Goal: Task Accomplishment & Management: Manage account settings

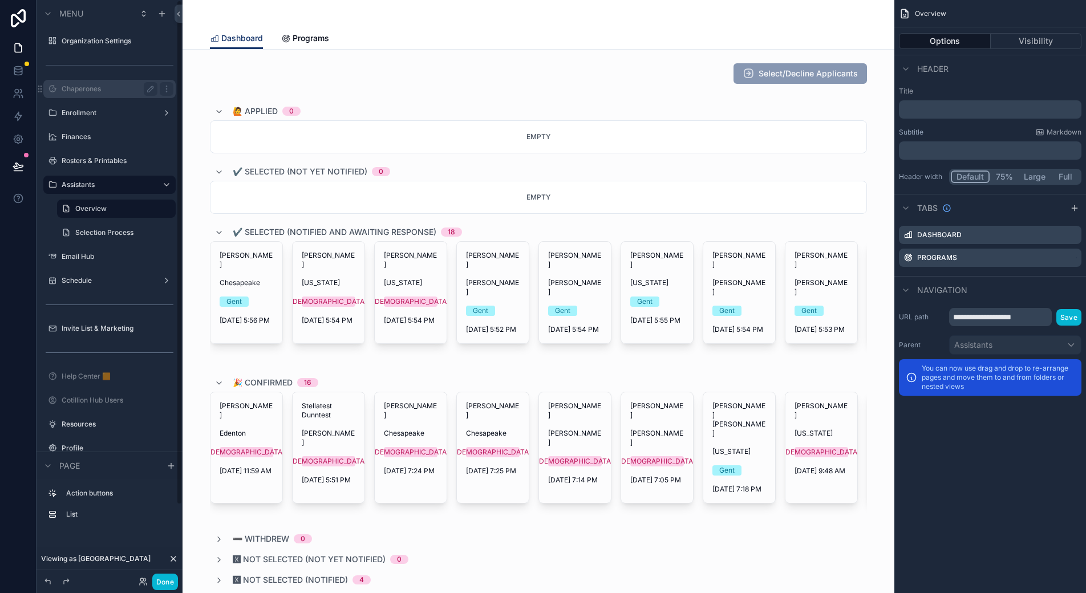
click at [82, 88] on label "Chaperones" at bounding box center [107, 88] width 91 height 9
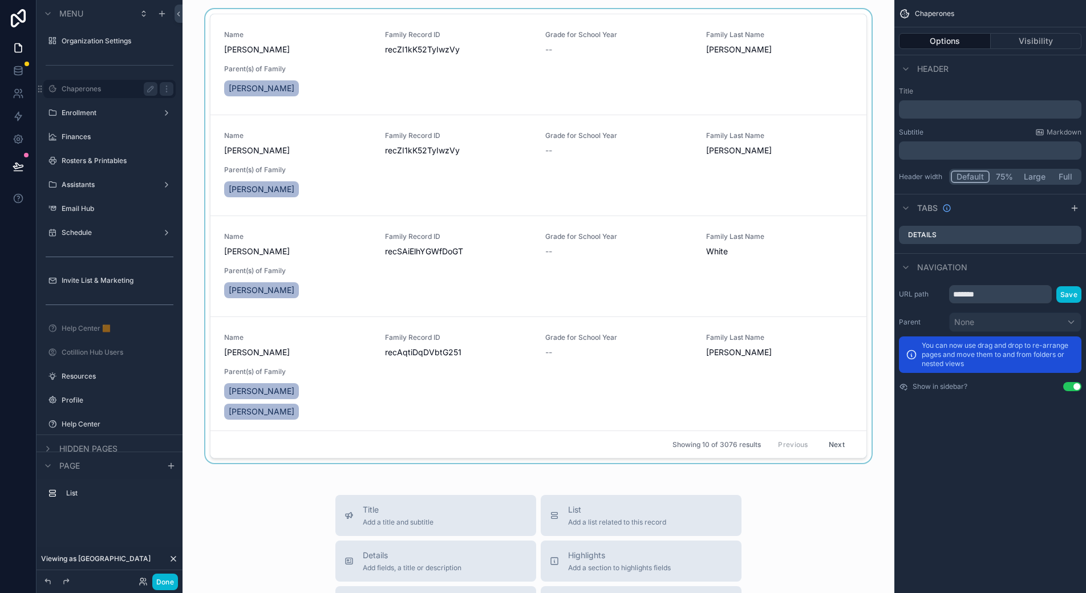
click at [342, 41] on div "scrollable content" at bounding box center [539, 238] width 694 height 459
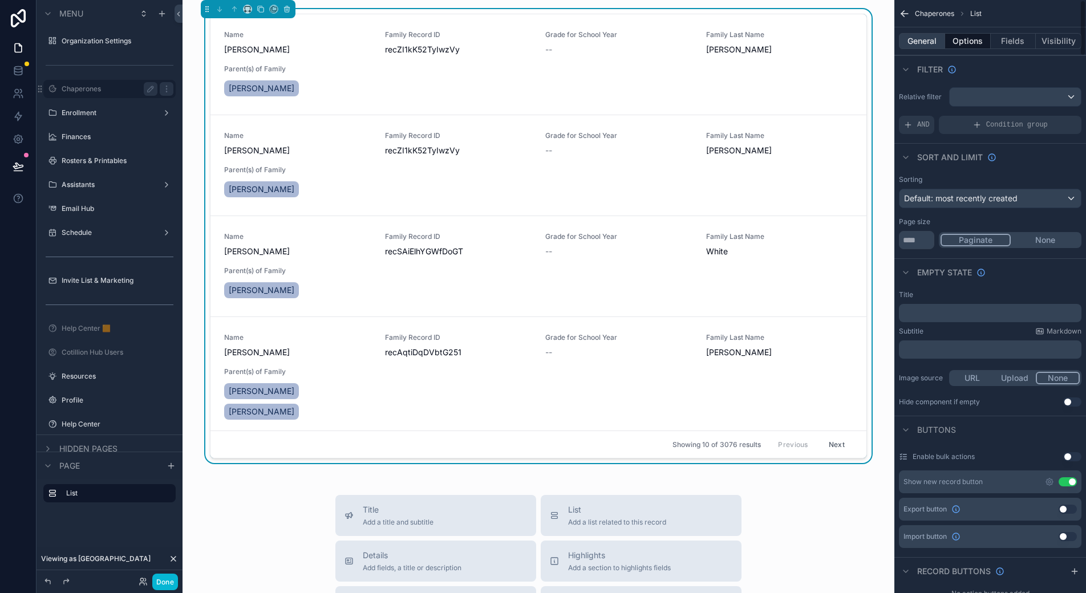
click at [930, 40] on button "General" at bounding box center [922, 41] width 46 height 16
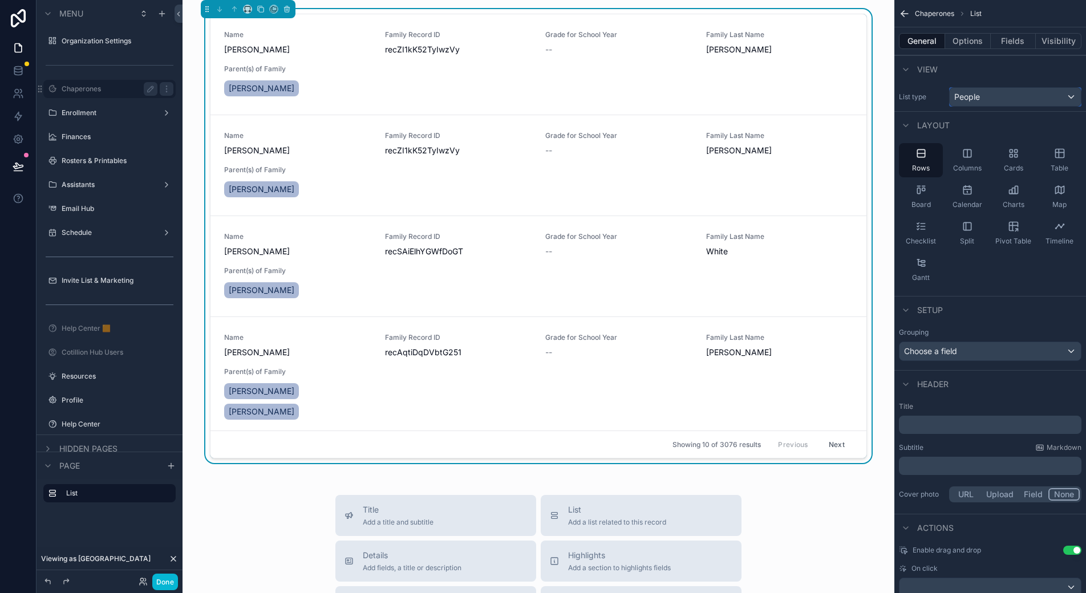
click at [983, 89] on div "People" at bounding box center [1015, 97] width 131 height 18
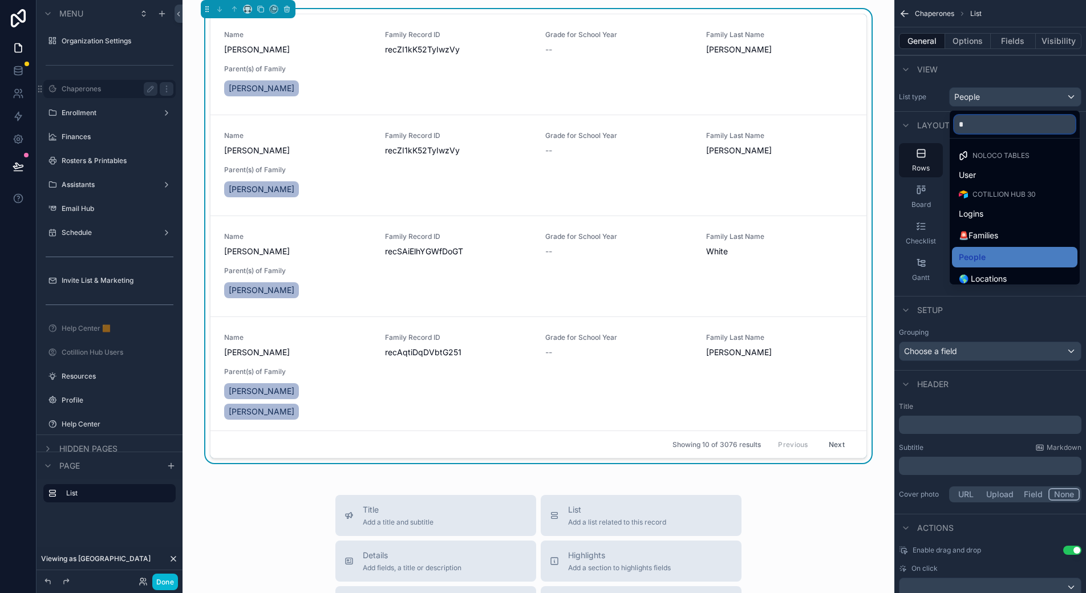
click at [979, 124] on input "*" at bounding box center [1014, 124] width 121 height 18
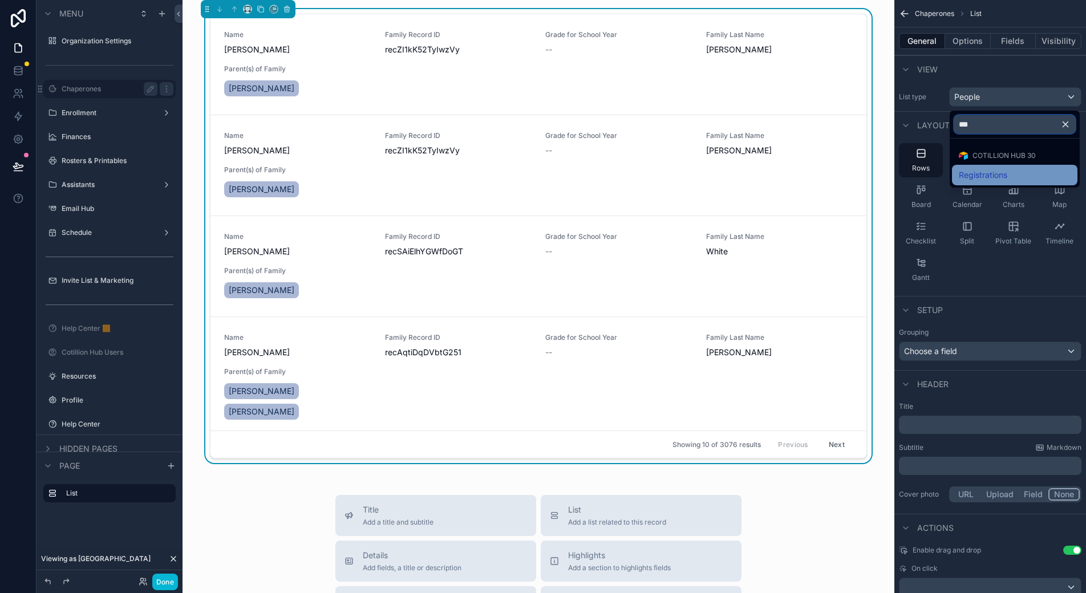
type input "***"
click at [993, 165] on div "Registrations" at bounding box center [1014, 175] width 125 height 21
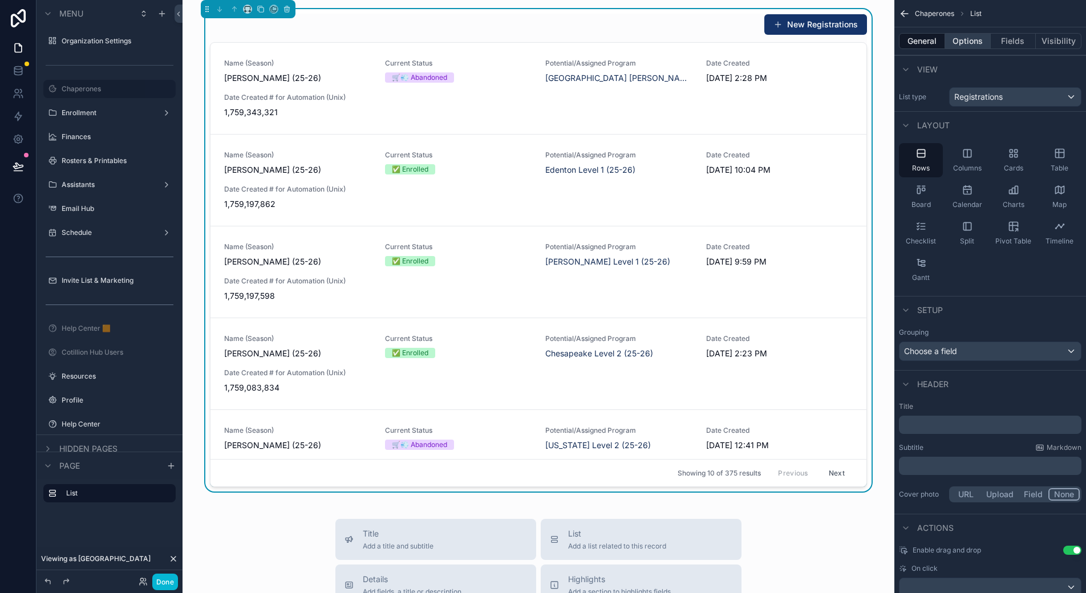
click at [968, 38] on button "Options" at bounding box center [968, 41] width 46 height 16
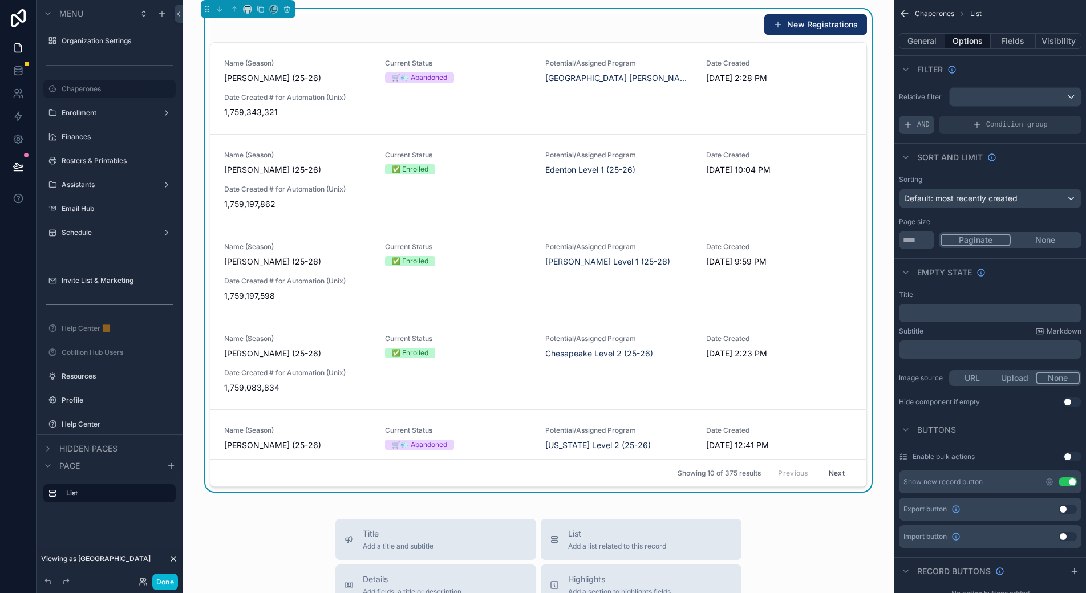
click at [922, 122] on span "AND" at bounding box center [923, 124] width 13 height 9
drag, startPoint x: 1052, startPoint y: 115, endPoint x: 1030, endPoint y: 121, distance: 23.0
click at [1052, 115] on icon "scrollable content" at bounding box center [1053, 117] width 7 height 7
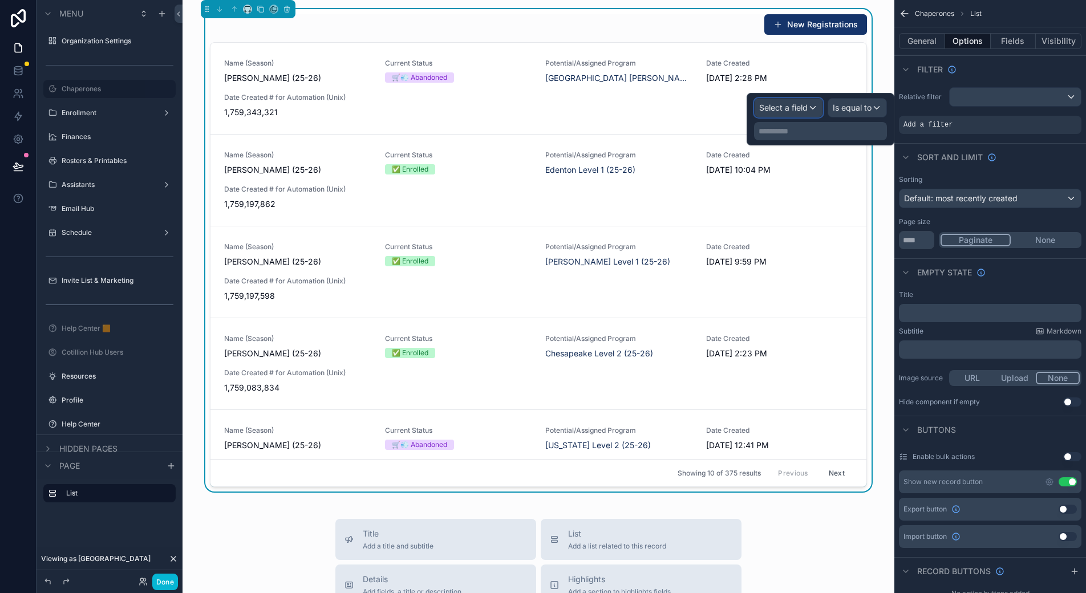
click at [805, 110] on span "Select a field" at bounding box center [783, 108] width 48 height 10
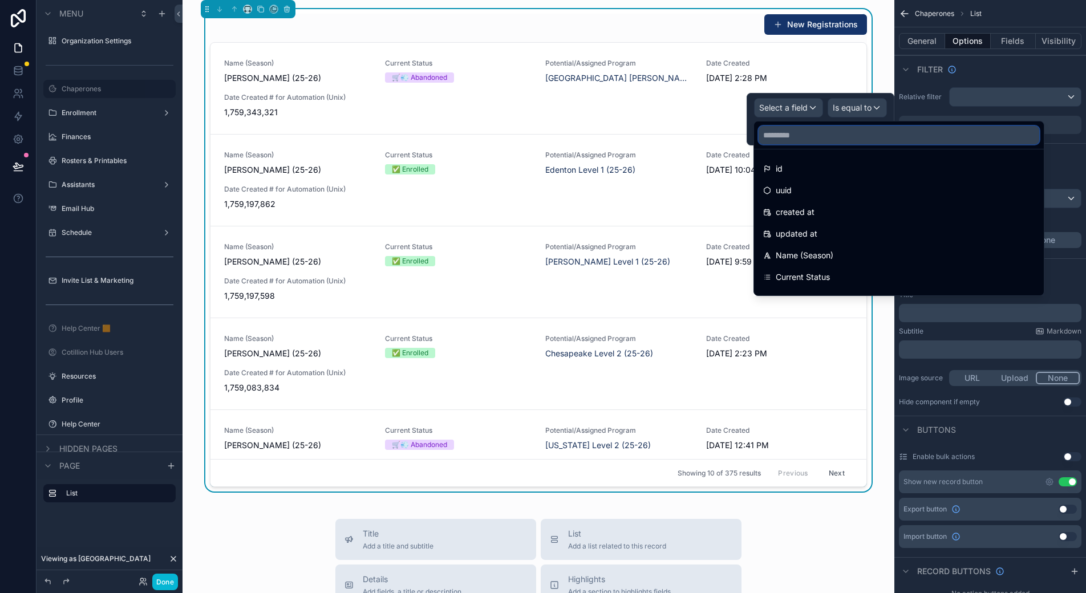
click at [791, 132] on input "text" at bounding box center [899, 135] width 281 height 18
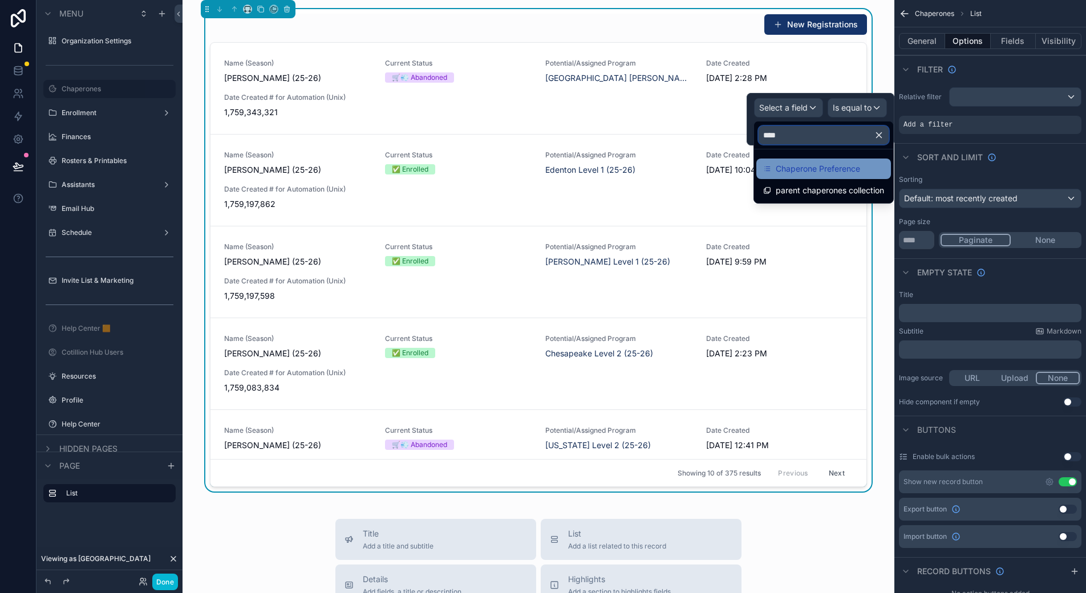
type input "****"
click at [810, 168] on span "Chaperone Preference" at bounding box center [818, 169] width 84 height 14
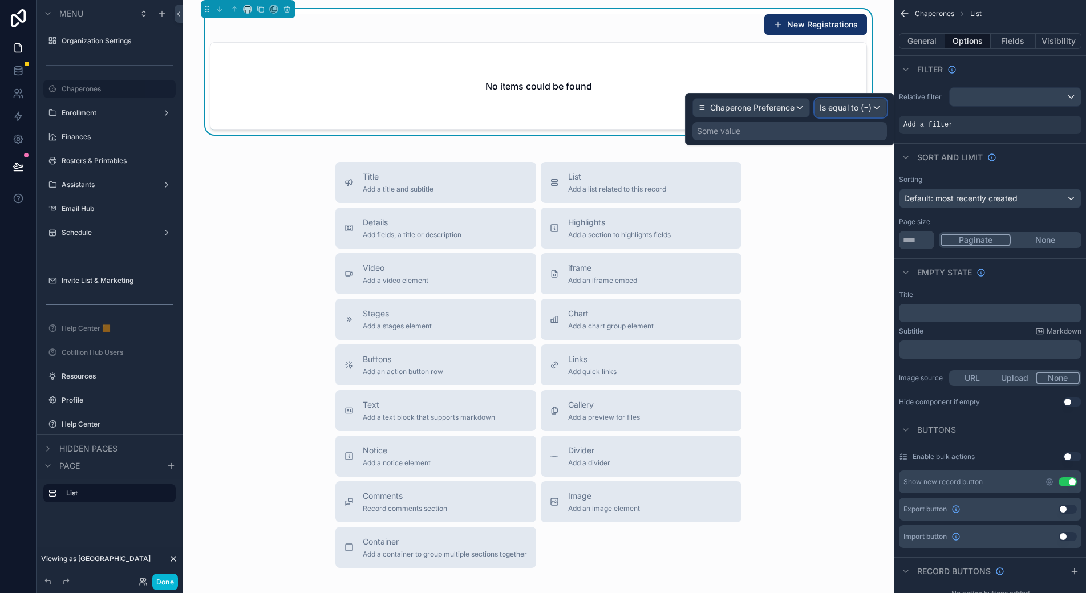
click at [865, 104] on span "Is equal to (=)" at bounding box center [846, 107] width 52 height 11
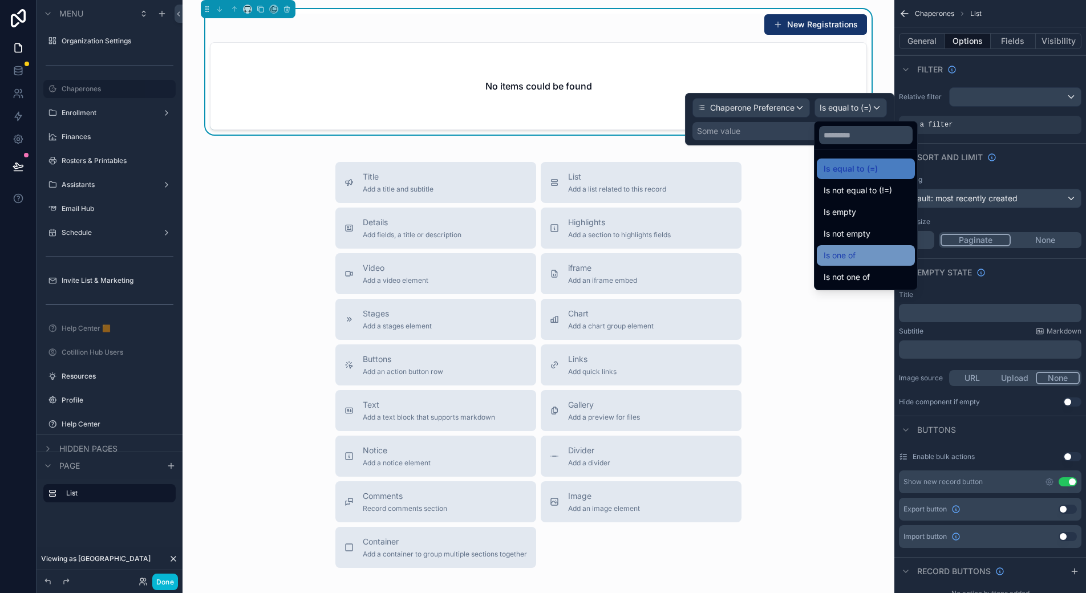
click at [862, 254] on div "Is one of" at bounding box center [866, 256] width 84 height 14
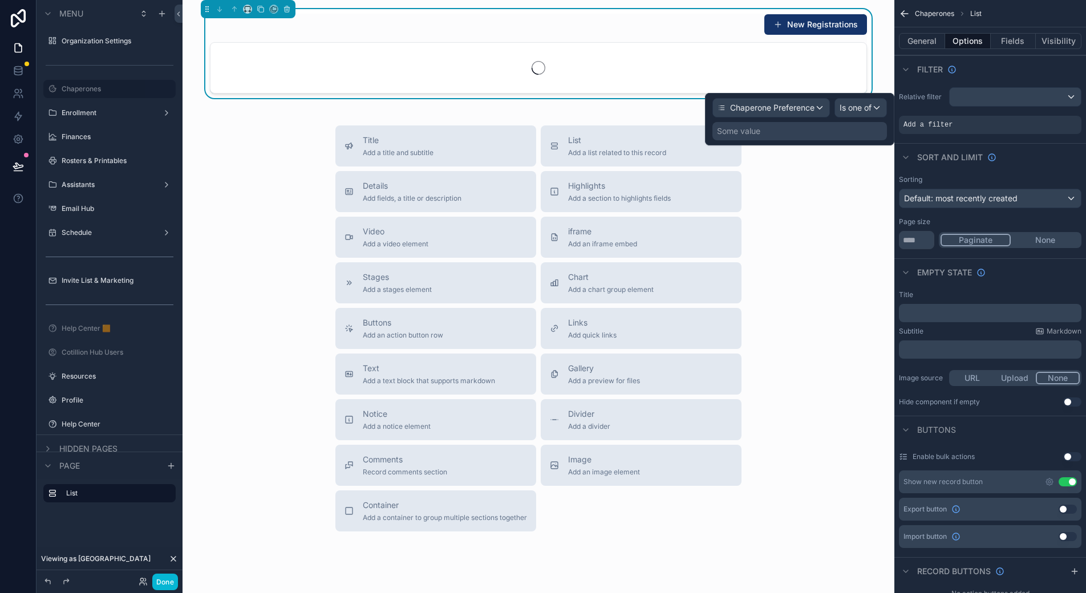
click at [785, 131] on div "Some value" at bounding box center [799, 131] width 175 height 18
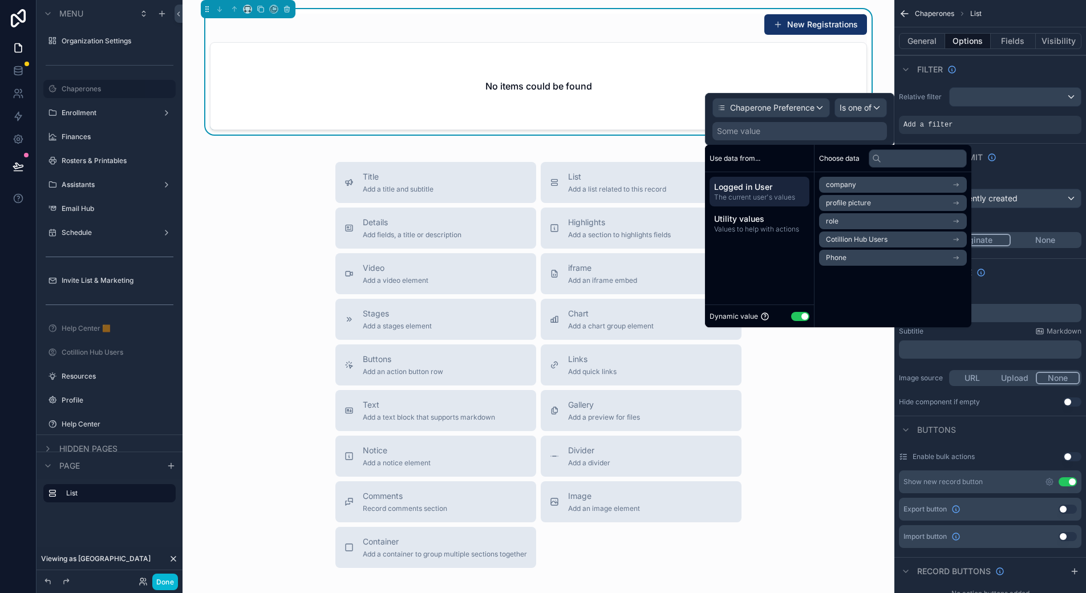
click at [804, 314] on button "Use setting" at bounding box center [800, 316] width 18 height 9
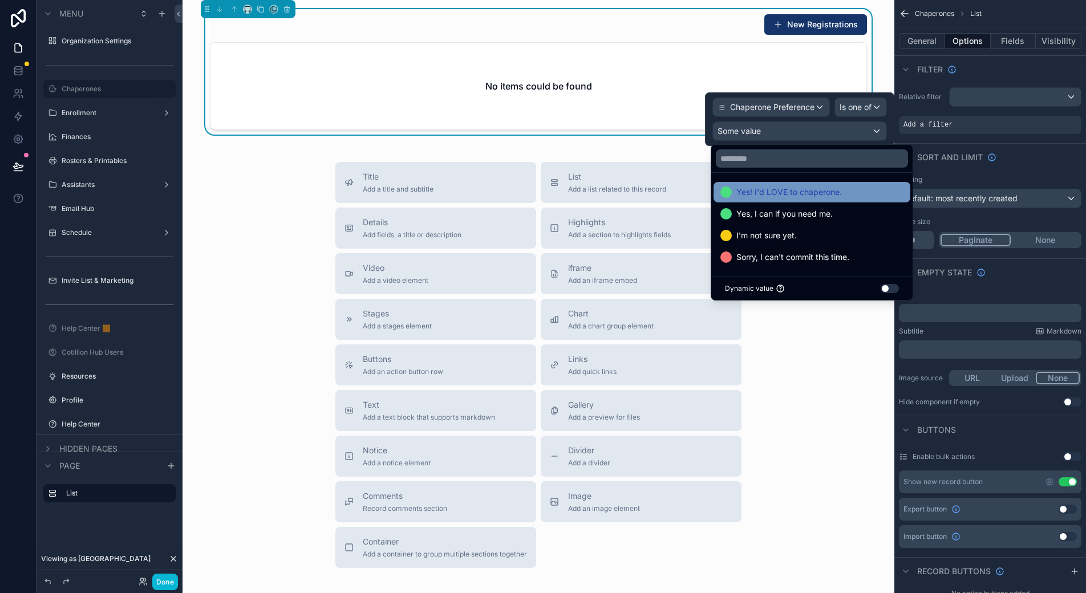
click at [801, 189] on span "Yes! I'd LOVE to chaperone." at bounding box center [789, 192] width 106 height 14
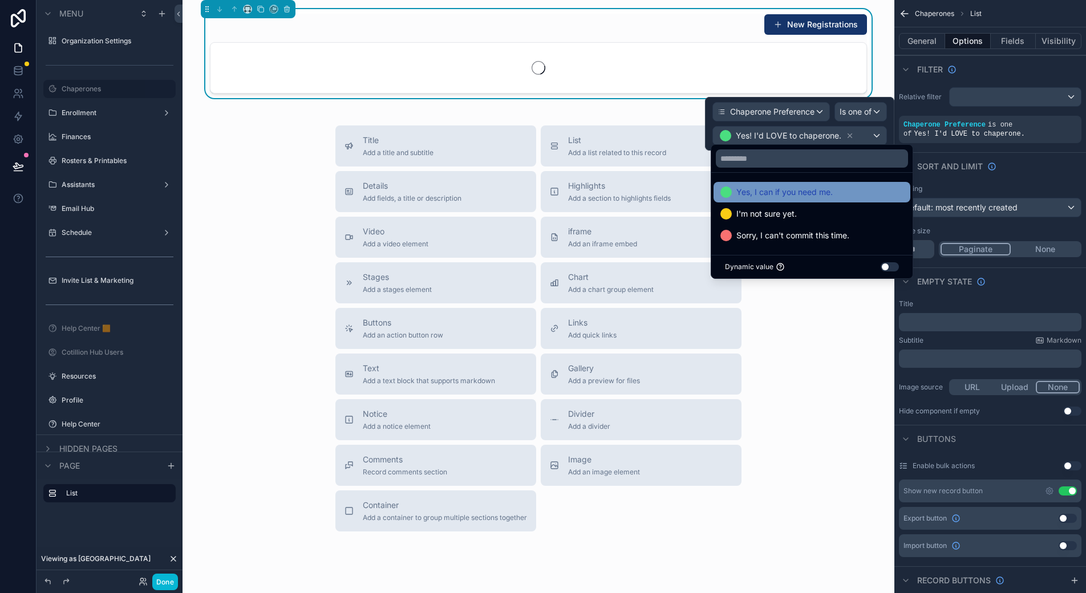
click at [803, 196] on span "Yes, I can if you need me." at bounding box center [784, 192] width 96 height 14
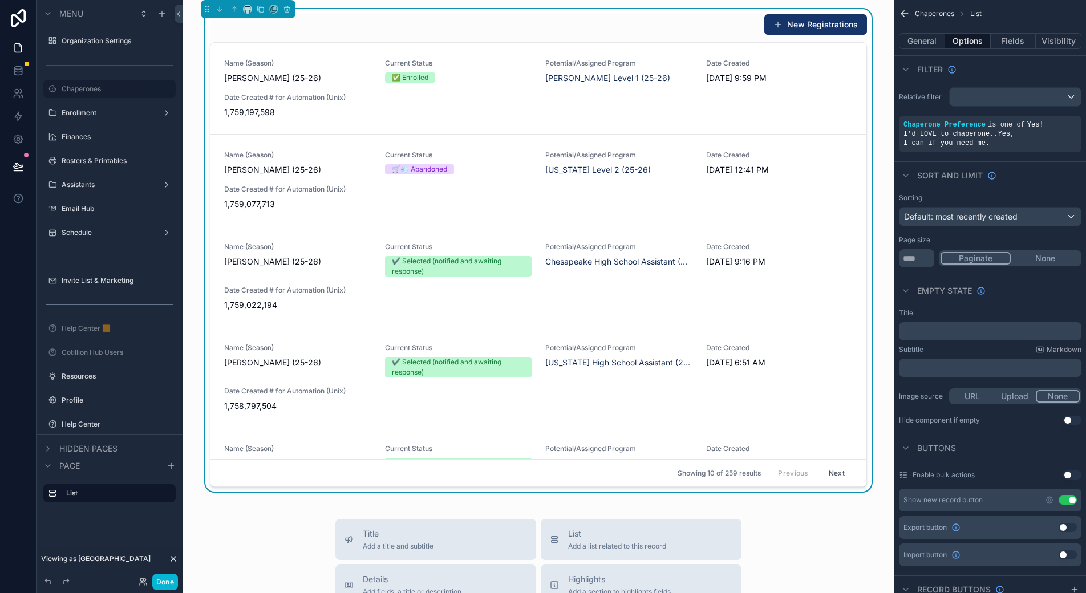
click at [942, 147] on div "Relative filter Chaperone Preference is one of Yes! I'd LOVE to chaperone. , Ye…" at bounding box center [990, 120] width 192 height 74
drag, startPoint x: 1071, startPoint y: 491, endPoint x: 1014, endPoint y: 372, distance: 131.6
click at [1071, 496] on button "Use setting" at bounding box center [1068, 500] width 18 height 9
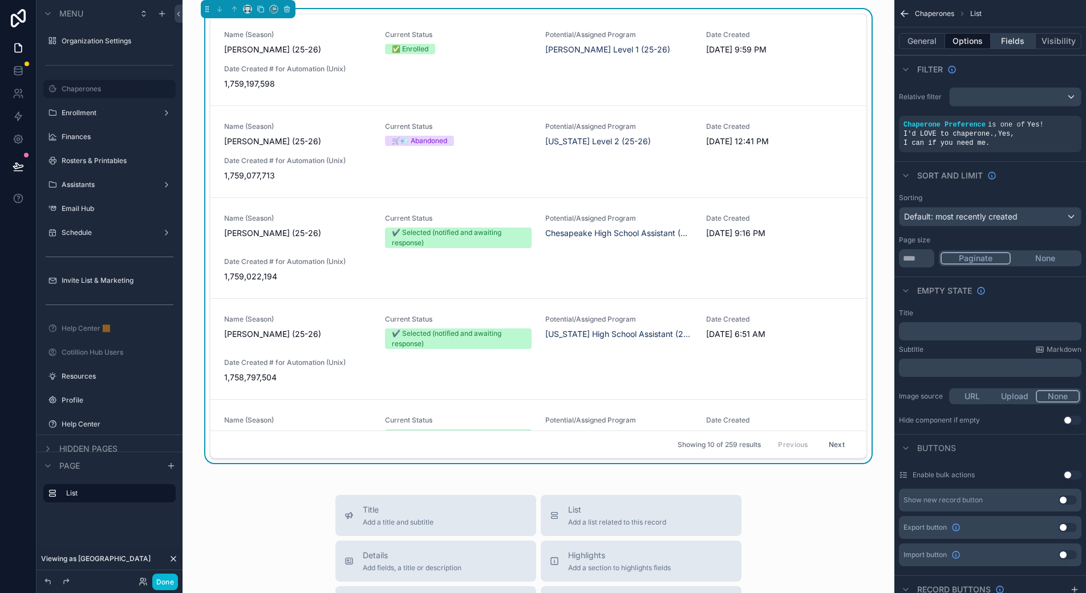
click at [1005, 43] on button "Fields" at bounding box center [1014, 41] width 46 height 16
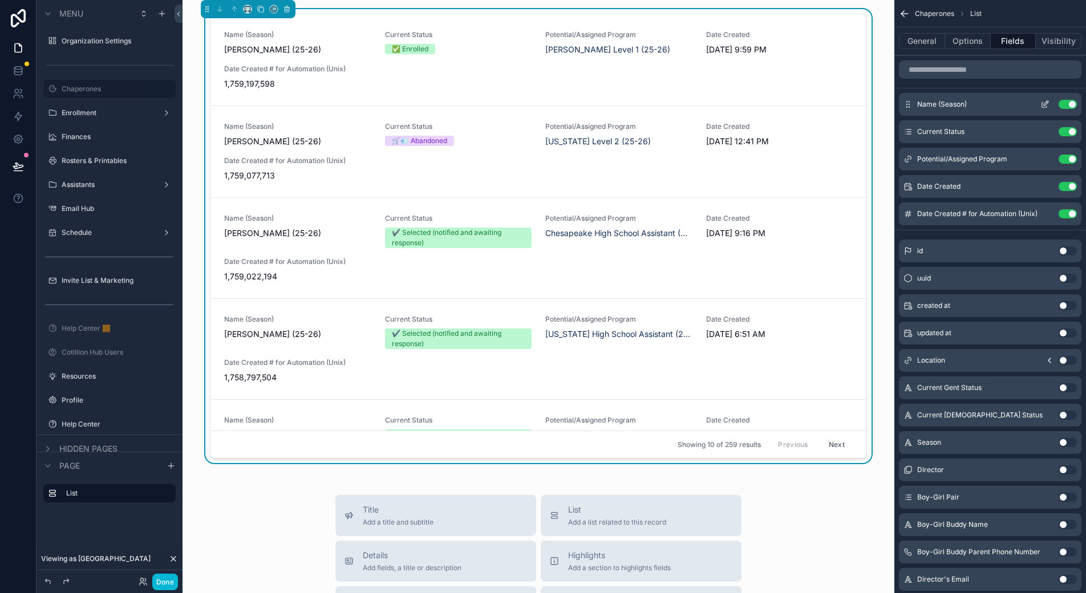
click at [1070, 104] on button "Use setting" at bounding box center [1068, 104] width 18 height 9
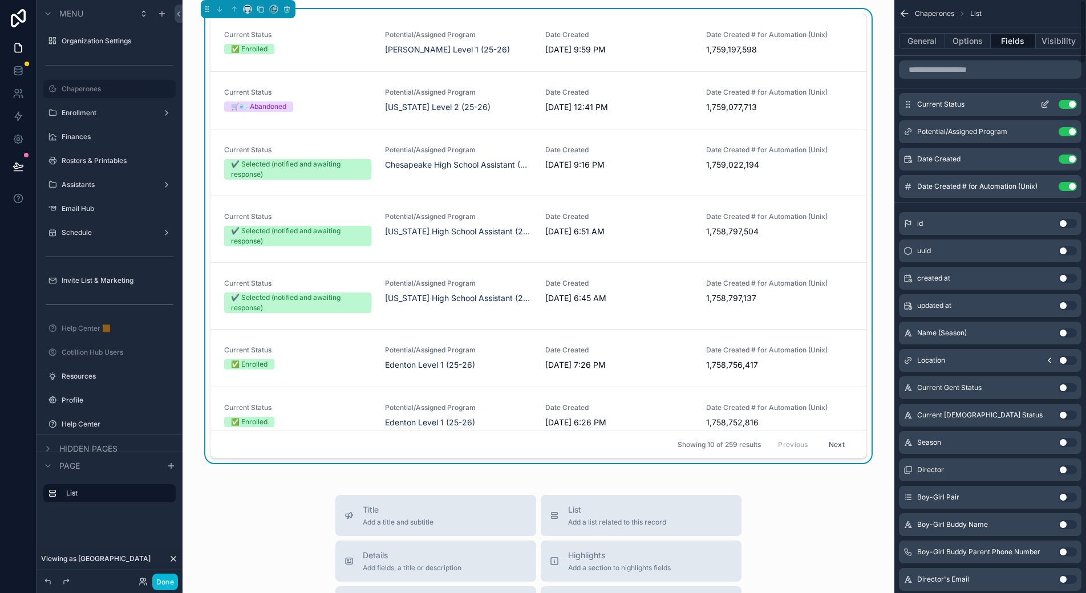
click at [1068, 104] on button "Use setting" at bounding box center [1068, 104] width 18 height 9
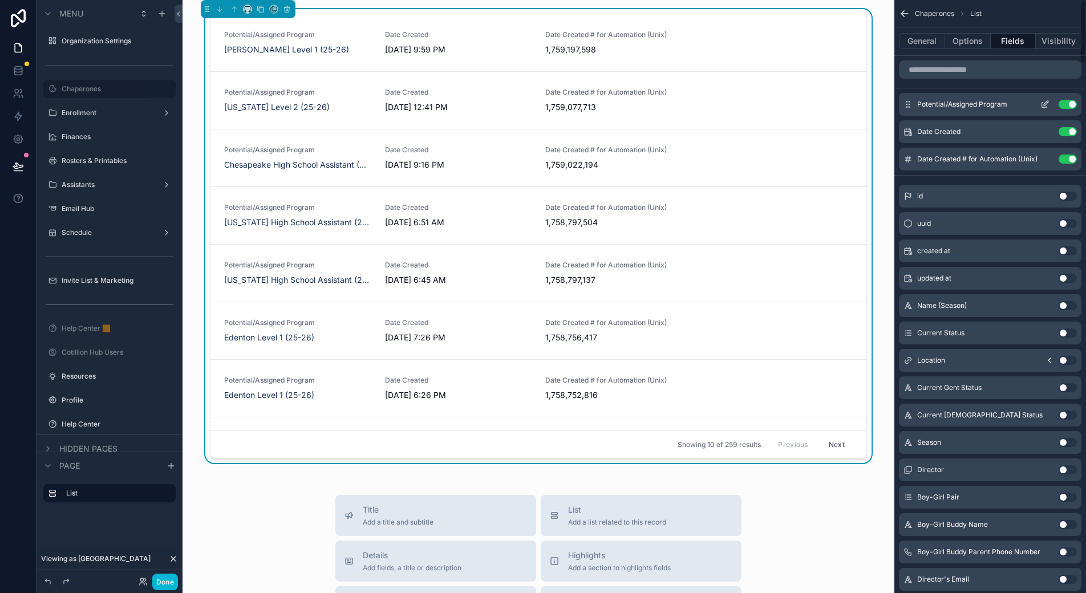
click at [1068, 104] on button "Use setting" at bounding box center [1068, 104] width 18 height 9
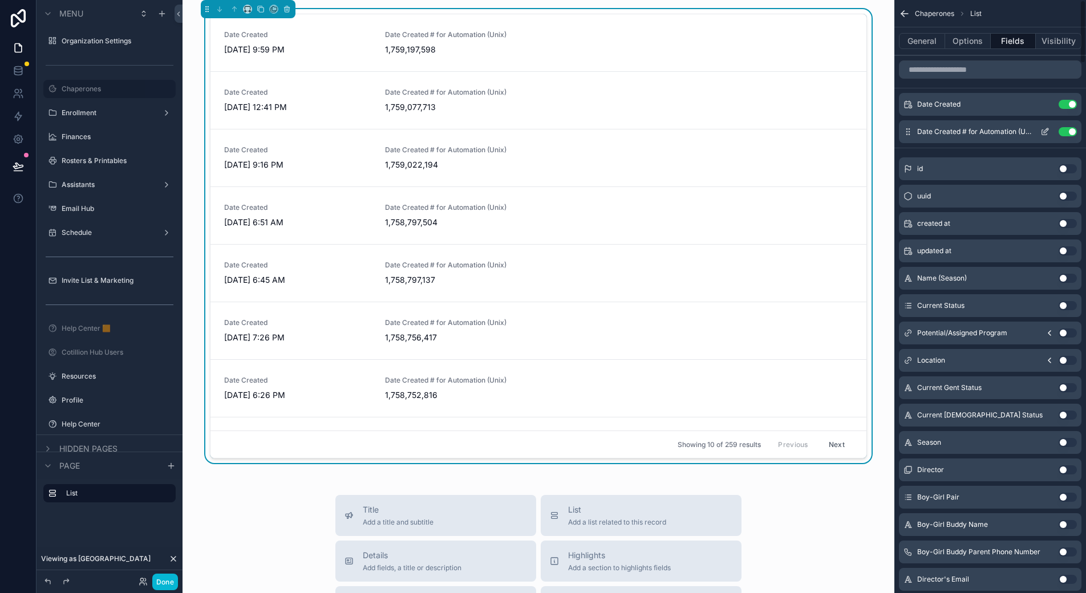
drag, startPoint x: 1069, startPoint y: 105, endPoint x: 1070, endPoint y: 114, distance: 8.6
click at [1069, 105] on button "Use setting" at bounding box center [1068, 104] width 18 height 9
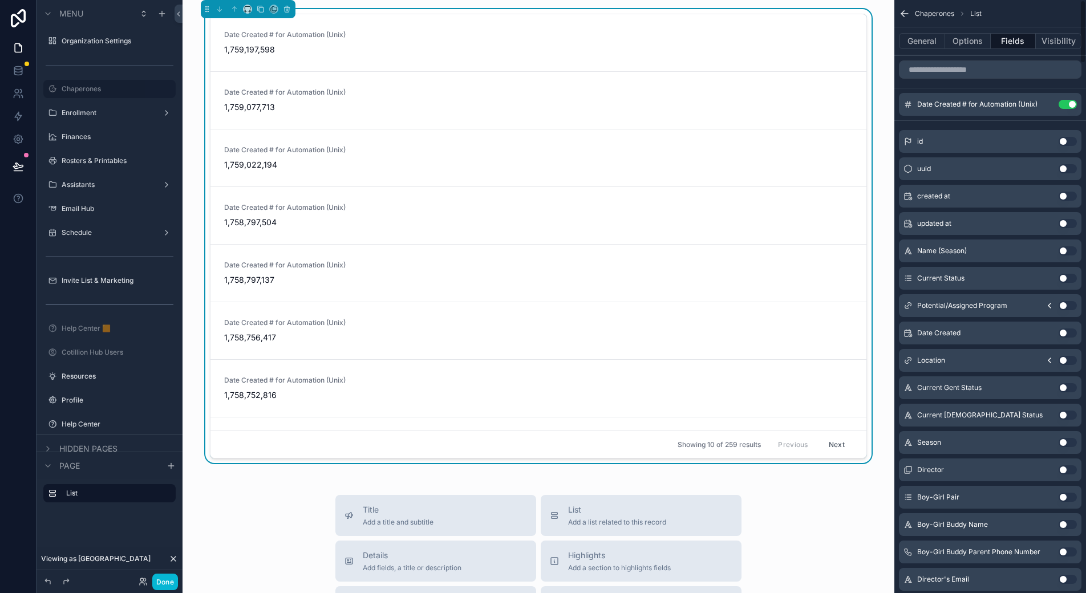
drag, startPoint x: 1068, startPoint y: 106, endPoint x: 991, endPoint y: 75, distance: 83.2
click at [1068, 106] on button "Use setting" at bounding box center [1068, 104] width 18 height 9
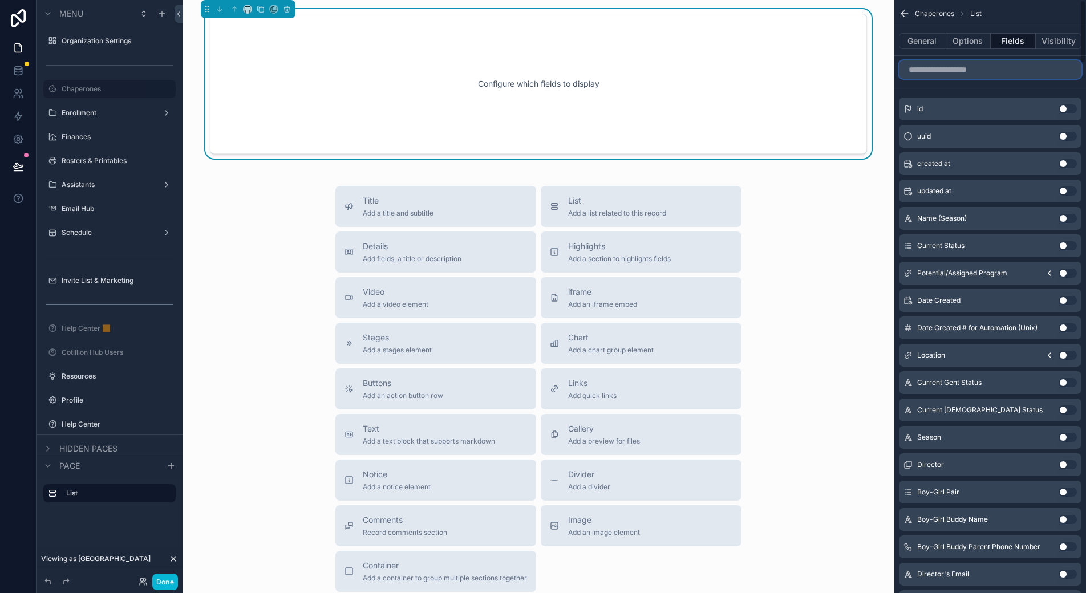
click at [978, 70] on input "scrollable content" at bounding box center [990, 69] width 183 height 18
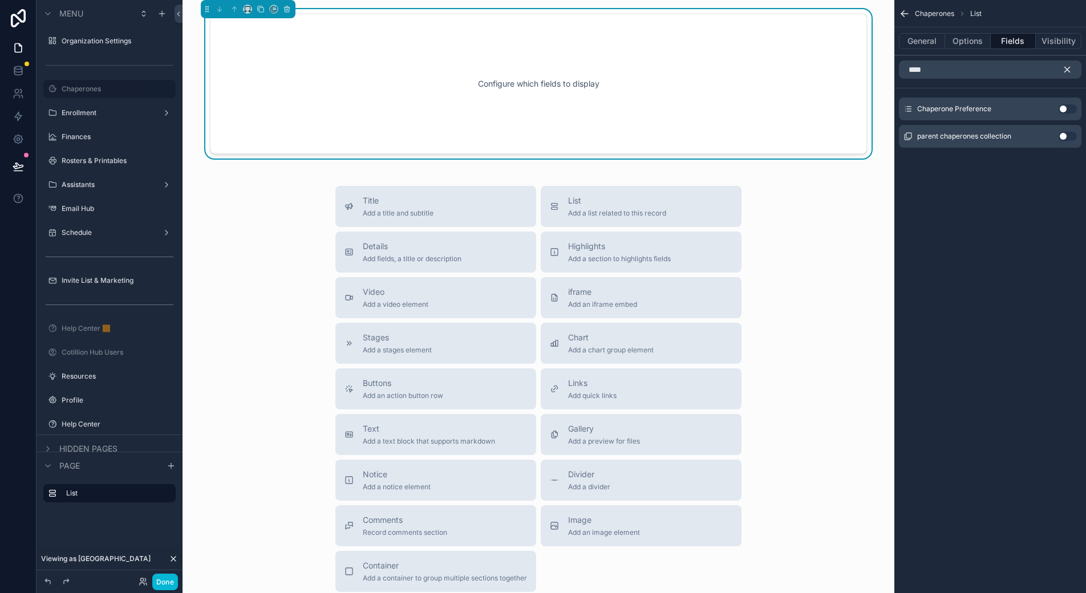
click at [1064, 135] on button "Use setting" at bounding box center [1068, 136] width 18 height 9
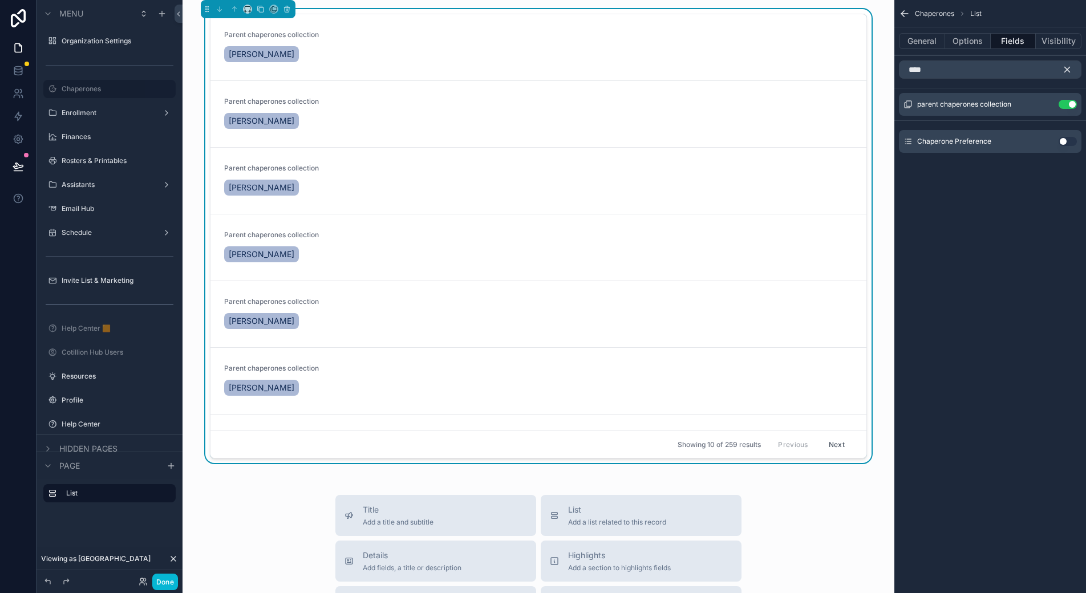
click at [1067, 138] on button "Use setting" at bounding box center [1068, 141] width 18 height 9
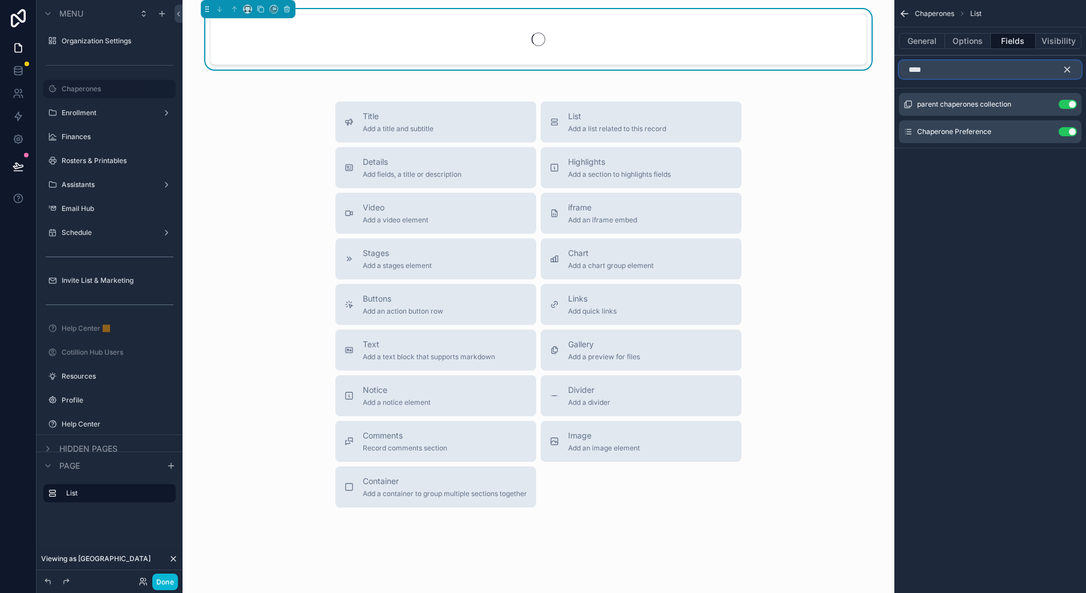
click at [941, 74] on input "****" at bounding box center [990, 69] width 183 height 18
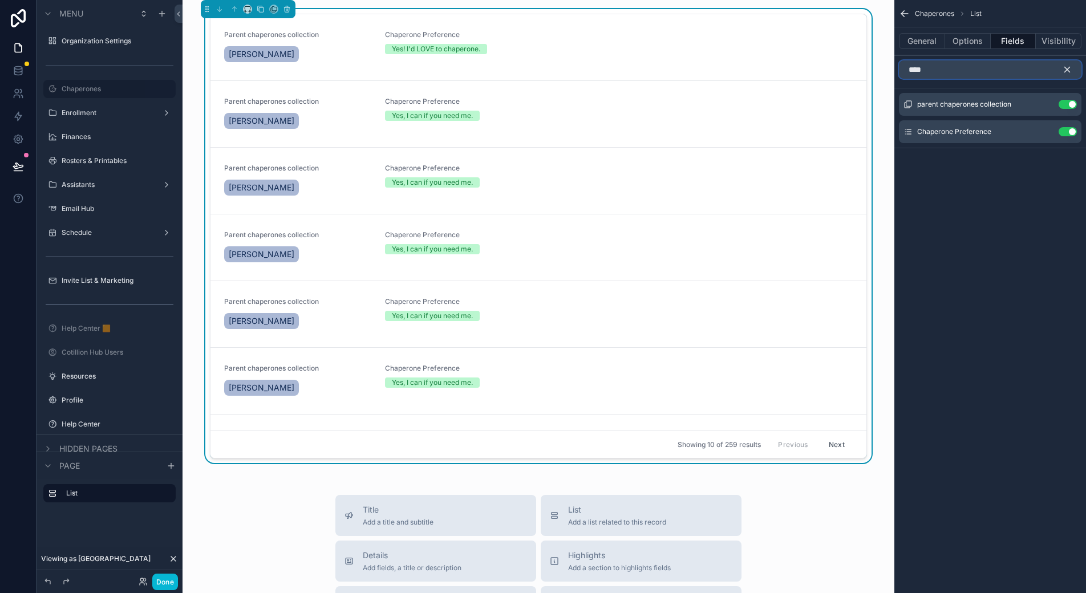
click at [941, 74] on input "****" at bounding box center [990, 69] width 183 height 18
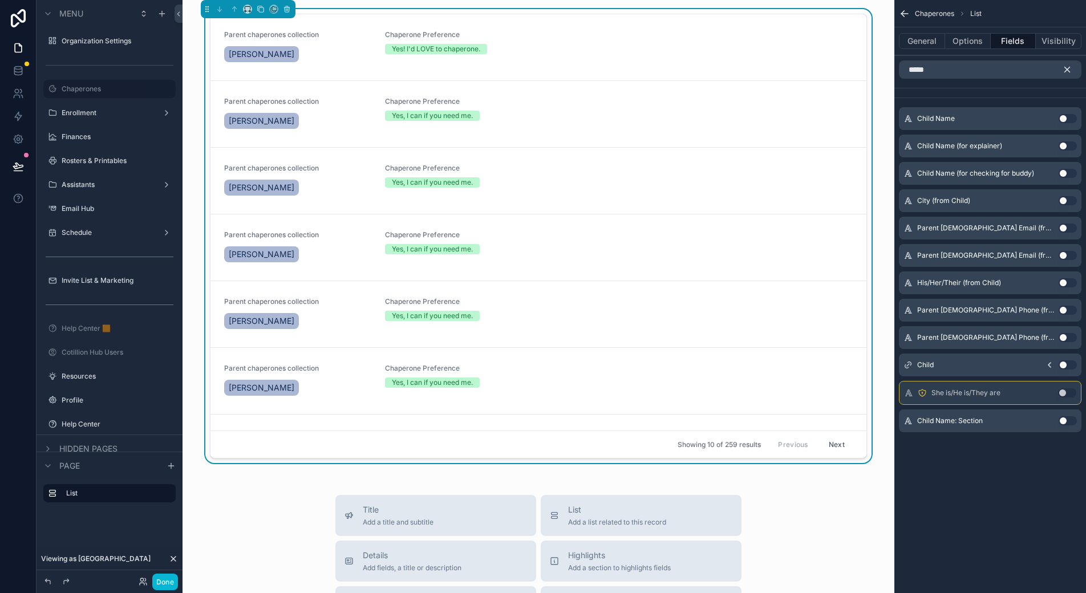
click at [1066, 118] on button "Use setting" at bounding box center [1068, 118] width 18 height 9
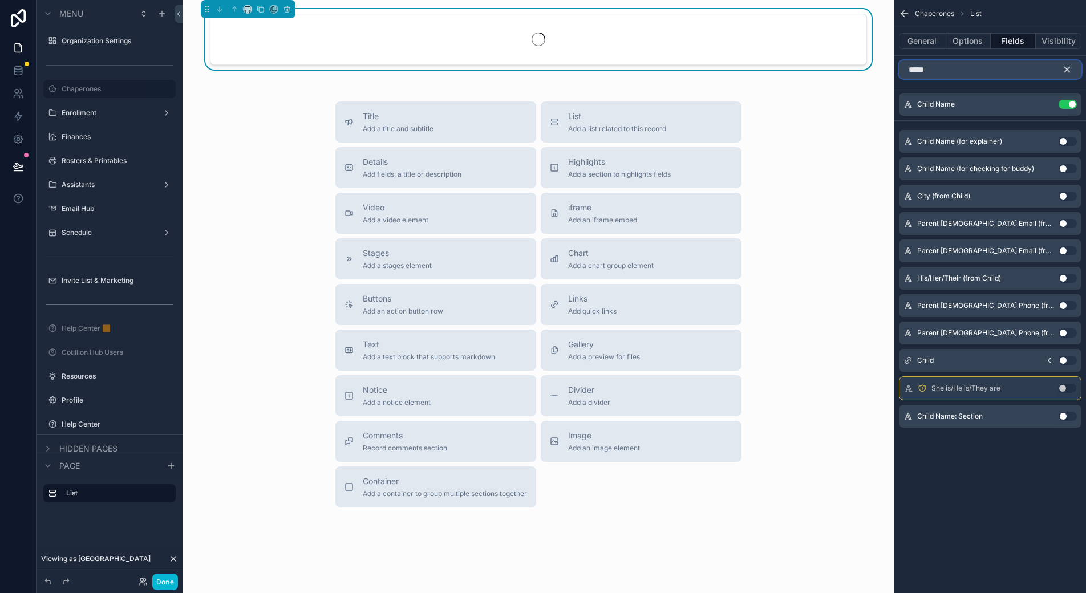
click at [927, 71] on input "*****" at bounding box center [990, 69] width 183 height 18
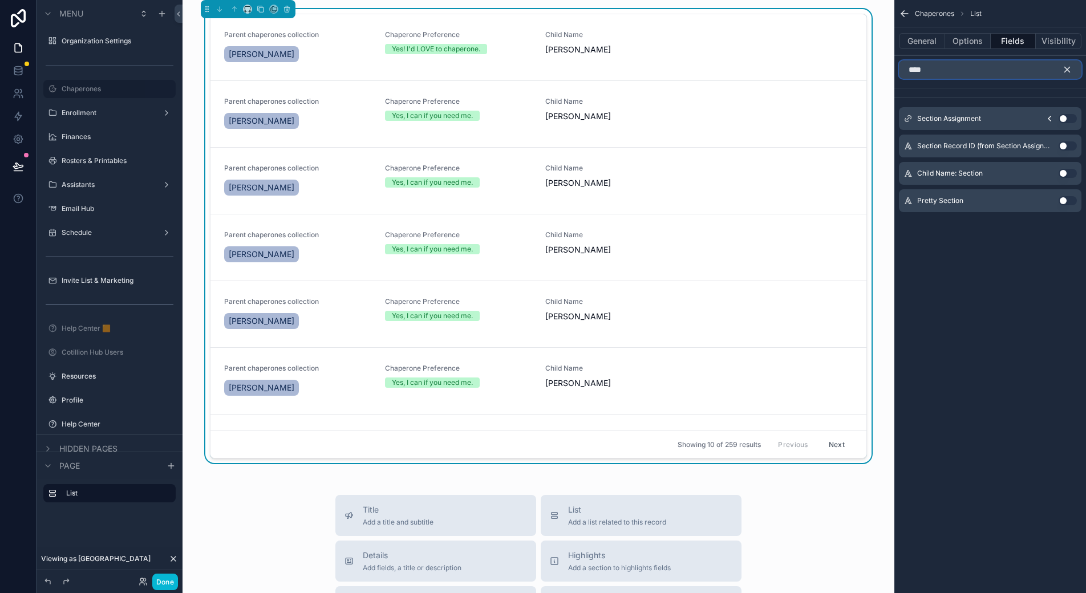
type input "****"
click at [1068, 200] on button "Use setting" at bounding box center [1068, 200] width 18 height 9
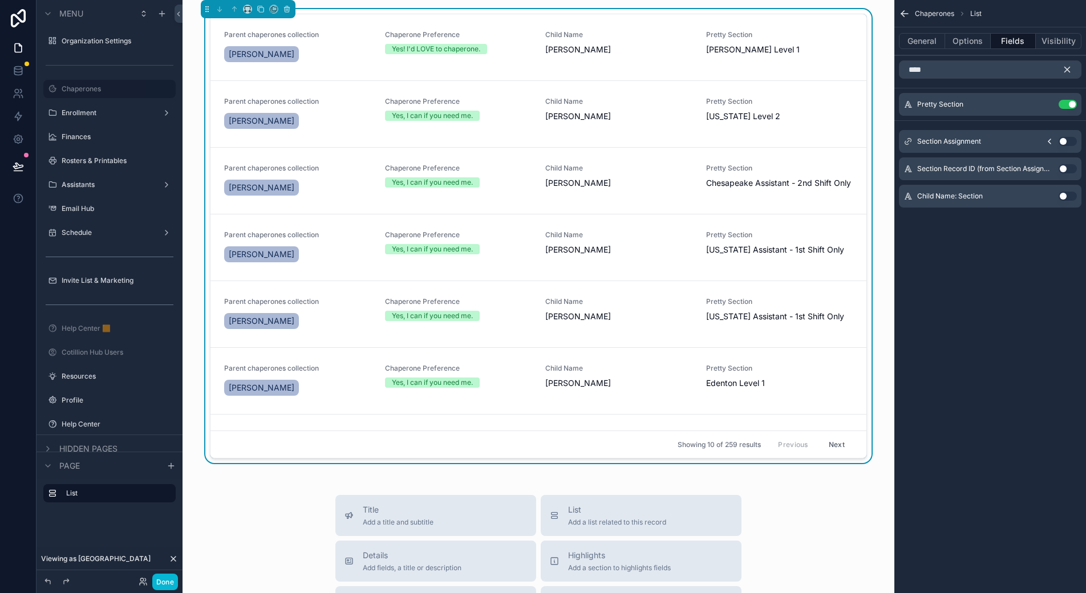
click at [1068, 67] on icon "scrollable content" at bounding box center [1067, 69] width 10 height 10
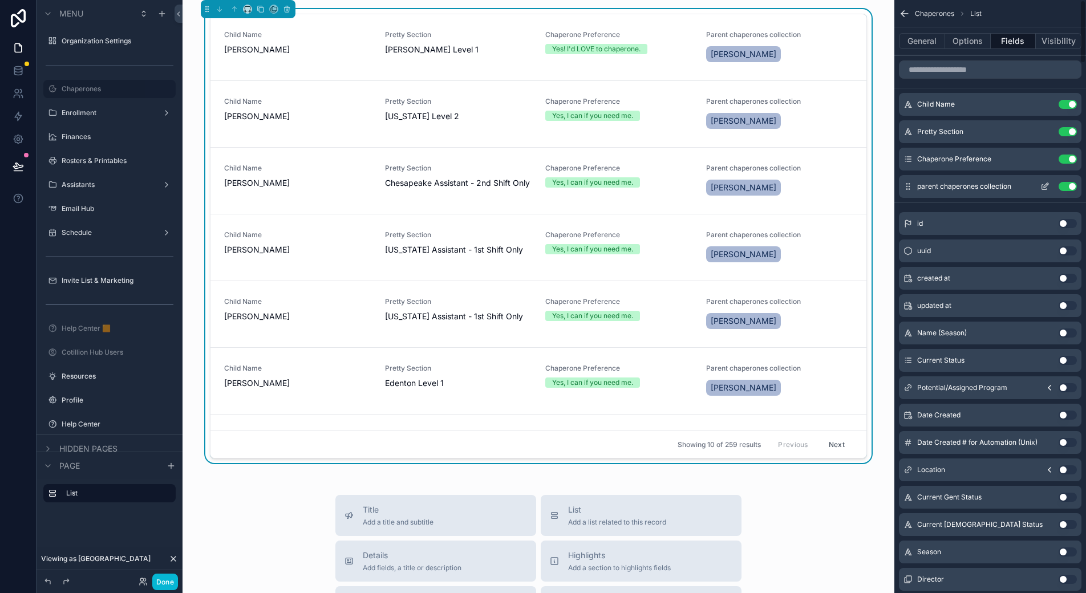
click at [1046, 187] on icon "scrollable content" at bounding box center [1046, 185] width 5 height 5
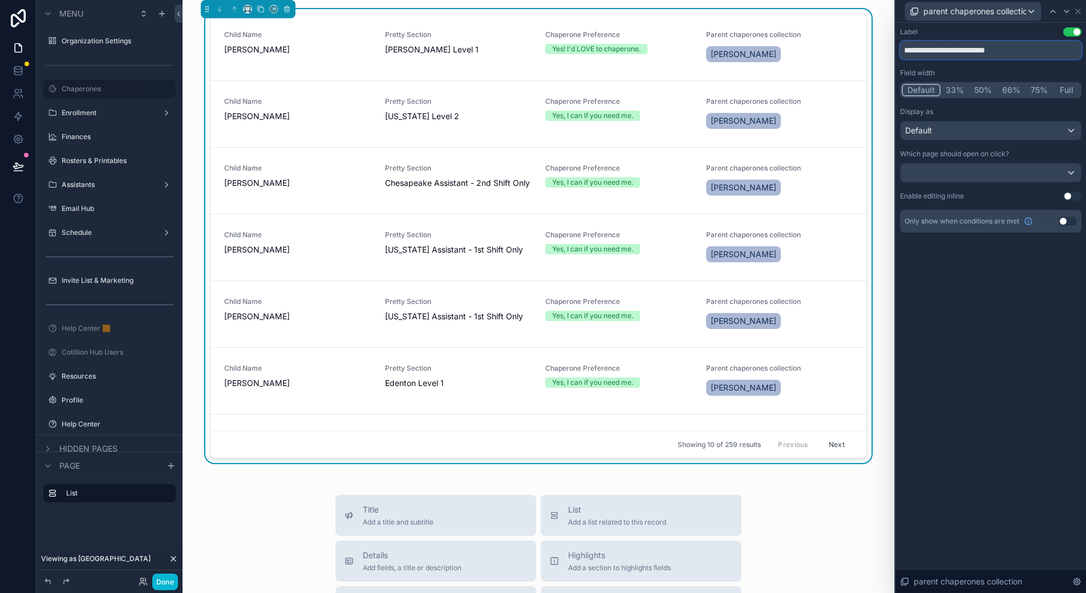
drag, startPoint x: 1021, startPoint y: 50, endPoint x: 876, endPoint y: 46, distance: 145.0
click at [876, 46] on div "**********" at bounding box center [543, 296] width 1086 height 593
type input "*"
type input "**********"
click at [1056, 10] on icon at bounding box center [1052, 11] width 9 height 9
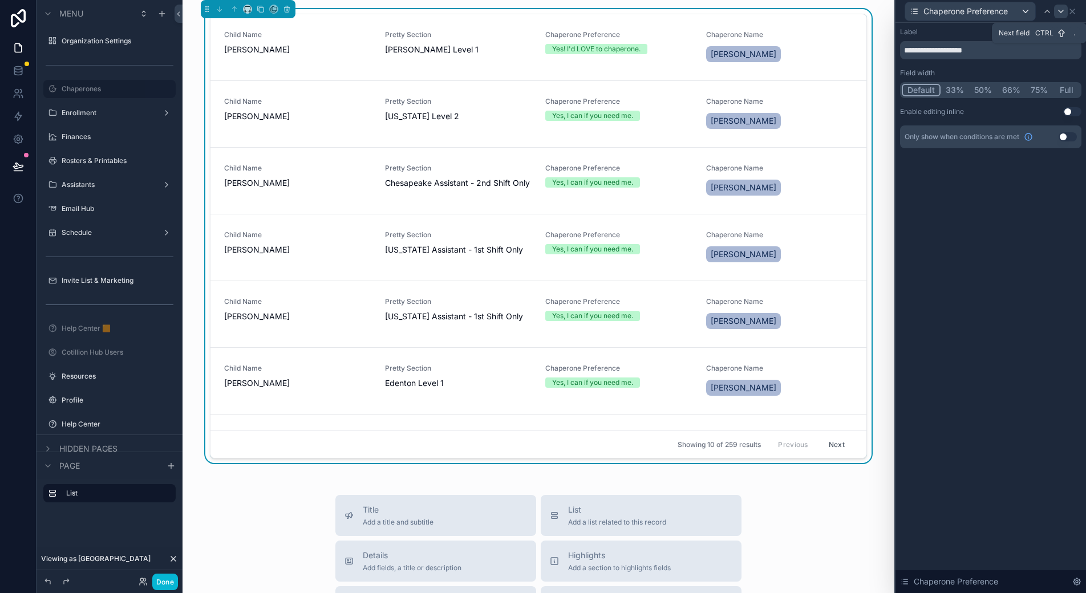
click at [1064, 11] on icon at bounding box center [1060, 11] width 9 height 9
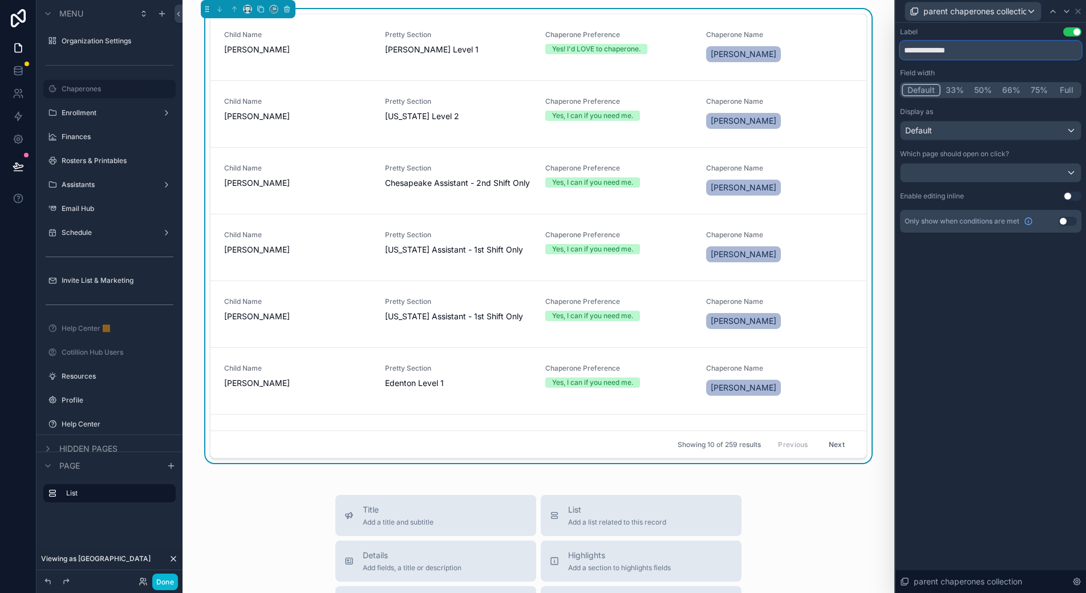
click at [978, 46] on input "**********" at bounding box center [990, 50] width 181 height 18
type input "**********"
click at [1052, 11] on icon at bounding box center [1053, 11] width 5 height 2
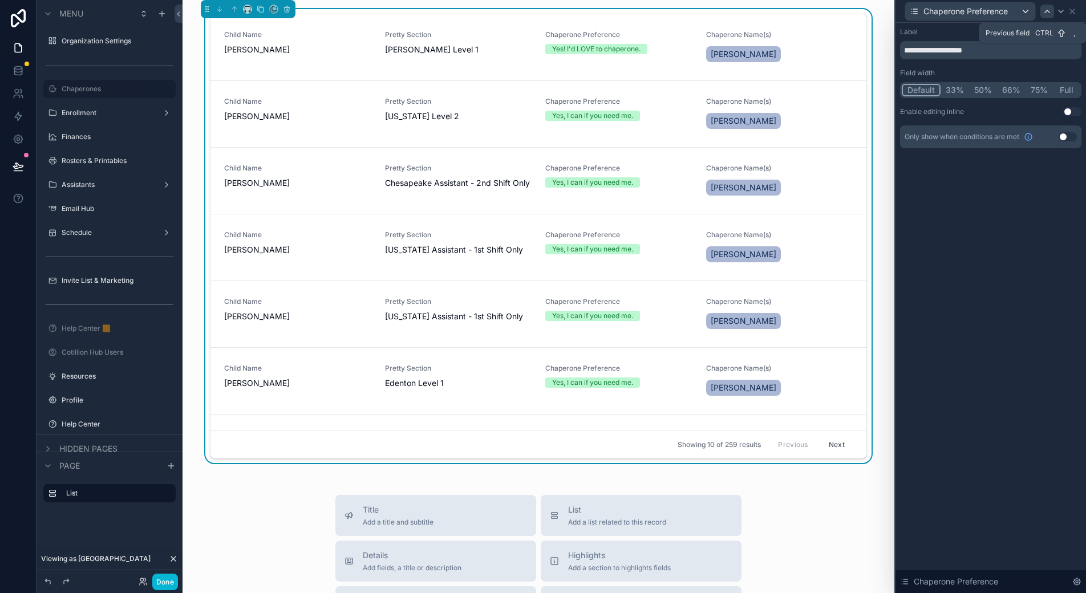
click at [1052, 11] on div at bounding box center [1047, 12] width 14 height 14
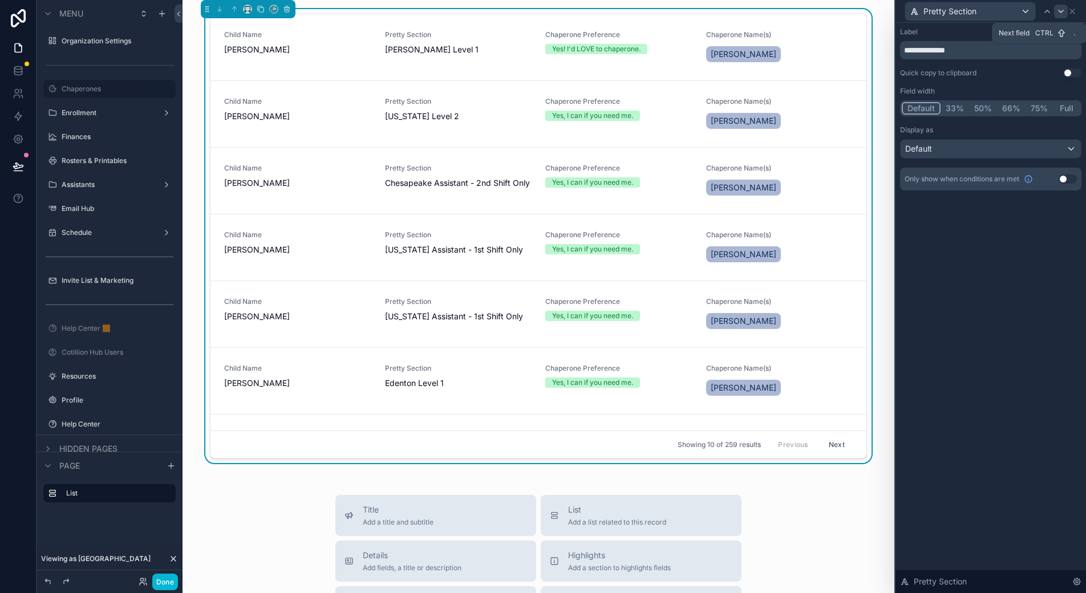
click at [1063, 10] on icon at bounding box center [1061, 11] width 5 height 2
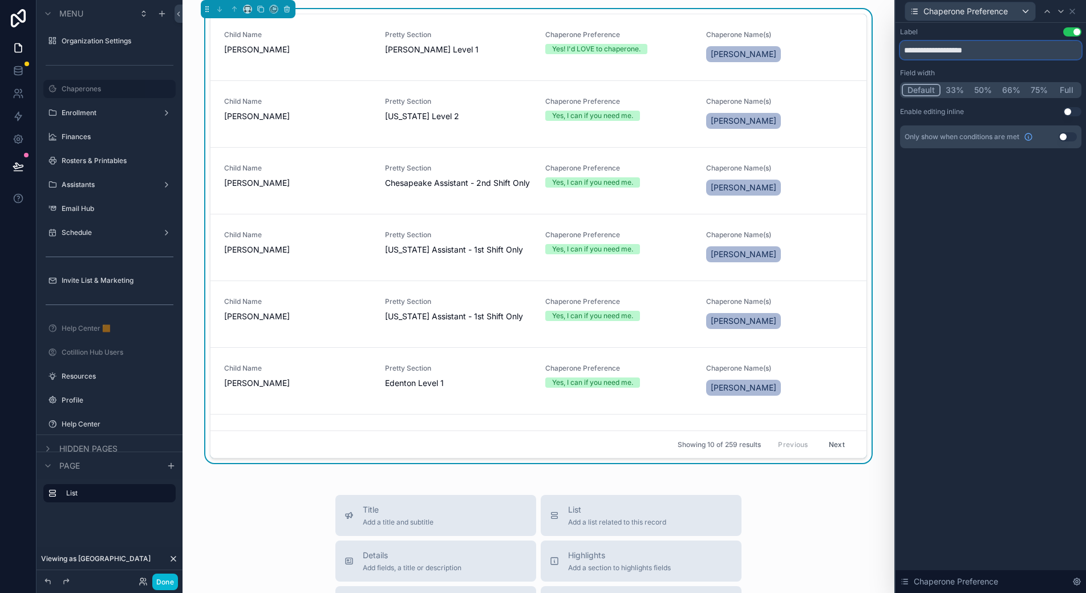
click at [933, 52] on input "**********" at bounding box center [990, 50] width 181 height 18
type input "**********"
click at [1046, 10] on icon at bounding box center [1047, 11] width 9 height 9
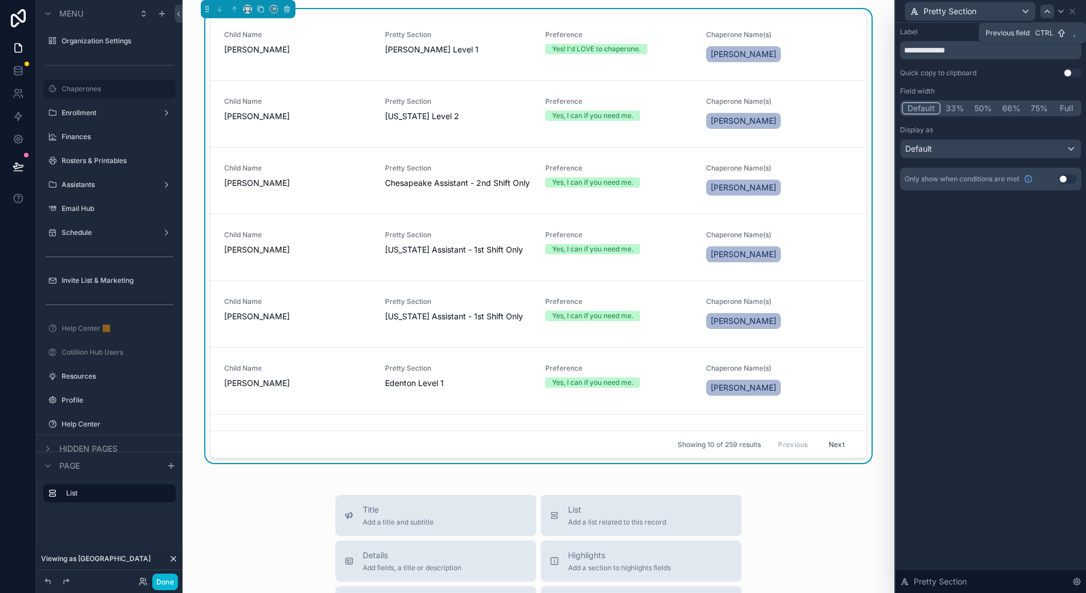
click at [1047, 11] on icon at bounding box center [1047, 11] width 9 height 9
click at [1057, 13] on icon at bounding box center [1060, 11] width 9 height 9
drag, startPoint x: 930, startPoint y: 50, endPoint x: 886, endPoint y: 50, distance: 43.9
click at [886, 50] on div "**********" at bounding box center [543, 296] width 1086 height 593
type input "*******"
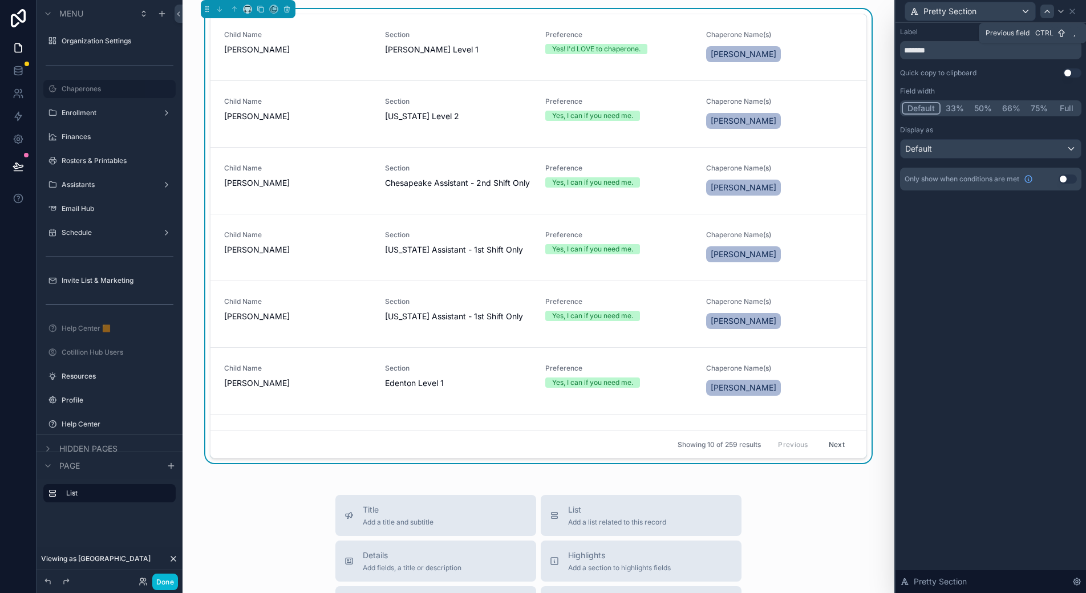
click at [1044, 10] on icon at bounding box center [1047, 11] width 9 height 9
click at [1071, 14] on icon at bounding box center [1072, 11] width 9 height 9
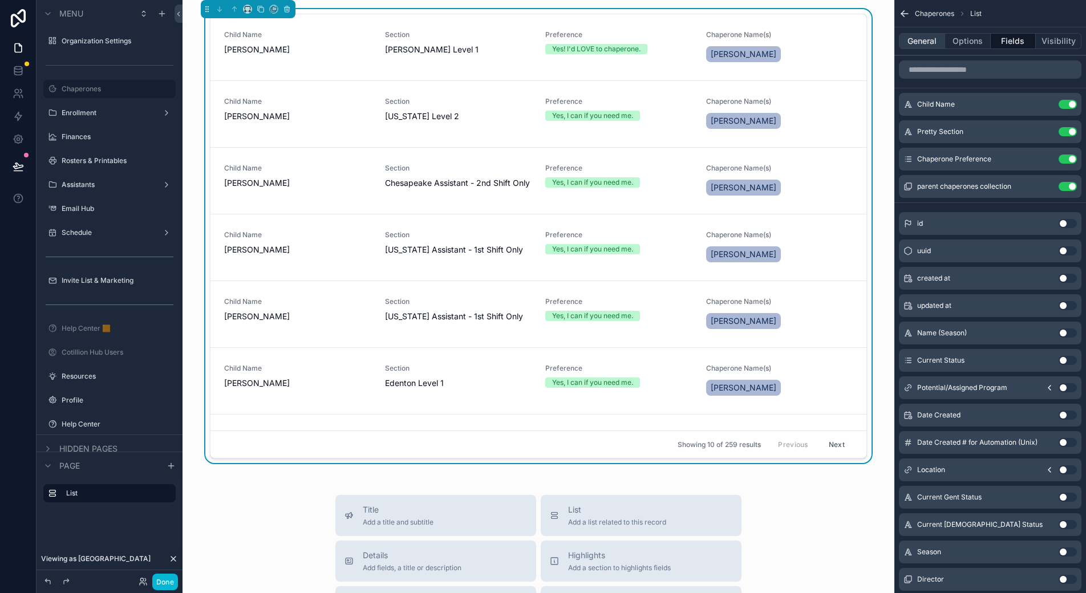
click at [930, 41] on button "General" at bounding box center [922, 41] width 46 height 16
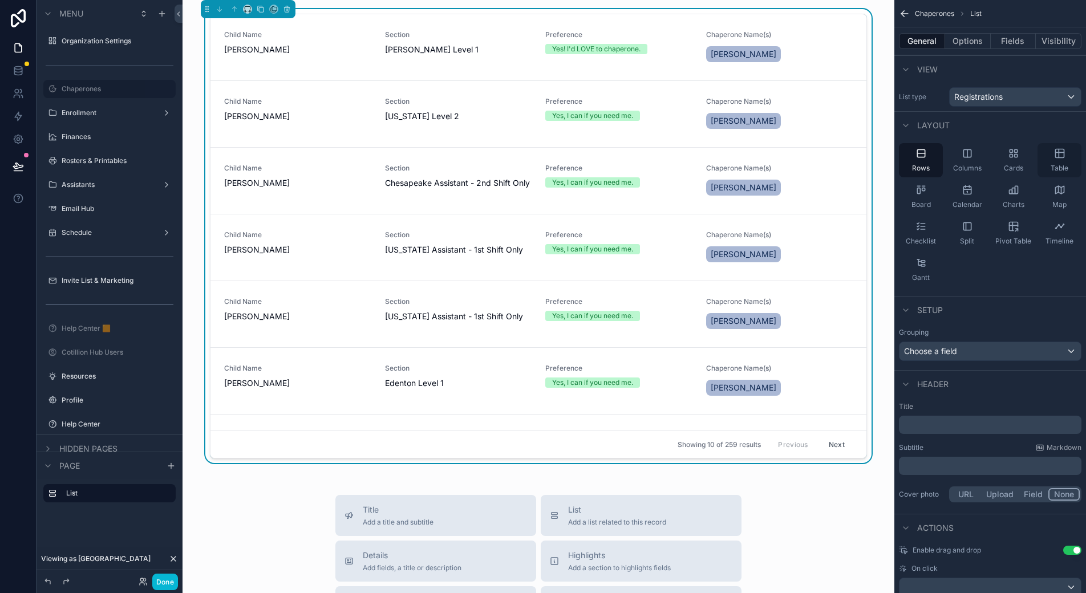
click at [1060, 160] on div "Table" at bounding box center [1060, 160] width 44 height 34
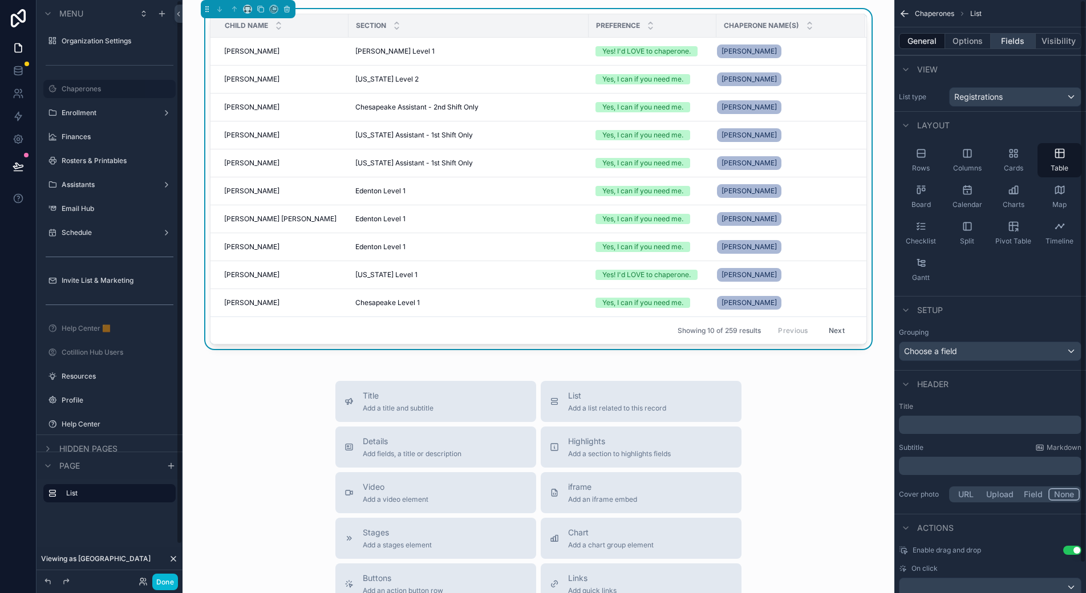
click at [1014, 43] on button "Fields" at bounding box center [1014, 41] width 46 height 16
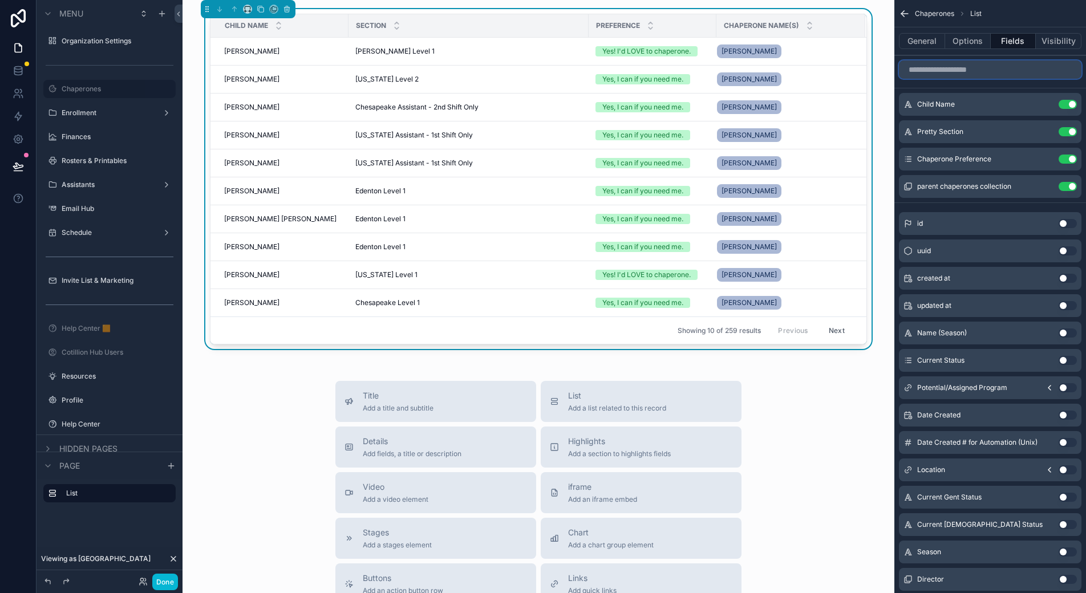
click at [933, 72] on input "scrollable content" at bounding box center [990, 69] width 183 height 18
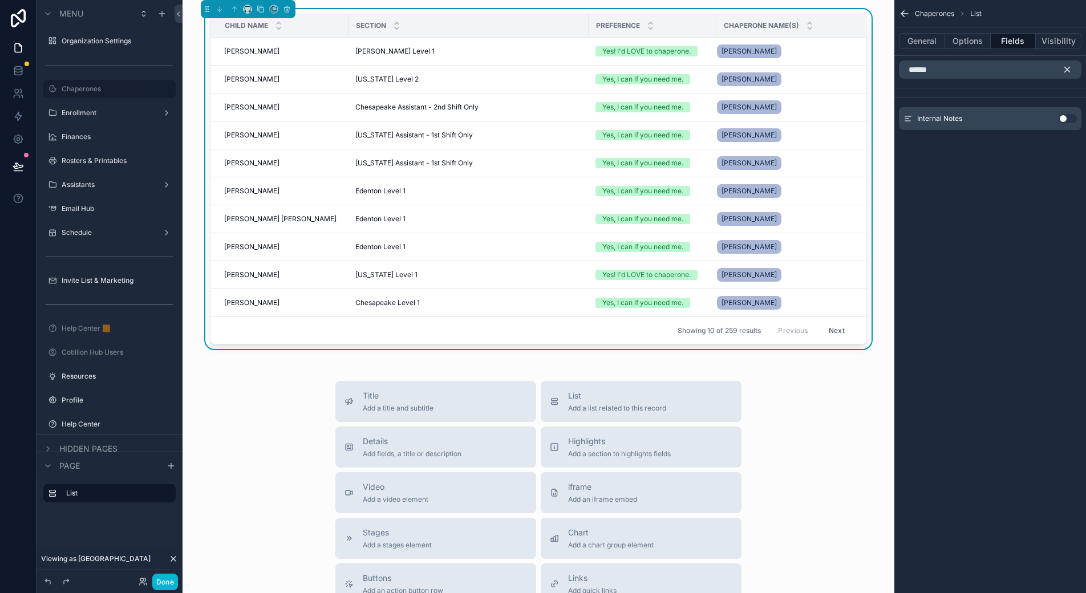
drag, startPoint x: 1068, startPoint y: 118, endPoint x: 987, endPoint y: 79, distance: 89.8
click at [1068, 118] on button "Use setting" at bounding box center [1068, 118] width 18 height 9
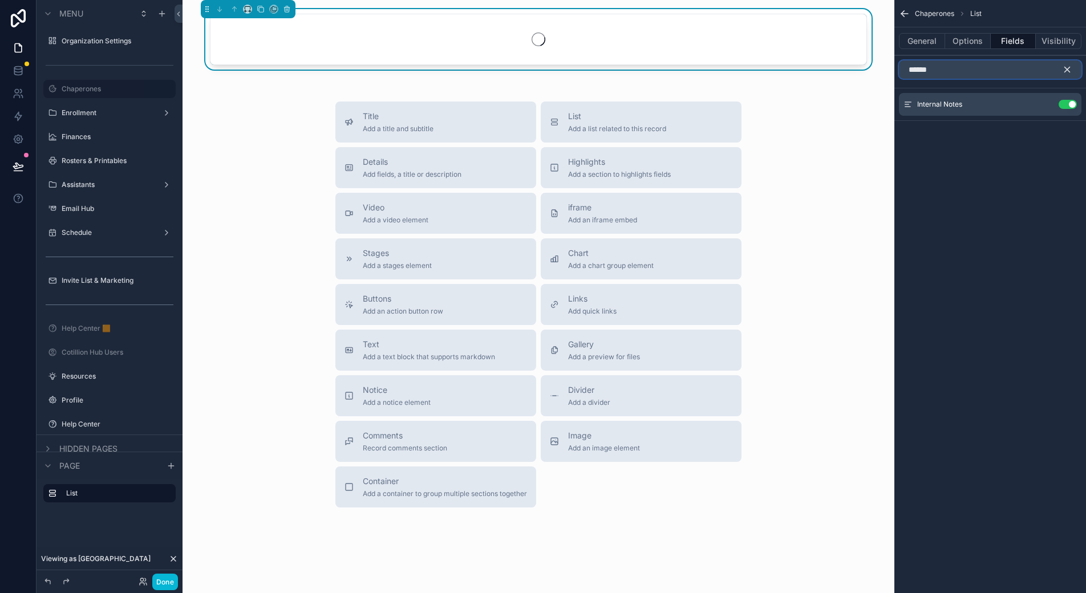
click at [961, 74] on input "******" at bounding box center [990, 69] width 183 height 18
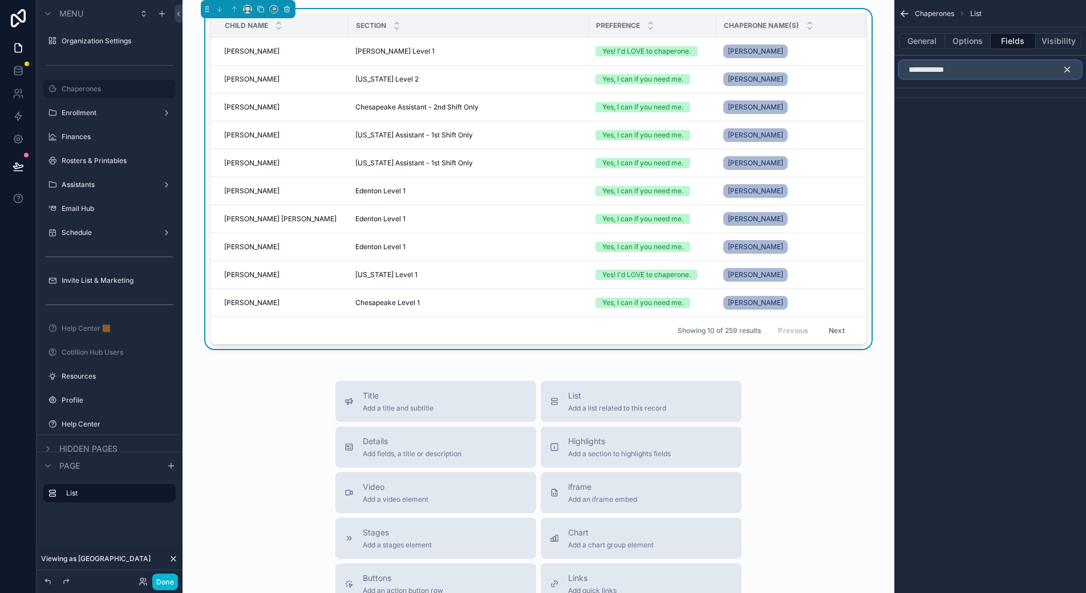
drag, startPoint x: 900, startPoint y: 74, endPoint x: 871, endPoint y: 74, distance: 28.5
click at [871, 74] on div "Jump to... Ctrl K Organization Settings Chaperones Enrollment Finances Rosters …" at bounding box center [635, 296] width 904 height 593
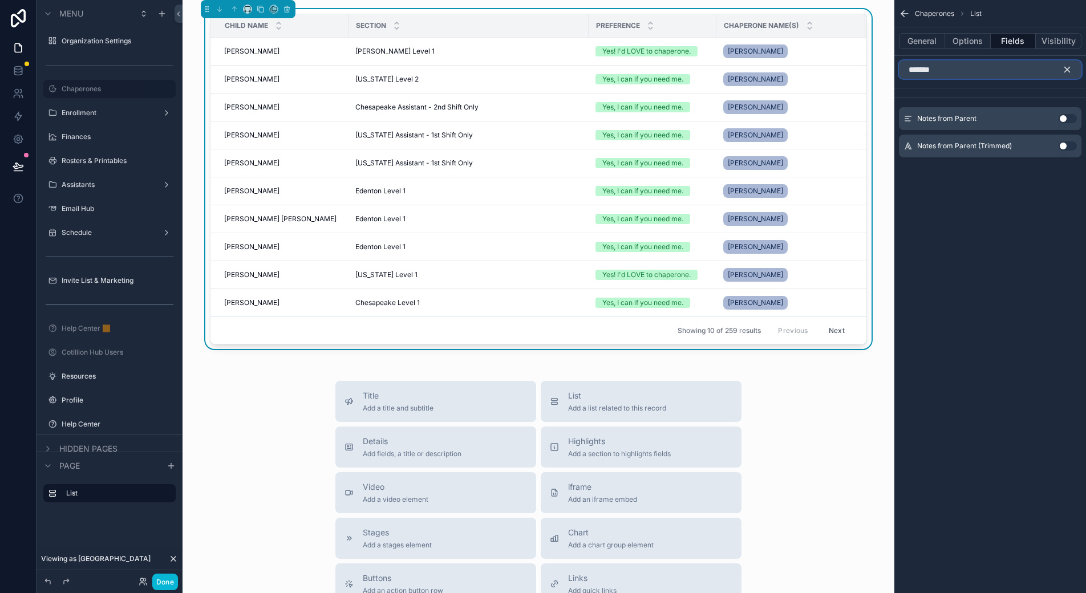
type input "*******"
drag, startPoint x: 1064, startPoint y: 145, endPoint x: 1059, endPoint y: 147, distance: 5.8
click at [1064, 146] on button "Use setting" at bounding box center [1068, 145] width 18 height 9
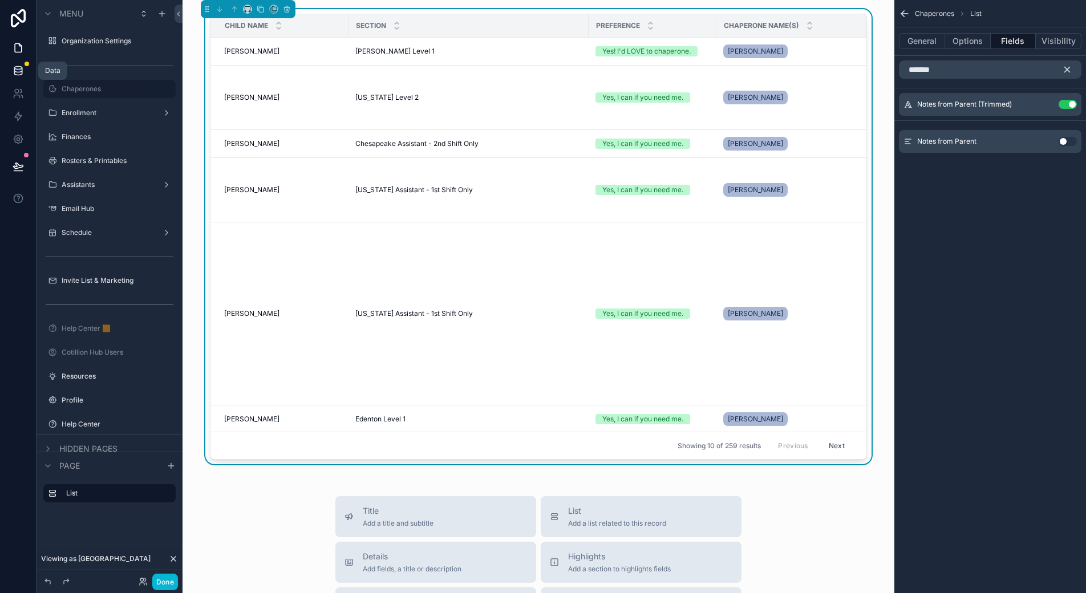
click at [14, 67] on icon at bounding box center [18, 70] width 11 height 11
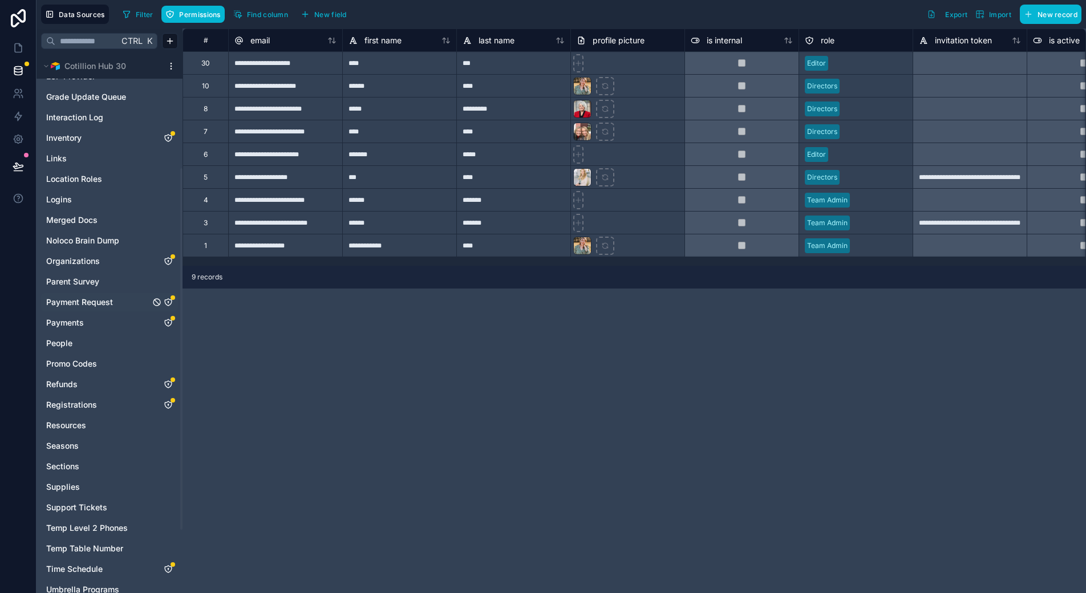
scroll to position [171, 0]
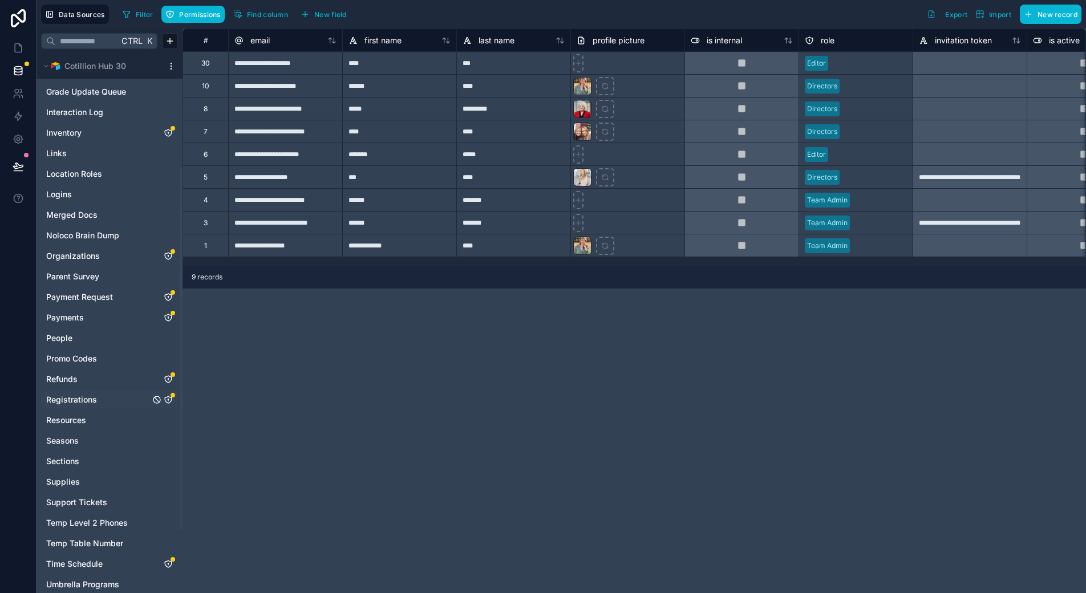
click at [169, 398] on icon "Registrations" at bounding box center [168, 399] width 7 height 7
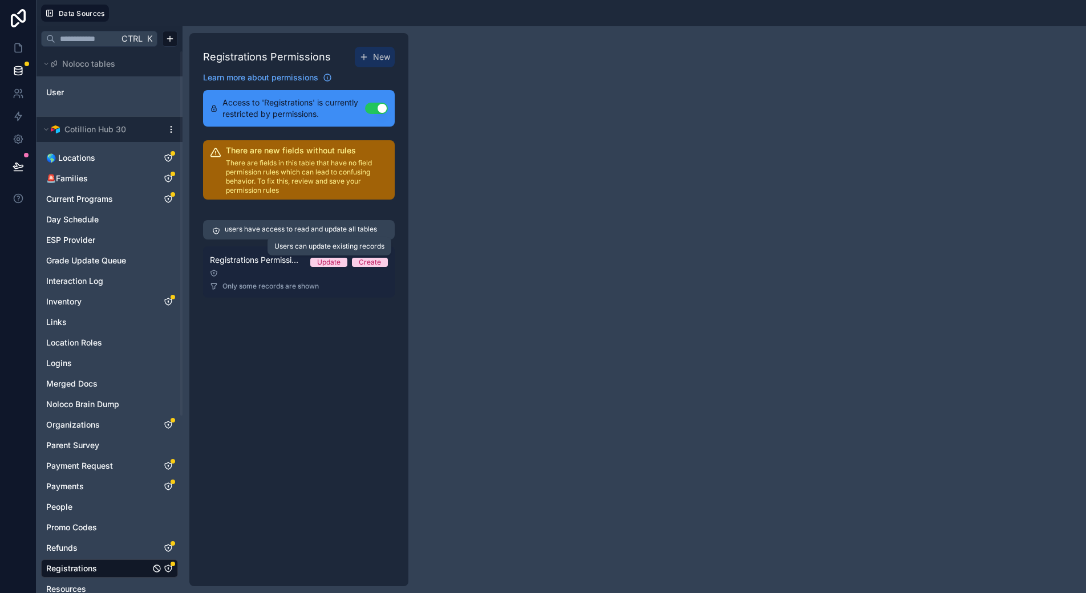
click at [334, 263] on div "Update" at bounding box center [328, 262] width 23 height 9
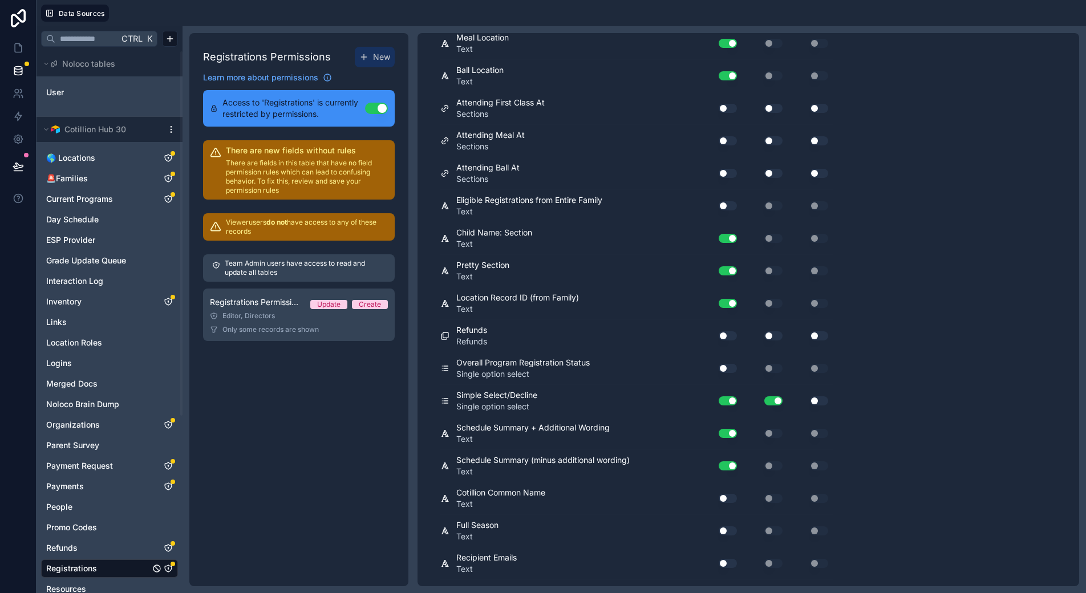
scroll to position [6185, 0]
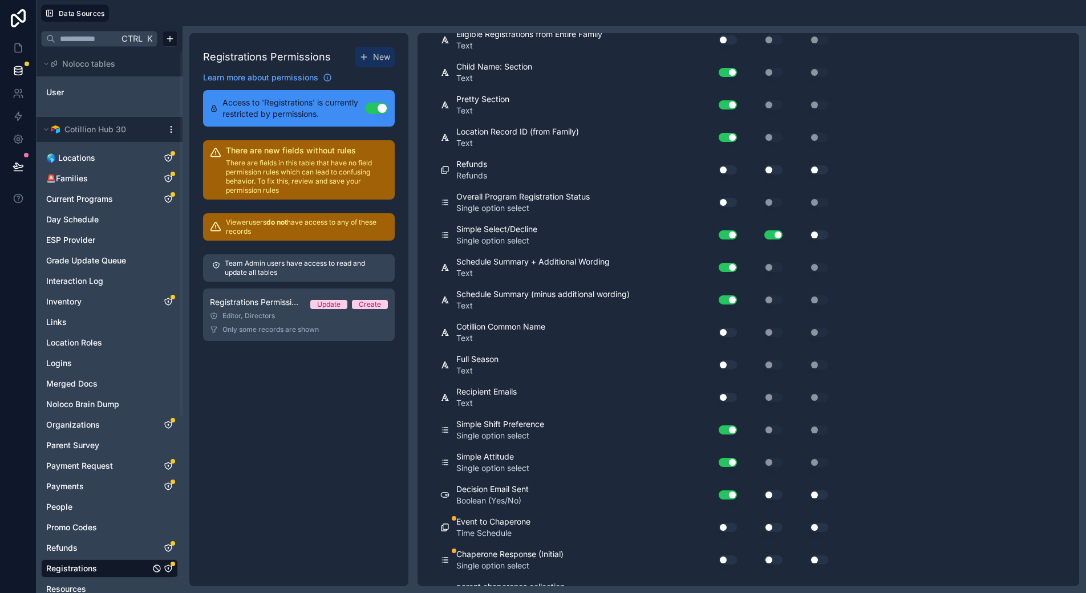
click at [722, 523] on button "Use setting" at bounding box center [728, 527] width 18 height 9
click at [729, 556] on button "Use setting" at bounding box center [728, 560] width 18 height 9
click at [772, 523] on button "Use setting" at bounding box center [773, 527] width 18 height 9
drag, startPoint x: 819, startPoint y: 505, endPoint x: 841, endPoint y: 492, distance: 25.5
click at [819, 523] on button "Use setting" at bounding box center [819, 527] width 18 height 9
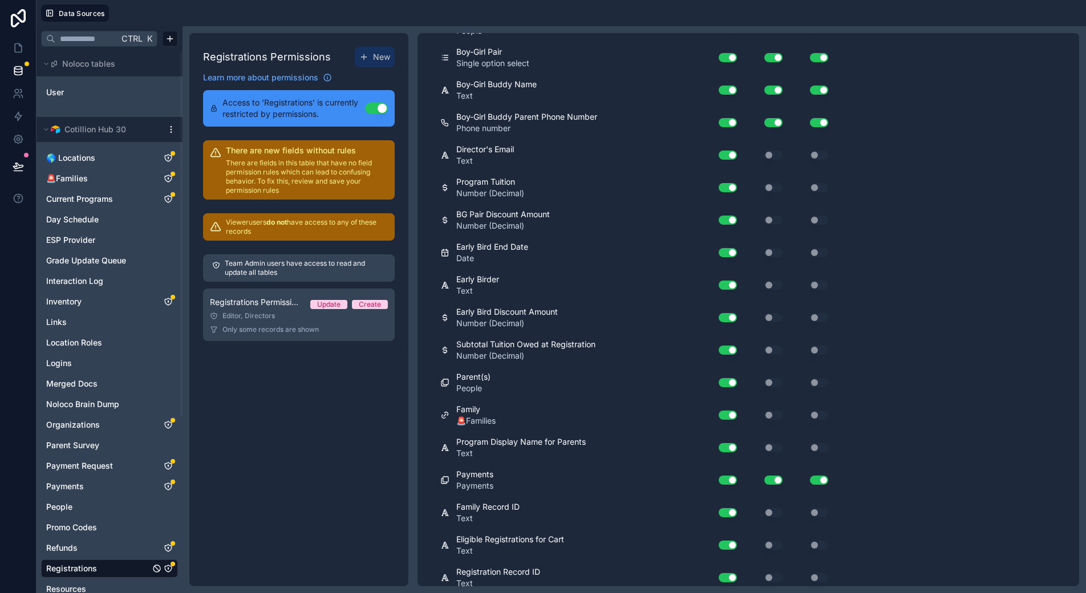
scroll to position [0, 0]
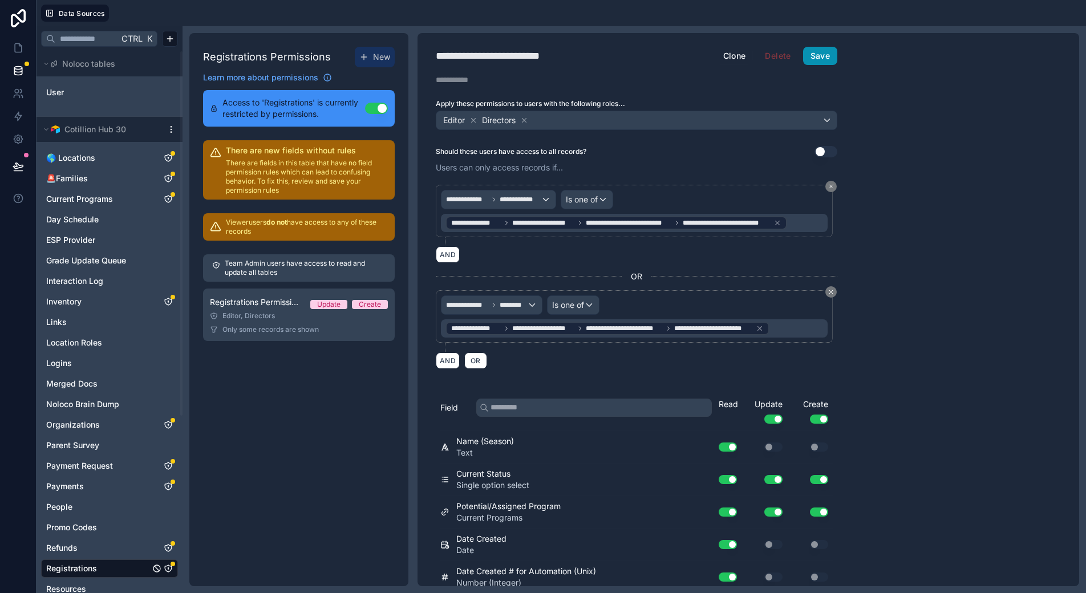
drag, startPoint x: 831, startPoint y: 55, endPoint x: 808, endPoint y: 55, distance: 22.3
click at [831, 55] on button "Save" at bounding box center [820, 56] width 34 height 18
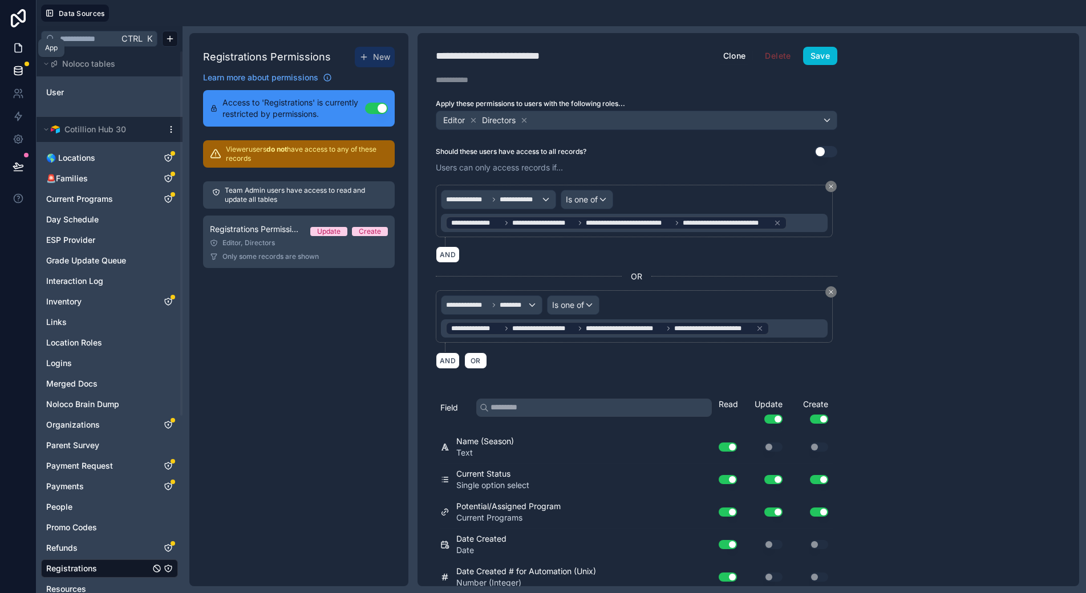
click at [15, 47] on icon at bounding box center [18, 48] width 7 height 9
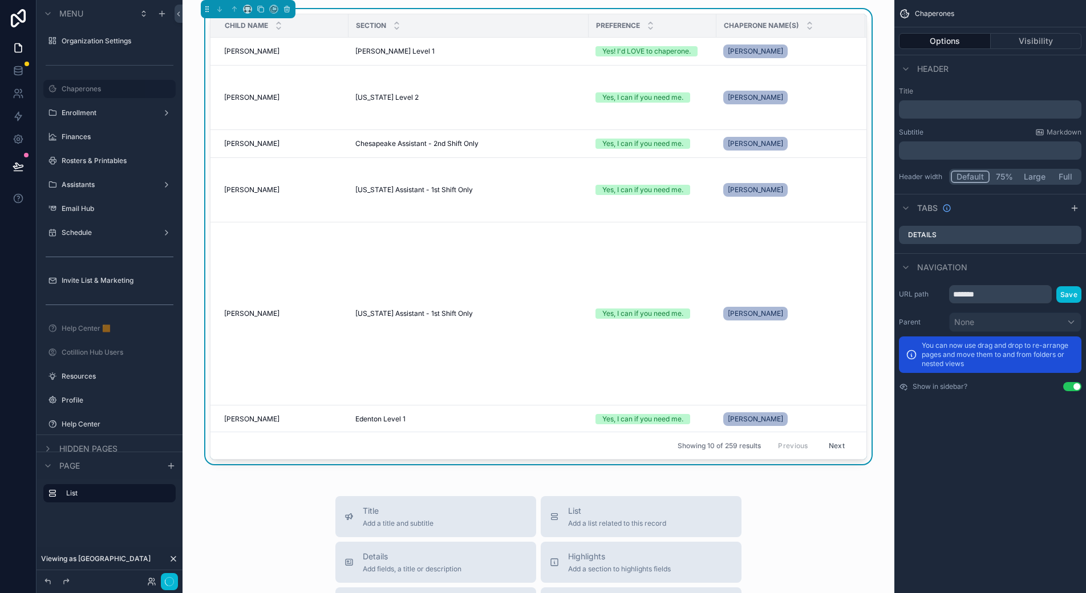
drag, startPoint x: 545, startPoint y: 17, endPoint x: 912, endPoint y: 22, distance: 367.4
click at [545, 17] on div "Section" at bounding box center [468, 26] width 239 height 22
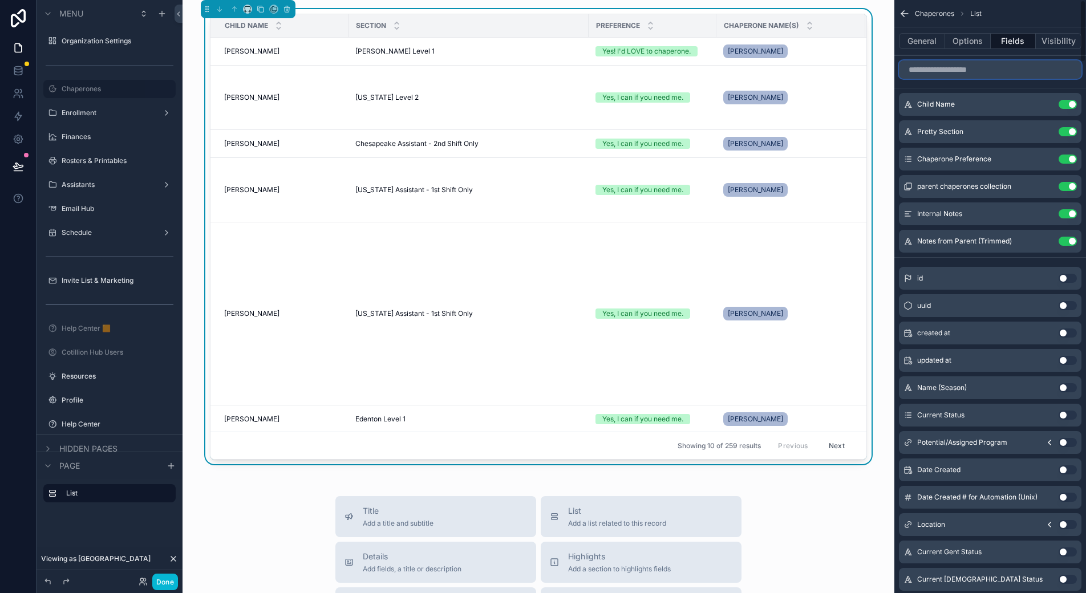
click at [955, 71] on input "scrollable content" at bounding box center [990, 69] width 183 height 18
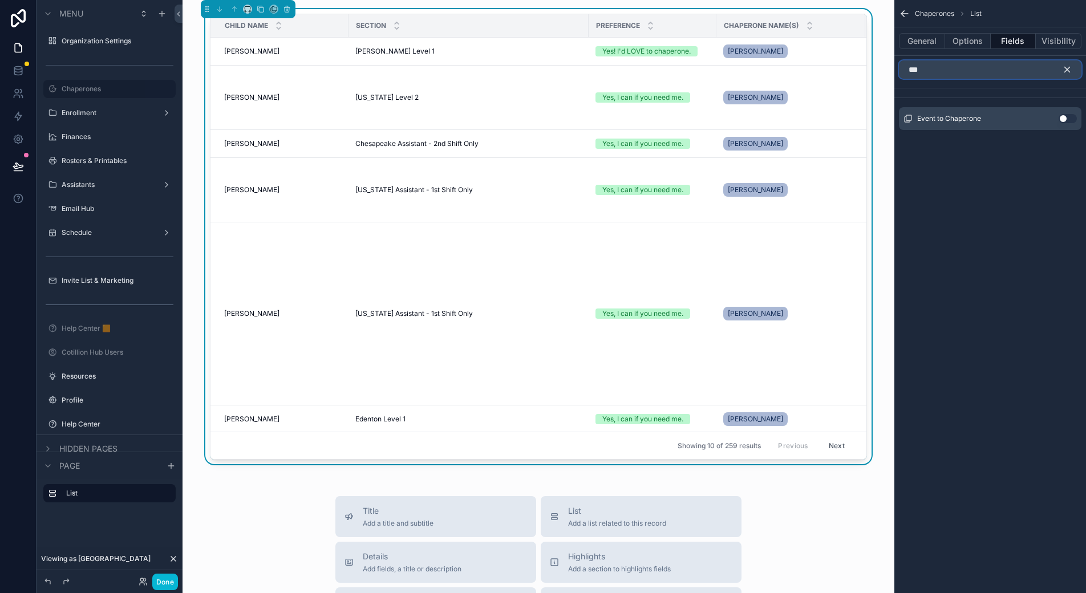
type input "***"
click at [1064, 118] on button "Use setting" at bounding box center [1068, 118] width 18 height 9
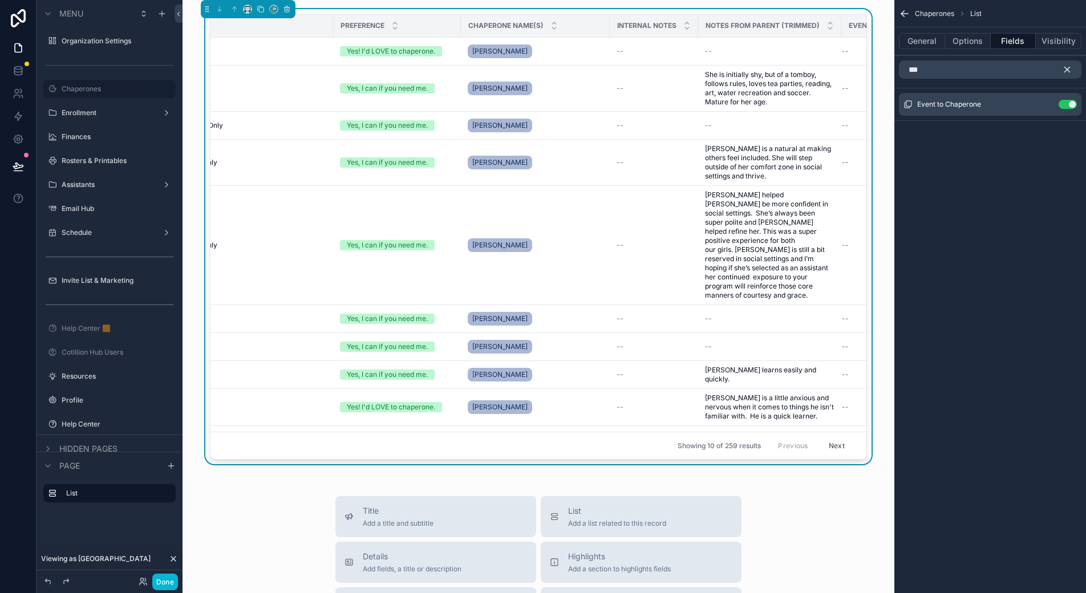
scroll to position [0, 226]
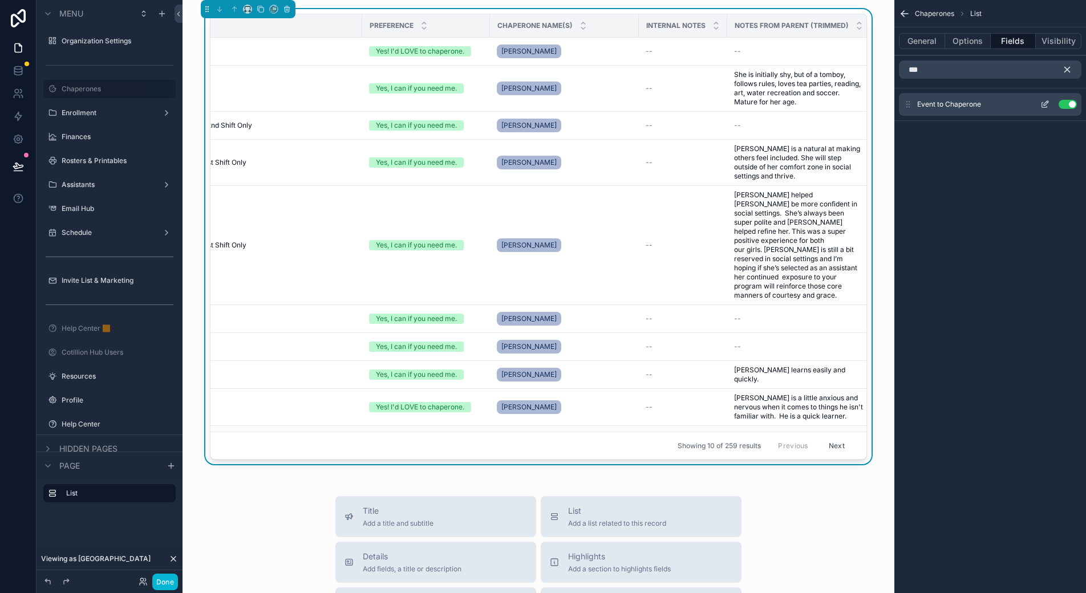
click at [1045, 105] on icon "scrollable content" at bounding box center [1044, 104] width 9 height 9
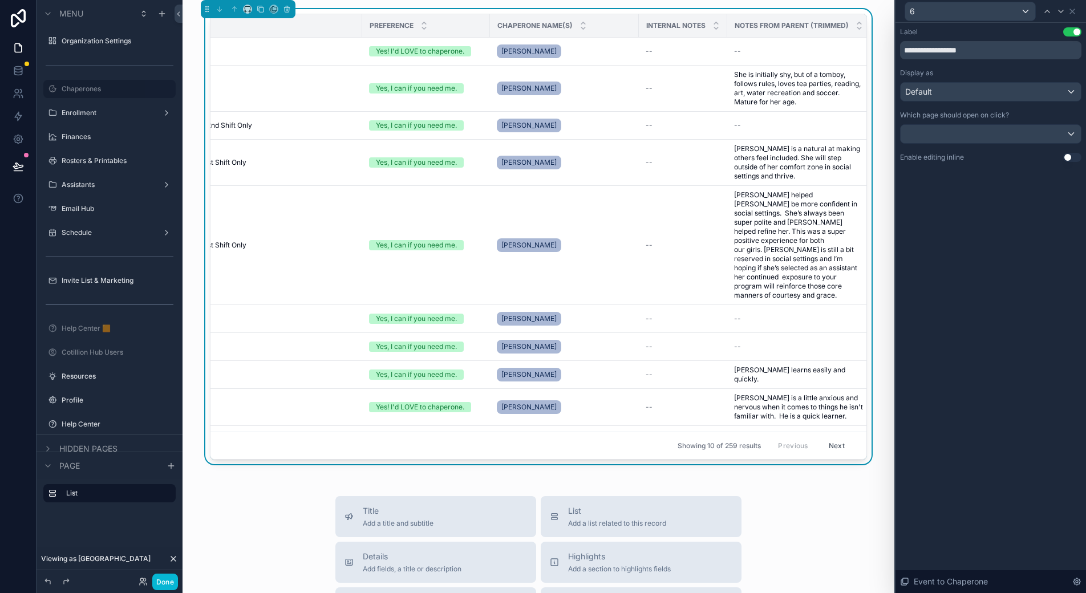
click at [1073, 154] on button "Use setting" at bounding box center [1072, 157] width 18 height 9
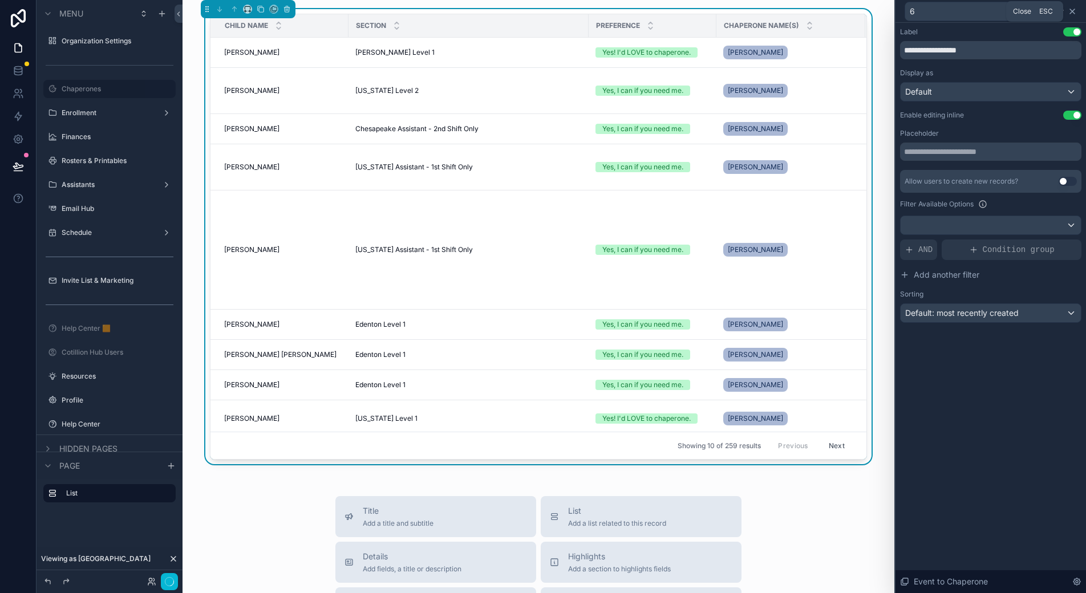
click at [1074, 7] on icon at bounding box center [1072, 11] width 9 height 9
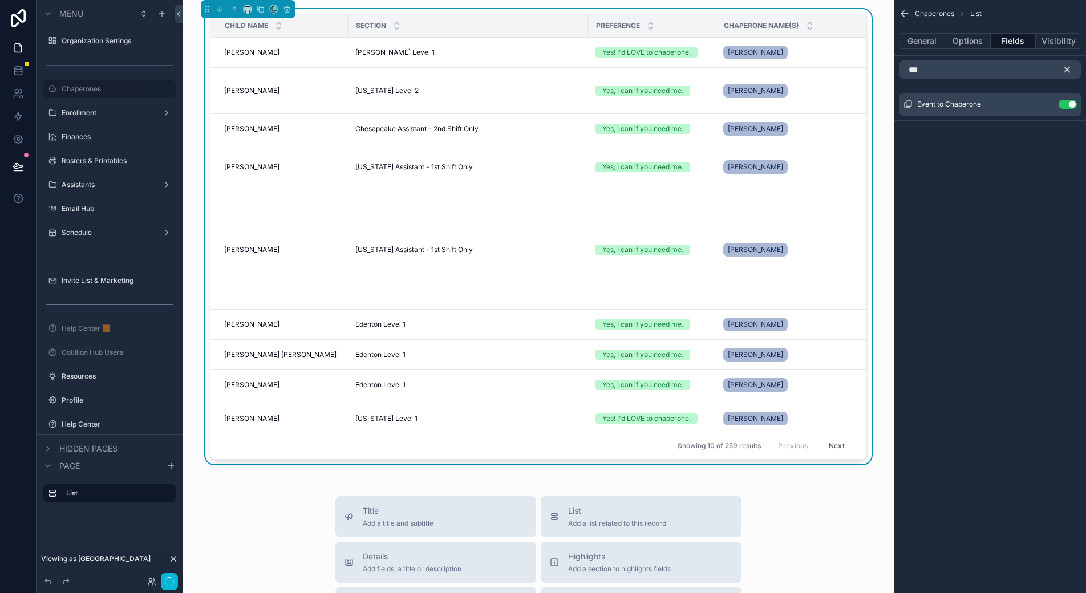
click at [1070, 69] on icon "scrollable content" at bounding box center [1067, 69] width 10 height 10
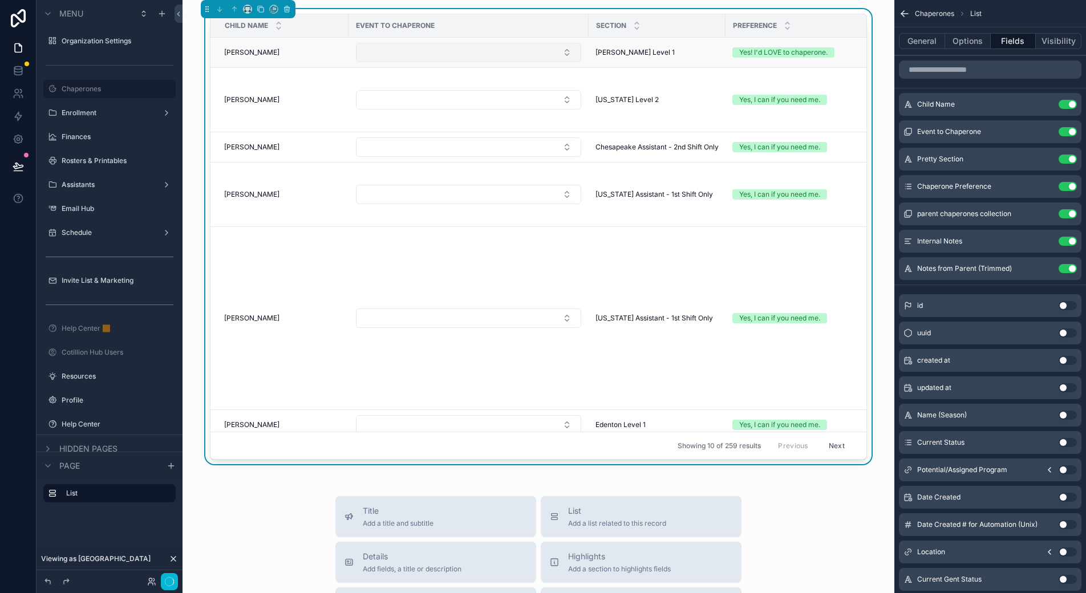
click at [560, 58] on button "Select Button" at bounding box center [468, 52] width 225 height 19
click at [561, 52] on button "Select Button" at bounding box center [468, 52] width 225 height 19
click at [1044, 130] on icon "scrollable content" at bounding box center [1044, 131] width 9 height 9
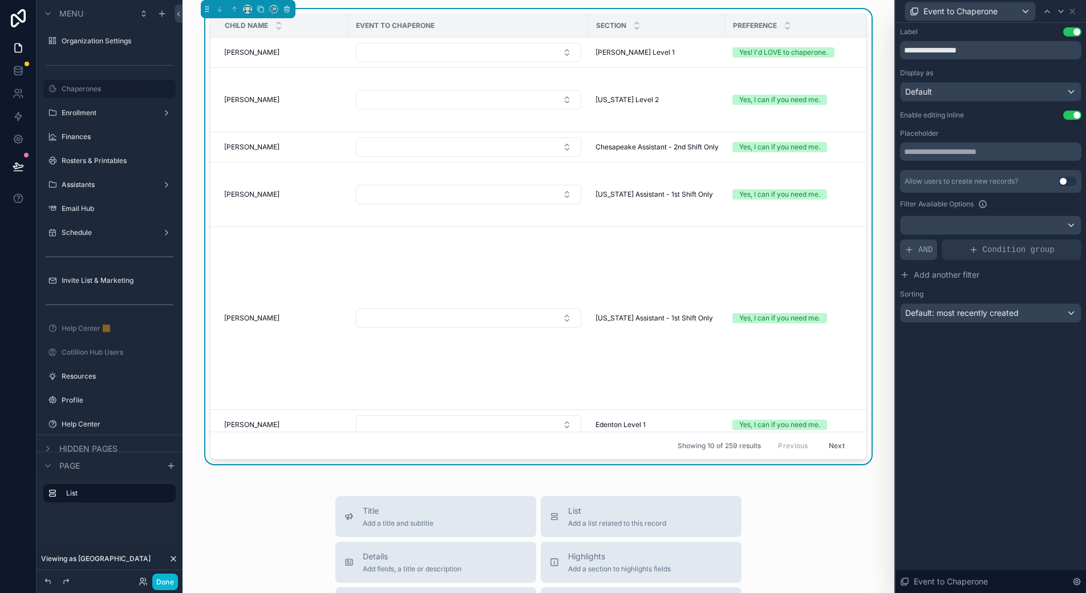
click at [921, 254] on span "AND" at bounding box center [925, 249] width 14 height 11
click at [1051, 239] on icon at bounding box center [1053, 240] width 7 height 7
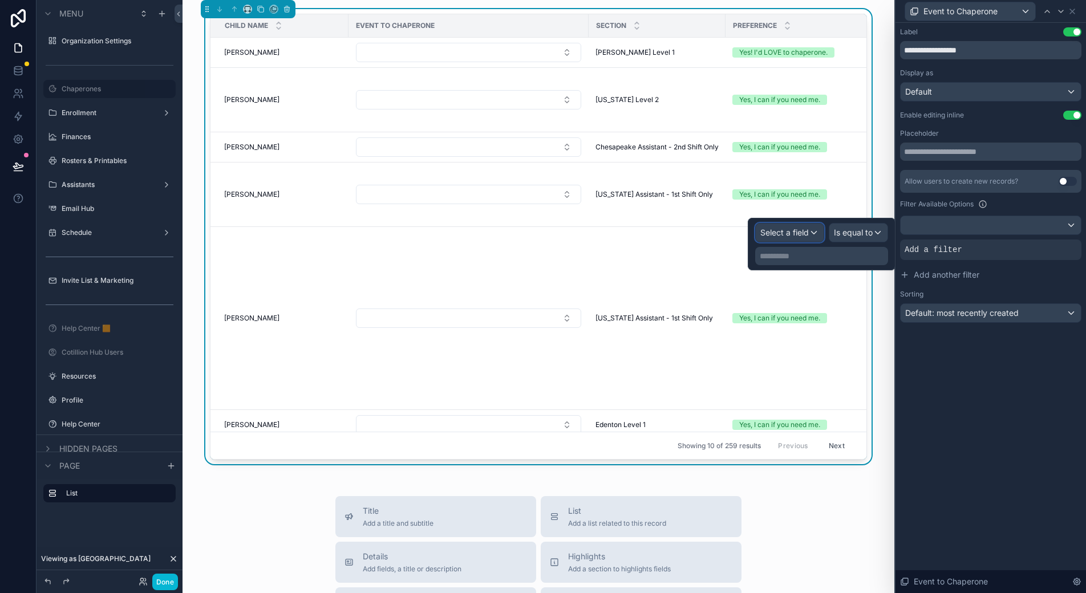
click at [800, 235] on span "Select a field" at bounding box center [784, 233] width 48 height 10
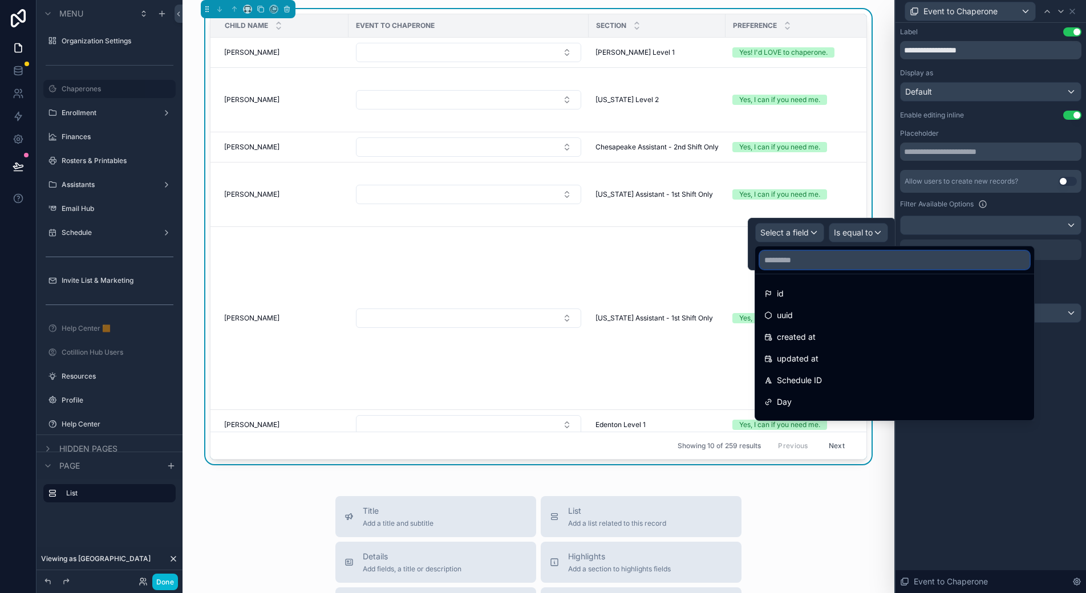
click at [805, 262] on input "text" at bounding box center [895, 260] width 270 height 18
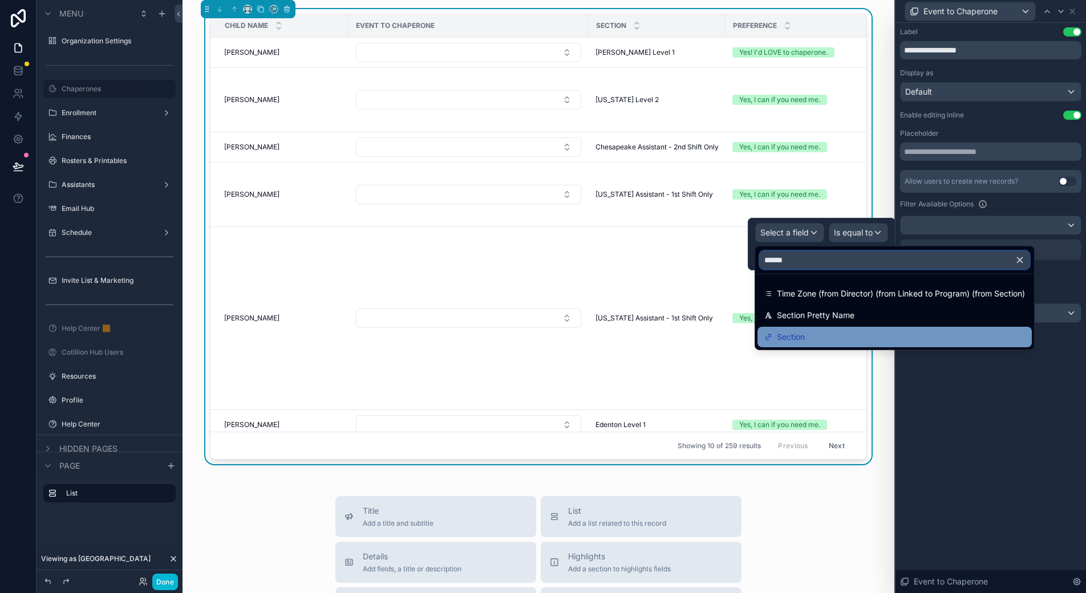
type input "******"
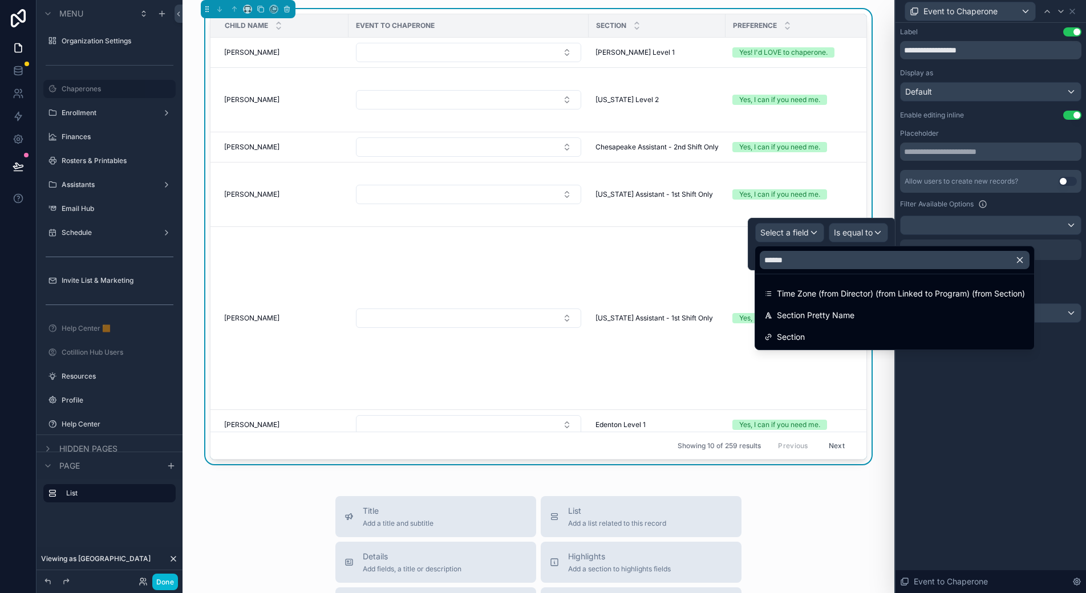
drag, startPoint x: 812, startPoint y: 334, endPoint x: 855, endPoint y: 236, distance: 107.0
click at [812, 334] on div "Section" at bounding box center [894, 337] width 261 height 14
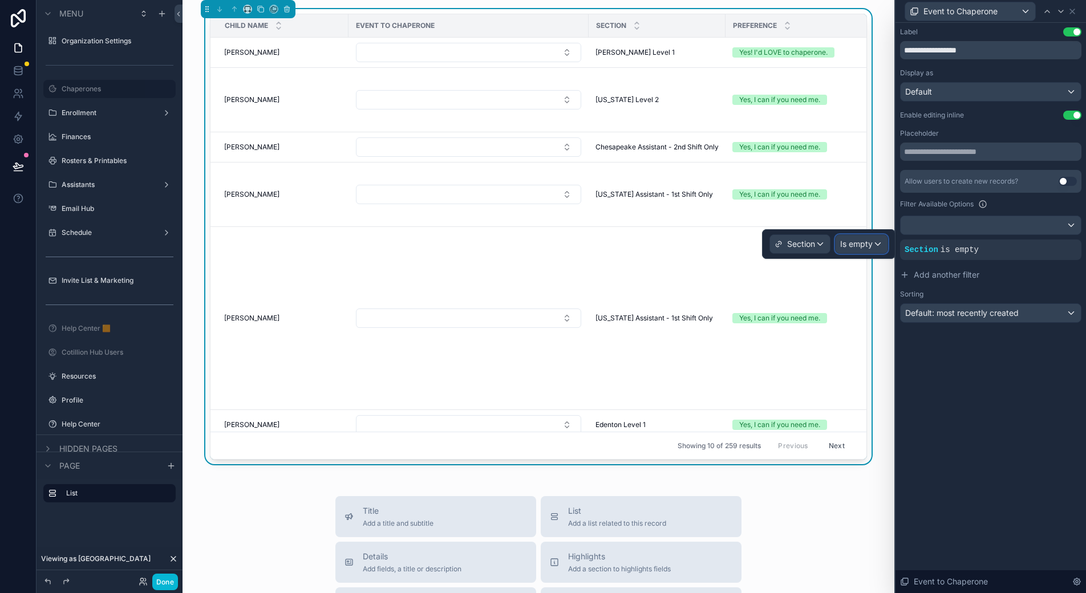
click at [869, 245] on span "Is empty" at bounding box center [856, 243] width 33 height 11
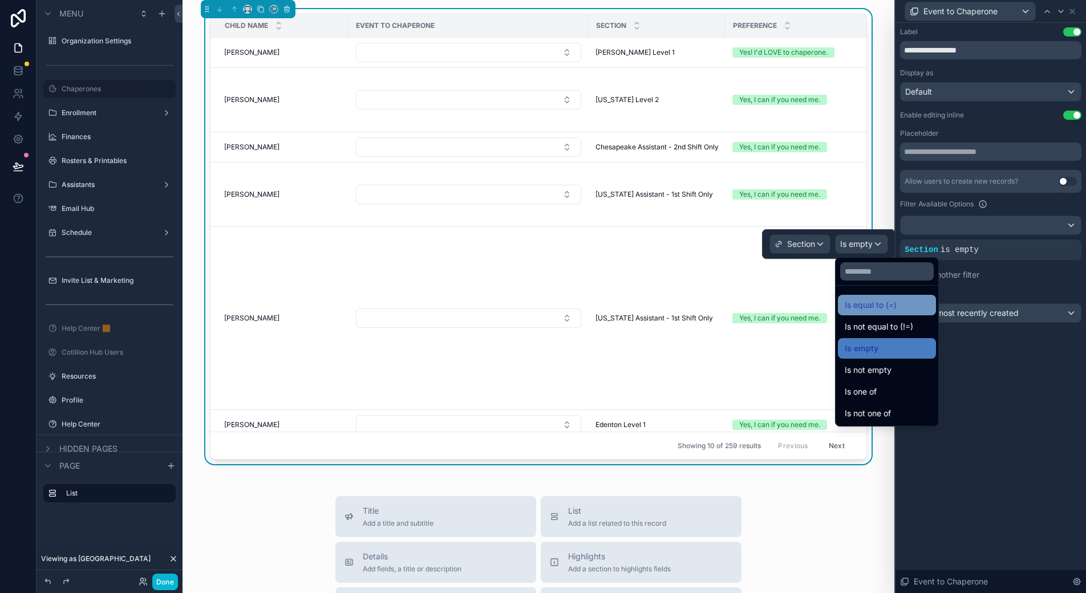
click at [880, 312] on div "Is equal to (=)" at bounding box center [887, 305] width 98 height 21
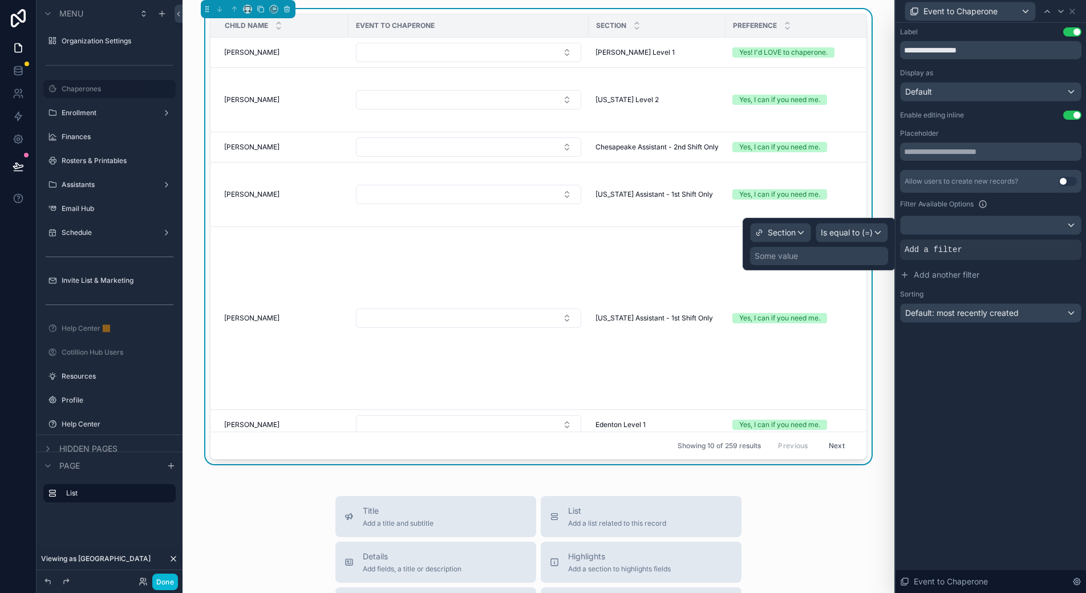
click at [781, 258] on div "Some value" at bounding box center [776, 255] width 43 height 11
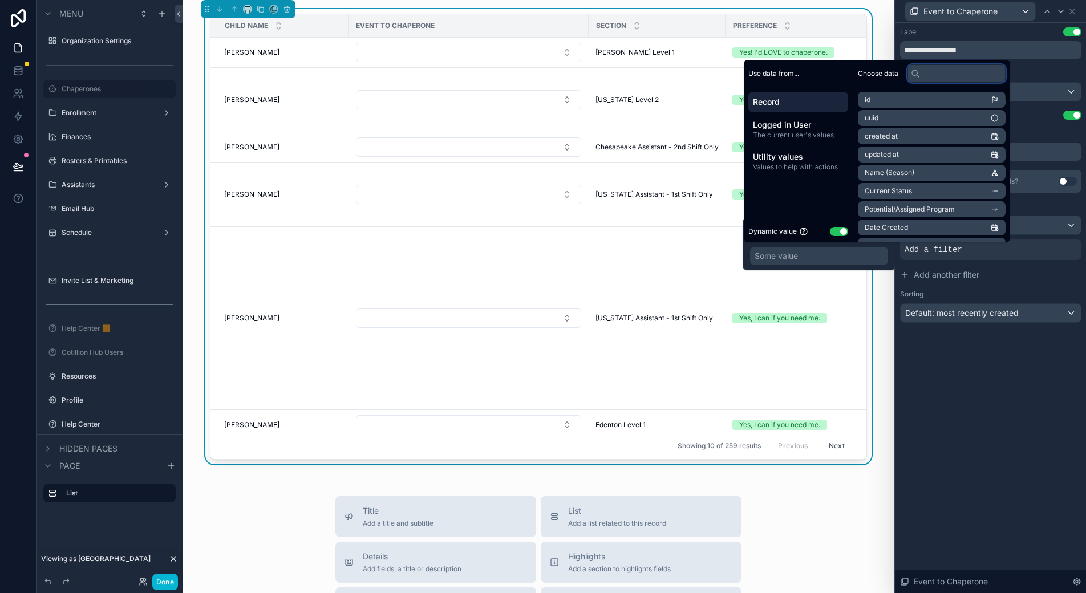
click at [930, 77] on input "text" at bounding box center [957, 73] width 98 height 18
type input "****"
click at [958, 168] on li "Section Assignment" at bounding box center [932, 171] width 148 height 16
click at [943, 172] on li "Section Record ID" at bounding box center [932, 173] width 148 height 16
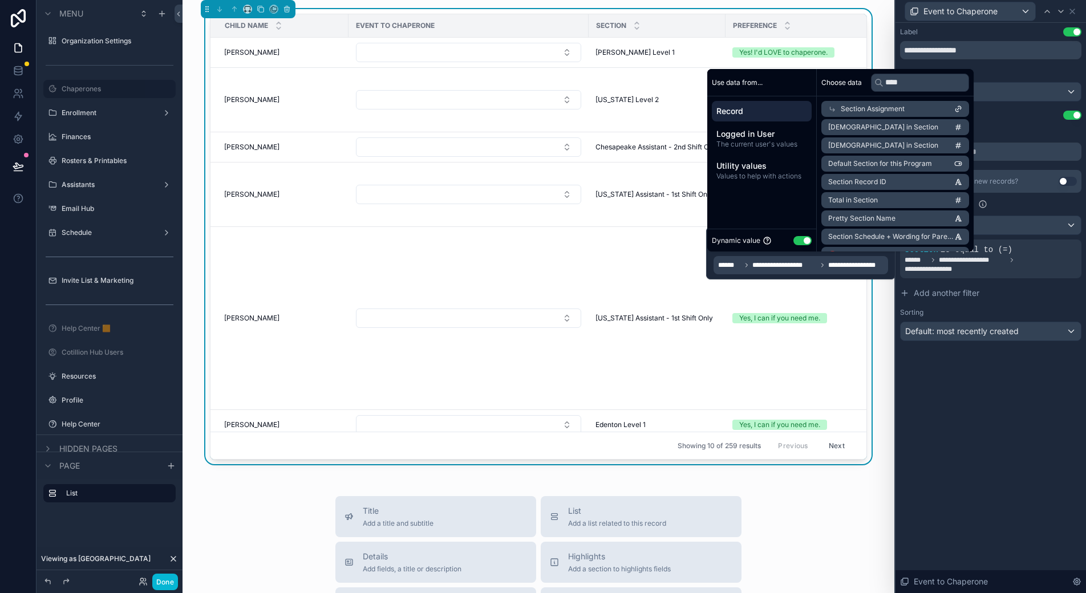
click at [983, 391] on div "**********" at bounding box center [991, 308] width 191 height 570
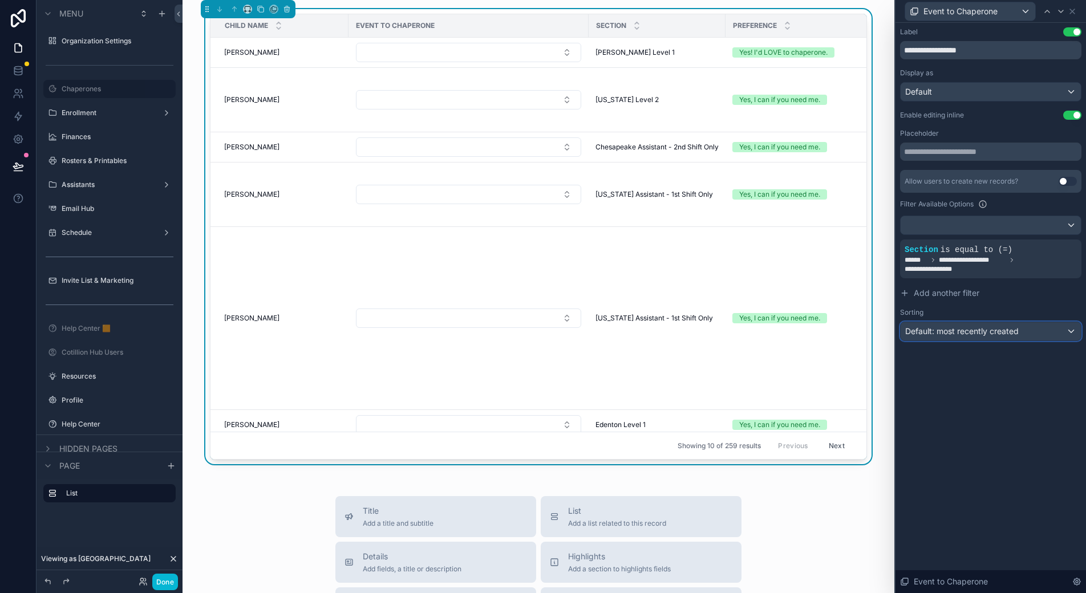
click at [986, 329] on span "Default: most recently created" at bounding box center [962, 331] width 114 height 10
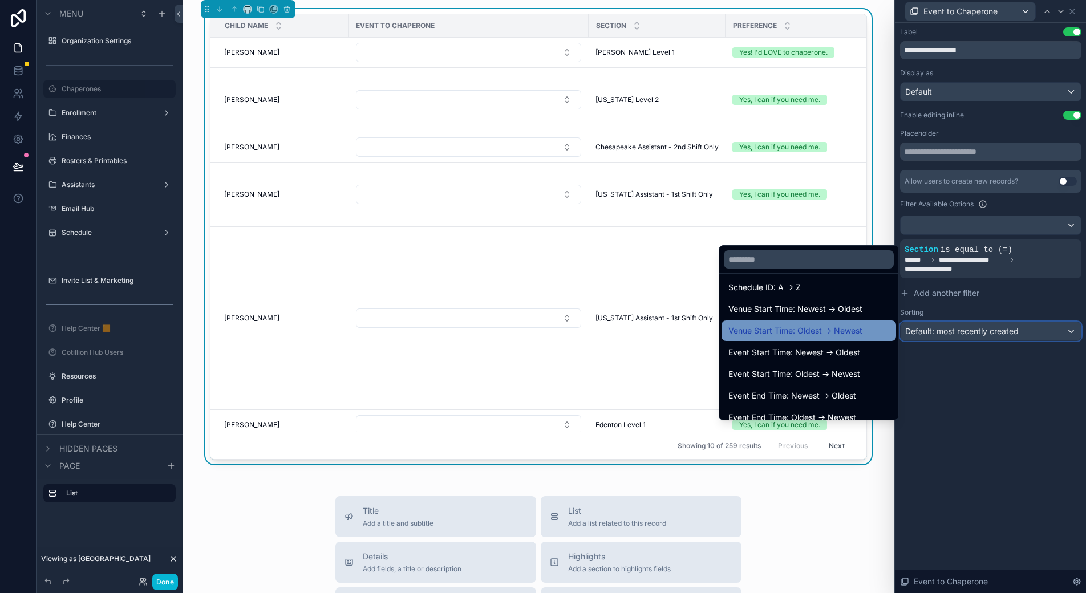
scroll to position [171, 0]
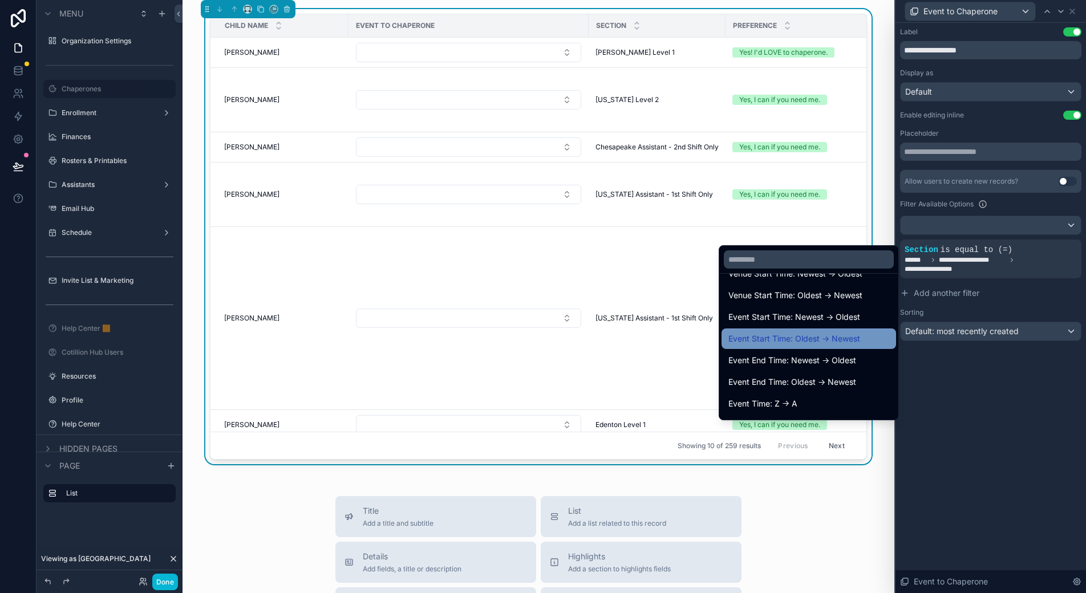
click at [846, 337] on span "Event Start Time: Oldest -> Newest" at bounding box center [794, 339] width 132 height 14
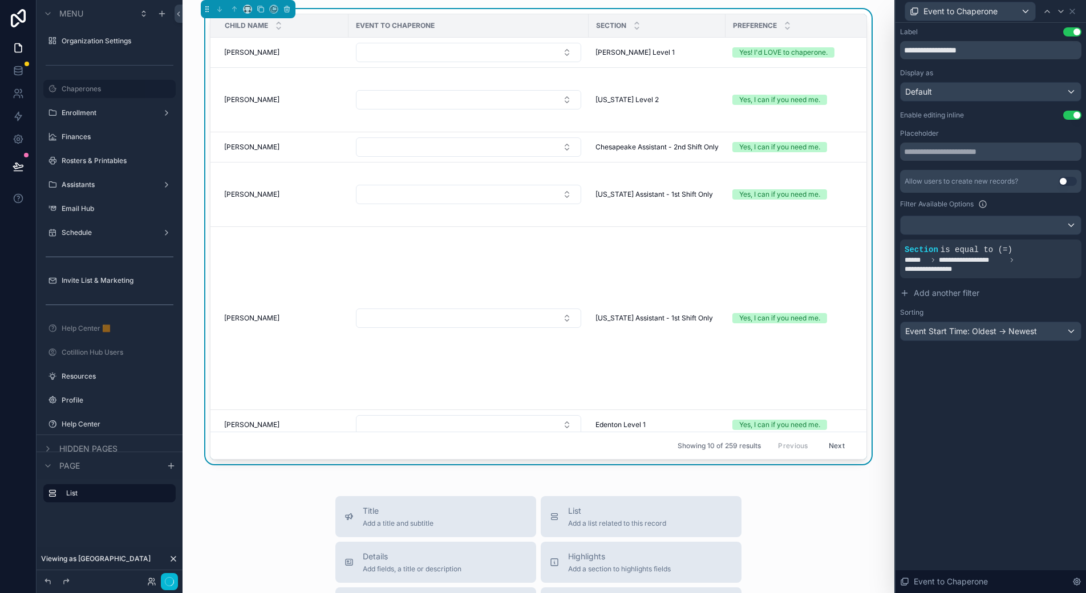
click at [973, 421] on div "**********" at bounding box center [991, 308] width 191 height 570
click at [549, 53] on button "Select Button" at bounding box center [468, 52] width 225 height 19
click at [647, 112] on td "Washington Level 2 Washington Level 2" at bounding box center [657, 100] width 137 height 64
click at [1071, 9] on icon at bounding box center [1072, 11] width 9 height 9
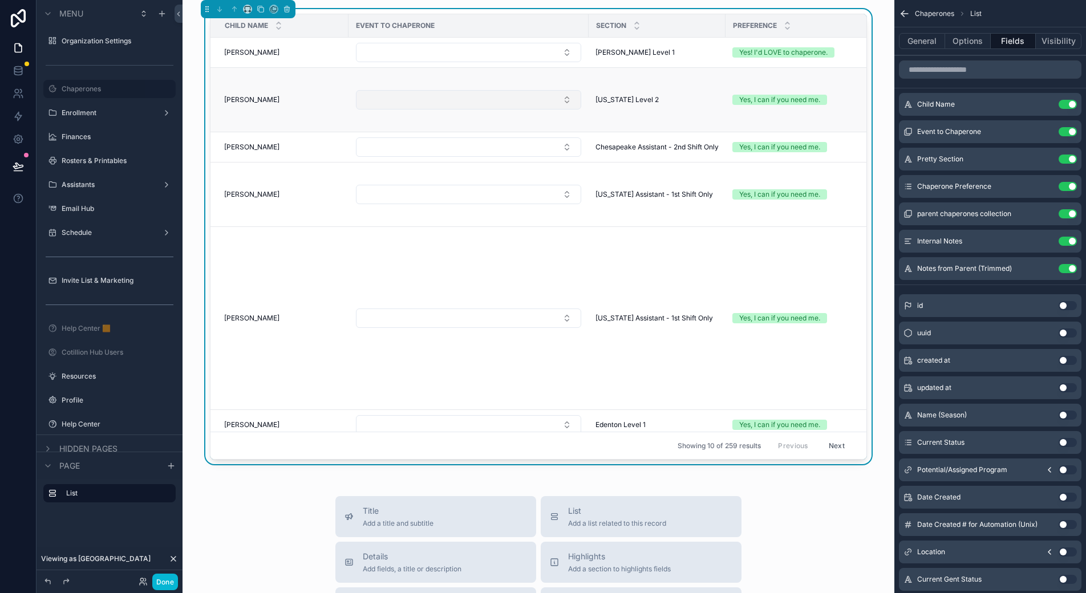
click at [564, 100] on button "Select Button" at bounding box center [468, 99] width 225 height 19
click at [1046, 132] on icon "scrollable content" at bounding box center [1044, 131] width 9 height 9
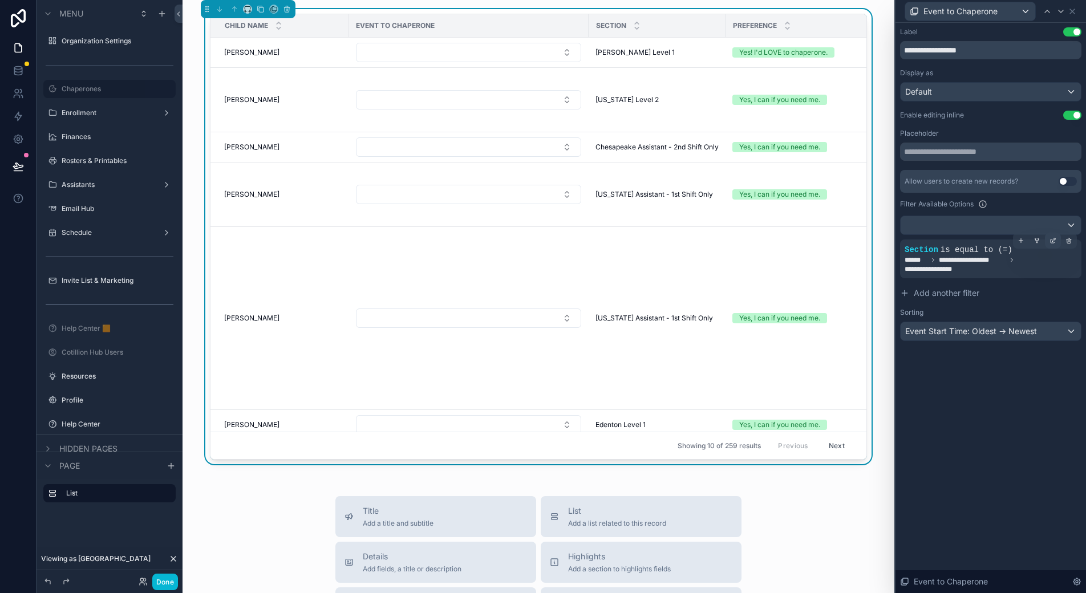
click at [1052, 241] on icon at bounding box center [1053, 240] width 7 height 7
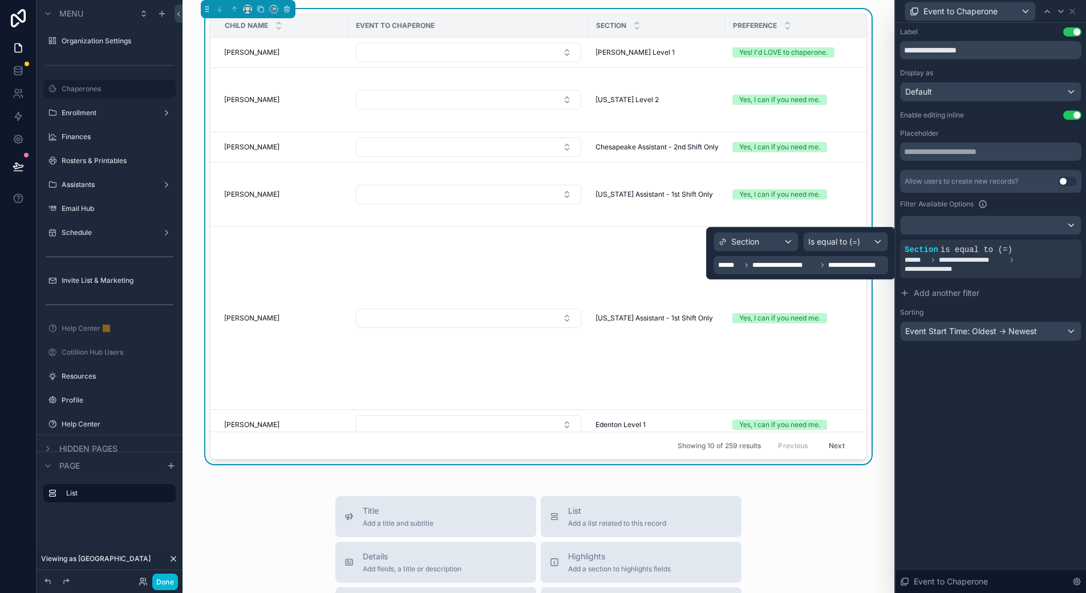
click at [869, 265] on span "**********" at bounding box center [857, 265] width 58 height 9
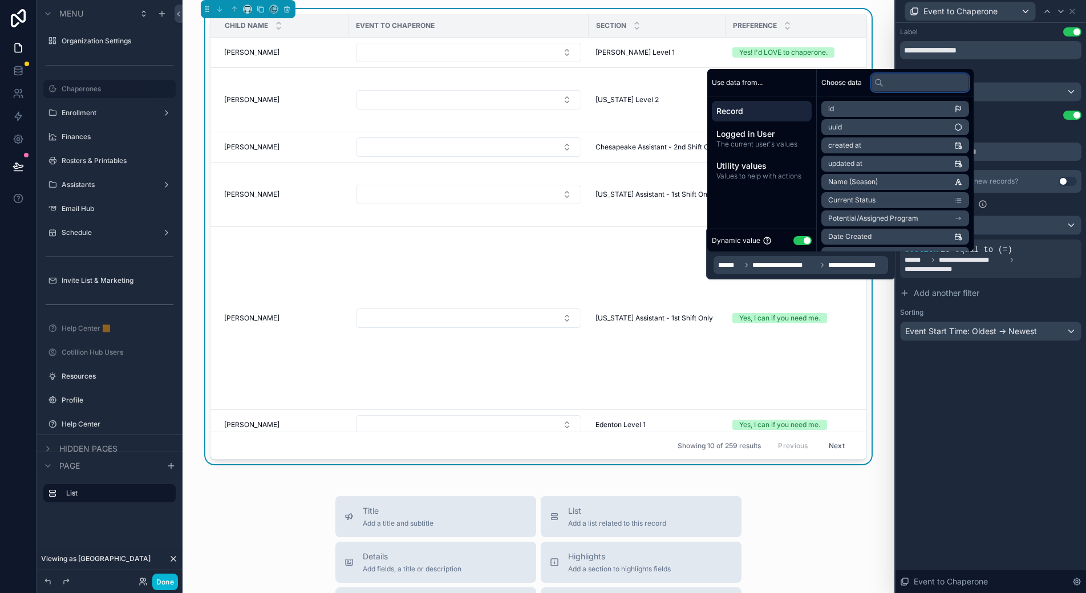
click at [897, 82] on input "text" at bounding box center [920, 83] width 98 height 18
type input "****"
click at [890, 179] on span "Section Assignment" at bounding box center [860, 179] width 64 height 9
click at [908, 107] on div "Section Assignment" at bounding box center [895, 109] width 148 height 16
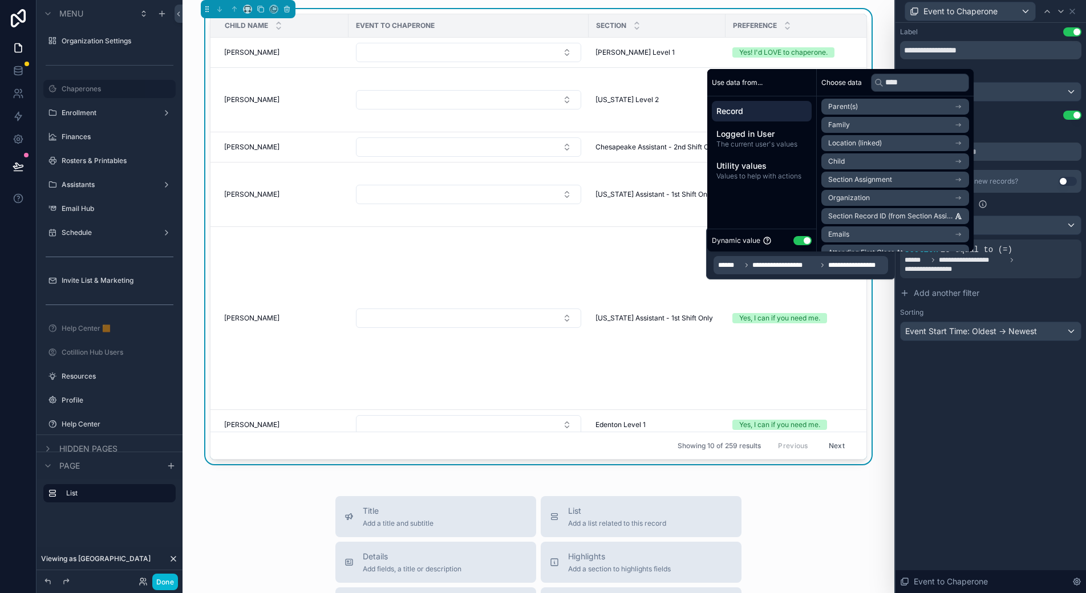
click at [914, 183] on li "Section Assignment" at bounding box center [895, 180] width 148 height 16
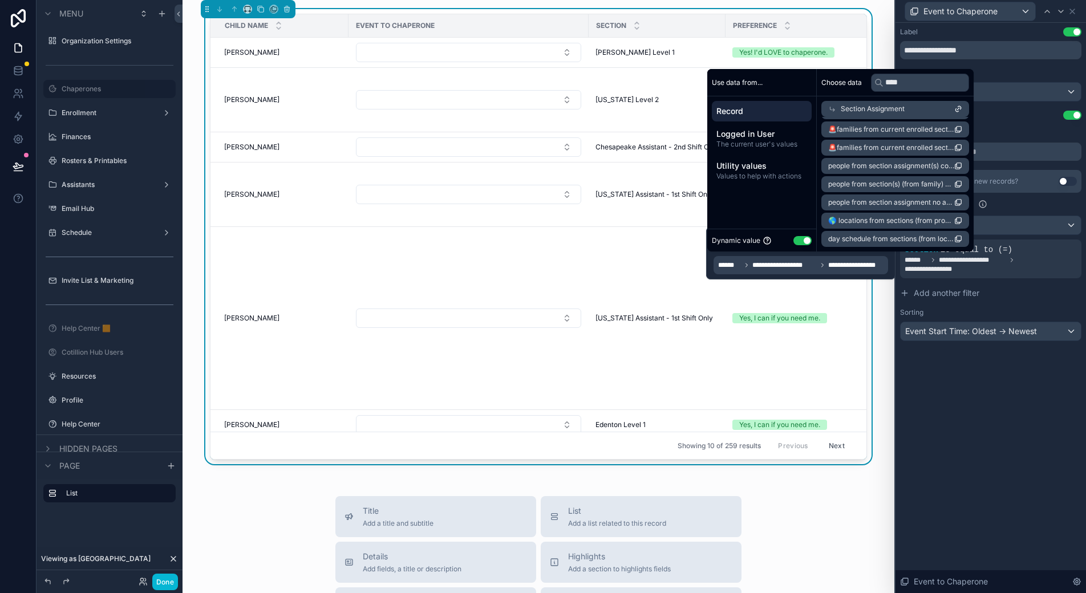
click at [1009, 401] on div "**********" at bounding box center [991, 308] width 191 height 570
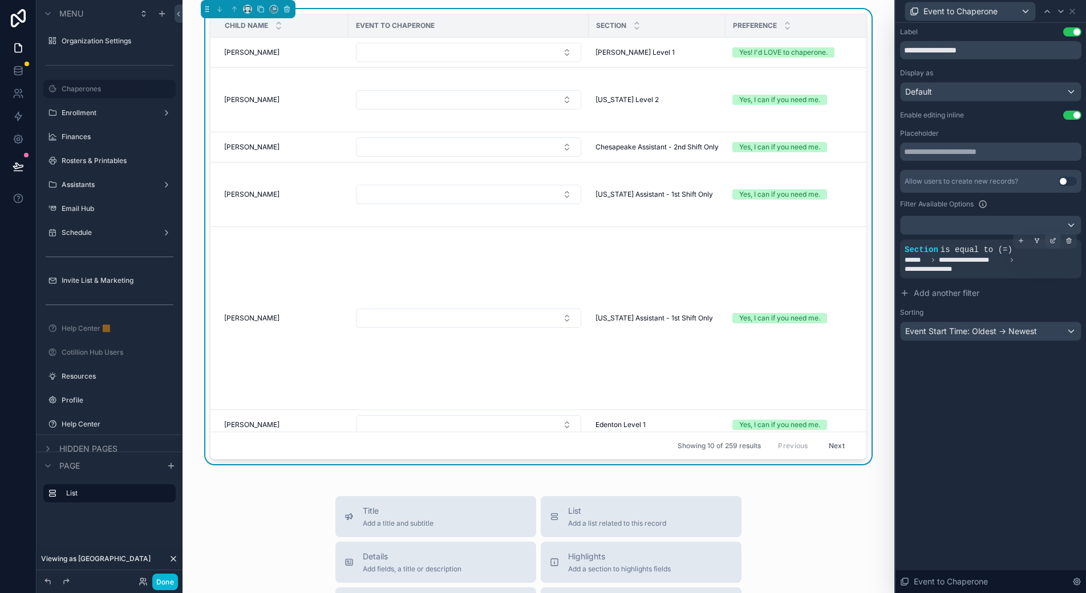
click at [1054, 241] on icon at bounding box center [1053, 239] width 3 height 3
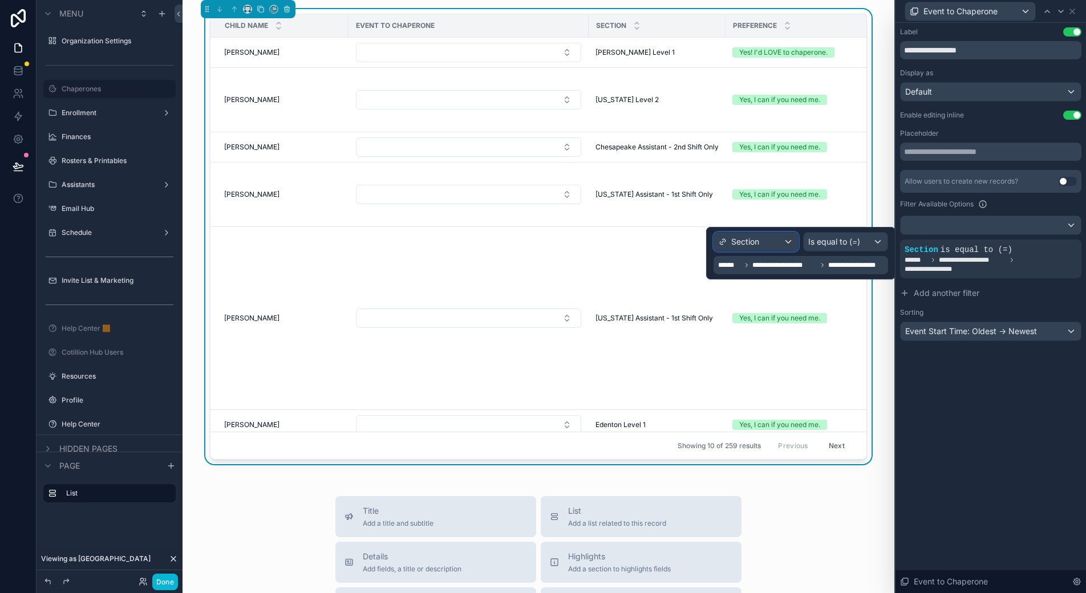
click at [784, 238] on div "Section" at bounding box center [756, 242] width 84 height 18
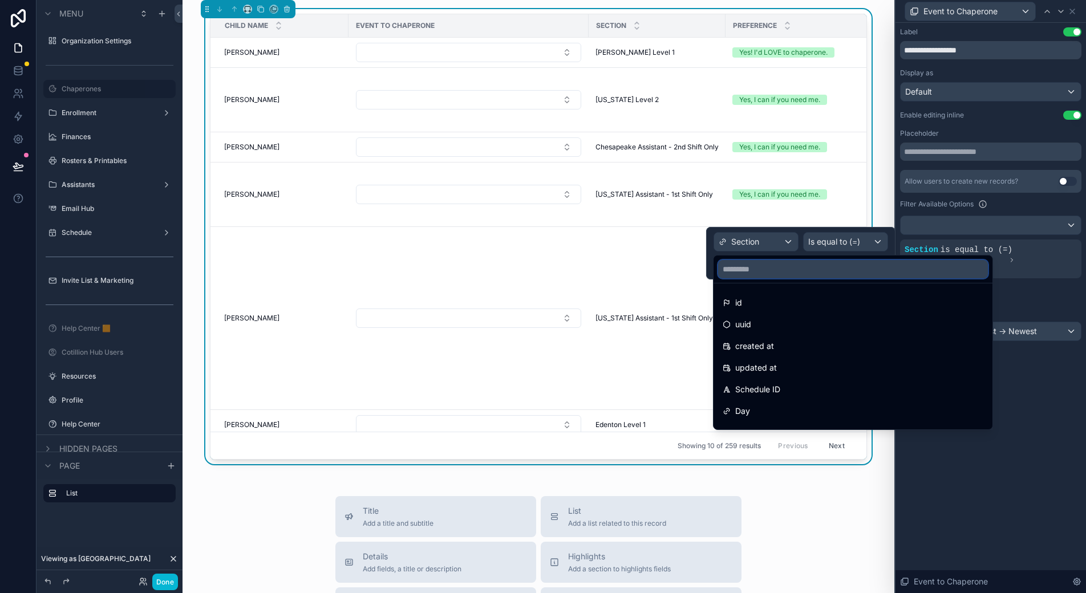
click at [780, 271] on input "text" at bounding box center [853, 269] width 270 height 18
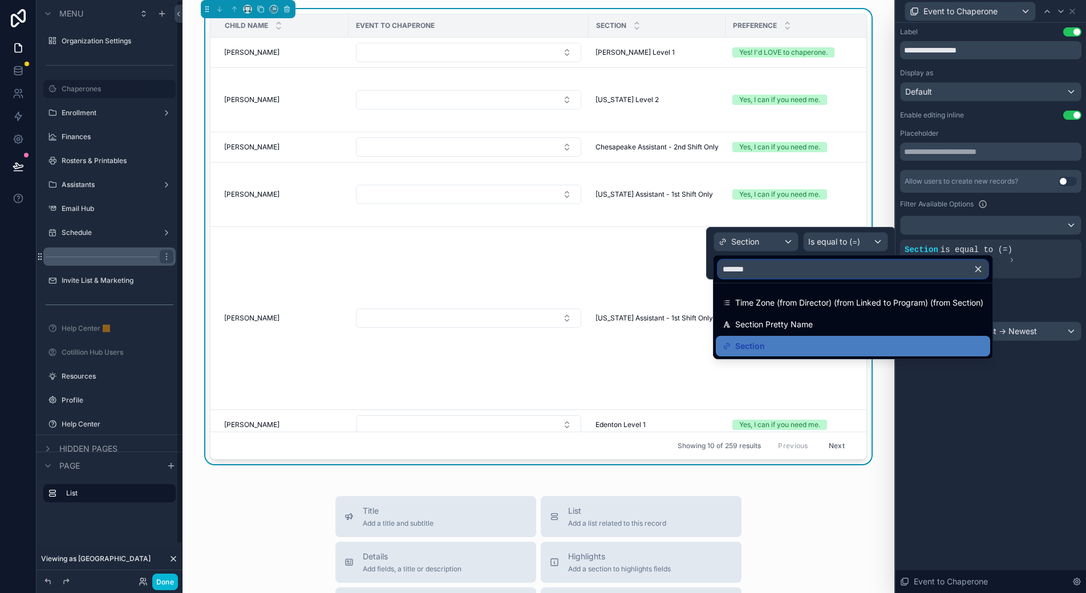
type input "*******"
click at [983, 269] on icon "button" at bounding box center [978, 269] width 10 height 10
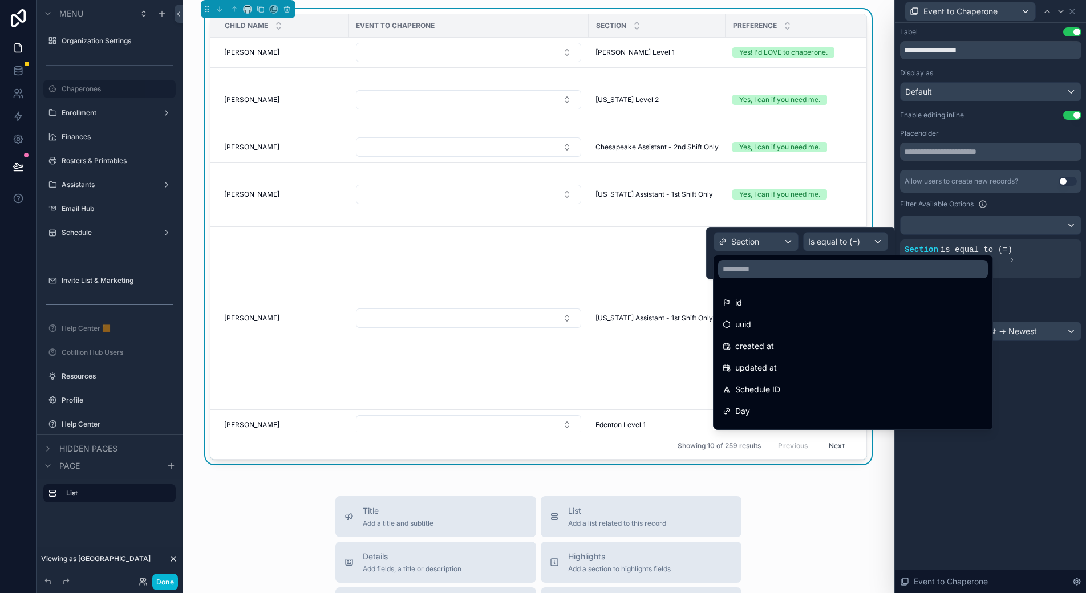
click at [1046, 391] on div "**********" at bounding box center [991, 308] width 191 height 570
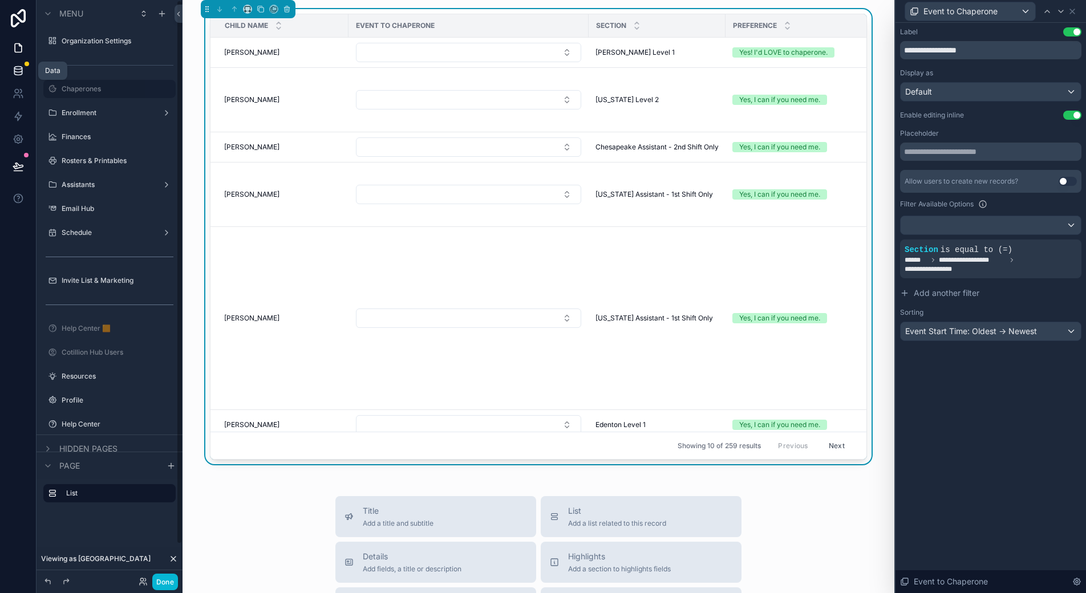
click at [22, 66] on icon at bounding box center [18, 70] width 11 height 11
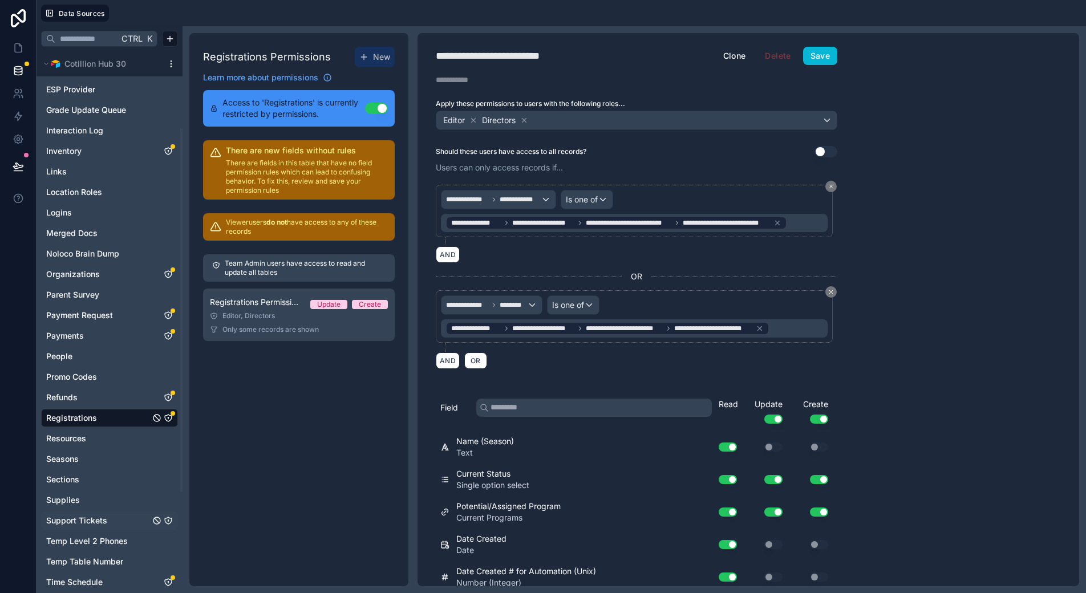
scroll to position [171, 0]
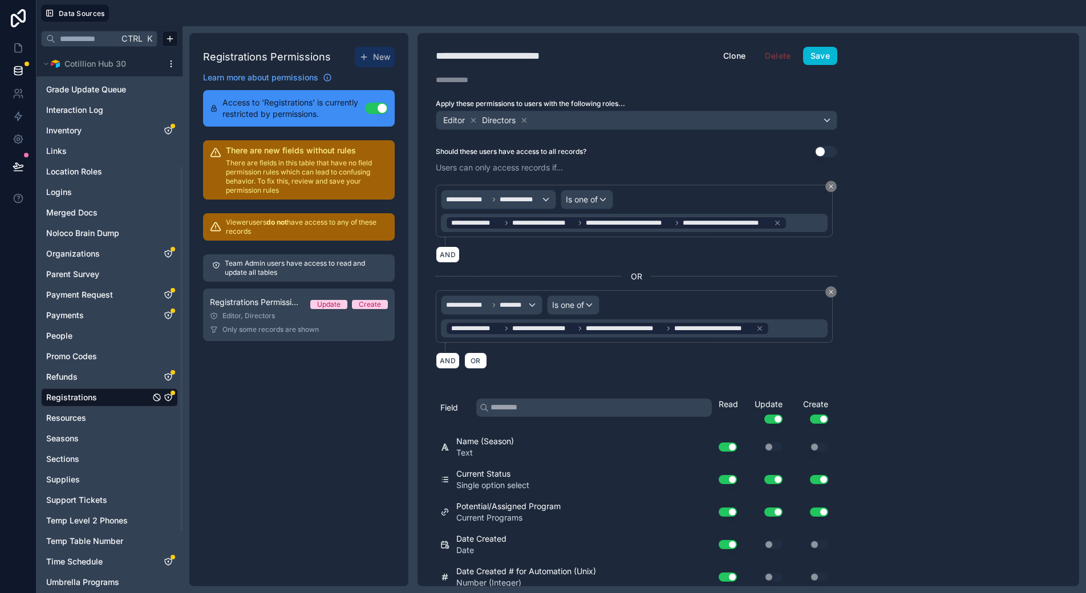
click at [168, 66] on html "Data Sources Ctrl K Noloco tables User Cotillion Hub 30 🌎 Locations 🚨Families C…" at bounding box center [543, 296] width 1086 height 593
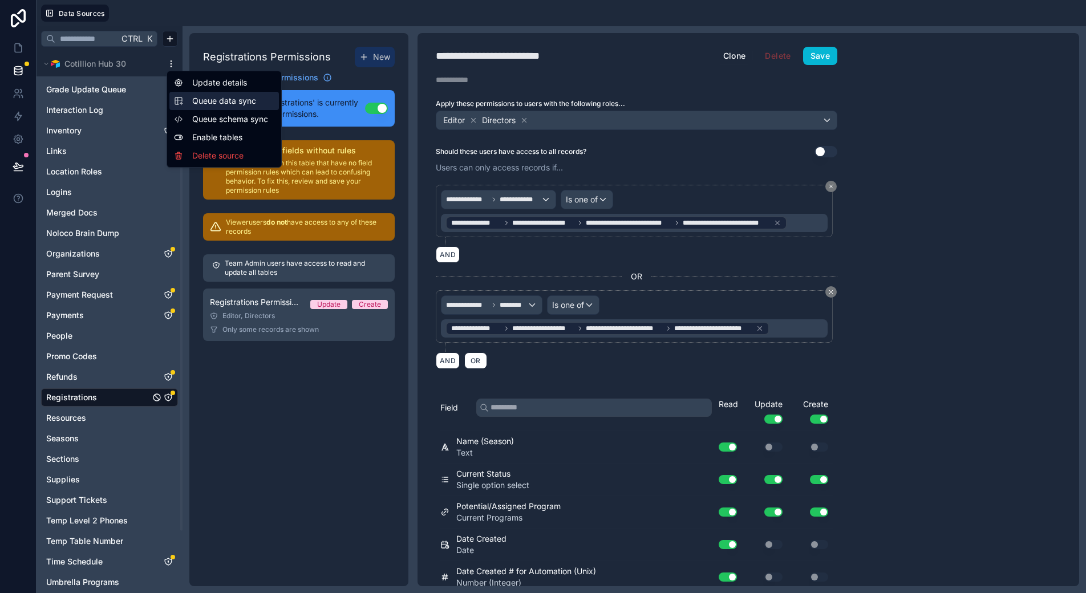
click at [222, 101] on span "Queue data sync" at bounding box center [233, 100] width 82 height 11
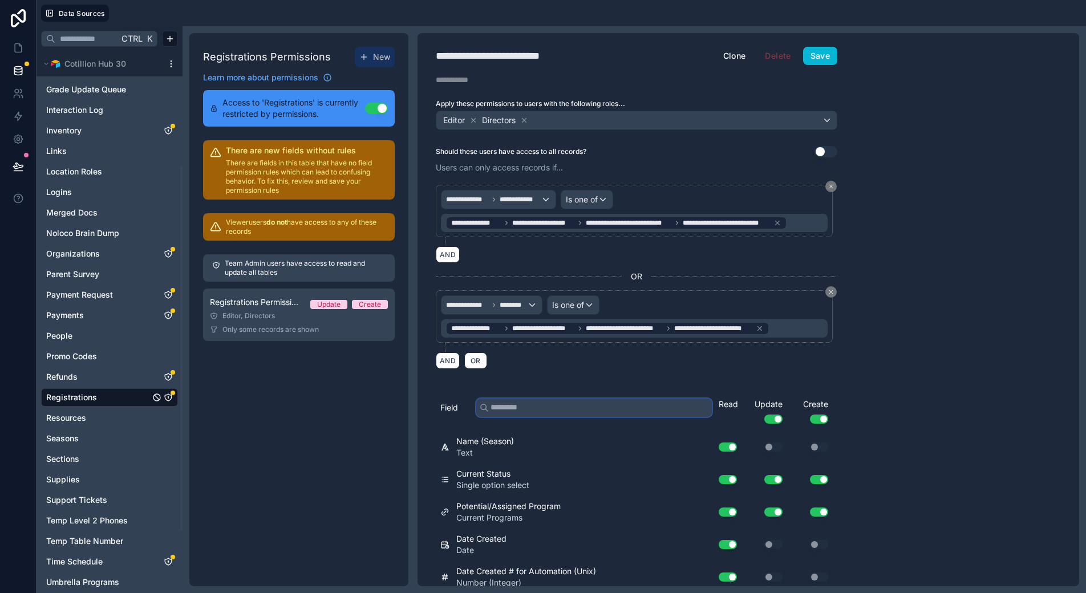
click at [537, 407] on input "text" at bounding box center [594, 408] width 236 height 18
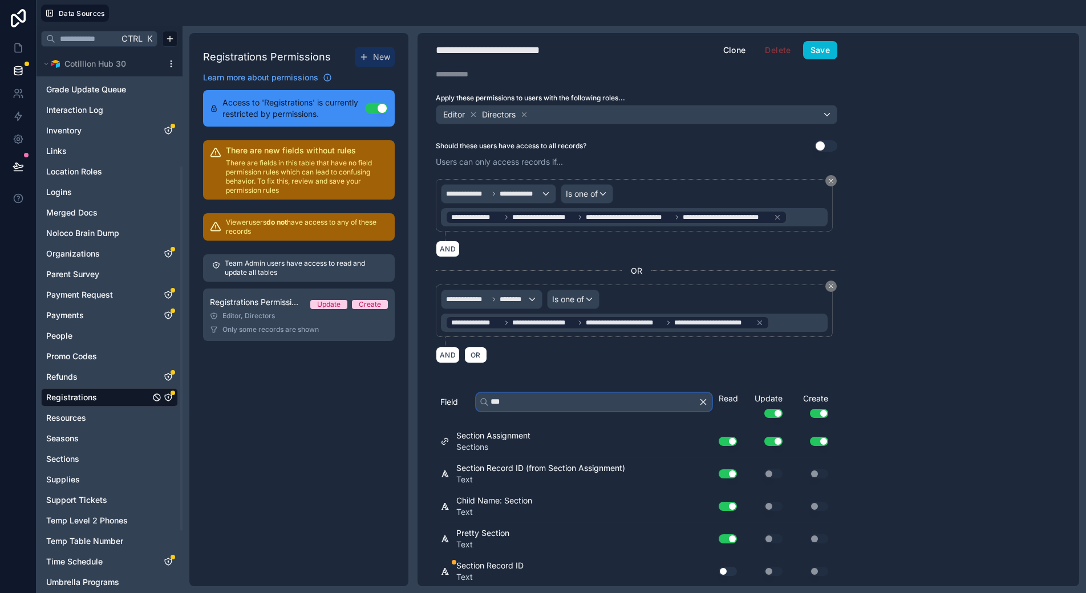
scroll to position [7, 0]
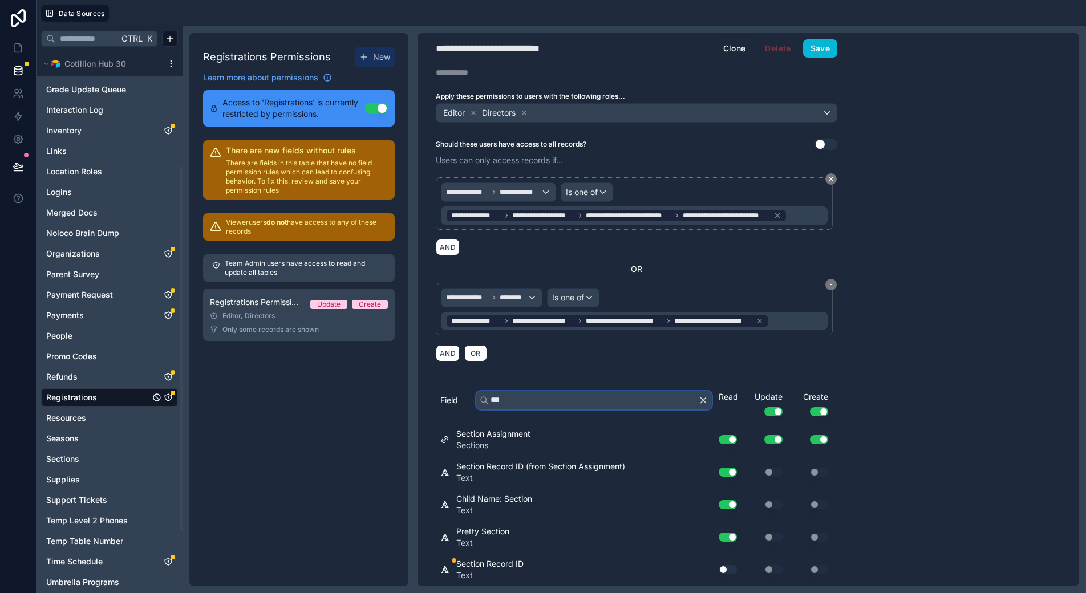
type input "***"
click at [722, 570] on button "Use setting" at bounding box center [728, 569] width 18 height 9
click at [820, 44] on button "Save" at bounding box center [820, 48] width 34 height 18
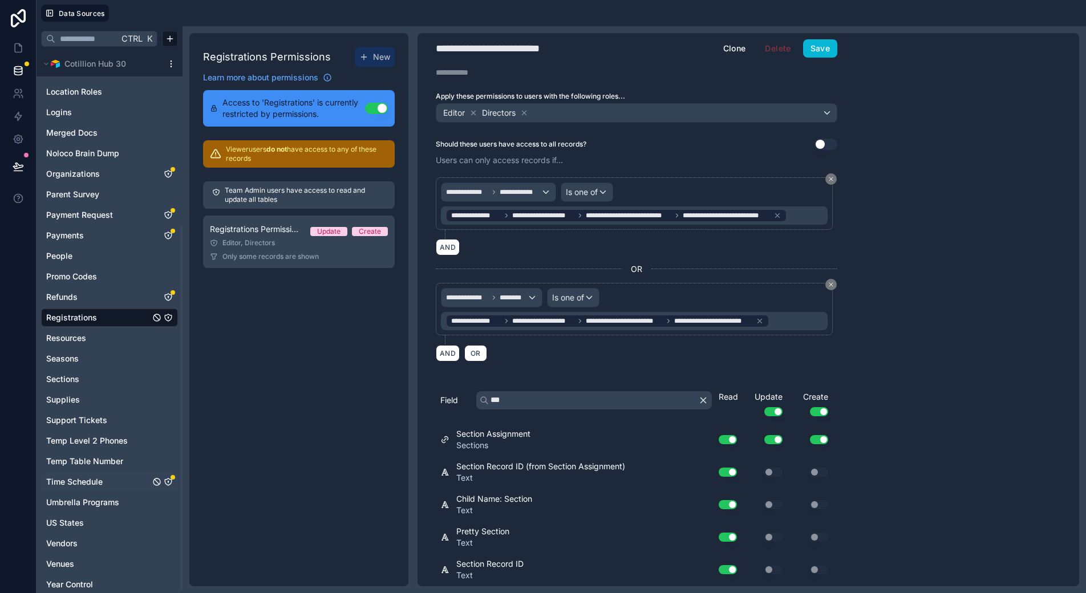
scroll to position [264, 0]
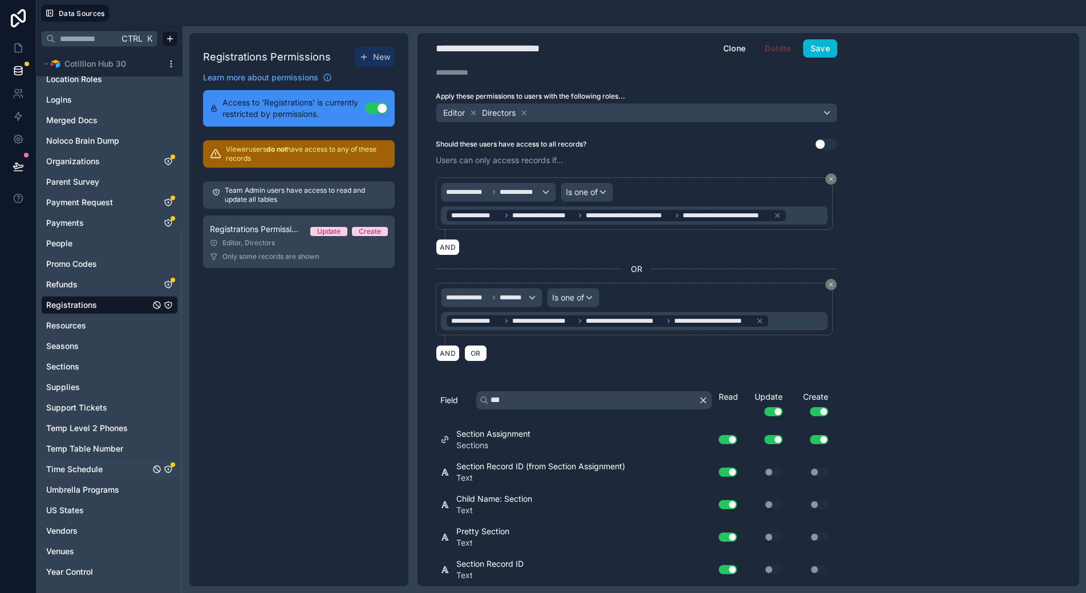
click at [90, 469] on span "Time Schedule" at bounding box center [74, 469] width 56 height 11
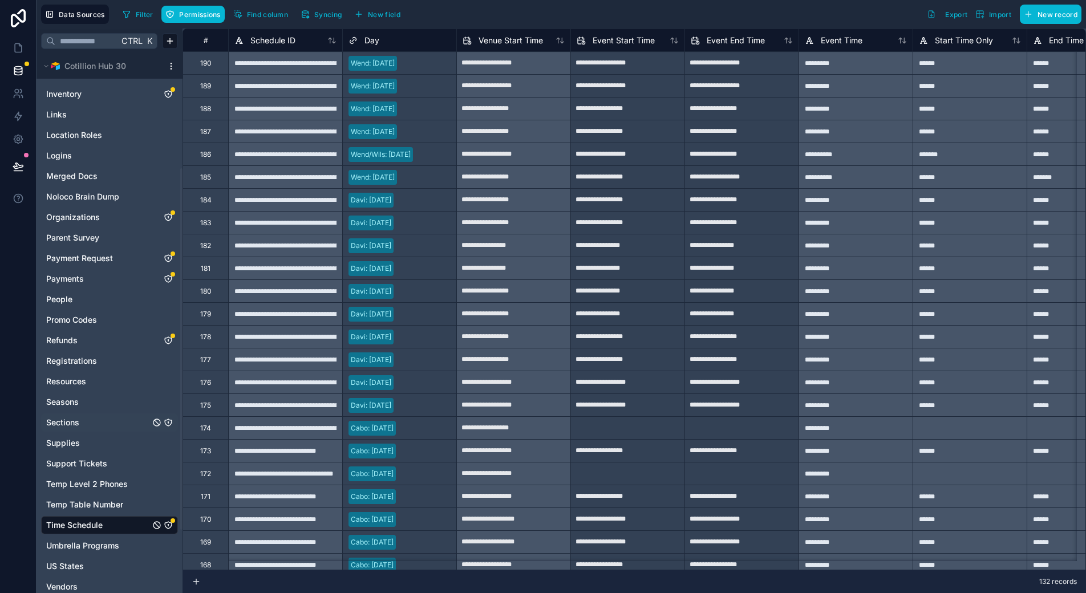
scroll to position [171, 0]
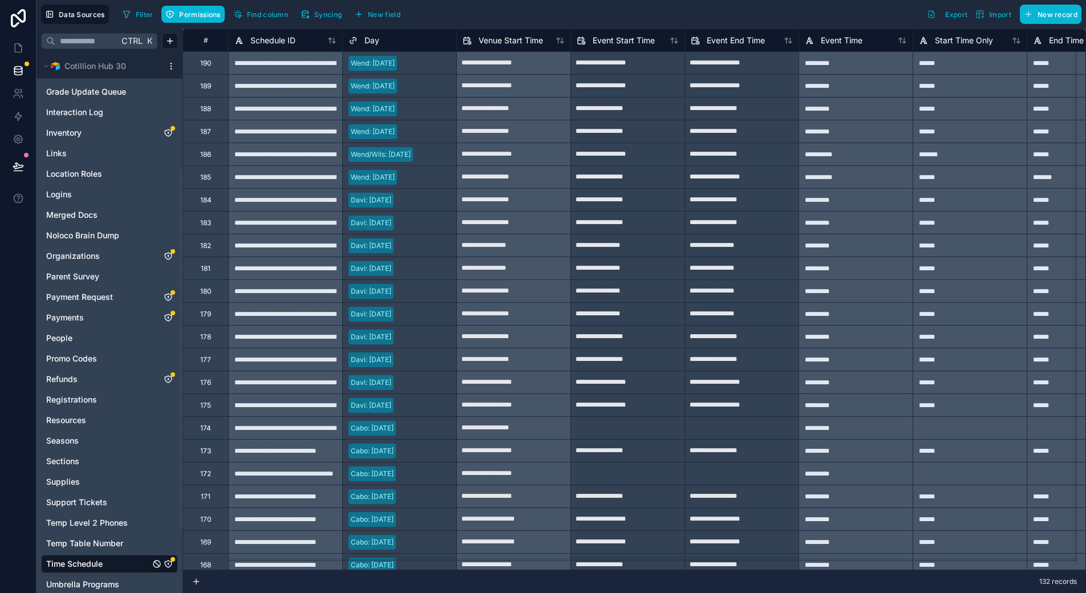
click at [170, 562] on icon "Time Schedule" at bounding box center [168, 564] width 9 height 9
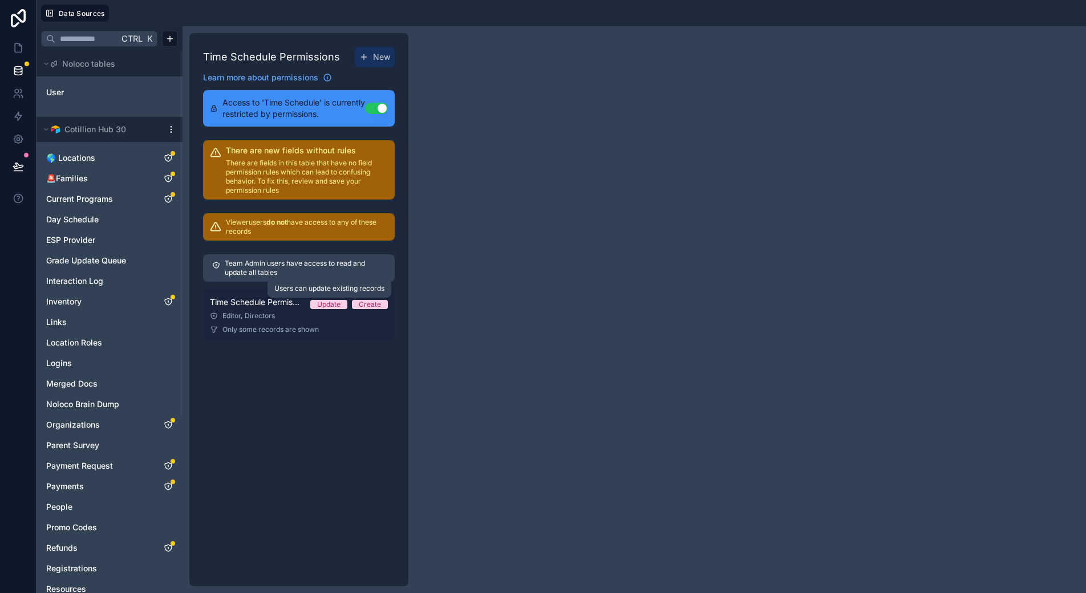
click at [324, 305] on div "Update" at bounding box center [328, 304] width 23 height 9
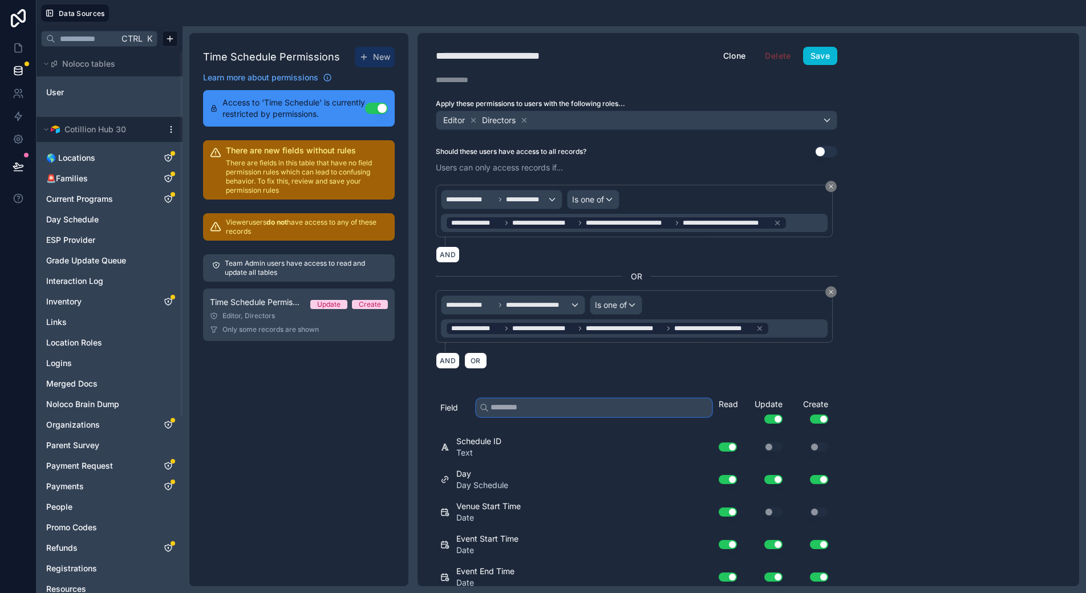
click at [592, 407] on input "text" at bounding box center [594, 408] width 236 height 18
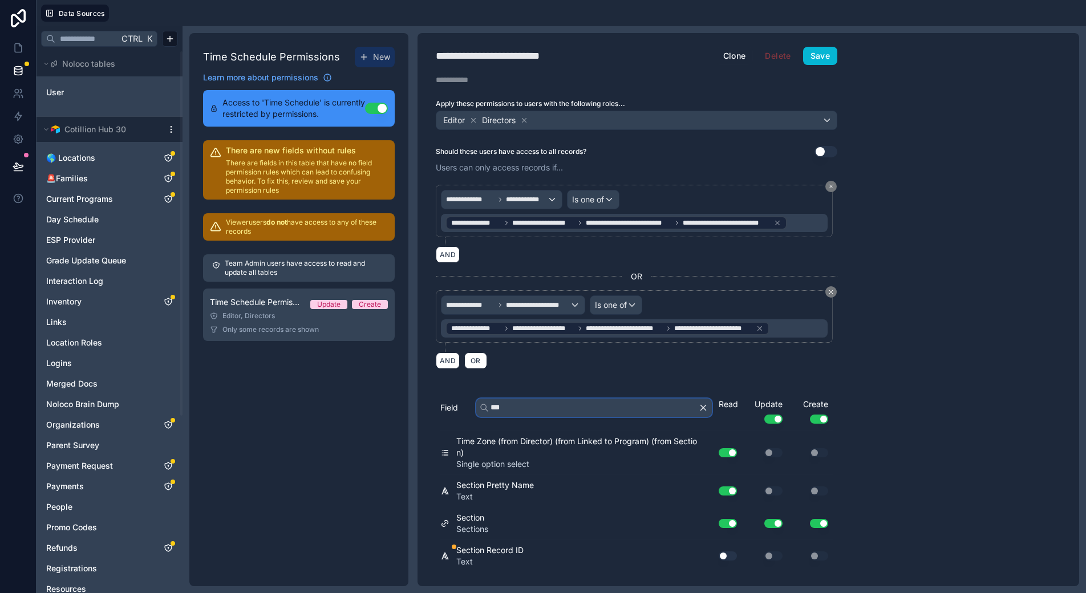
type input "***"
click at [729, 554] on button "Use setting" at bounding box center [728, 556] width 18 height 9
click at [819, 54] on button "Save" at bounding box center [820, 56] width 34 height 18
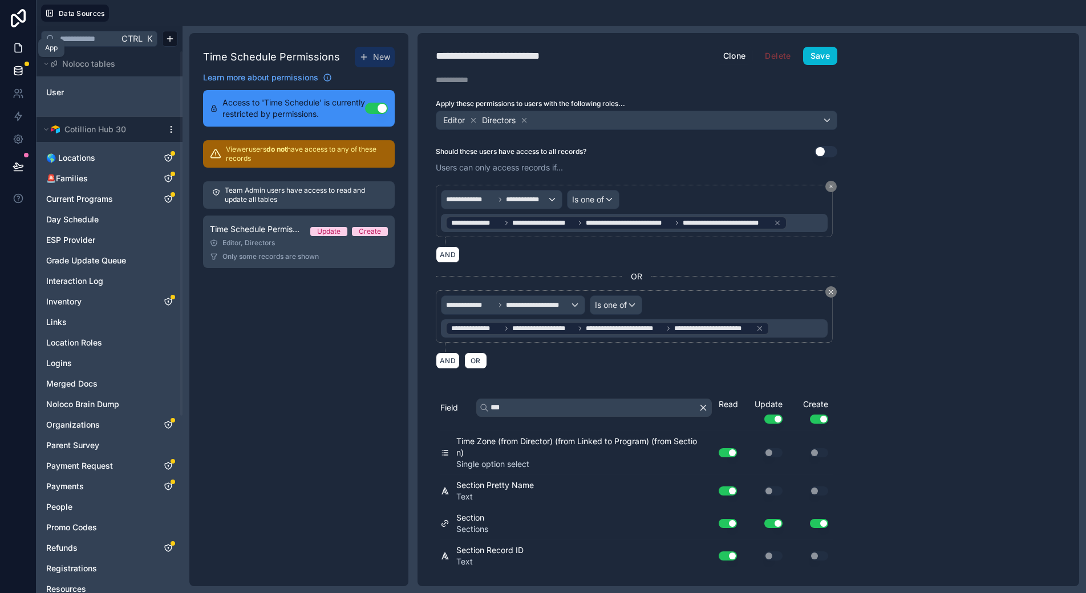
click at [21, 47] on icon at bounding box center [18, 48] width 7 height 9
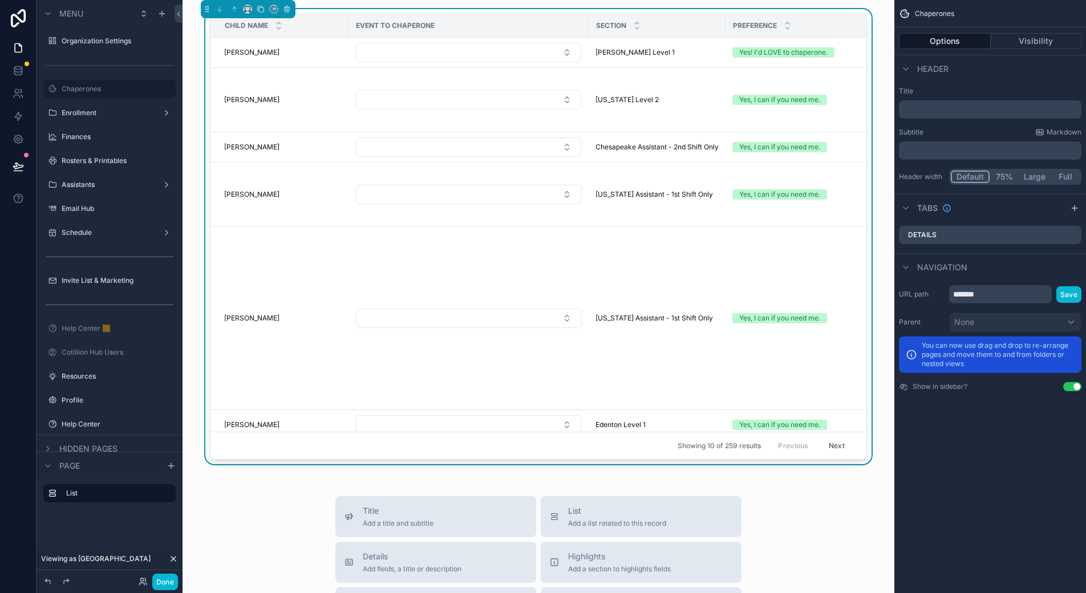
click at [550, 22] on div "Event to Chaperone" at bounding box center [468, 26] width 239 height 18
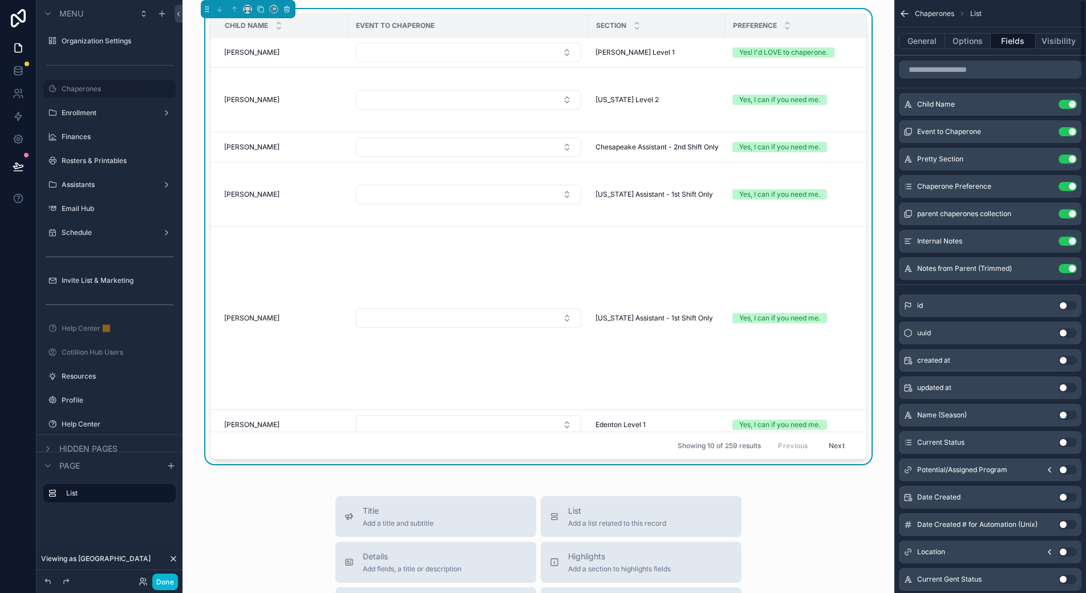
click at [1024, 41] on button "Fields" at bounding box center [1014, 41] width 46 height 16
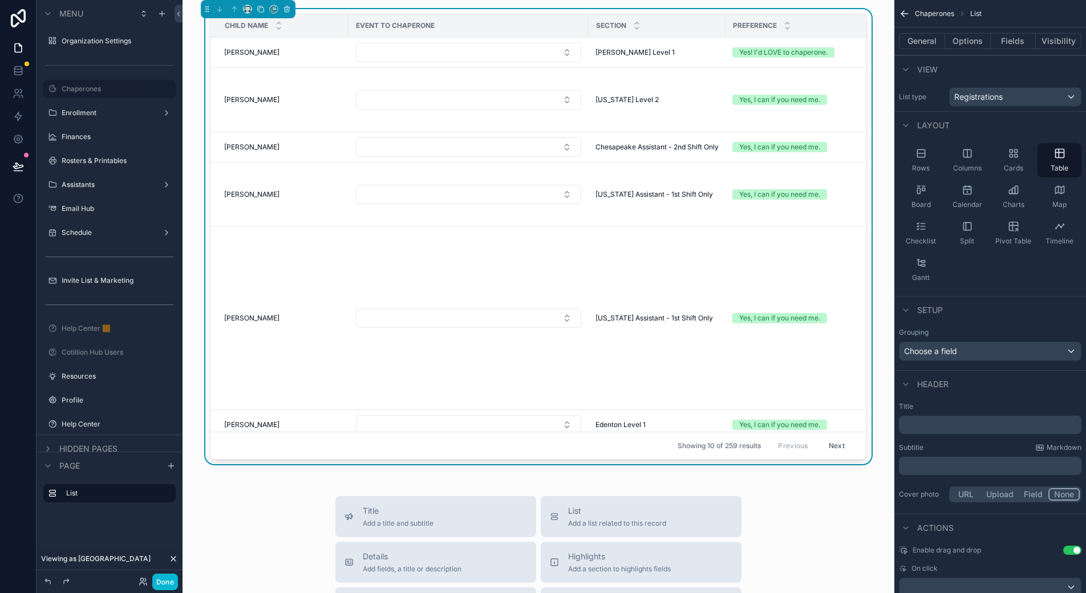
drag, startPoint x: 1022, startPoint y: 41, endPoint x: 1028, endPoint y: 53, distance: 13.5
click at [1022, 41] on button "Fields" at bounding box center [1014, 41] width 46 height 16
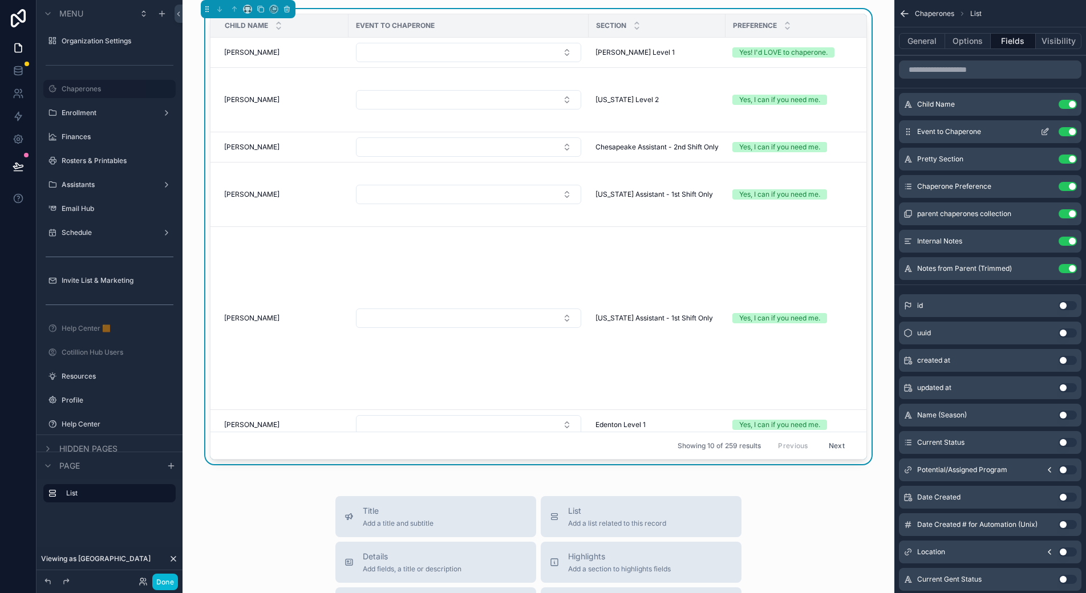
click at [1041, 129] on icon "scrollable content" at bounding box center [1044, 131] width 9 height 9
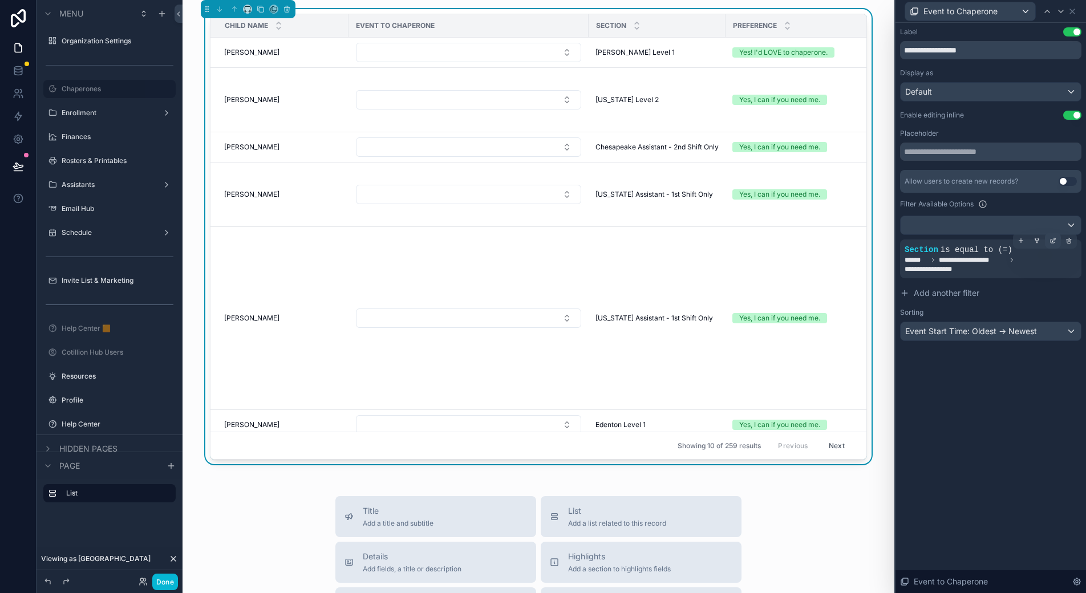
click at [1051, 244] on icon at bounding box center [1053, 240] width 7 height 7
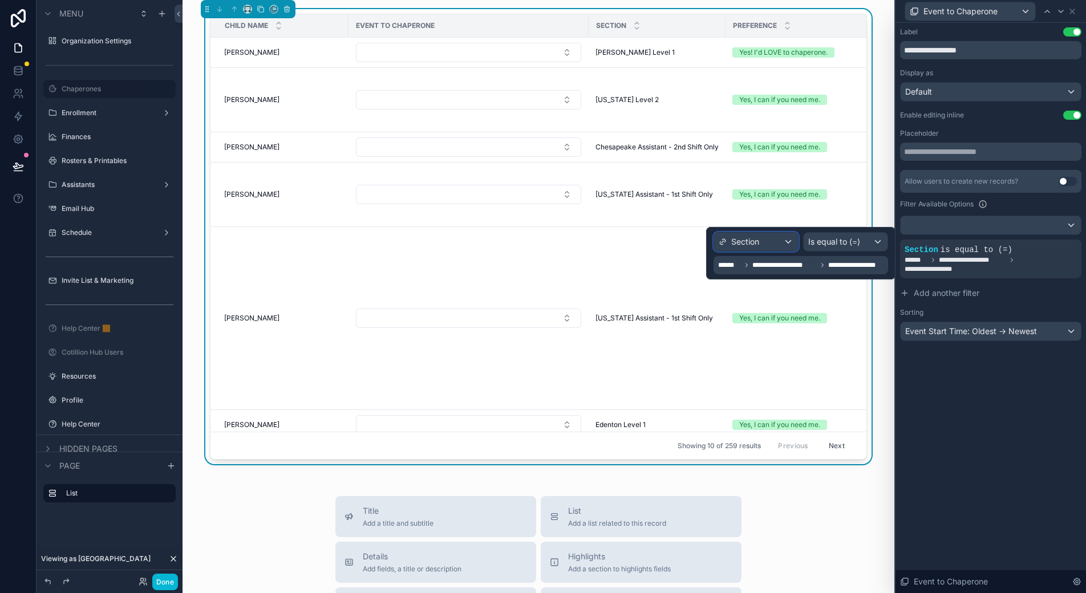
click at [792, 240] on div "Section" at bounding box center [756, 242] width 84 height 18
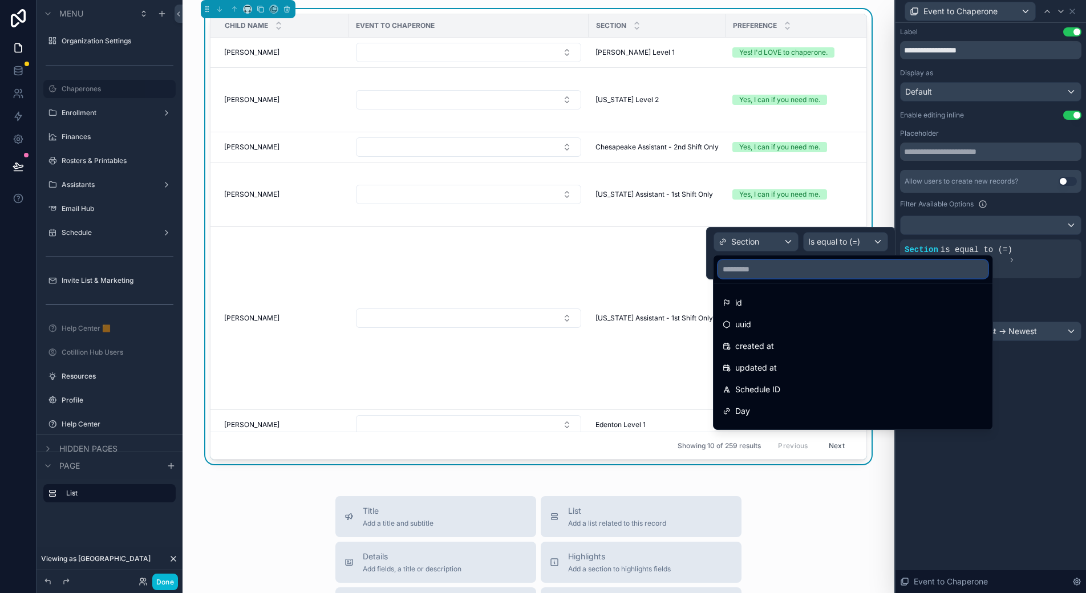
click at [753, 266] on input "text" at bounding box center [853, 269] width 270 height 18
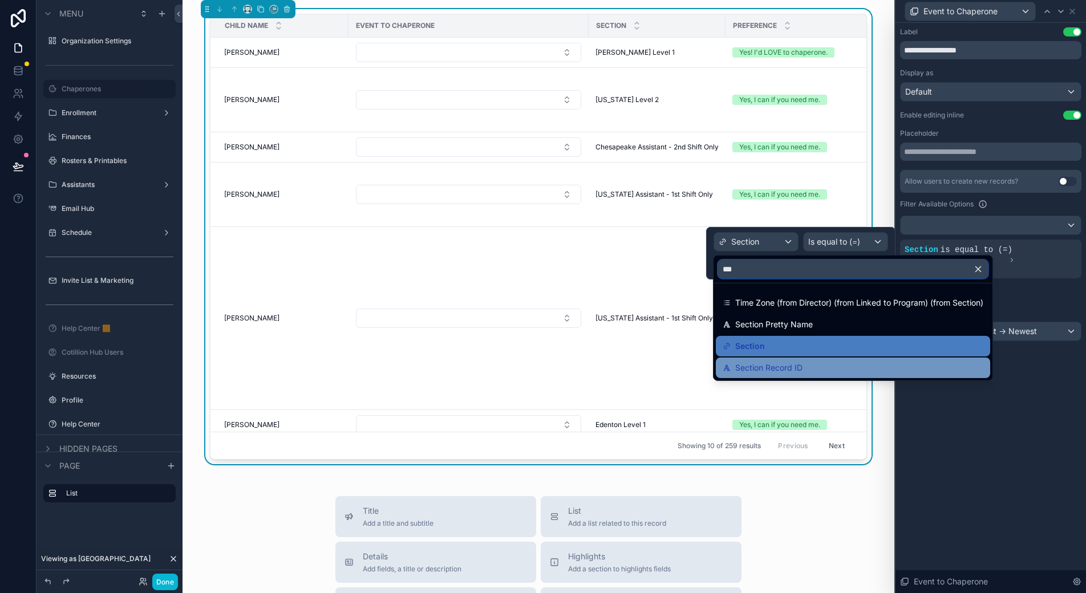
type input "***"
click at [774, 370] on span "Section Record ID" at bounding box center [768, 368] width 67 height 14
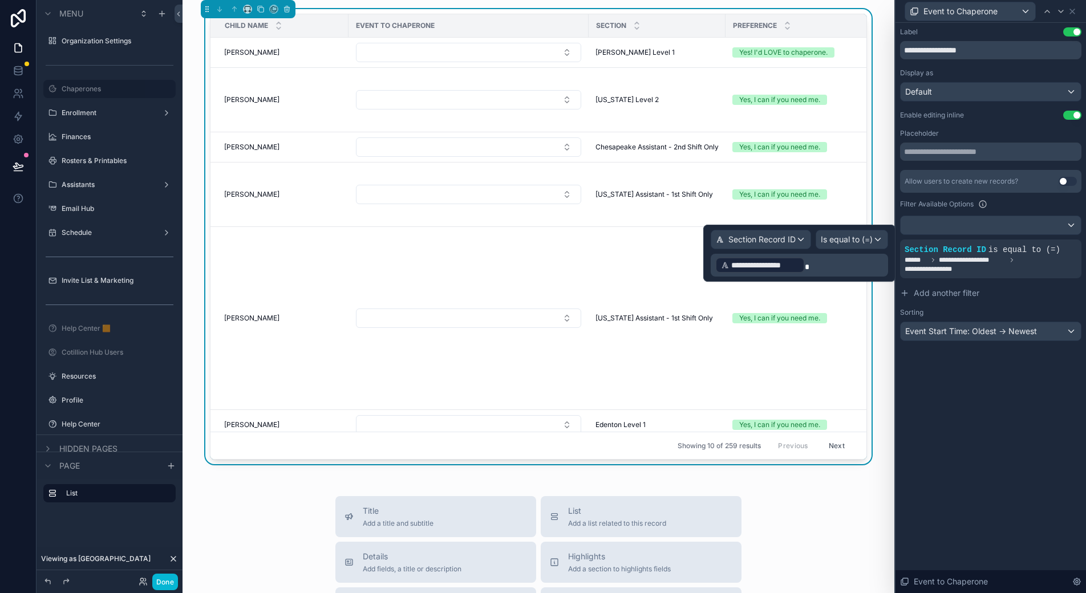
click at [803, 270] on div "**********" at bounding box center [760, 265] width 90 height 16
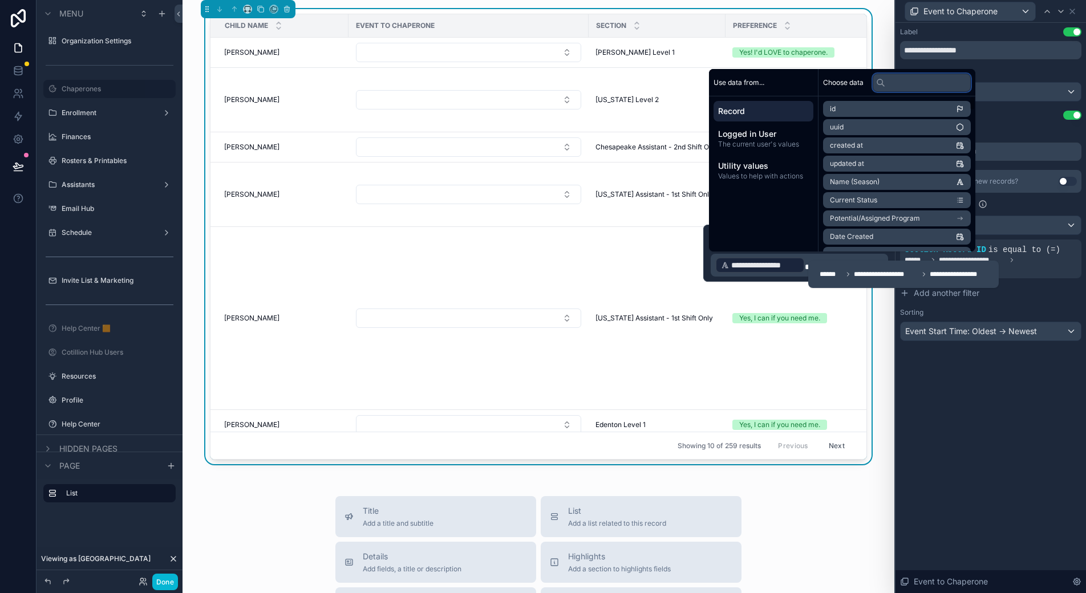
click at [917, 85] on input "text" at bounding box center [922, 83] width 98 height 18
type input "****"
click at [890, 168] on span "Section Record ID (from Section Assignment)" at bounding box center [893, 170] width 126 height 9
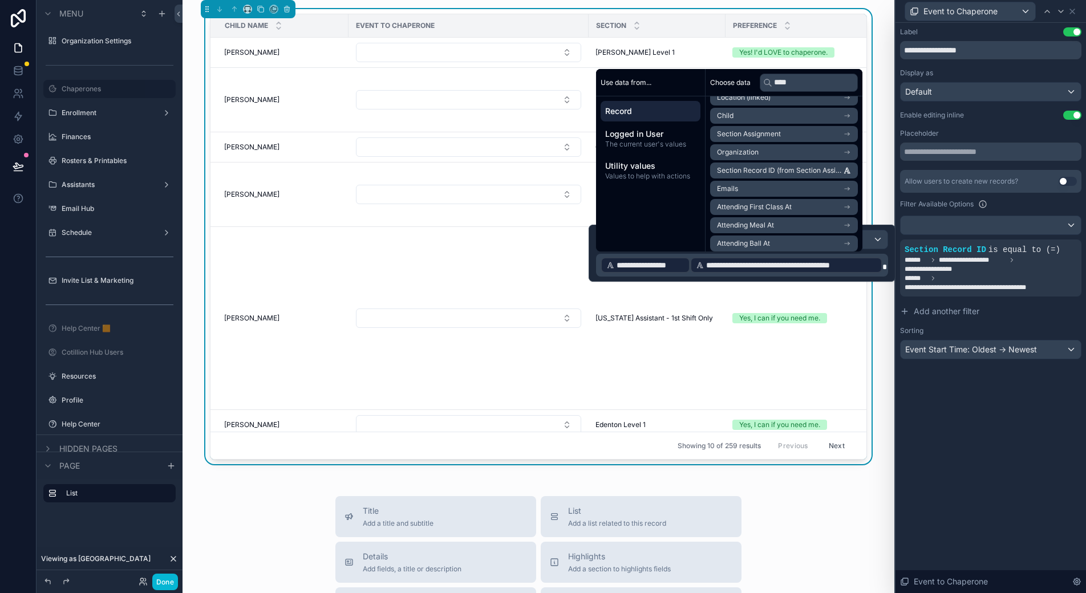
click at [884, 264] on span at bounding box center [884, 267] width 5 height 8
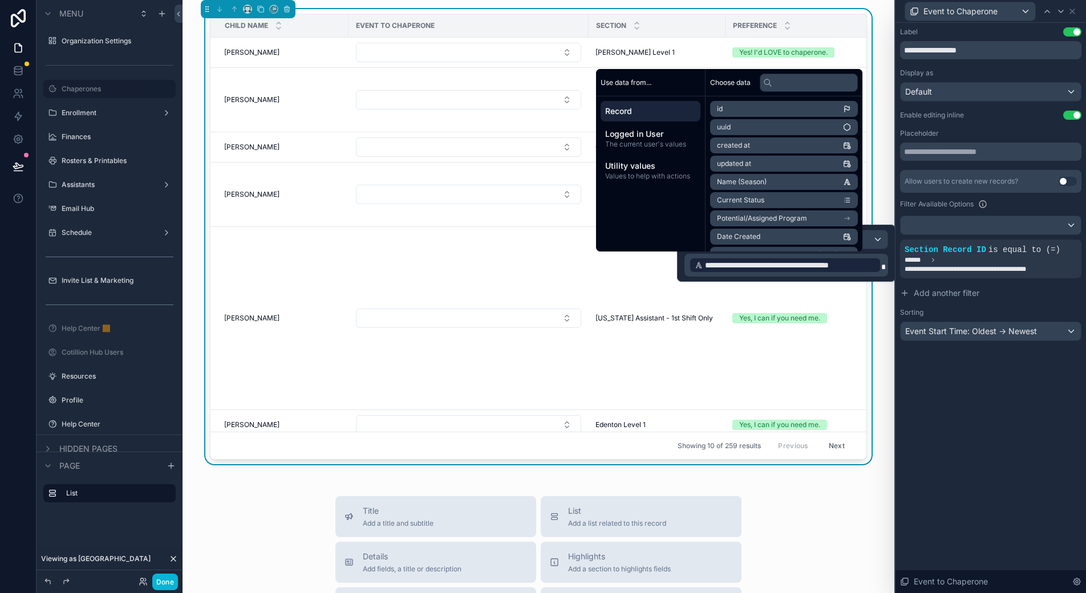
click at [1027, 399] on div "**********" at bounding box center [991, 308] width 191 height 570
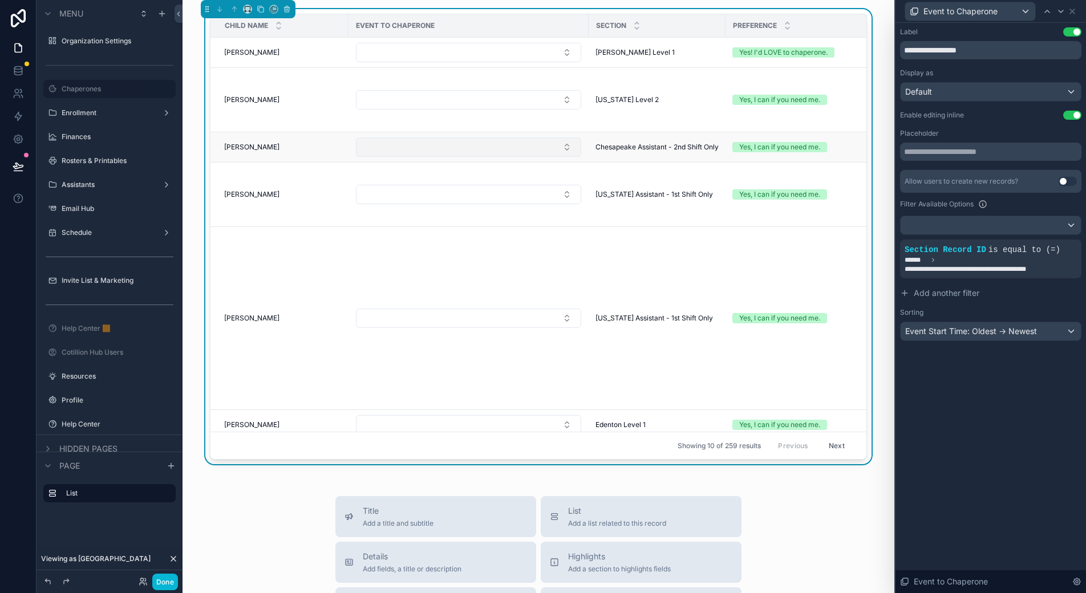
click at [557, 147] on button "Select Button" at bounding box center [468, 146] width 225 height 19
click at [558, 146] on button "Select Button" at bounding box center [468, 146] width 225 height 19
click at [1010, 335] on div "Event Start Time: Oldest -> Newest" at bounding box center [991, 331] width 180 height 18
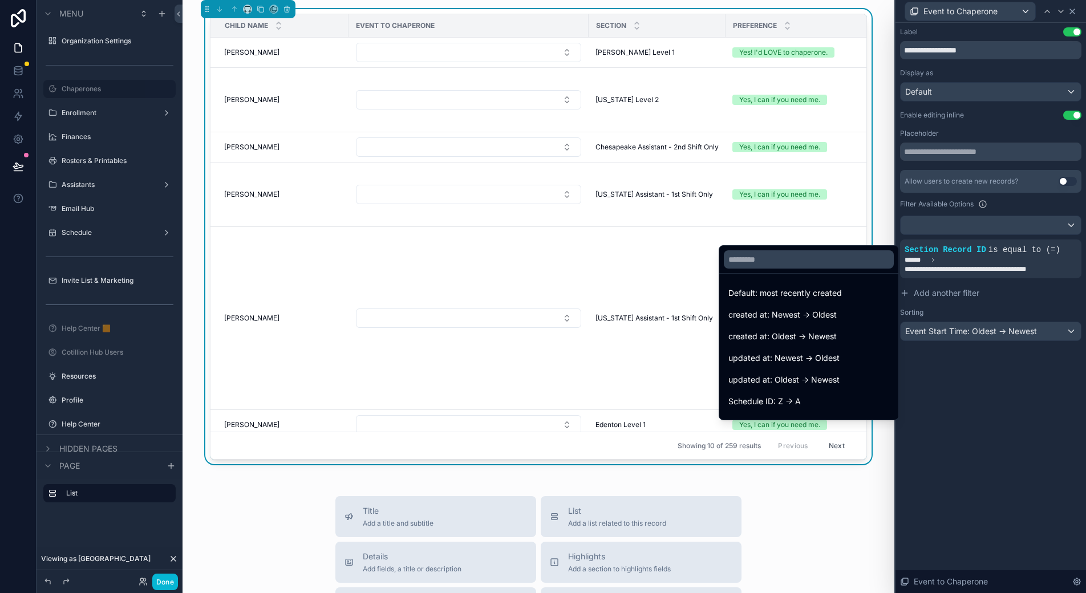
click at [1069, 9] on div at bounding box center [991, 296] width 191 height 593
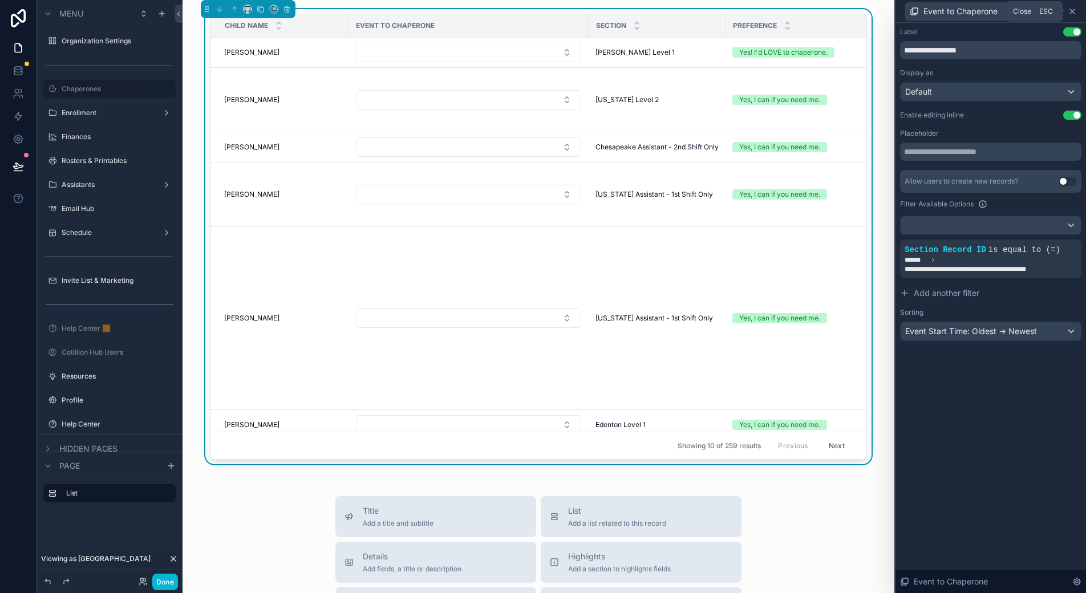
click at [1071, 10] on icon at bounding box center [1072, 11] width 9 height 9
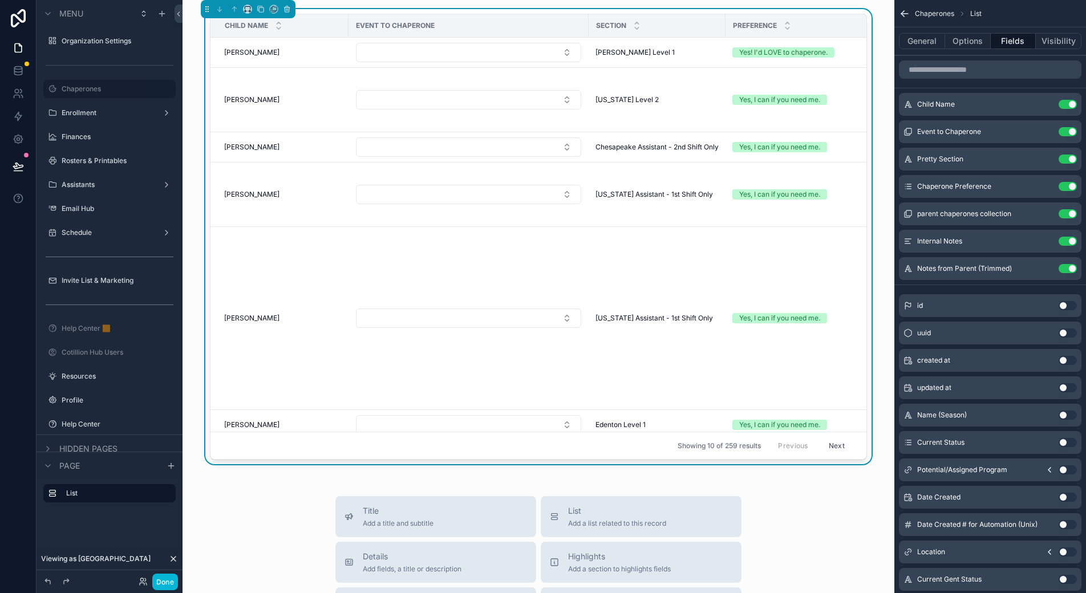
click at [171, 580] on button "Done" at bounding box center [165, 582] width 26 height 17
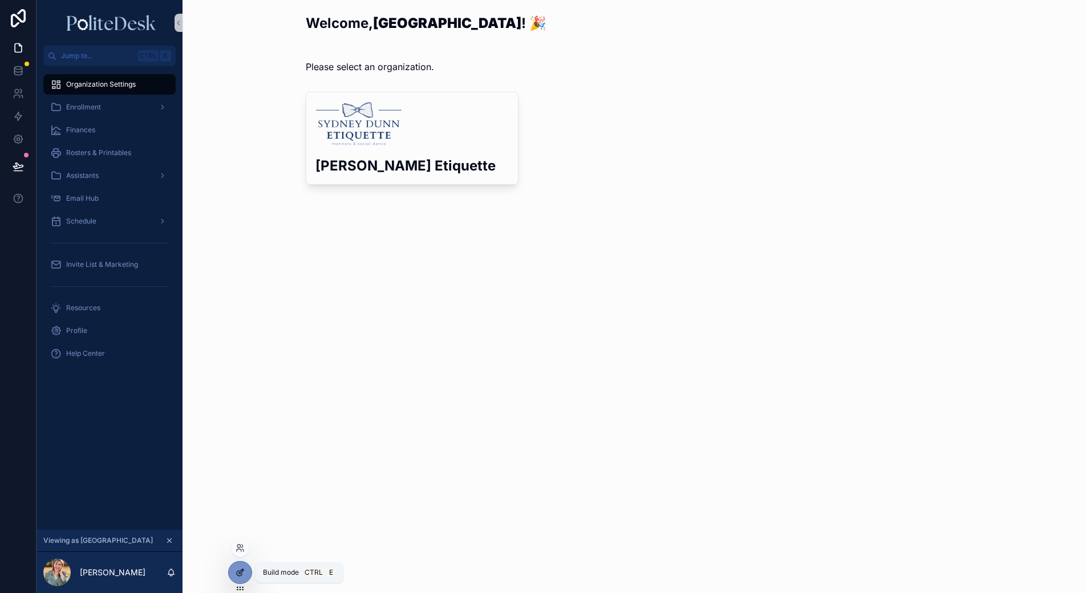
click at [239, 568] on icon at bounding box center [240, 572] width 9 height 9
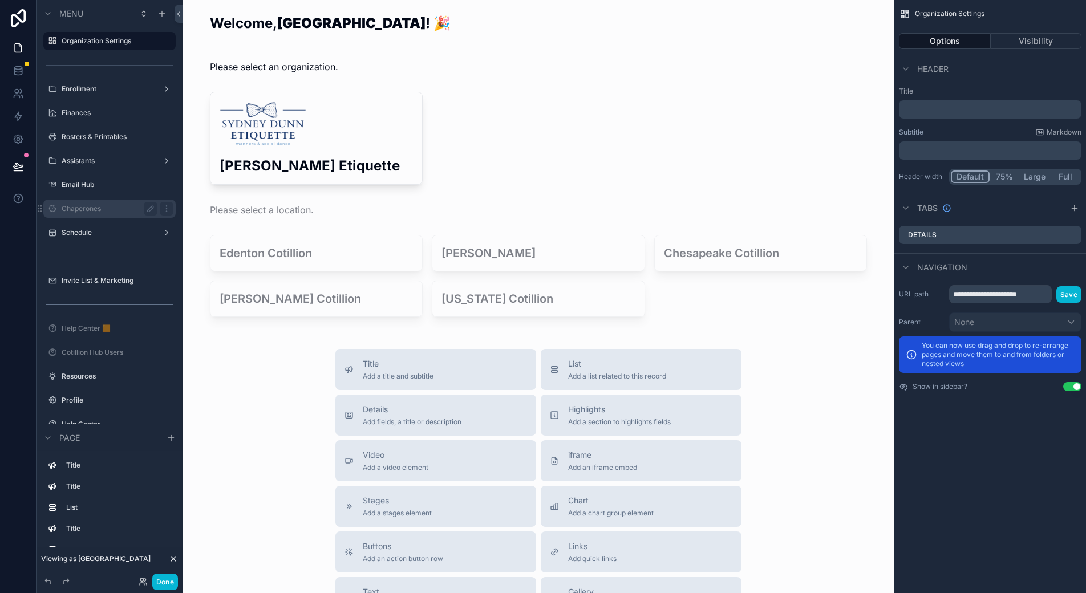
click at [96, 208] on label "Chaperones" at bounding box center [107, 208] width 91 height 9
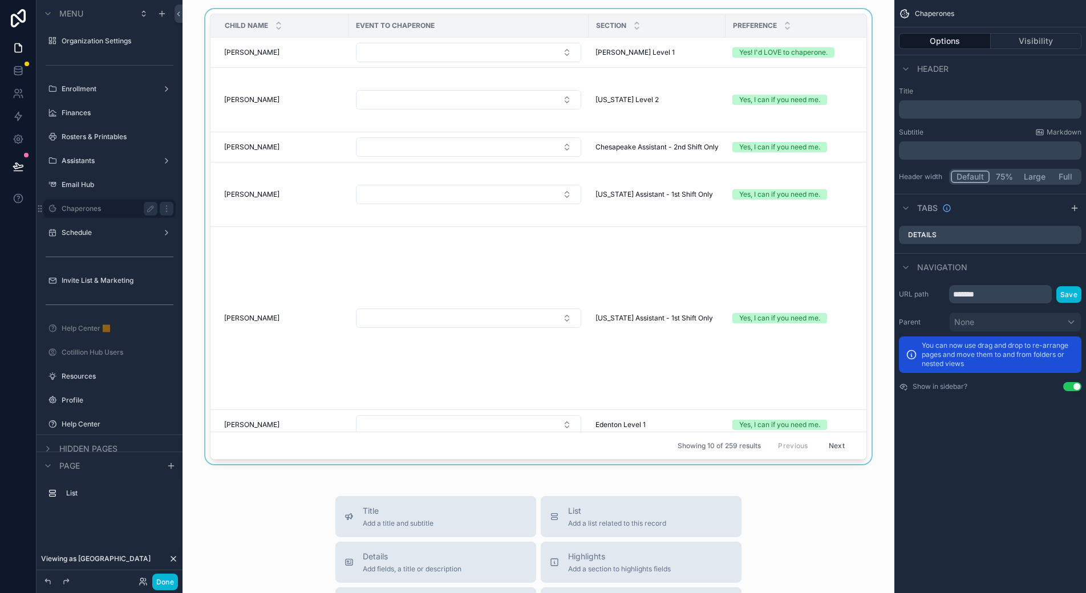
click at [501, 48] on div "scrollable content" at bounding box center [539, 239] width 694 height 460
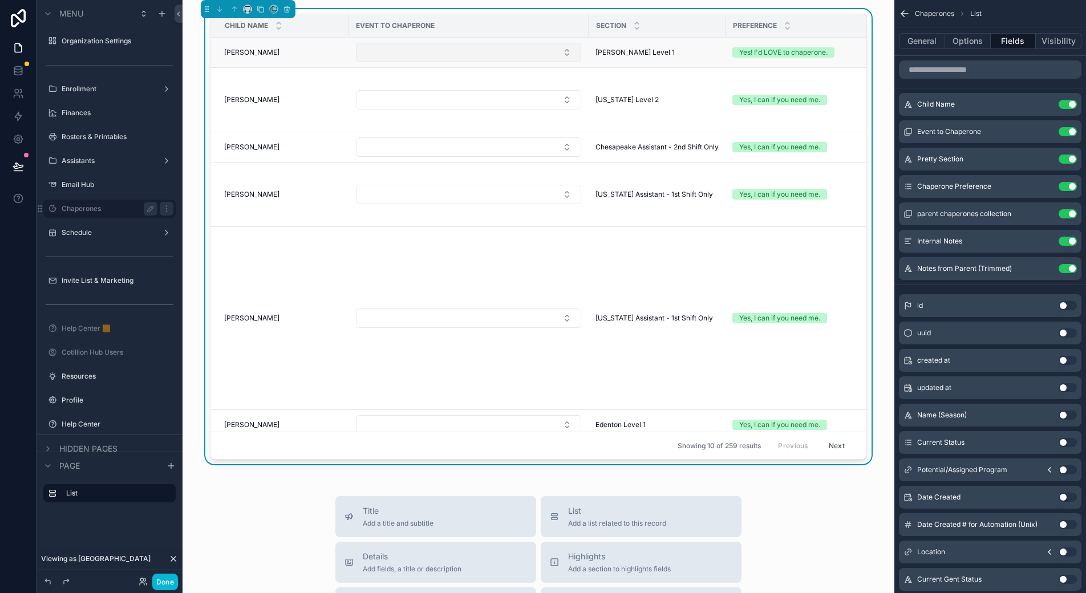
click at [520, 52] on button "Select Button" at bounding box center [468, 52] width 225 height 19
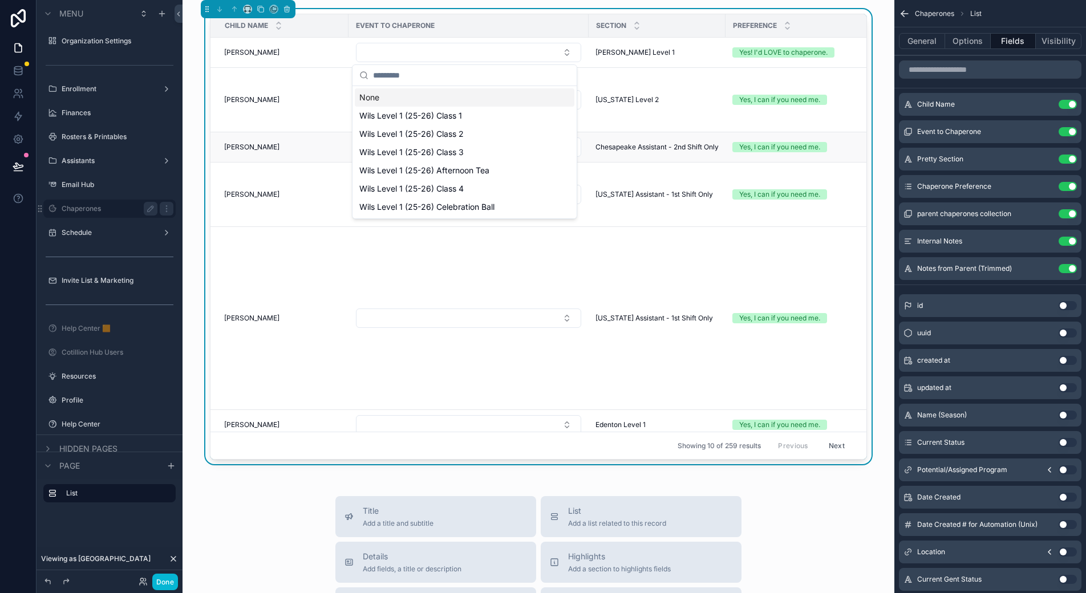
click at [687, 135] on td "Chesapeake Assistant - 2nd Shift Only Chesapeake Assistant - 2nd Shift Only" at bounding box center [657, 147] width 137 height 30
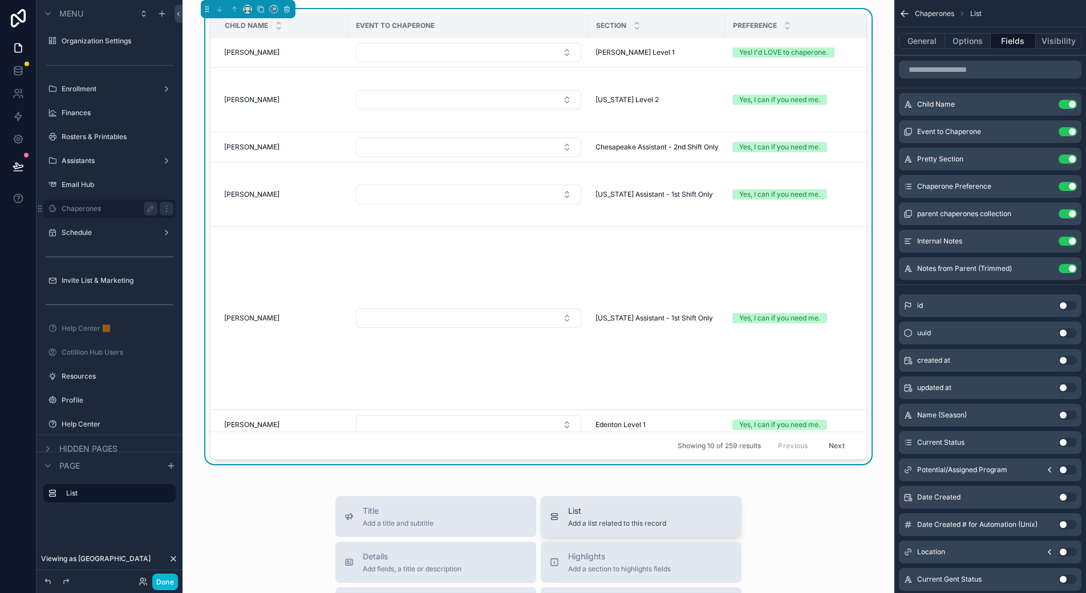
click at [558, 515] on div "List Add a list related to this record" at bounding box center [641, 516] width 183 height 23
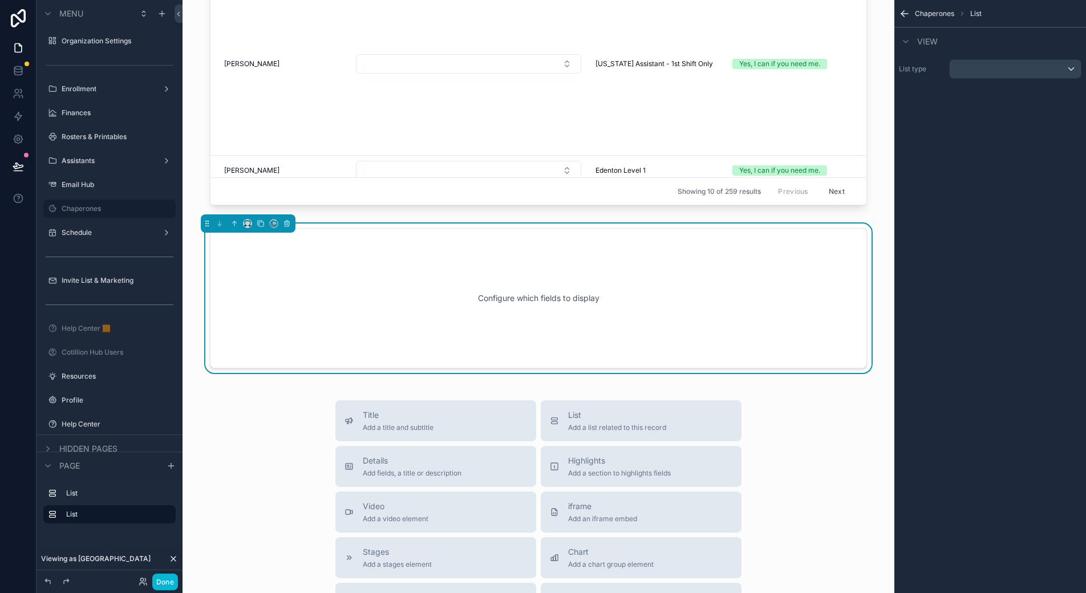
scroll to position [256, 0]
click at [1019, 69] on div "scrollable content" at bounding box center [1015, 69] width 131 height 18
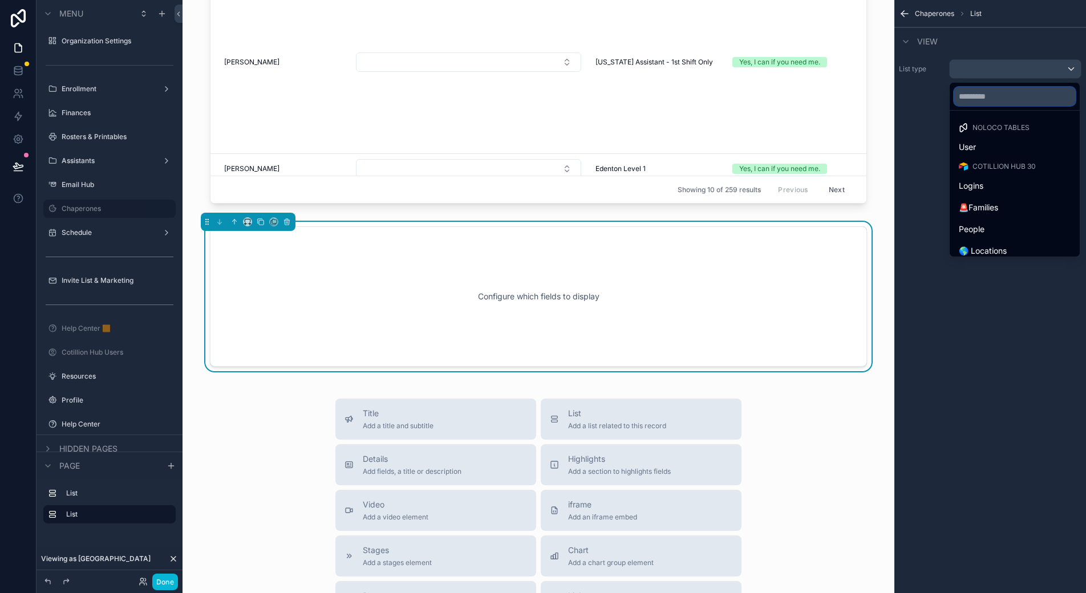
click at [991, 99] on input "text" at bounding box center [1014, 96] width 121 height 18
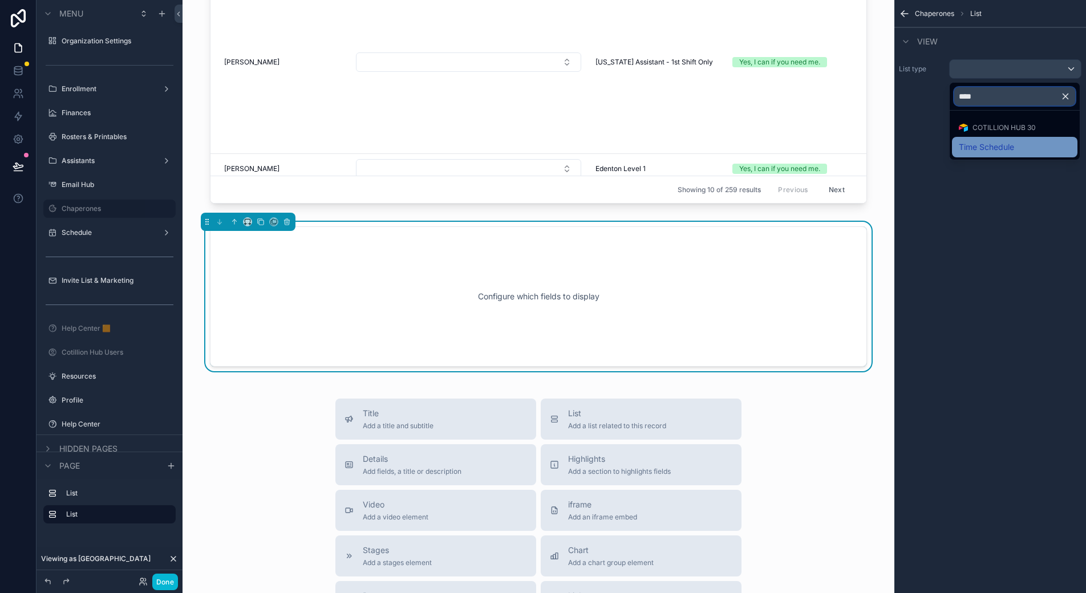
type input "****"
click at [1017, 145] on div "Time Schedule" at bounding box center [1015, 147] width 112 height 14
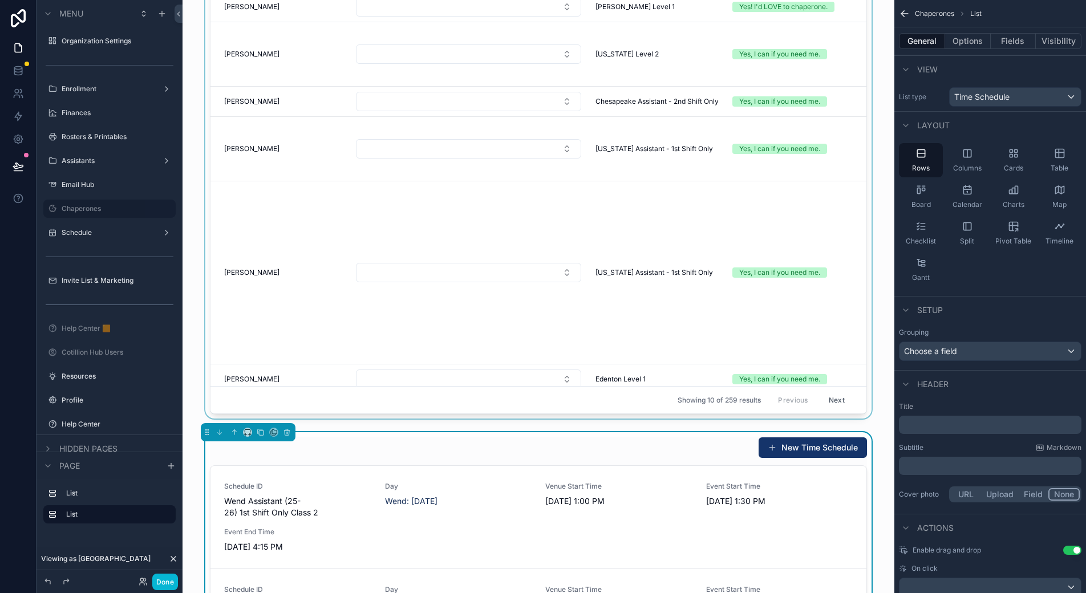
scroll to position [0, 0]
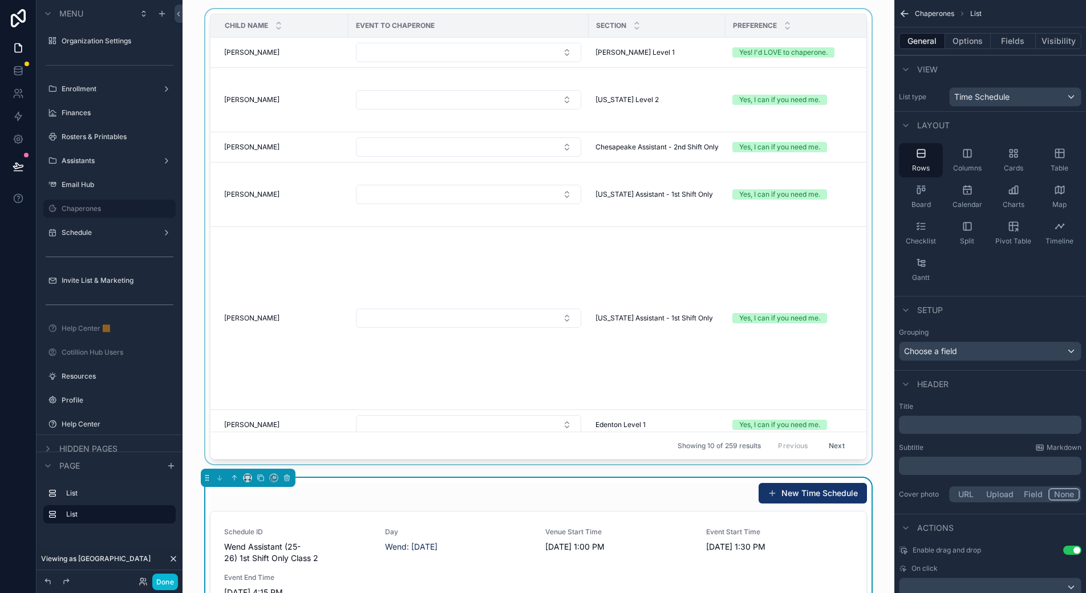
click at [554, 54] on div "scrollable content" at bounding box center [539, 239] width 694 height 460
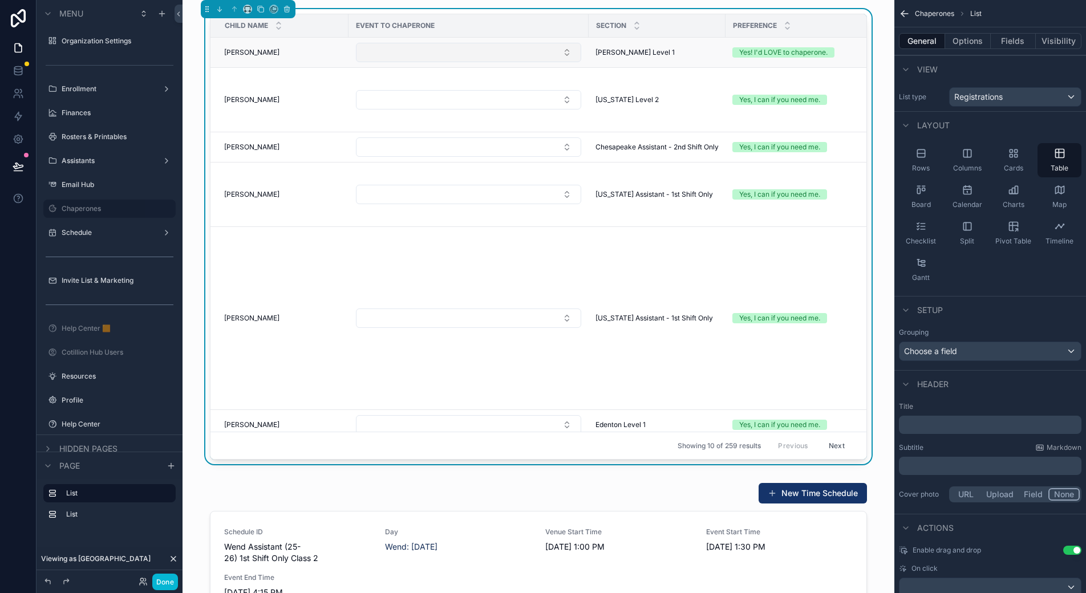
click at [554, 53] on button "Select Button" at bounding box center [468, 52] width 225 height 19
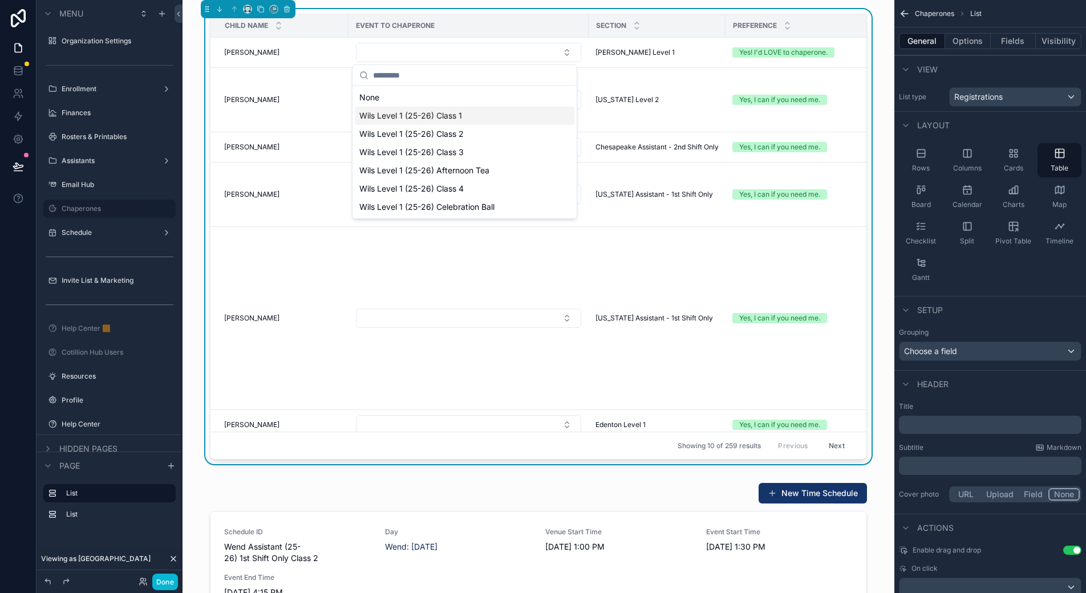
click at [427, 113] on span "Wils Level 1 (25-26) Class 1" at bounding box center [410, 115] width 103 height 11
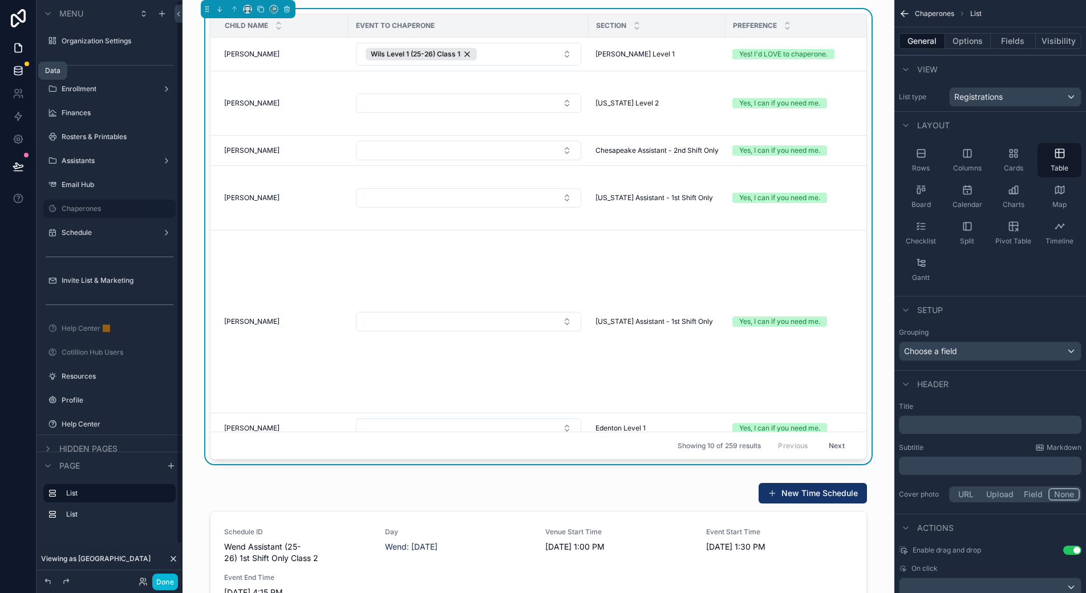
click at [15, 66] on icon at bounding box center [18, 70] width 11 height 11
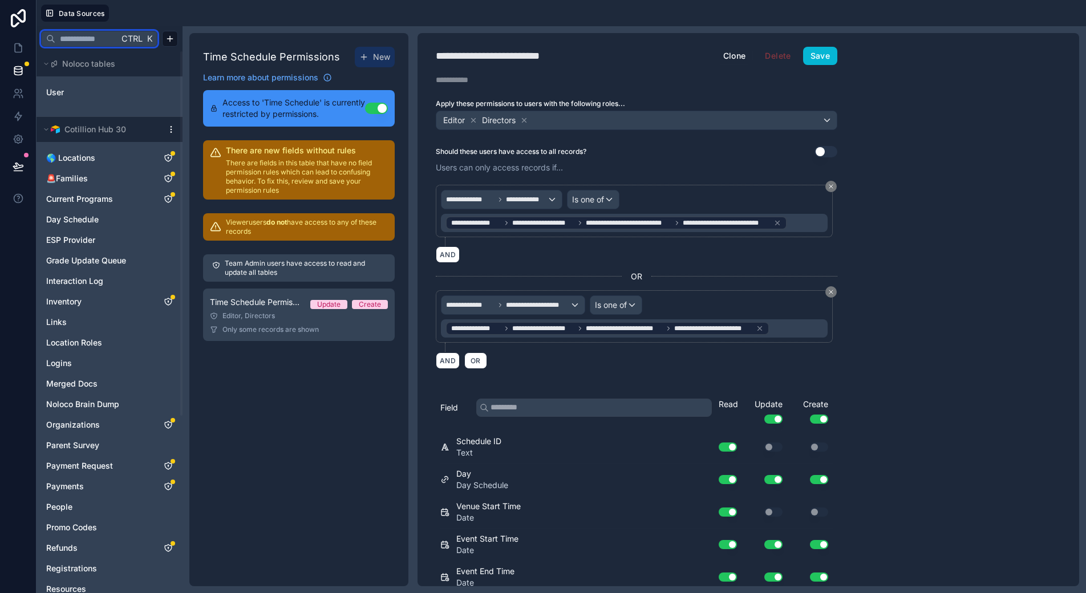
click at [84, 41] on input "text" at bounding box center [86, 39] width 63 height 21
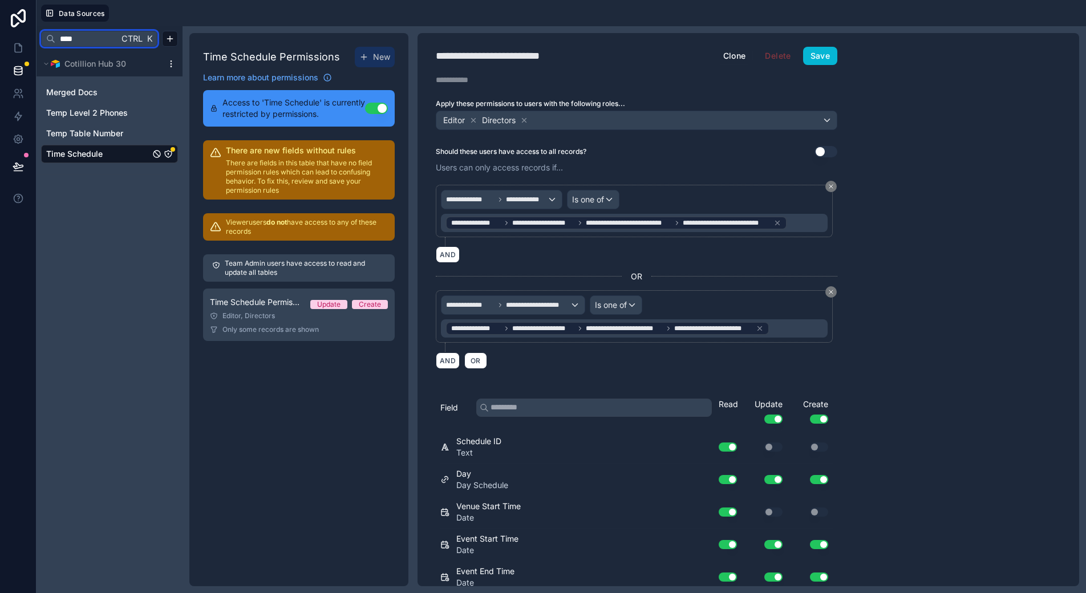
type input "****"
click at [168, 153] on icon "Time Schedule" at bounding box center [168, 153] width 9 height 9
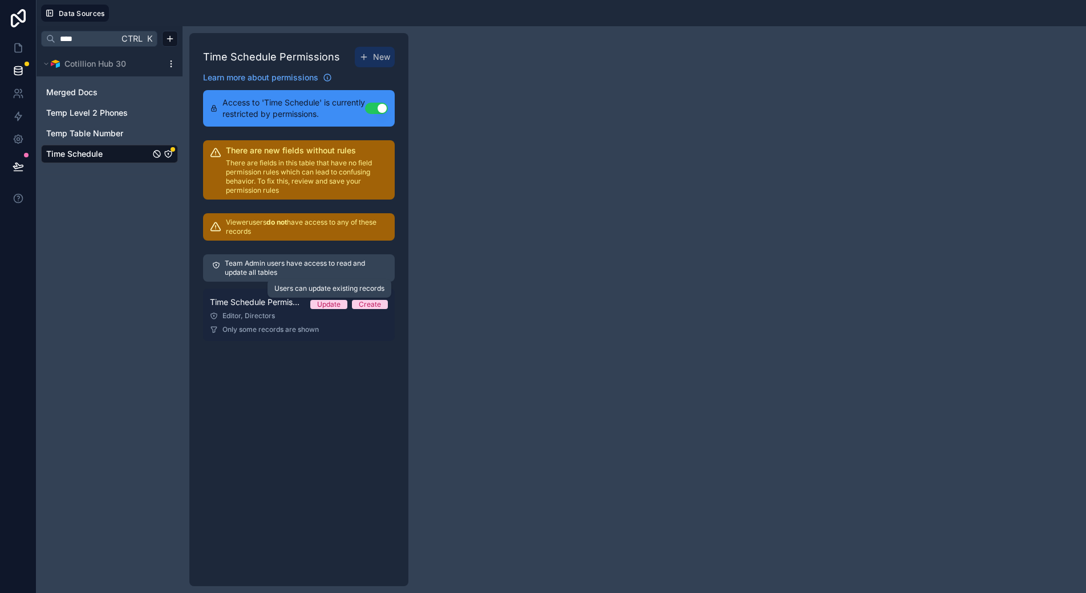
click at [323, 304] on div "Update" at bounding box center [328, 304] width 23 height 9
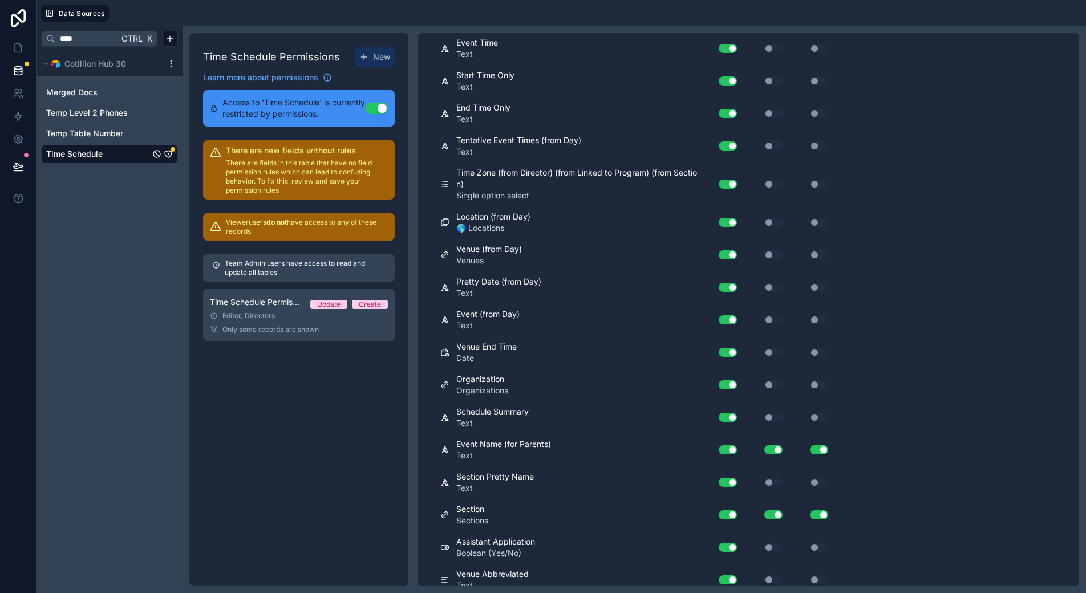
scroll to position [734, 0]
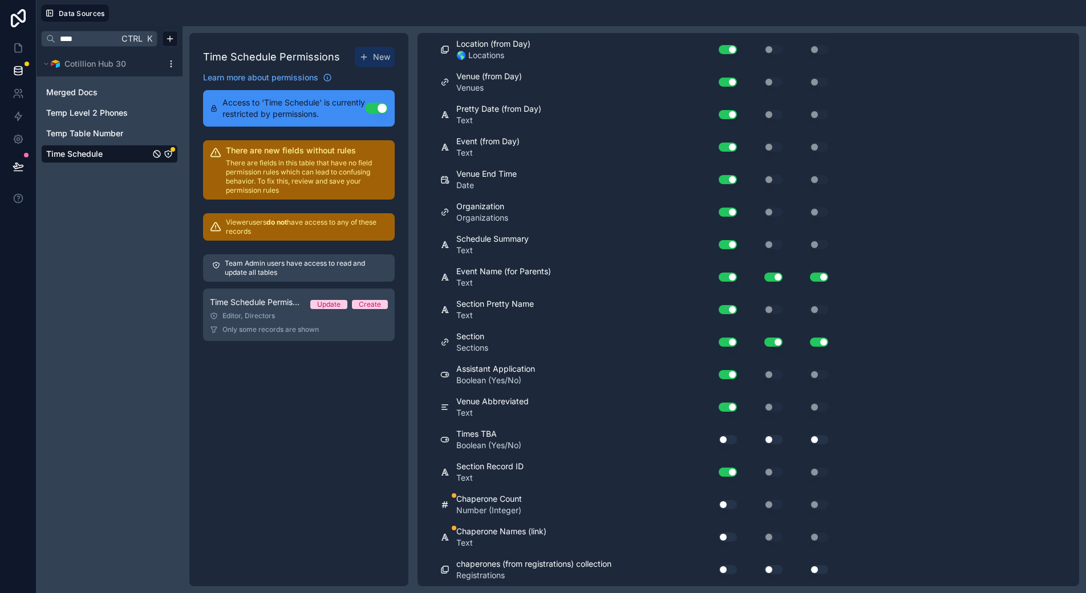
click at [724, 505] on button "Use setting" at bounding box center [728, 504] width 18 height 9
click at [726, 536] on button "Use setting" at bounding box center [728, 537] width 18 height 9
click at [727, 538] on button "Use setting" at bounding box center [728, 537] width 18 height 9
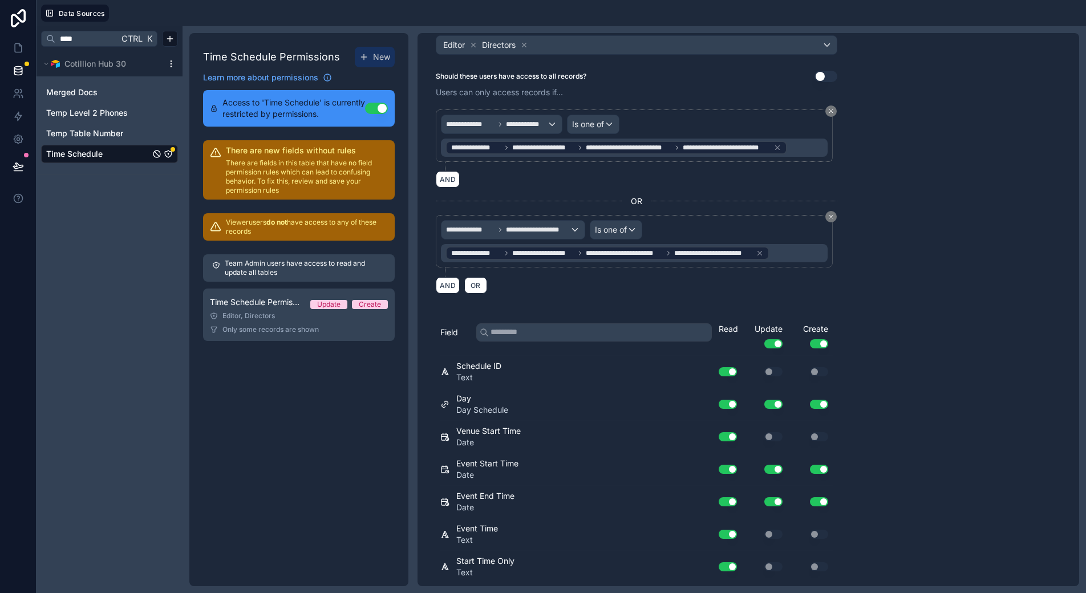
scroll to position [0, 0]
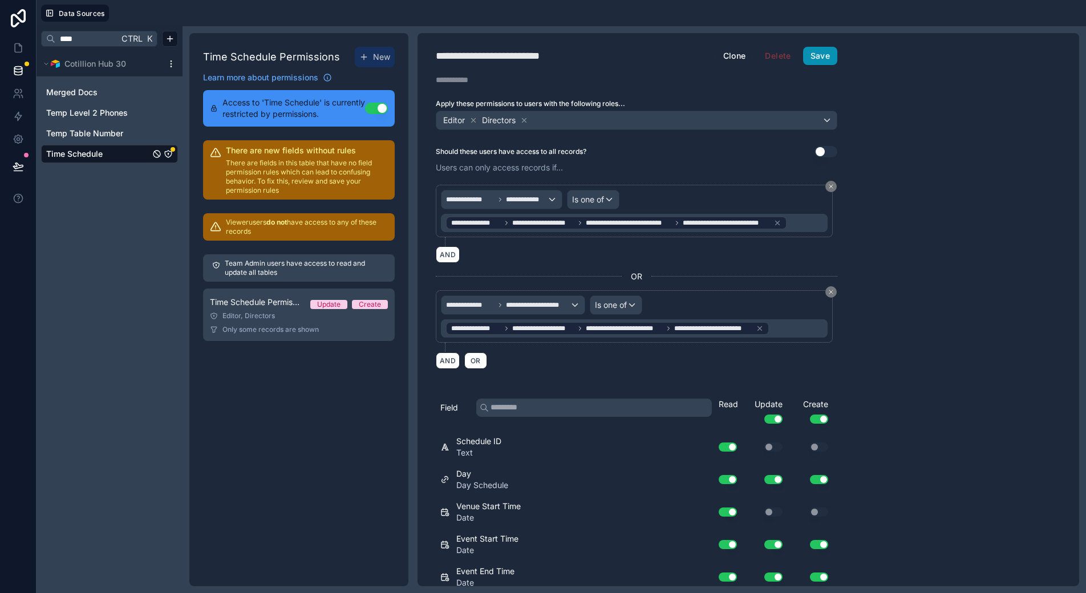
click at [813, 50] on button "Save" at bounding box center [820, 56] width 34 height 18
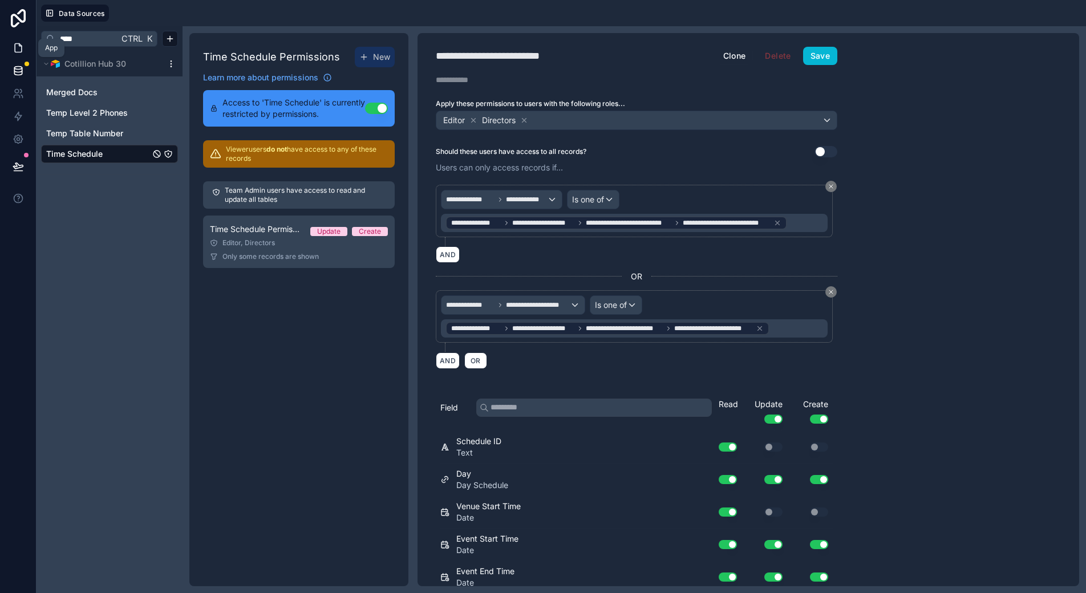
click at [21, 49] on icon at bounding box center [18, 47] width 11 height 11
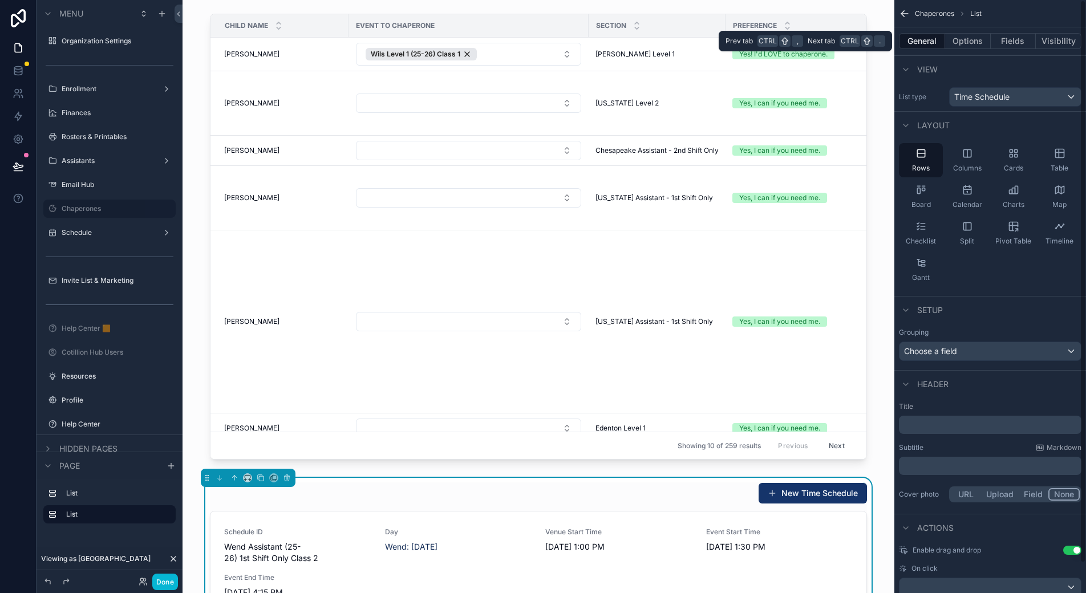
click at [926, 41] on button "General" at bounding box center [922, 41] width 46 height 16
click at [1062, 161] on div "Table" at bounding box center [1060, 160] width 44 height 34
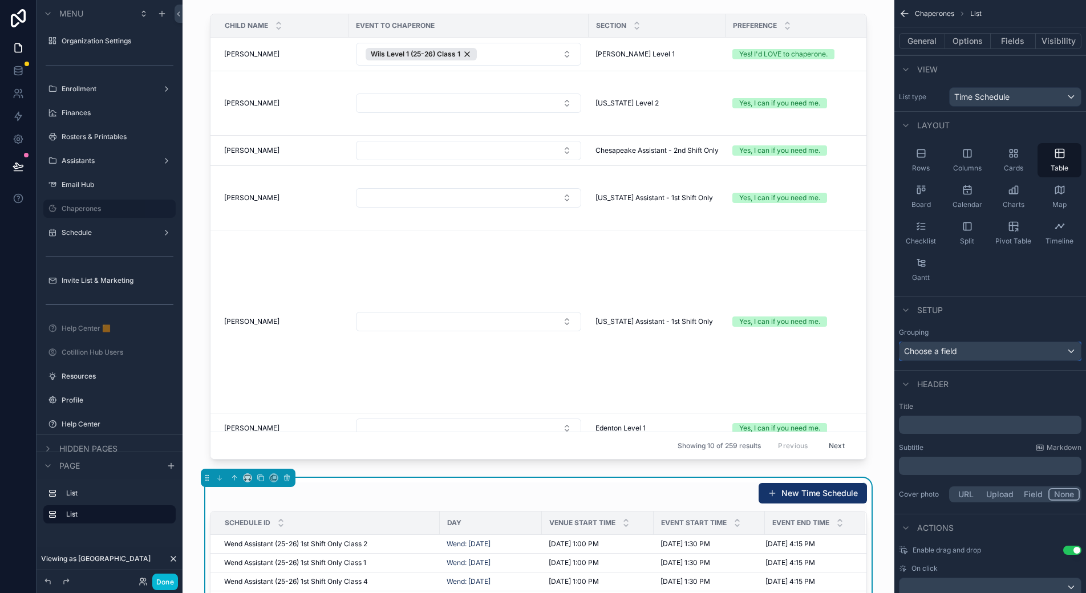
click at [957, 354] on span "Choose a field" at bounding box center [930, 351] width 53 height 10
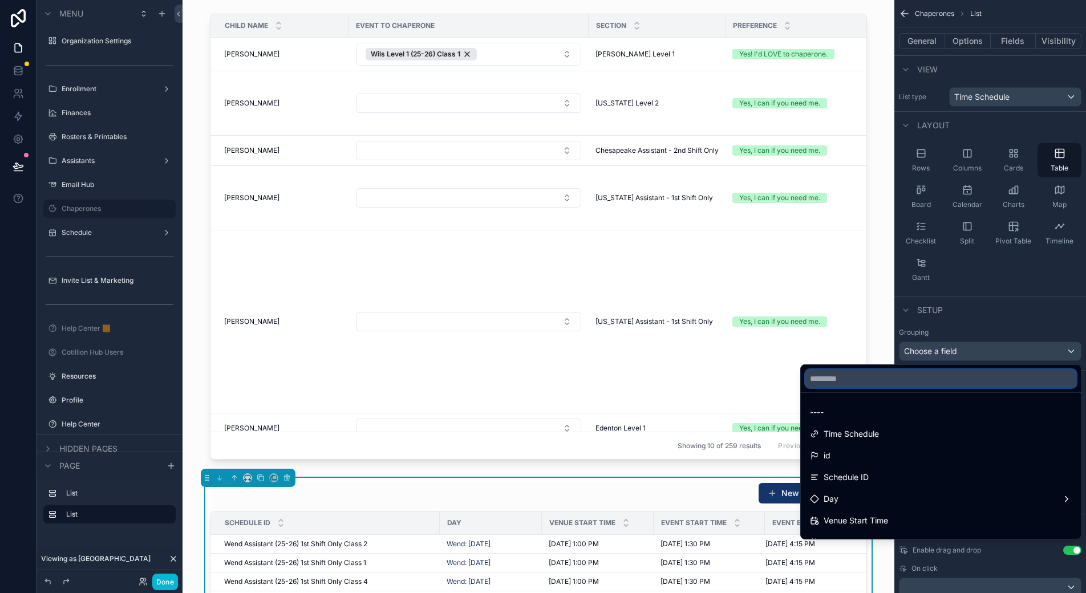
click at [835, 378] on input "text" at bounding box center [940, 379] width 271 height 18
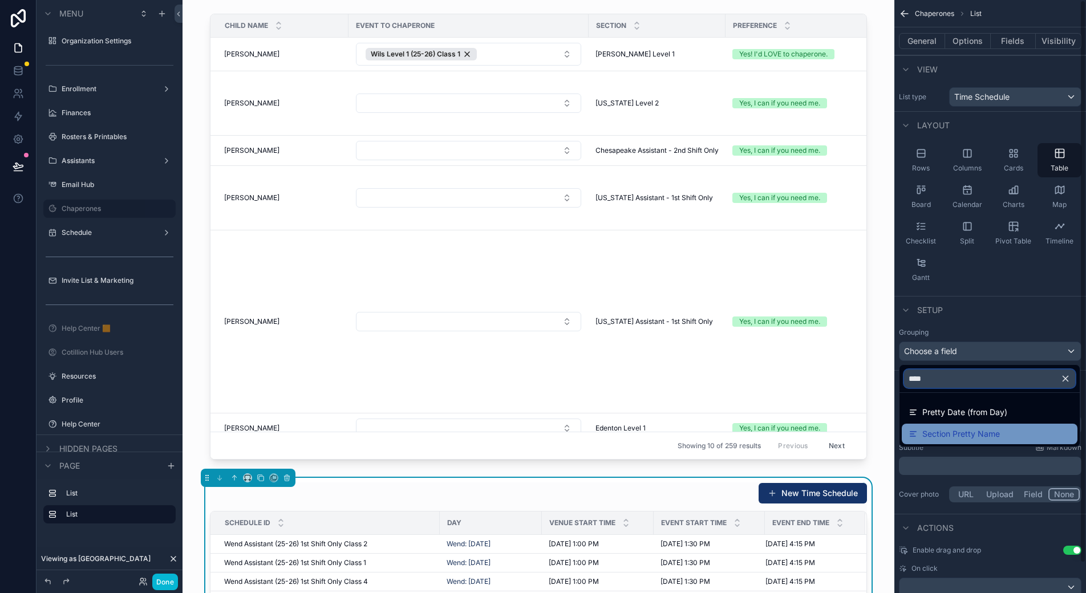
type input "****"
click at [974, 439] on span "Section Pretty Name" at bounding box center [961, 434] width 78 height 14
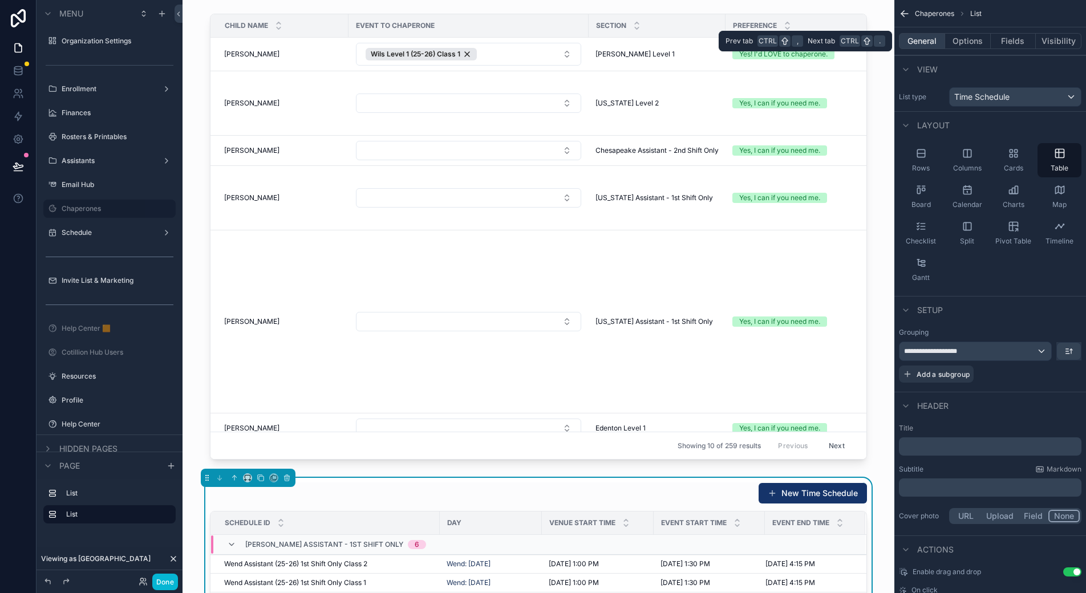
click at [920, 37] on button "General" at bounding box center [922, 41] width 46 height 16
click at [947, 37] on button "Options" at bounding box center [968, 41] width 46 height 16
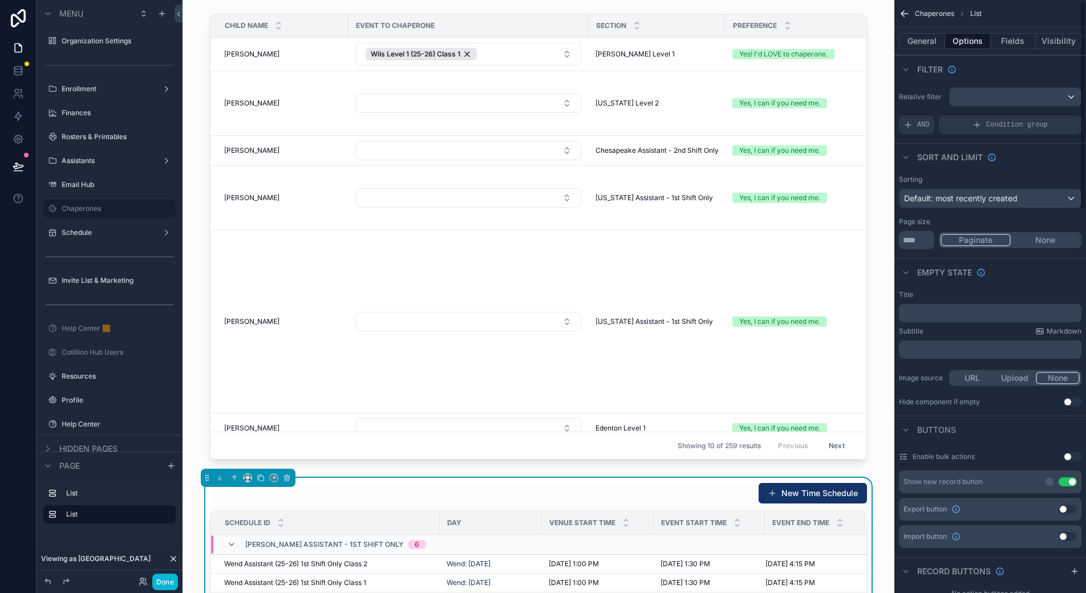
drag, startPoint x: 1075, startPoint y: 483, endPoint x: 990, endPoint y: 202, distance: 293.2
click at [1075, 483] on button "Use setting" at bounding box center [1068, 481] width 18 height 9
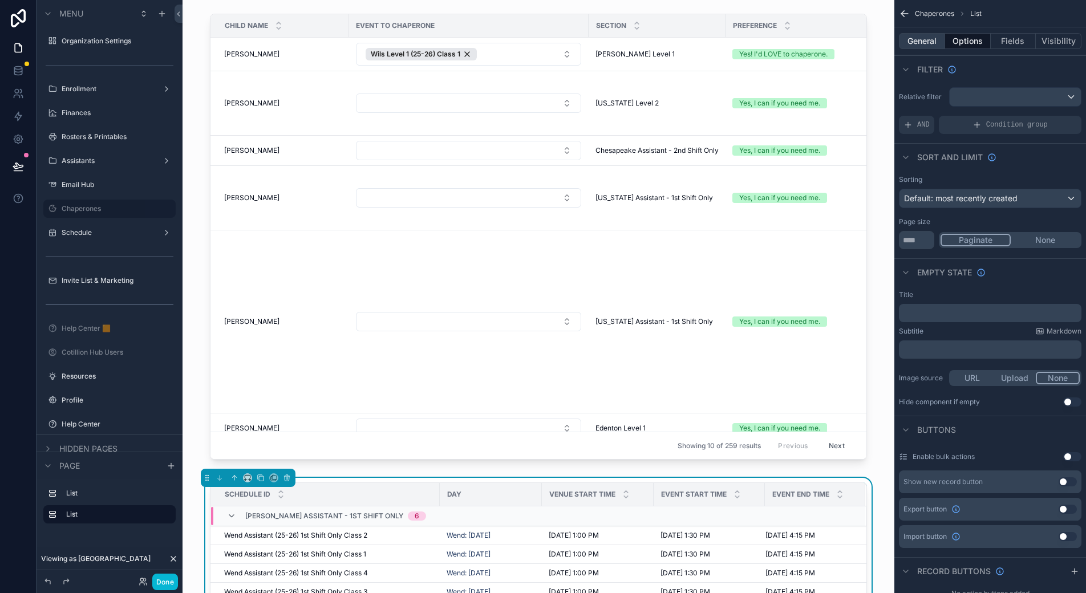
click at [931, 45] on button "General" at bounding box center [922, 41] width 46 height 16
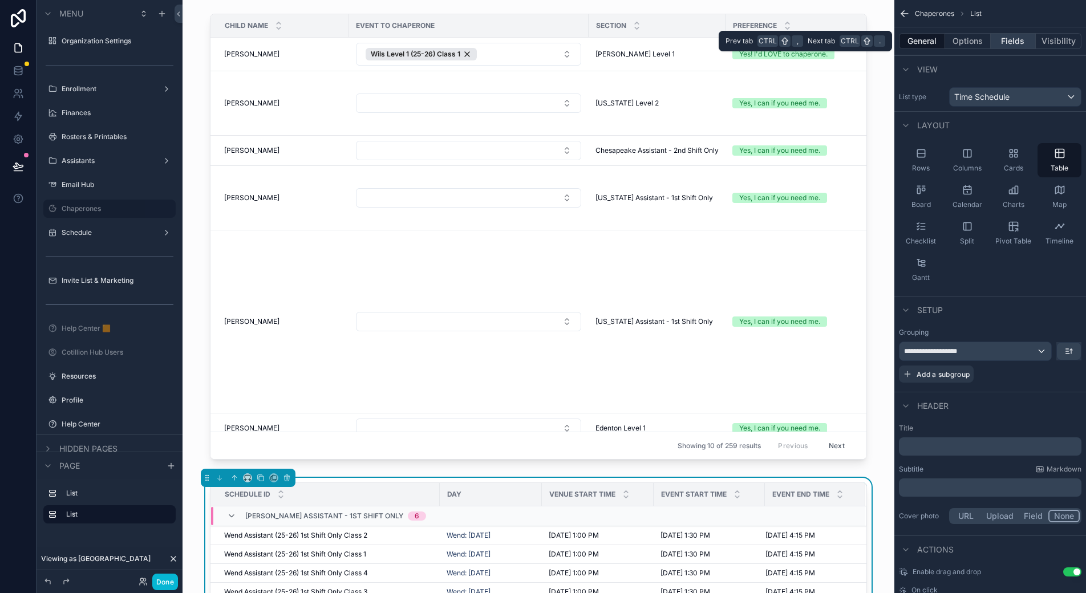
click at [1009, 42] on button "Fields" at bounding box center [1014, 41] width 46 height 16
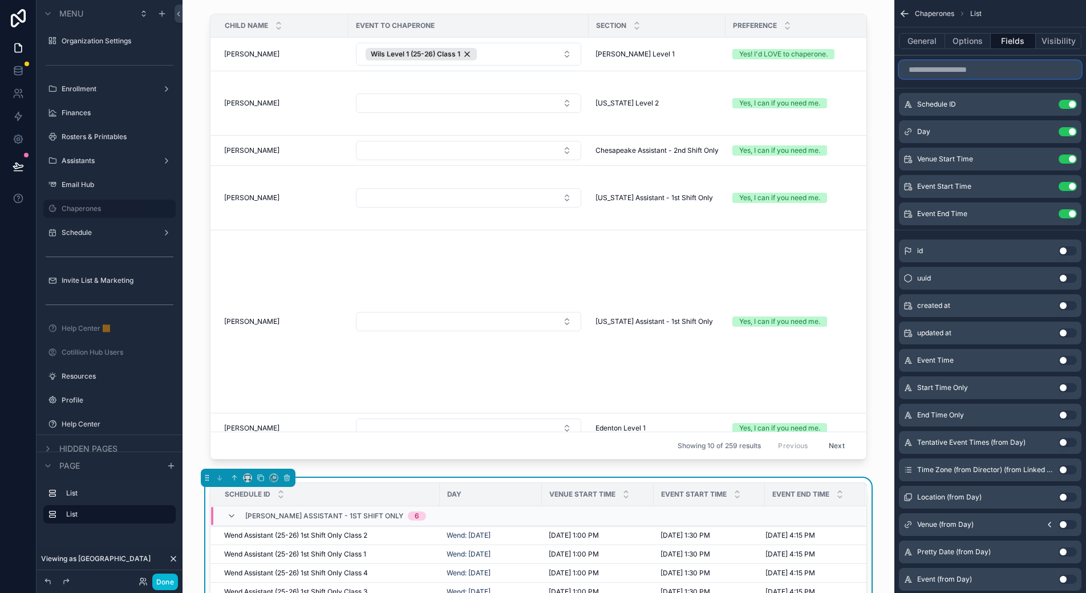
click at [973, 70] on input "scrollable content" at bounding box center [990, 69] width 183 height 18
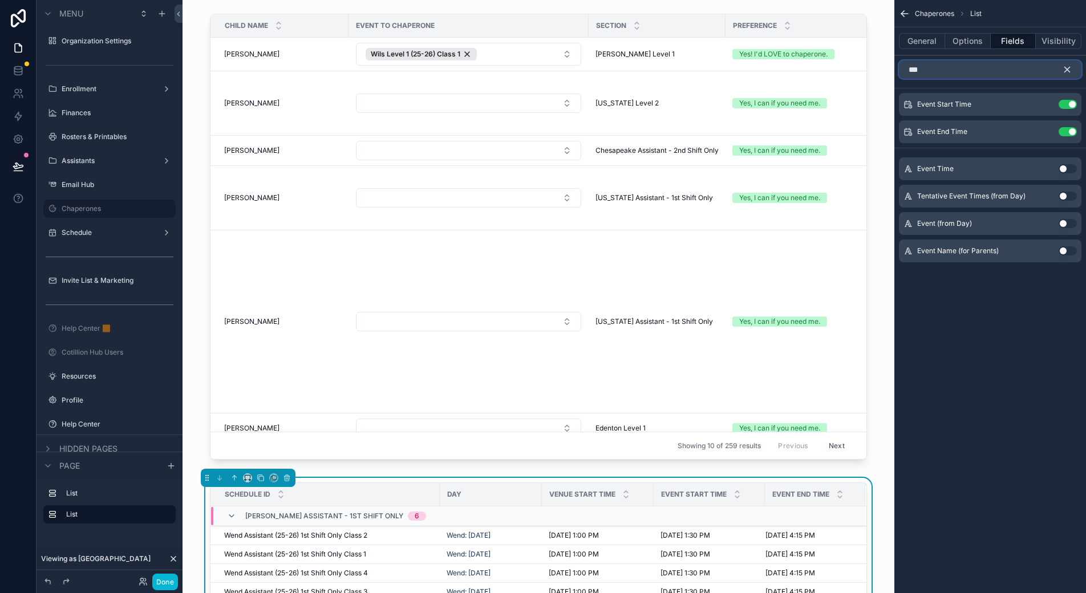
type input "***"
drag, startPoint x: 1064, startPoint y: 165, endPoint x: 1071, endPoint y: 135, distance: 31.0
click at [1064, 165] on button "Use setting" at bounding box center [1068, 168] width 18 height 9
drag, startPoint x: 1067, startPoint y: 253, endPoint x: 1071, endPoint y: 126, distance: 127.3
click at [1067, 253] on button "Use setting" at bounding box center [1068, 250] width 18 height 9
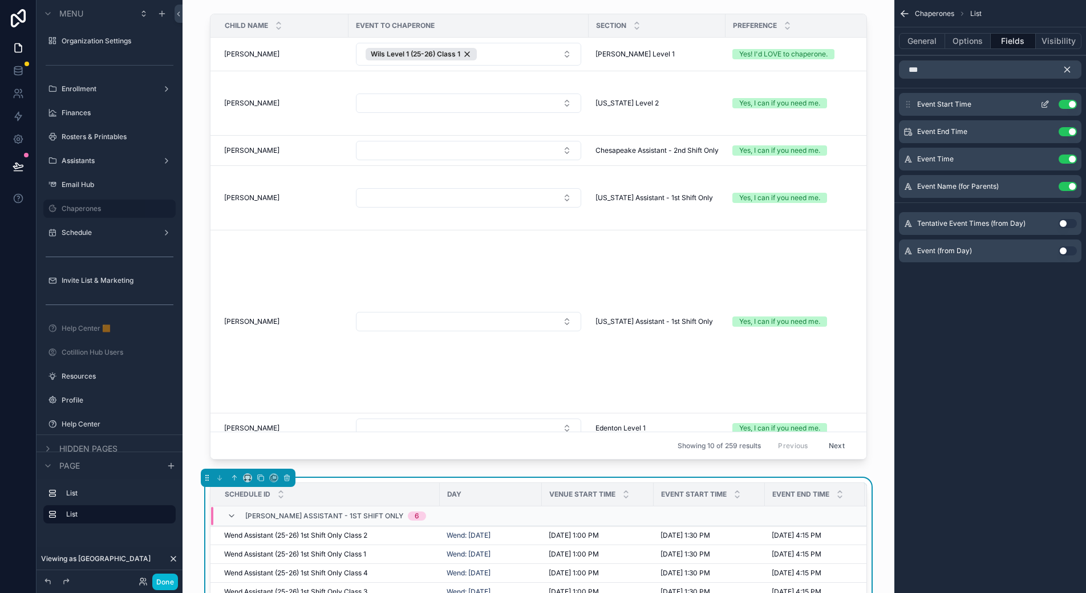
drag, startPoint x: 1069, startPoint y: 131, endPoint x: 1069, endPoint y: 104, distance: 27.4
click at [1069, 131] on button "Use setting" at bounding box center [1068, 131] width 18 height 9
click at [1069, 104] on button "Use setting" at bounding box center [1068, 104] width 18 height 9
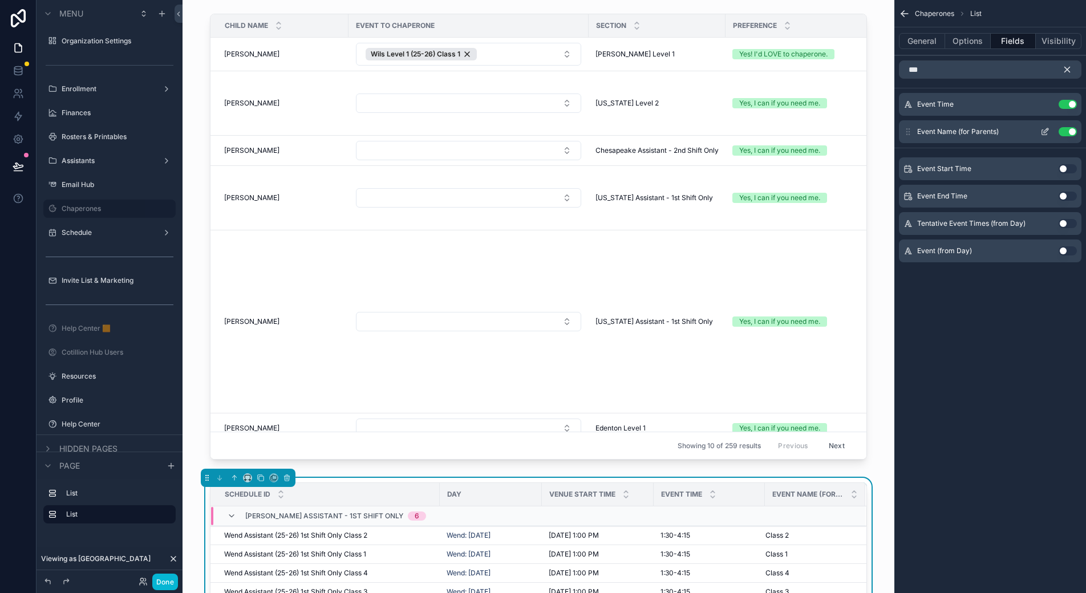
click at [1044, 135] on icon "scrollable content" at bounding box center [1044, 132] width 5 height 5
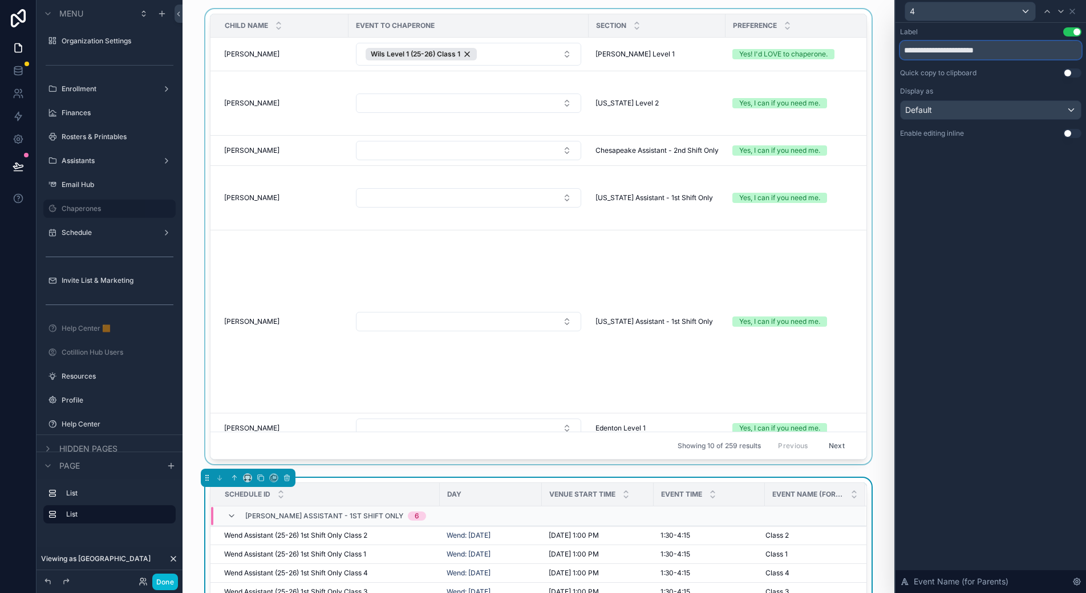
drag, startPoint x: 1013, startPoint y: 51, endPoint x: 858, endPoint y: 48, distance: 154.6
click at [858, 48] on div "**********" at bounding box center [543, 296] width 1086 height 593
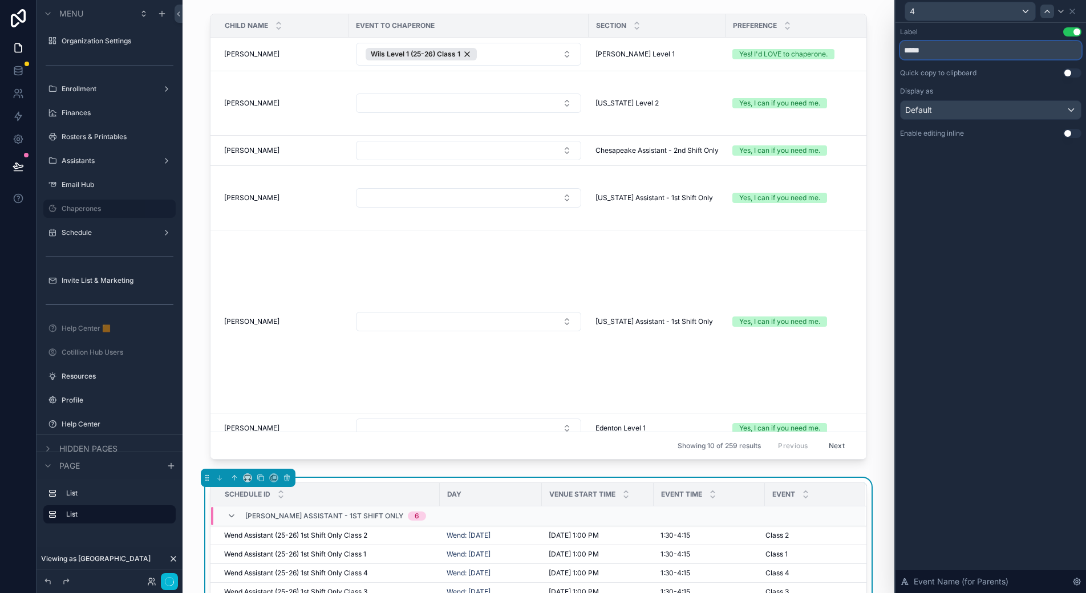
type input "*****"
click at [1045, 10] on icon at bounding box center [1047, 11] width 9 height 9
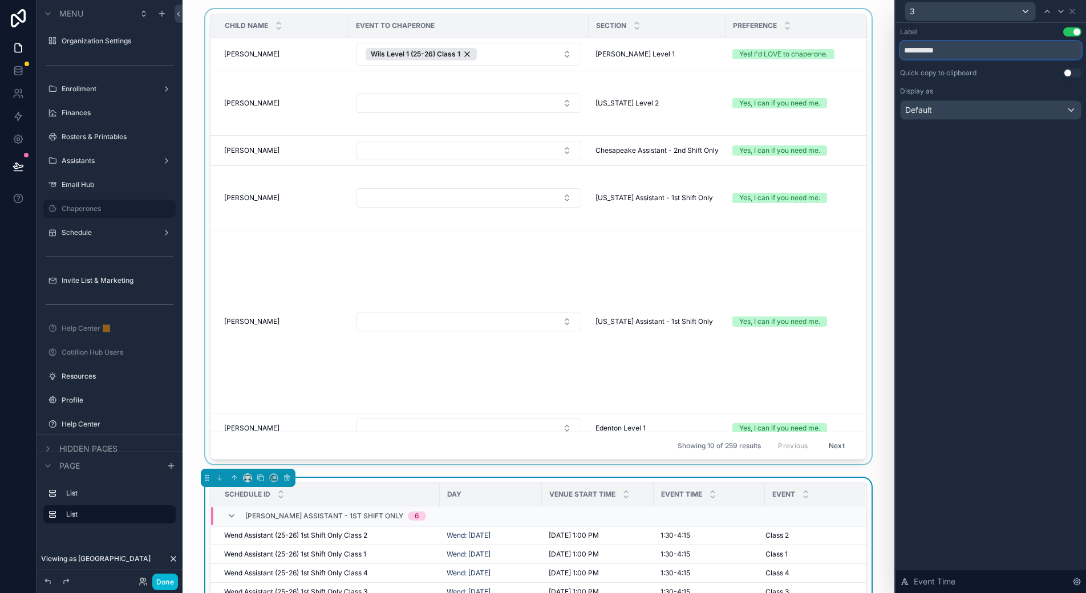
drag, startPoint x: 949, startPoint y: 50, endPoint x: 871, endPoint y: 43, distance: 77.9
click at [871, 43] on div "**********" at bounding box center [543, 296] width 1086 height 593
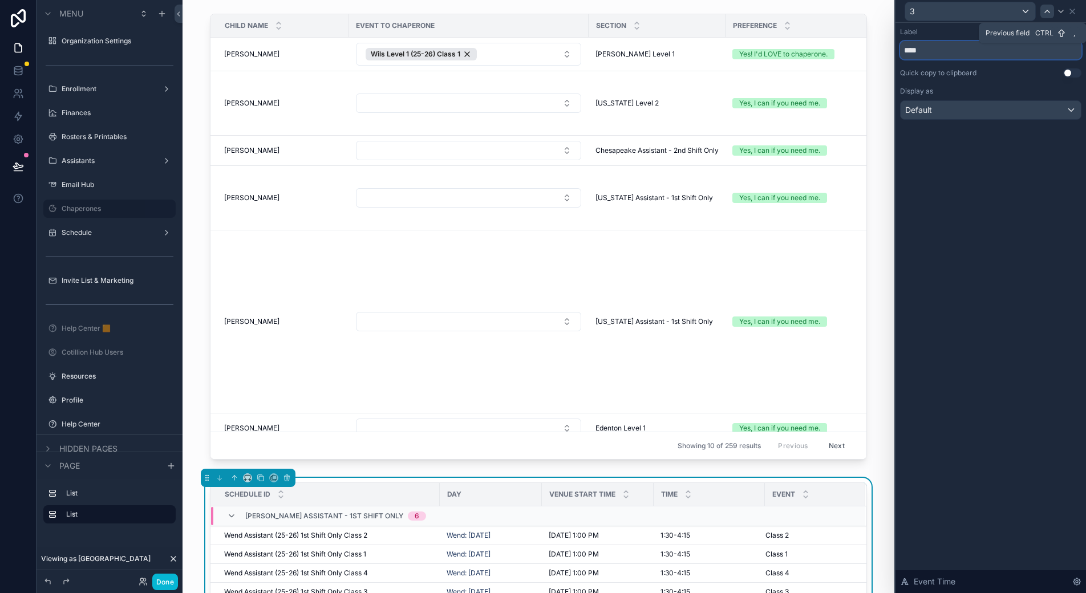
type input "****"
click at [1048, 12] on icon at bounding box center [1047, 11] width 9 height 9
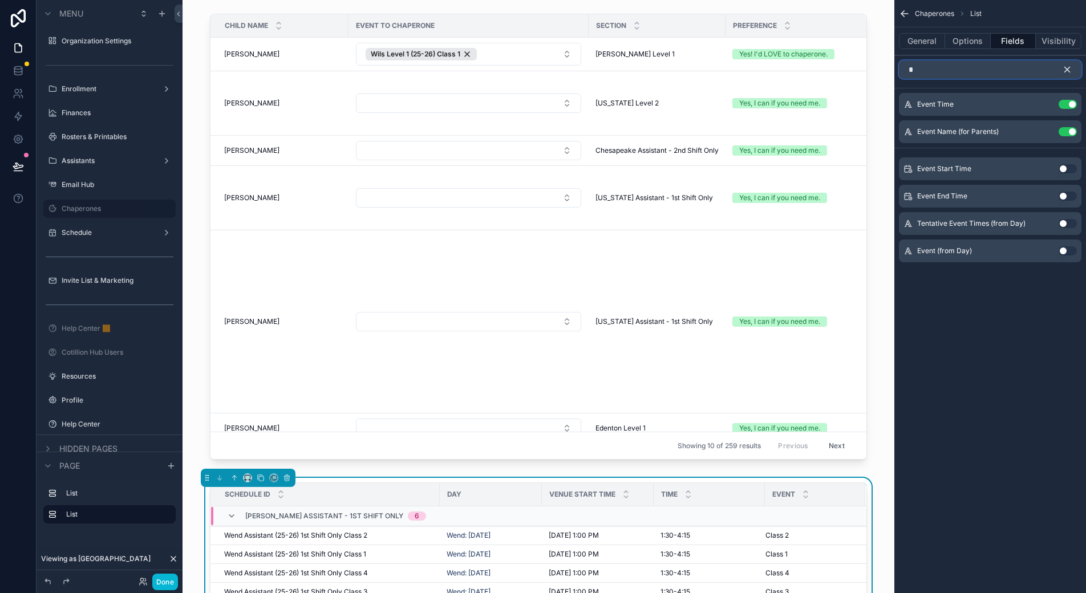
click at [905, 74] on div "Menu Organization Settings Enrollment Finances Rosters & Printables Assistants …" at bounding box center [543, 296] width 1086 height 593
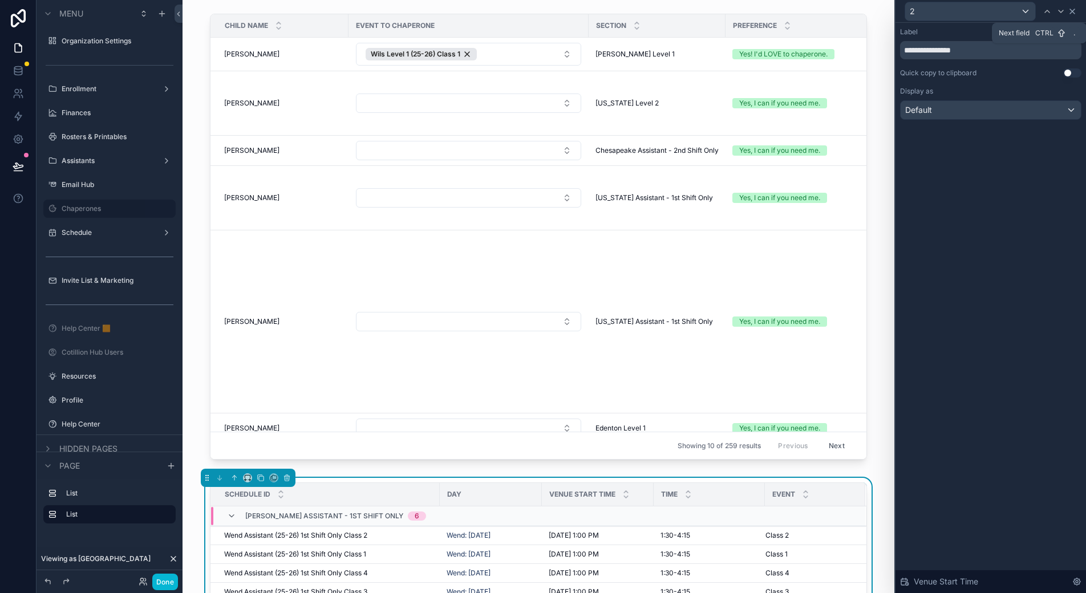
type input "****"
drag, startPoint x: 1074, startPoint y: 13, endPoint x: 1002, endPoint y: 49, distance: 80.4
click at [1074, 13] on icon at bounding box center [1072, 11] width 9 height 9
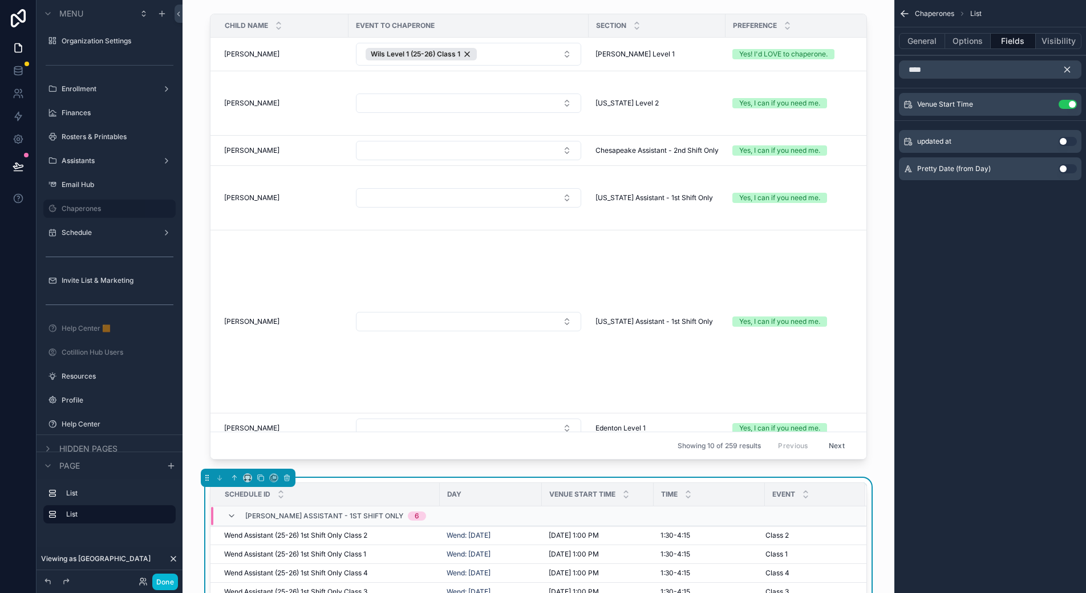
drag, startPoint x: 1066, startPoint y: 102, endPoint x: 926, endPoint y: 70, distance: 143.4
click at [1066, 102] on button "Use setting" at bounding box center [1068, 104] width 18 height 9
click at [926, 70] on input "****" at bounding box center [990, 69] width 183 height 18
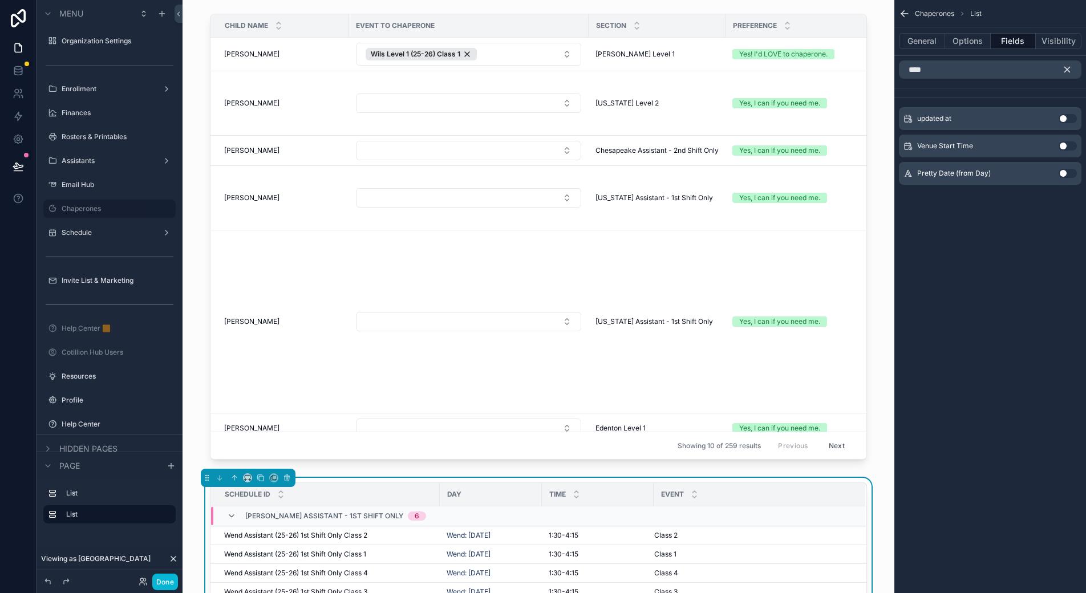
drag, startPoint x: 1064, startPoint y: 172, endPoint x: 1056, endPoint y: 163, distance: 12.6
click at [1064, 172] on button "Use setting" at bounding box center [1068, 173] width 18 height 9
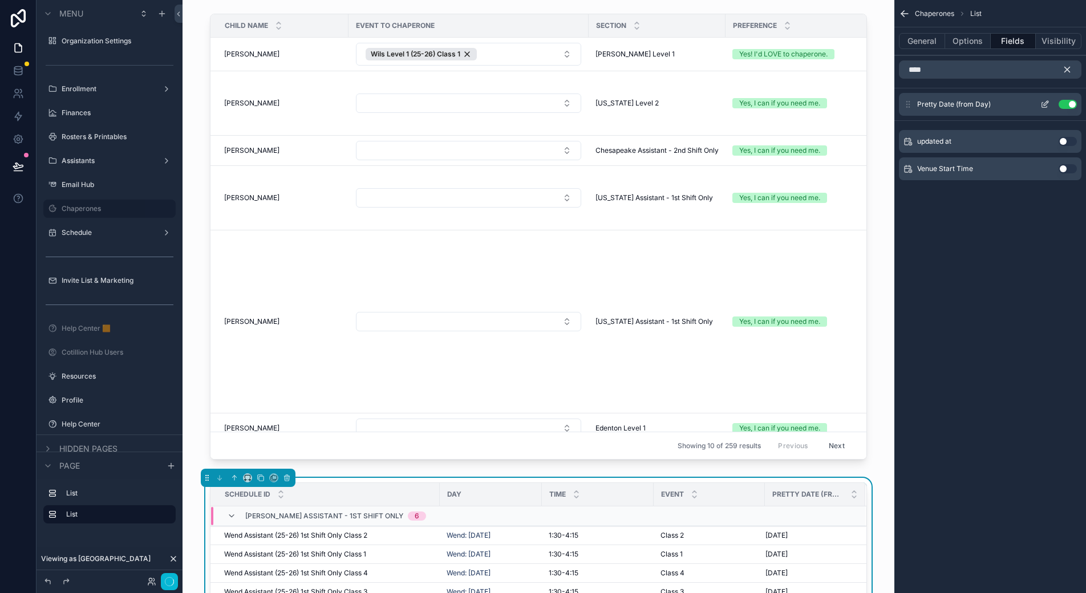
click at [1047, 103] on icon "scrollable content" at bounding box center [1044, 104] width 9 height 9
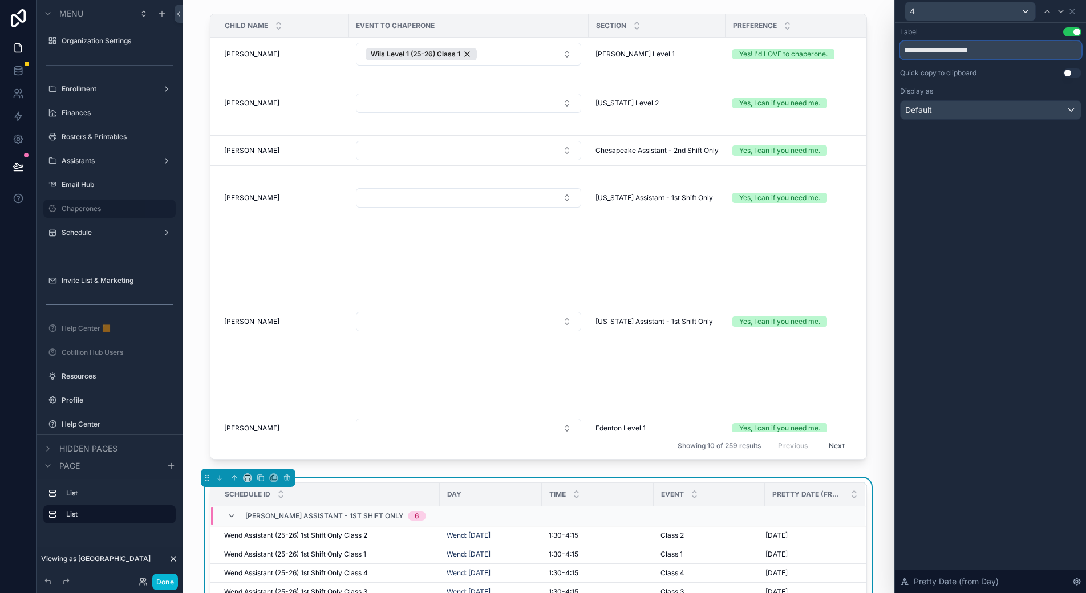
click at [942, 56] on input "**********" at bounding box center [990, 50] width 181 height 18
click at [942, 55] on input "**********" at bounding box center [990, 50] width 181 height 18
type input "****"
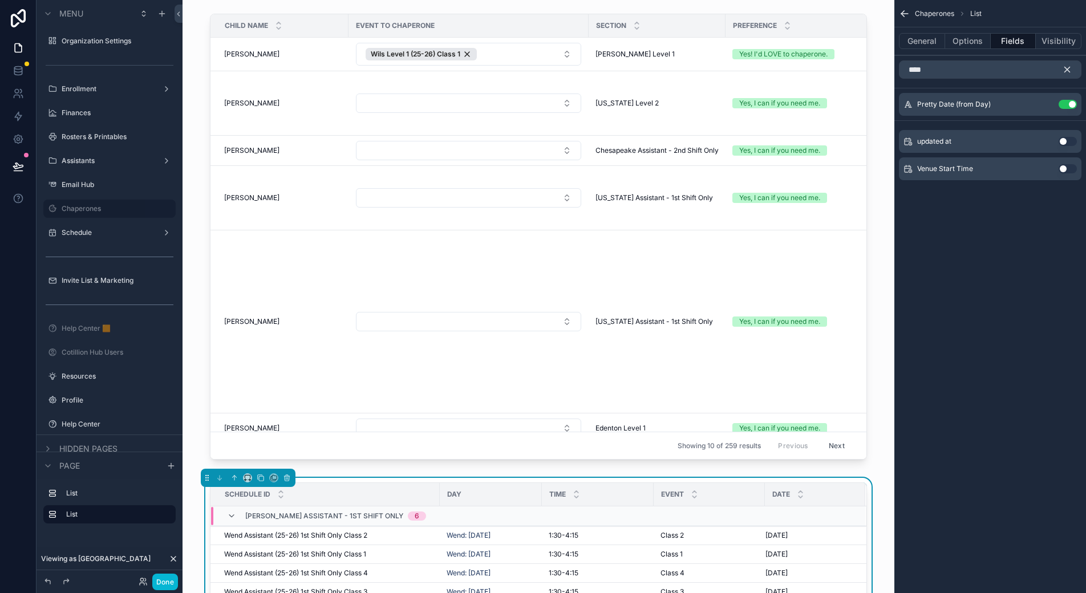
click at [1067, 70] on icon "scrollable content" at bounding box center [1067, 69] width 5 height 5
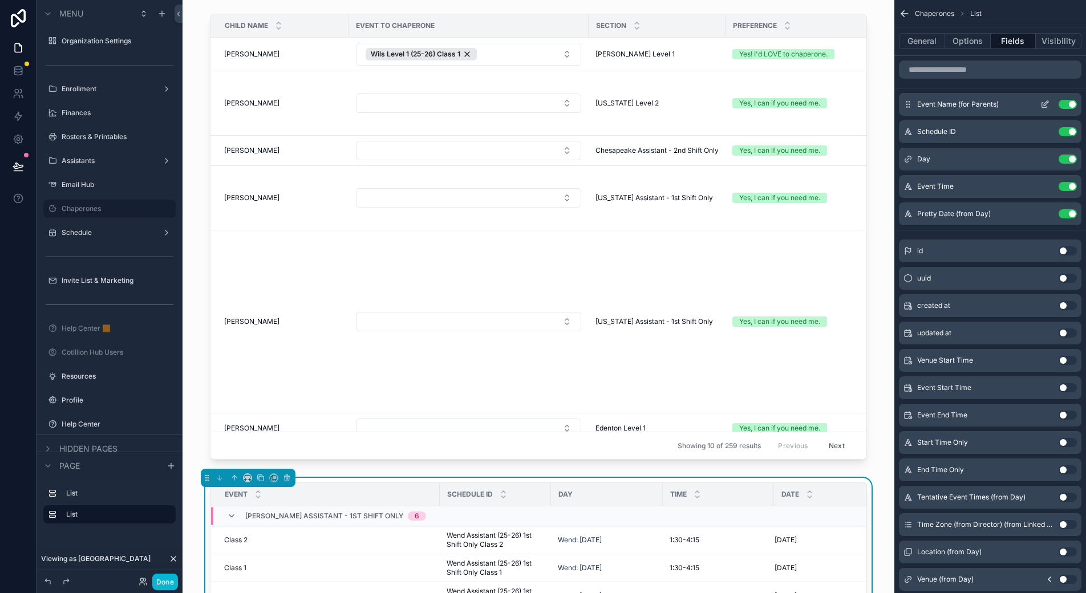
click at [1070, 106] on button "Use setting" at bounding box center [1068, 104] width 18 height 9
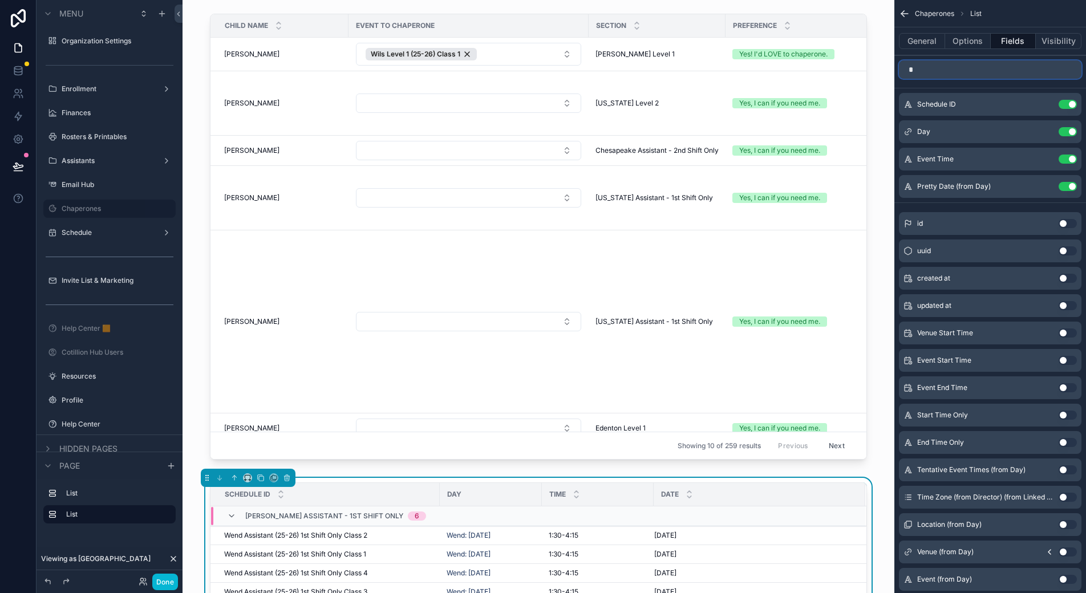
click at [946, 70] on input "*" at bounding box center [990, 69] width 183 height 18
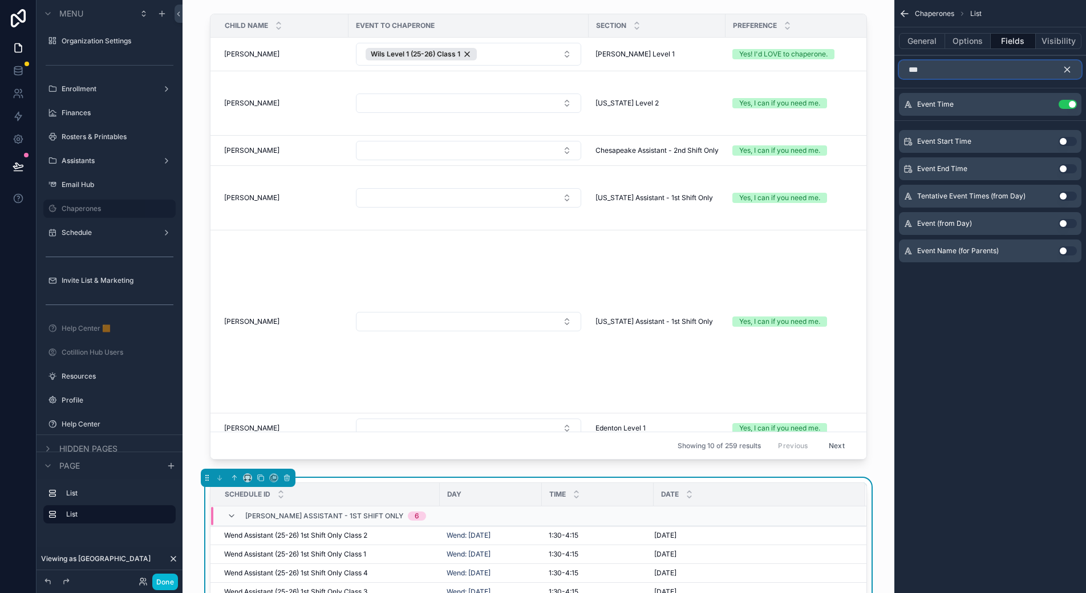
type input "***"
click at [1066, 247] on button "Use setting" at bounding box center [1068, 250] width 18 height 9
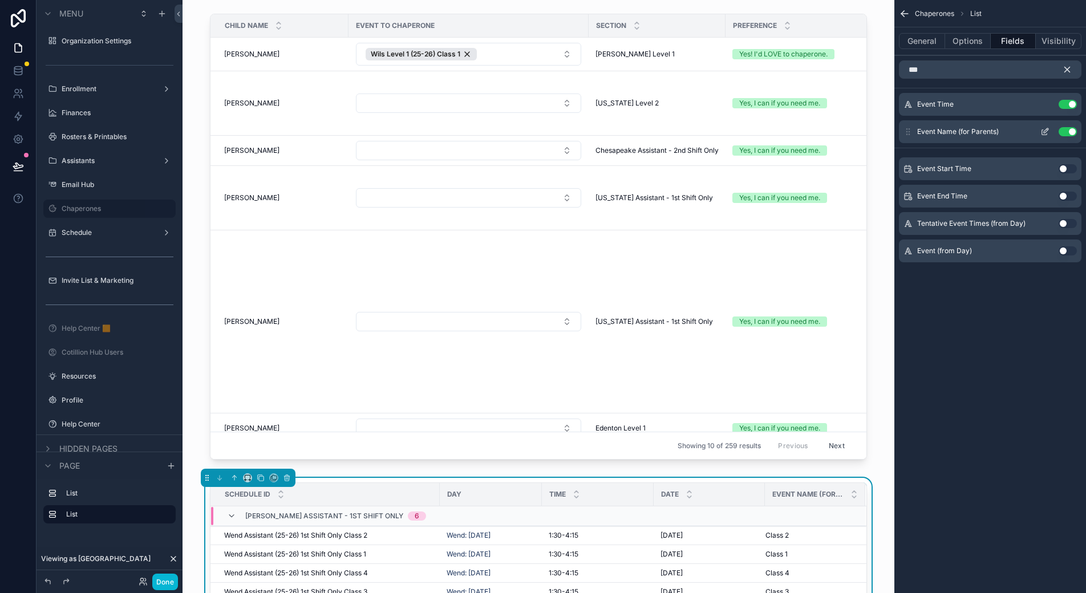
click at [1042, 131] on icon "scrollable content" at bounding box center [1044, 132] width 5 height 5
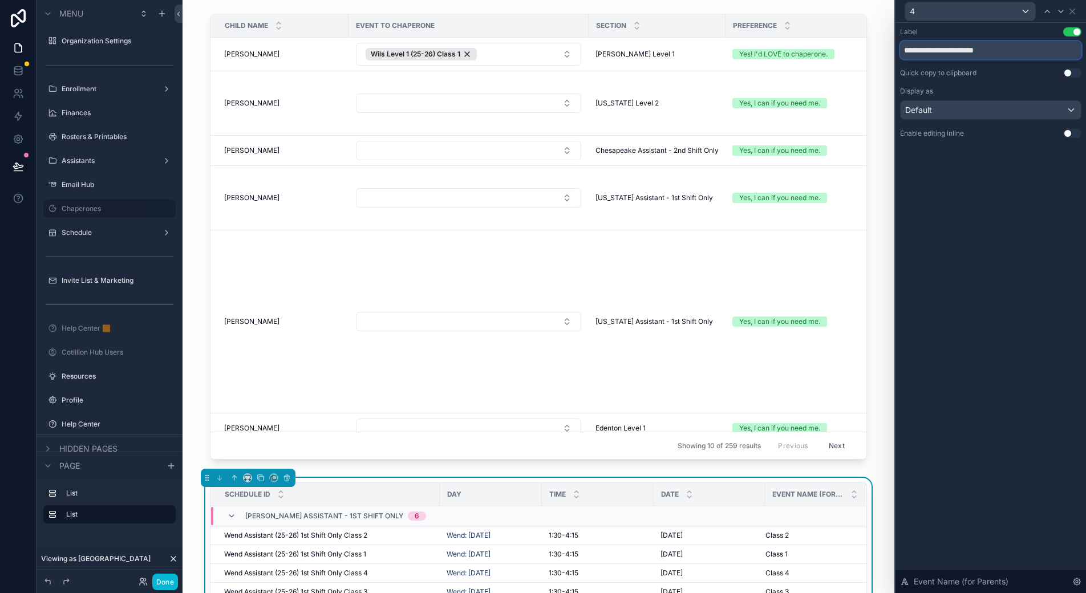
drag, startPoint x: 1007, startPoint y: 50, endPoint x: 901, endPoint y: 47, distance: 106.7
click at [901, 47] on input "**********" at bounding box center [990, 50] width 181 height 18
type input "*"
type input "*****"
click at [966, 266] on div "Label Use setting ***** Quick copy to clipboard Use setting Display as Default …" at bounding box center [991, 308] width 191 height 570
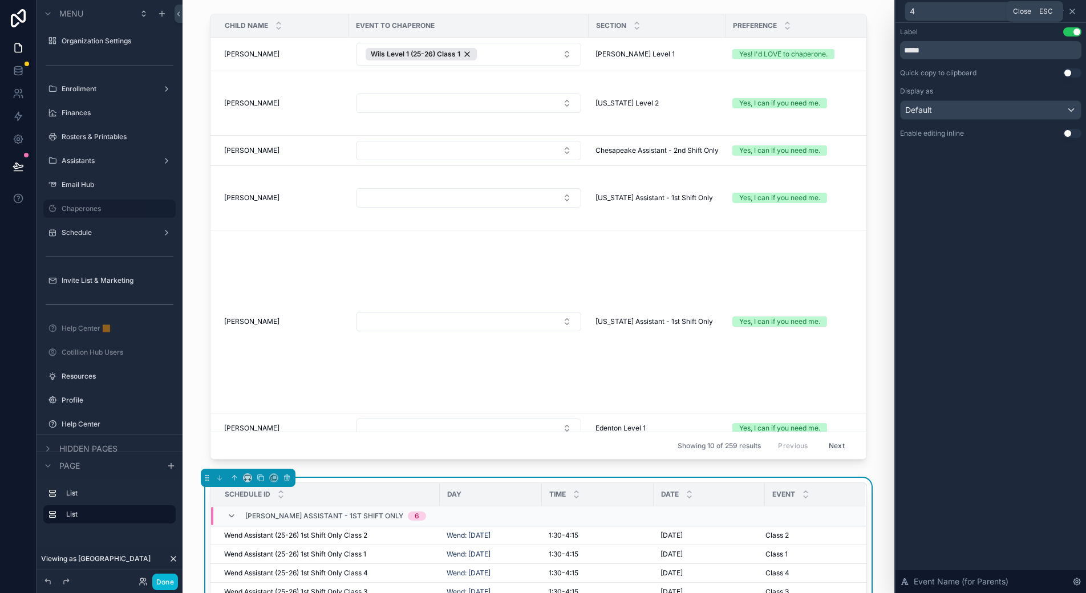
click at [1073, 13] on icon at bounding box center [1072, 11] width 9 height 9
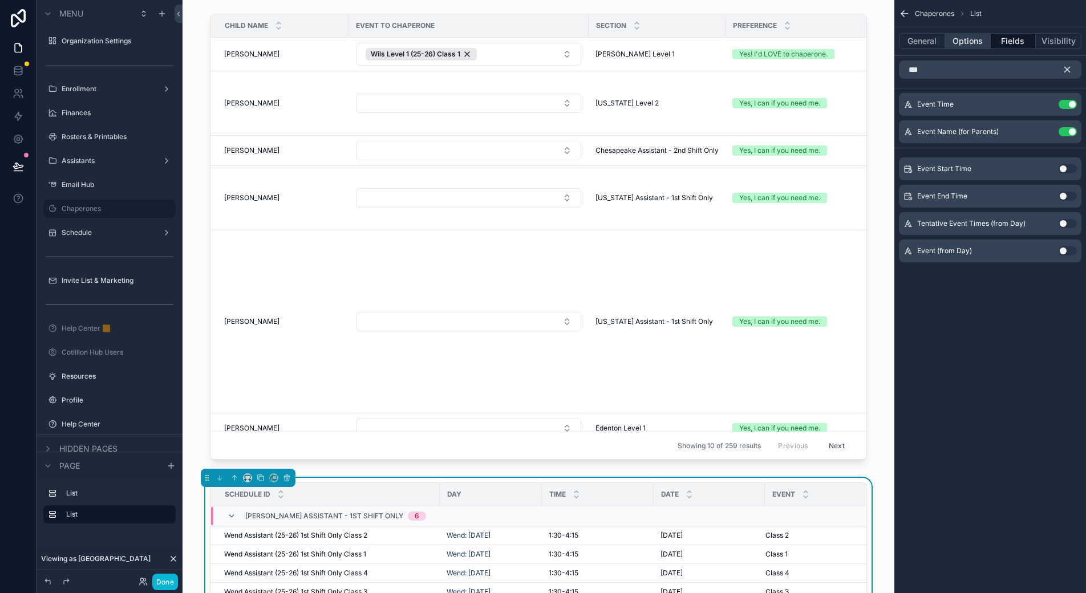
click at [954, 39] on button "Options" at bounding box center [968, 41] width 46 height 16
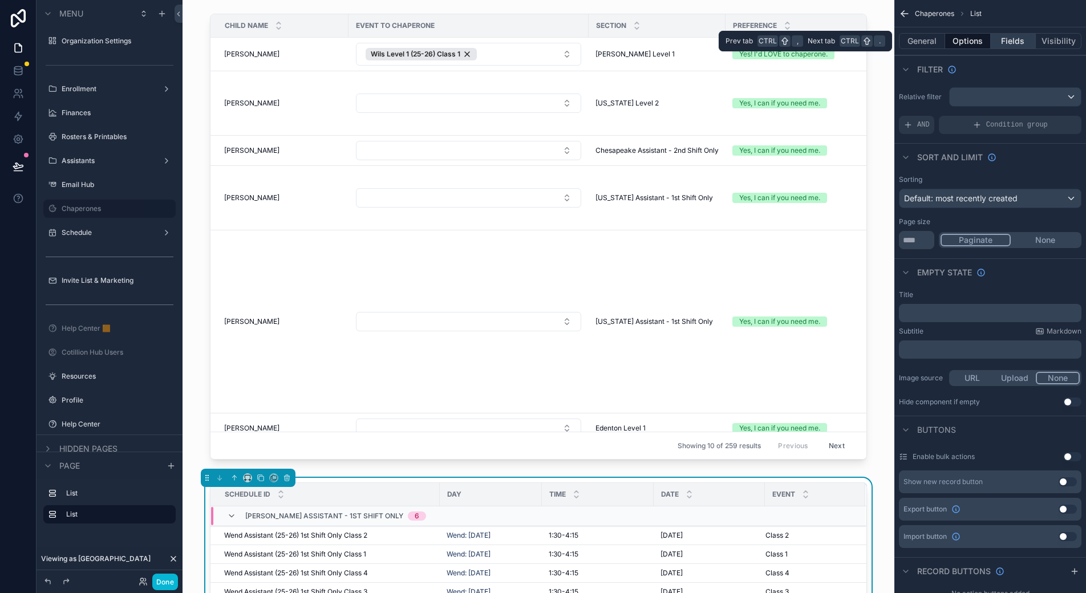
click at [997, 38] on button "Fields" at bounding box center [1014, 41] width 46 height 16
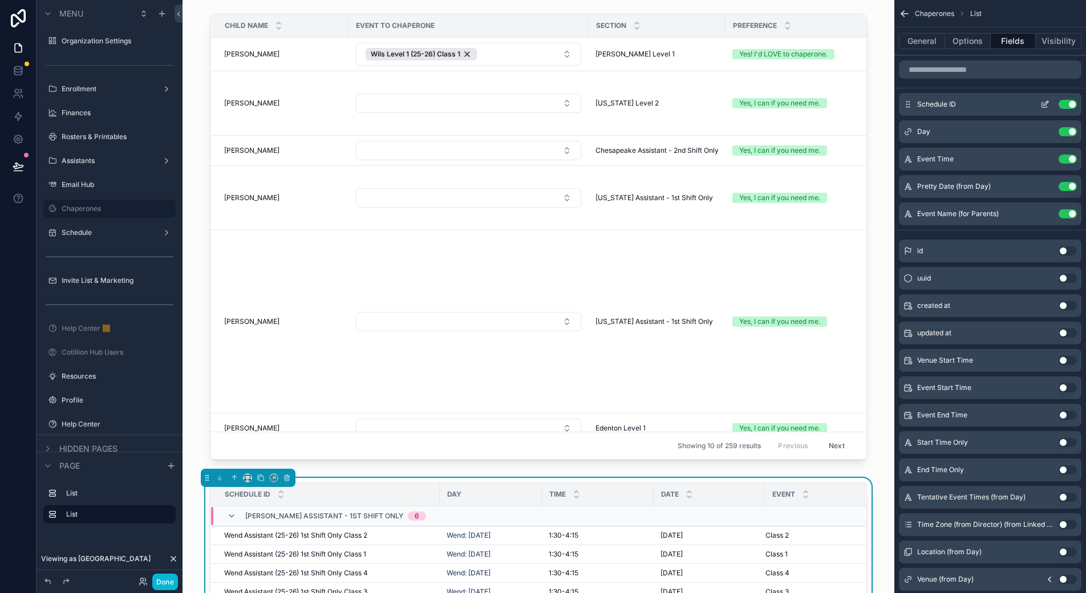
click at [1069, 102] on button "Use setting" at bounding box center [1068, 104] width 18 height 9
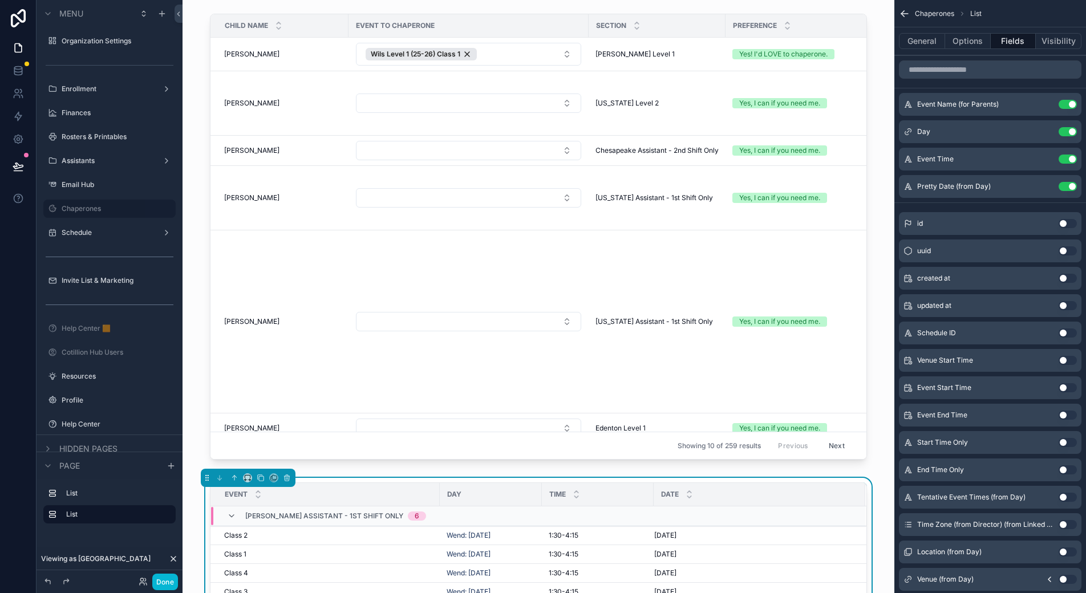
drag, startPoint x: 1069, startPoint y: 130, endPoint x: 959, endPoint y: 174, distance: 118.0
click at [1069, 130] on button "Use setting" at bounding box center [1068, 131] width 18 height 9
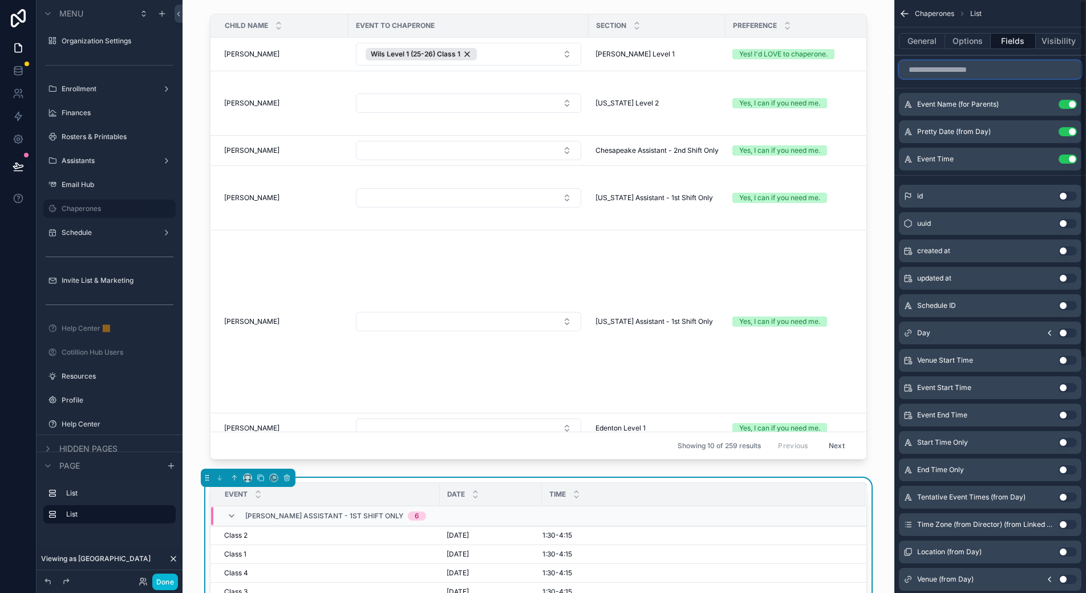
click at [944, 71] on input "scrollable content" at bounding box center [990, 69] width 183 height 18
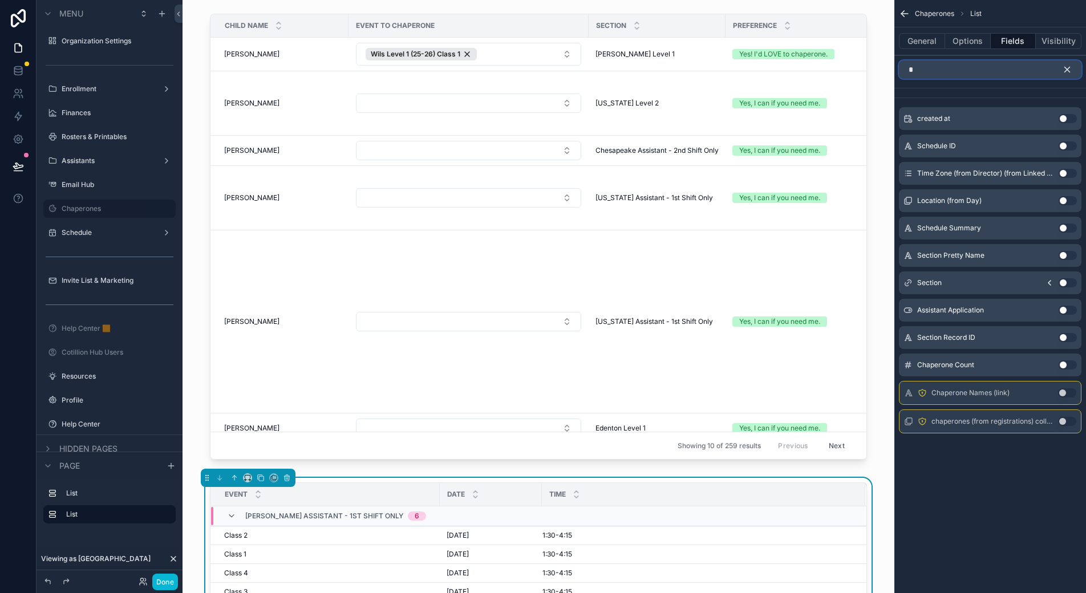
type input "*"
click at [1065, 364] on button "Use setting" at bounding box center [1068, 365] width 18 height 9
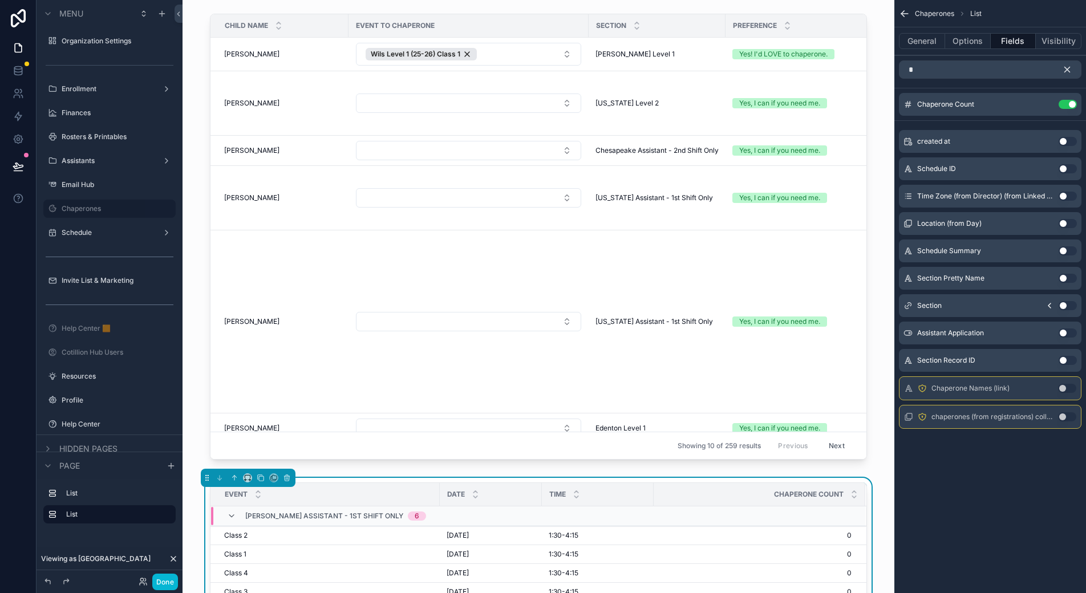
click at [1064, 389] on button "Use setting" at bounding box center [1067, 388] width 18 height 9
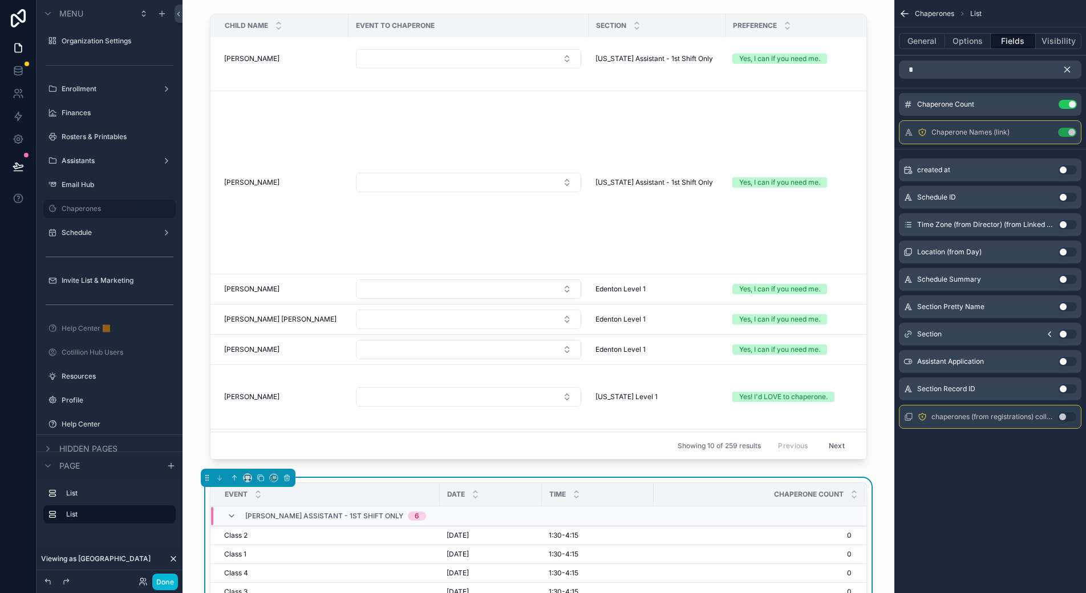
scroll to position [148, 0]
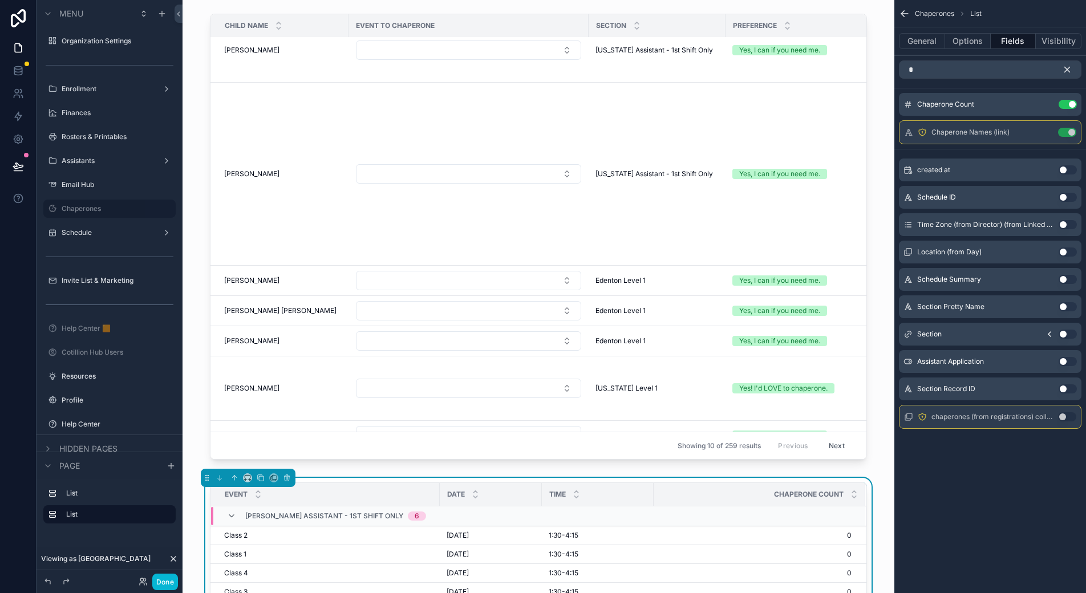
click at [990, 477] on div "Chaperones List General Options Fields Visibility * Chaperone Count Use setting…" at bounding box center [990, 296] width 192 height 593
click at [1065, 67] on icon "scrollable content" at bounding box center [1067, 69] width 5 height 5
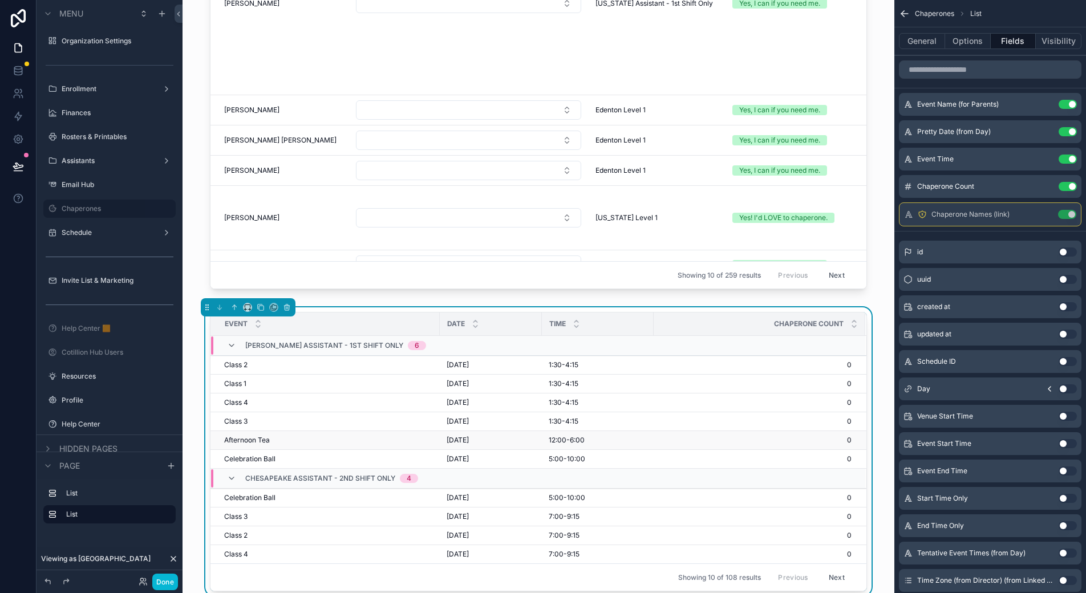
scroll to position [171, 0]
click at [974, 40] on button "Options" at bounding box center [968, 41] width 46 height 16
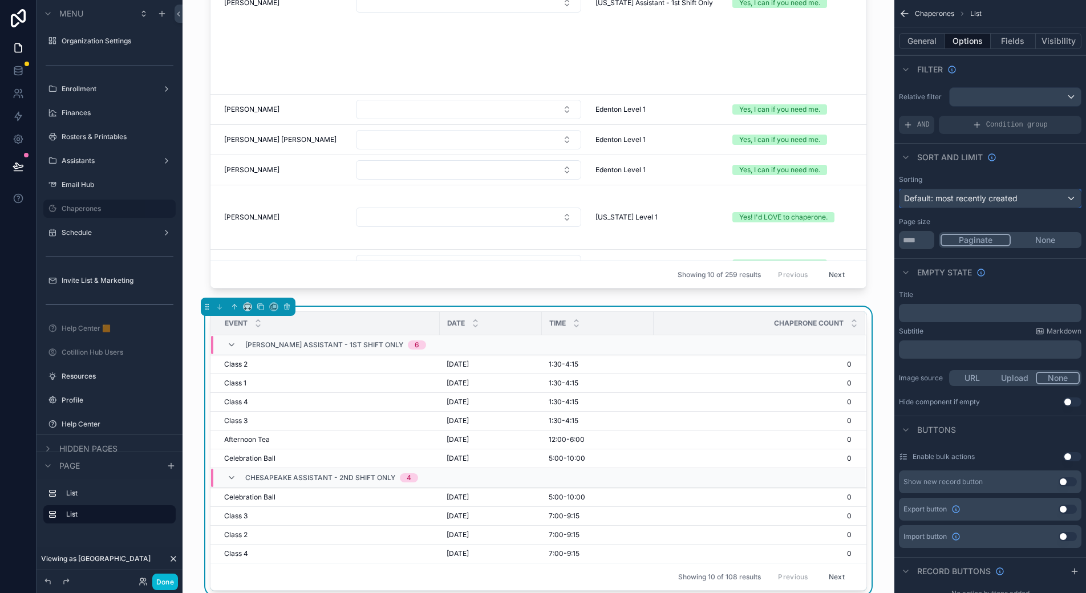
click at [953, 198] on span "Default: most recently created" at bounding box center [961, 198] width 114 height 10
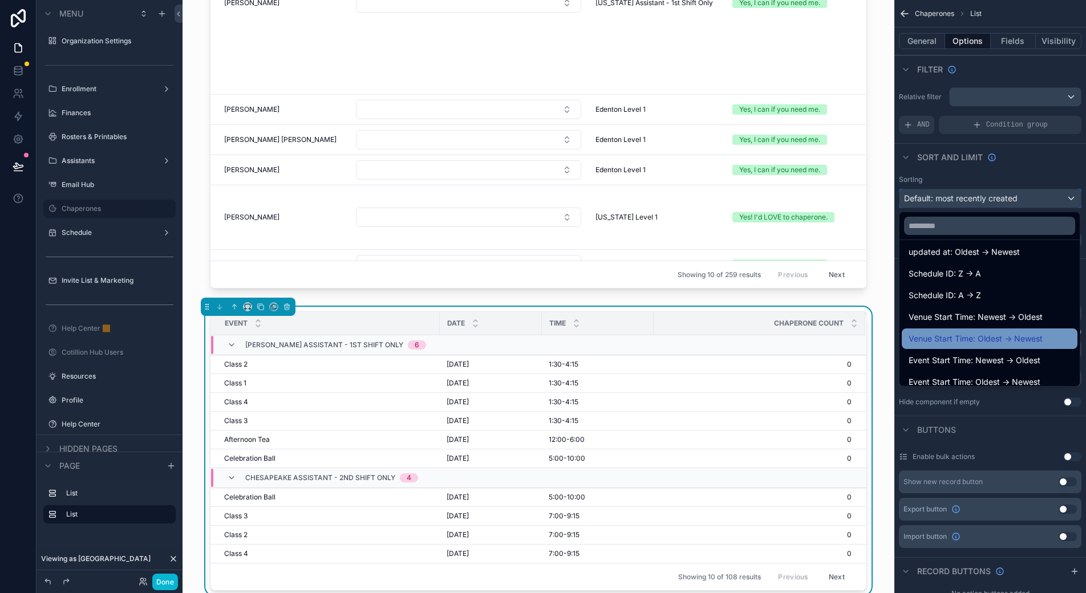
scroll to position [114, 0]
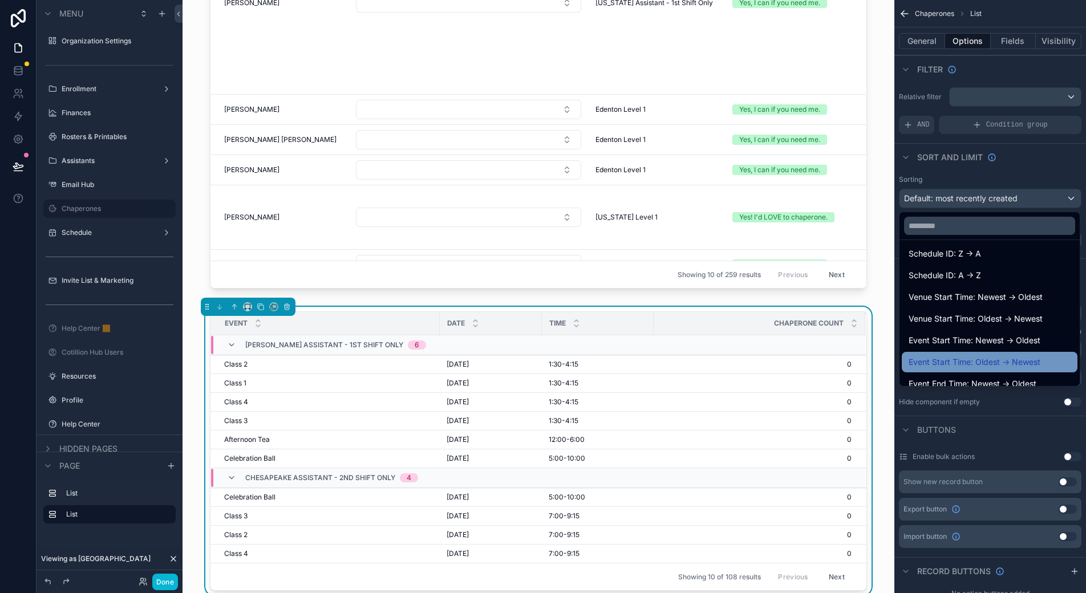
click at [1009, 359] on span "Event Start Time: Oldest -> Newest" at bounding box center [975, 362] width 132 height 14
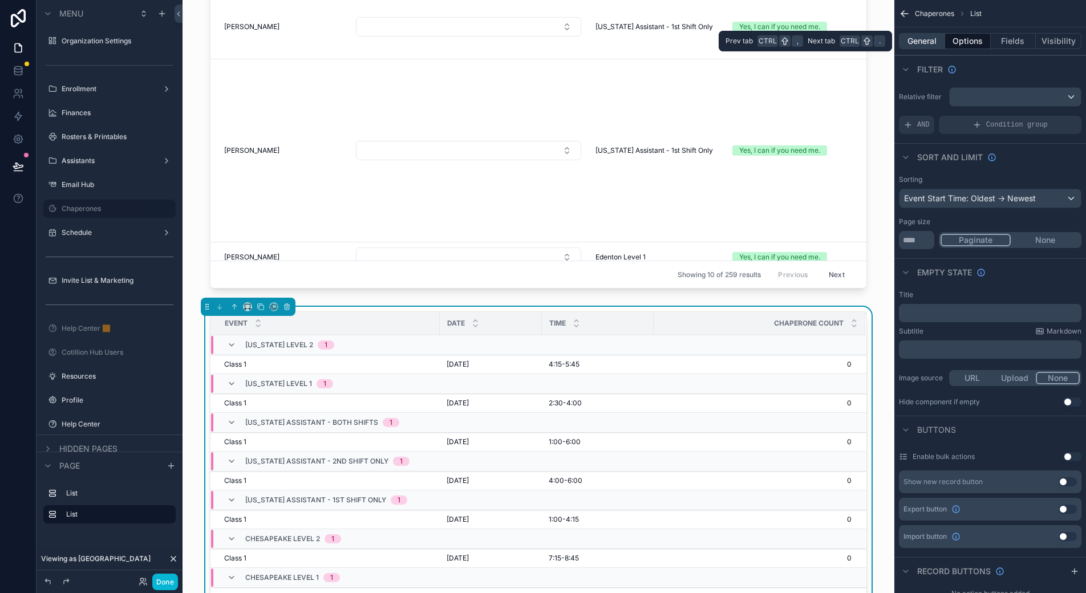
click at [926, 42] on button "General" at bounding box center [922, 41] width 46 height 16
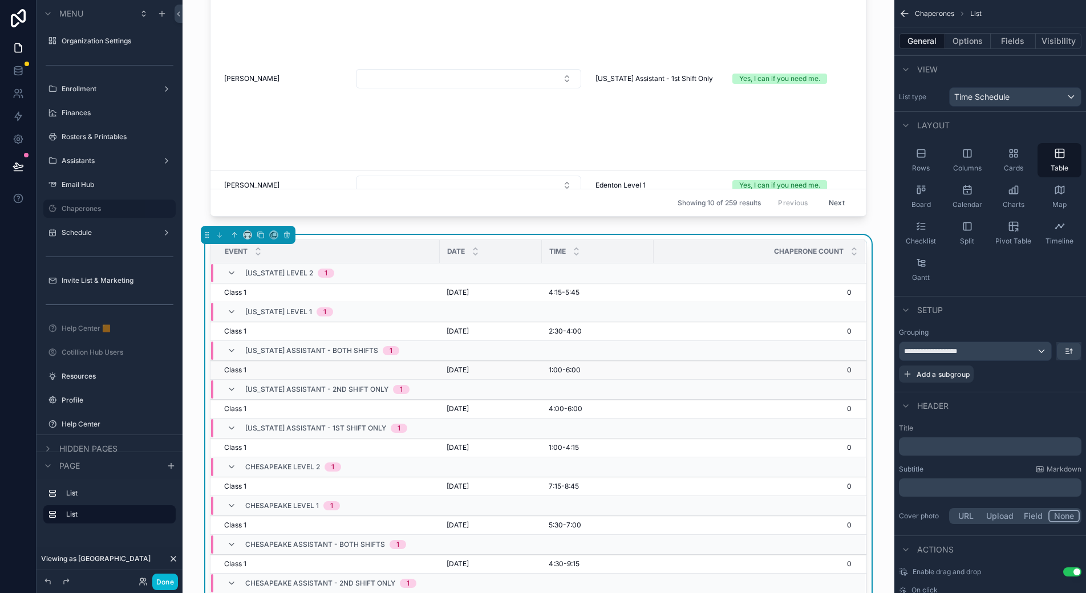
scroll to position [228, 0]
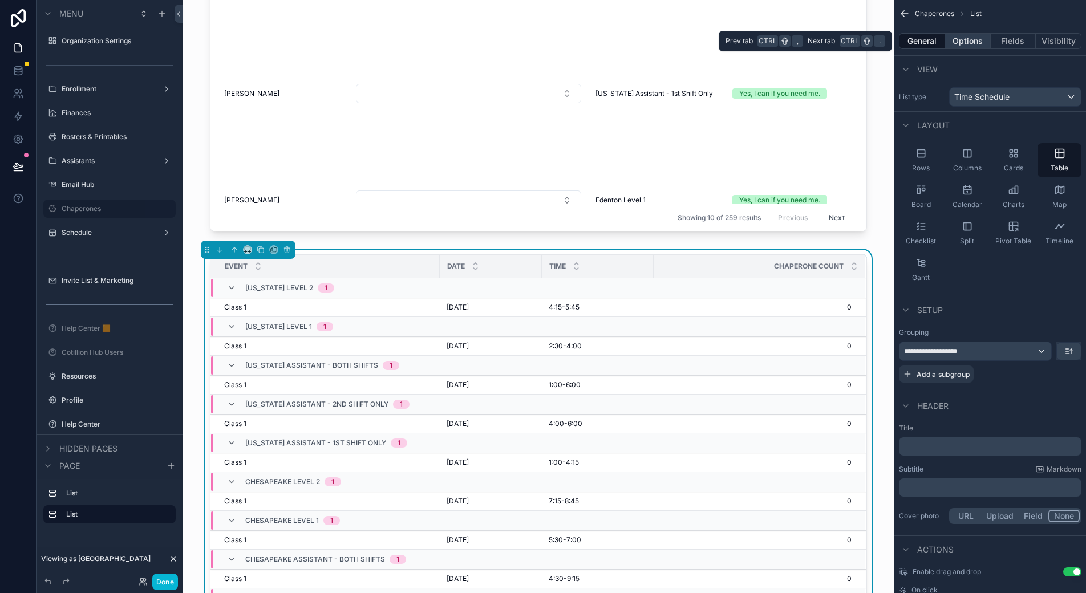
click at [971, 41] on button "Options" at bounding box center [968, 41] width 46 height 16
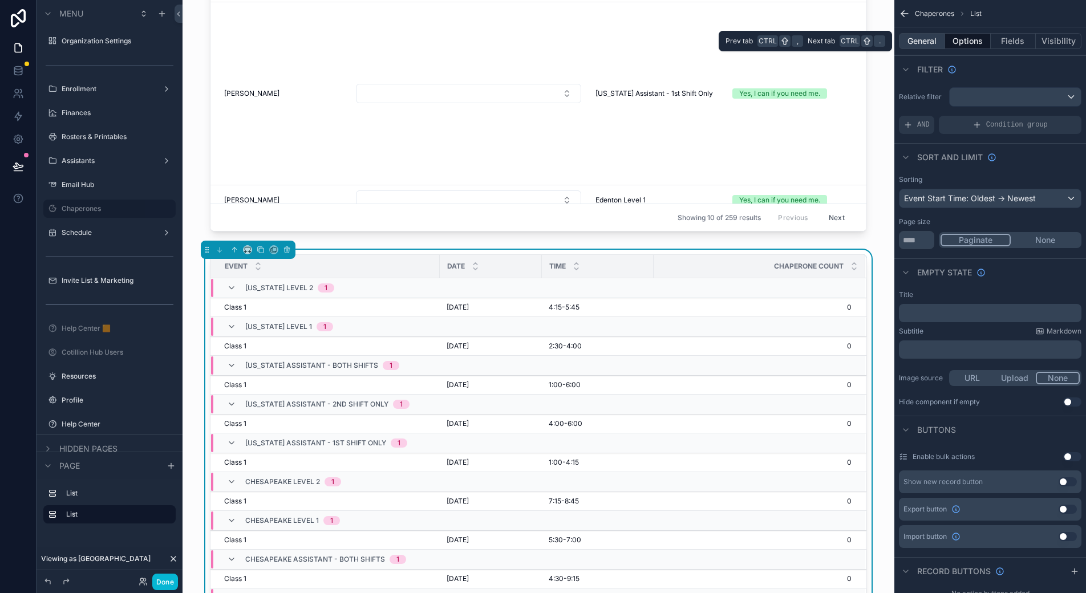
click at [924, 42] on button "General" at bounding box center [922, 41] width 46 height 16
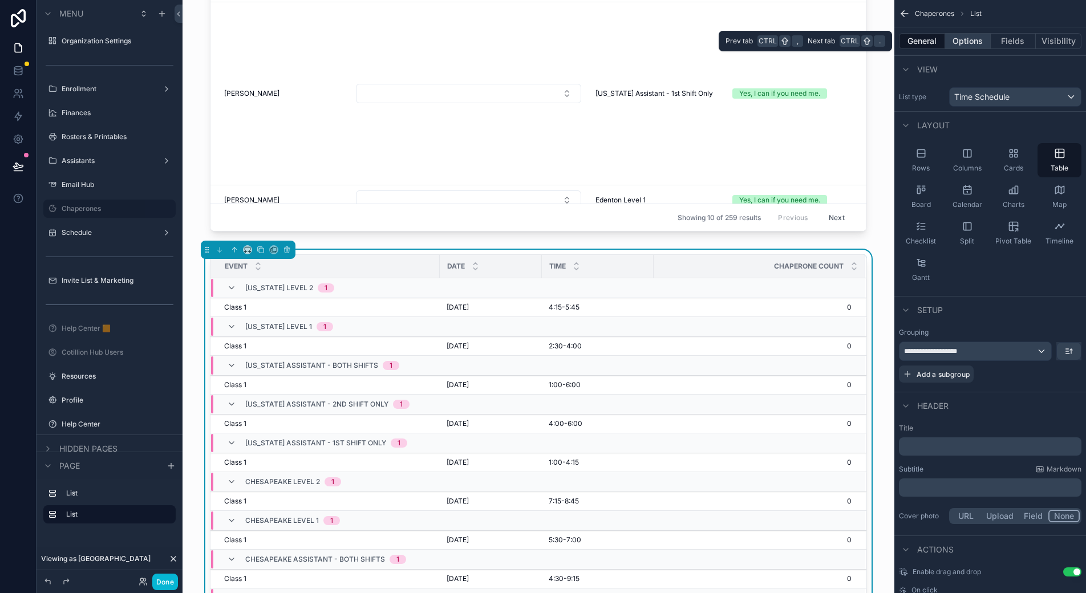
click at [966, 41] on button "Options" at bounding box center [968, 41] width 46 height 16
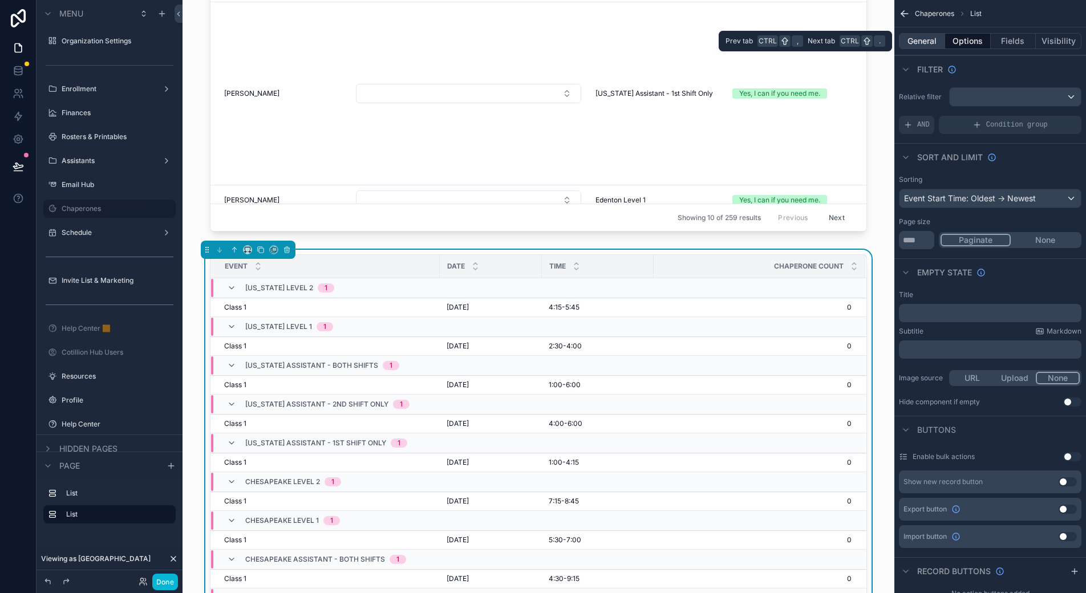
click at [924, 41] on button "General" at bounding box center [922, 41] width 46 height 16
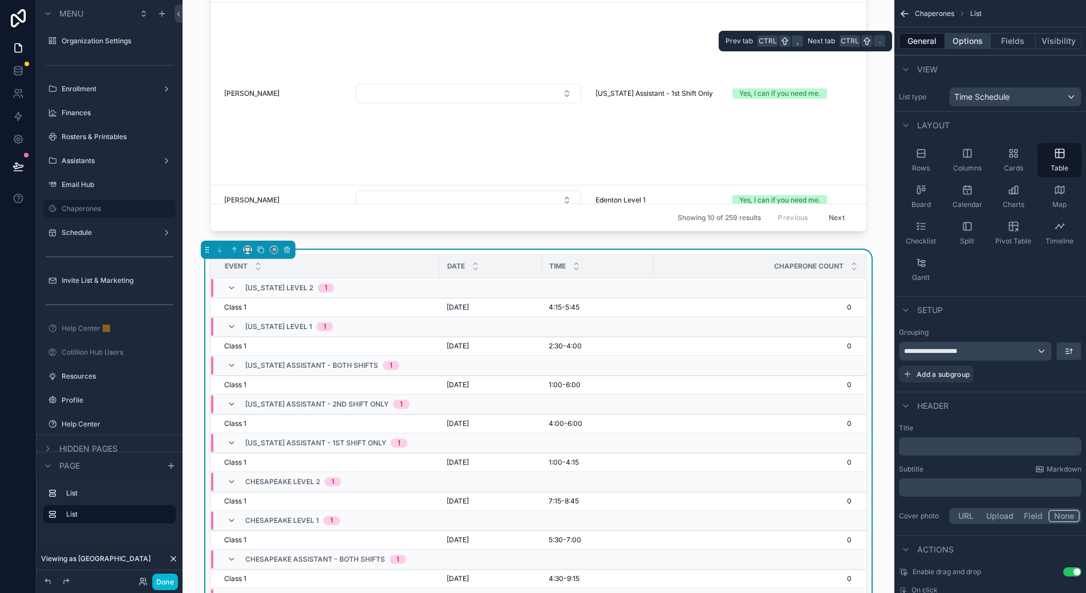
click at [964, 41] on button "Options" at bounding box center [968, 41] width 46 height 16
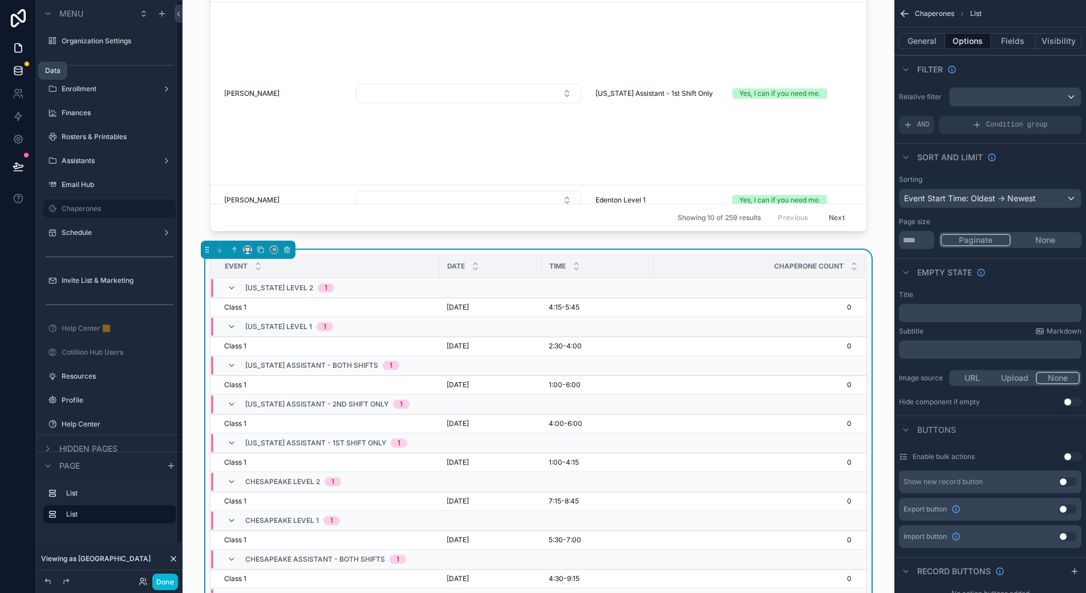
click at [22, 70] on icon at bounding box center [17, 70] width 7 height 5
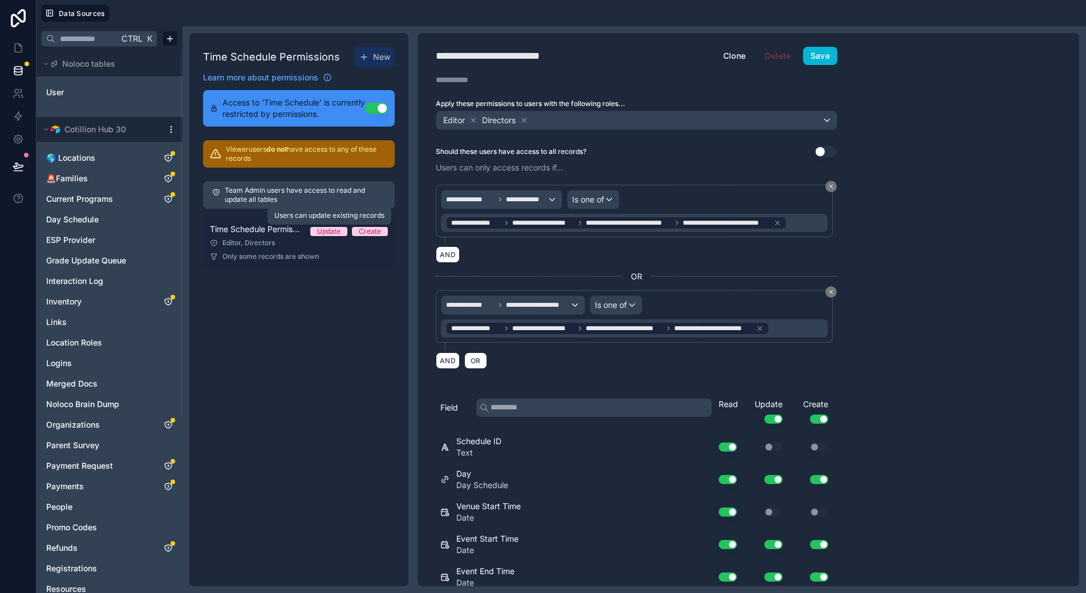
click at [334, 230] on div "Update" at bounding box center [328, 231] width 23 height 9
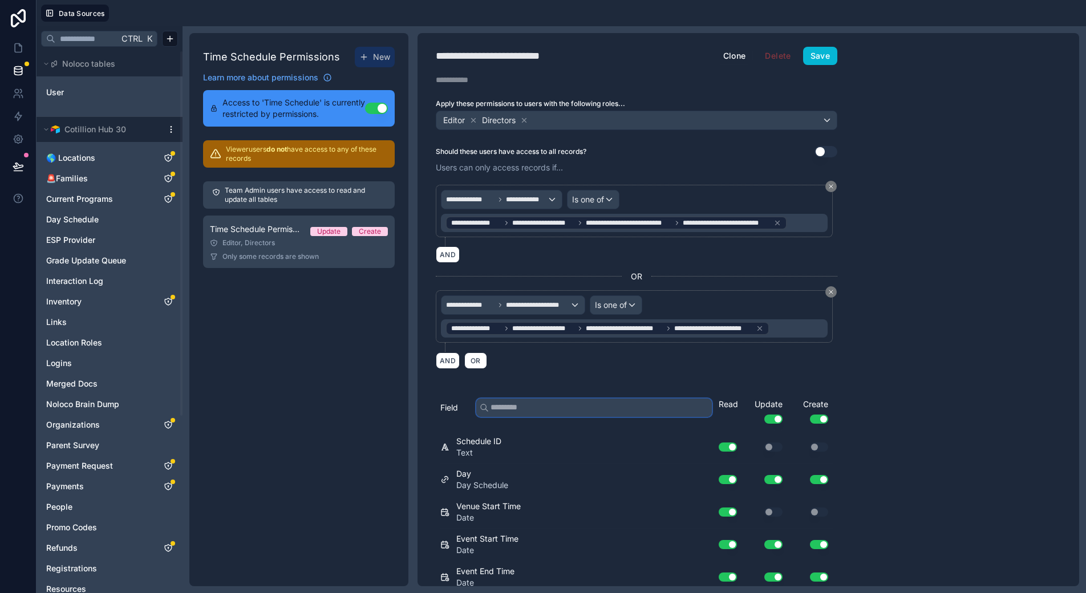
click at [519, 412] on input "text" at bounding box center [594, 408] width 236 height 18
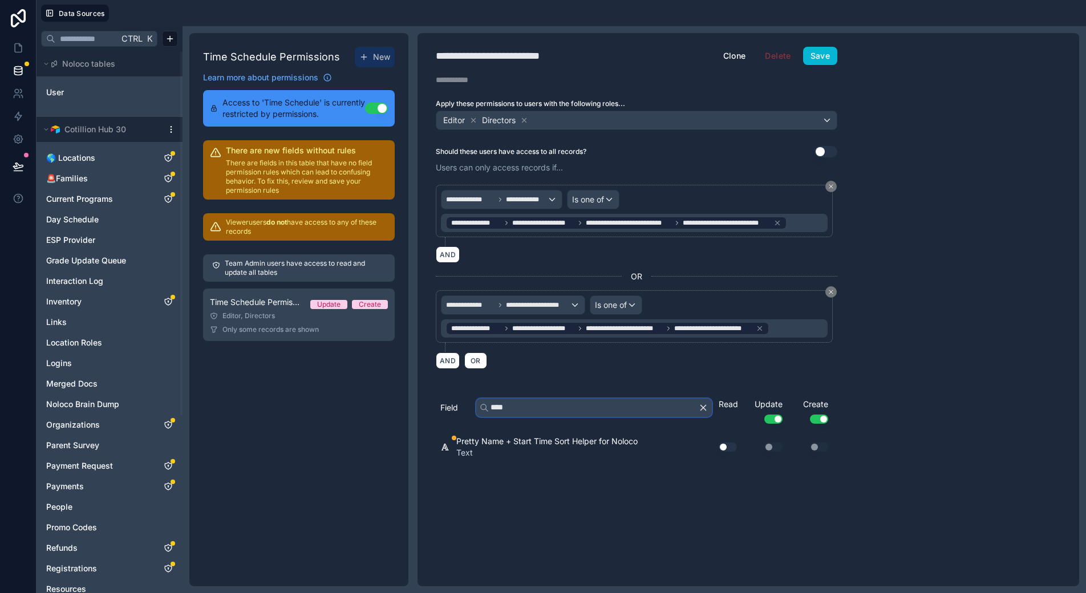
type input "****"
click at [735, 448] on button "Use setting" at bounding box center [728, 447] width 18 height 9
click at [829, 58] on button "Save" at bounding box center [820, 56] width 34 height 18
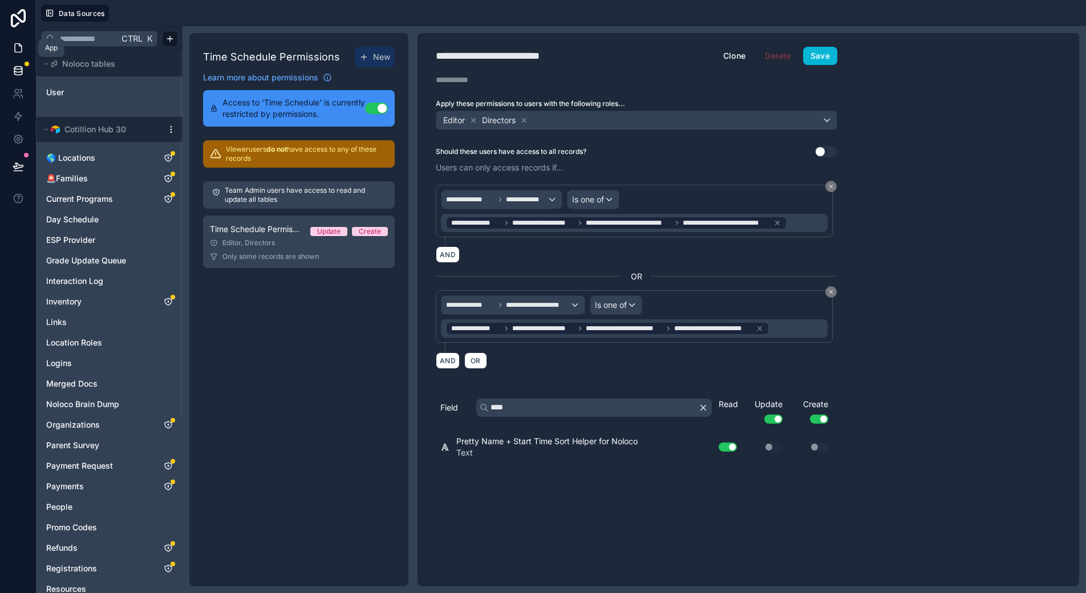
click at [14, 46] on icon at bounding box center [18, 47] width 11 height 11
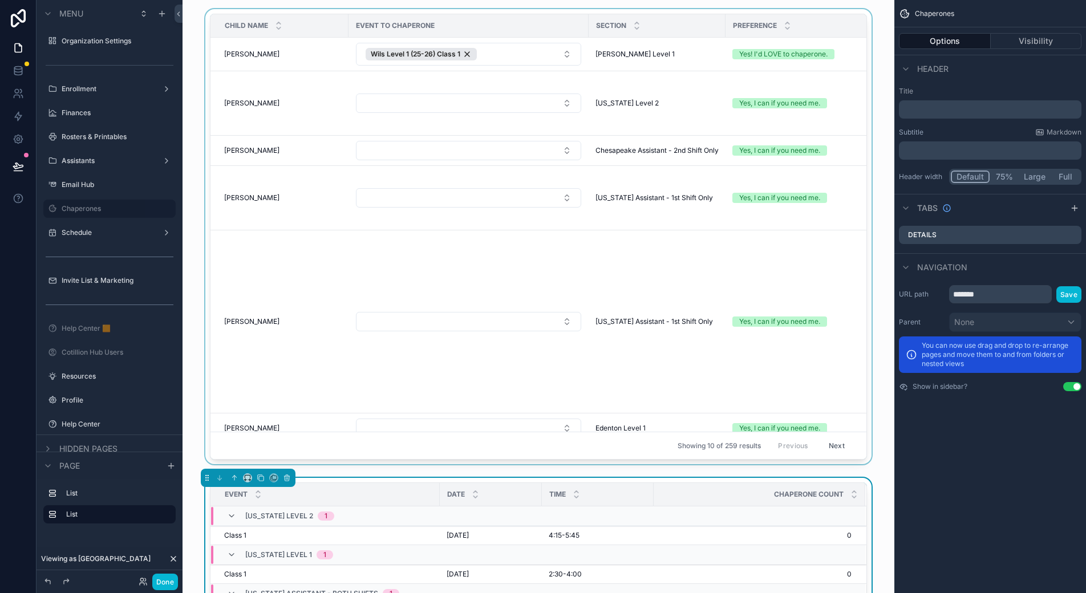
drag, startPoint x: 674, startPoint y: 491, endPoint x: 774, endPoint y: 381, distance: 149.0
click at [674, 491] on div "Chaperone Count" at bounding box center [759, 495] width 210 height 22
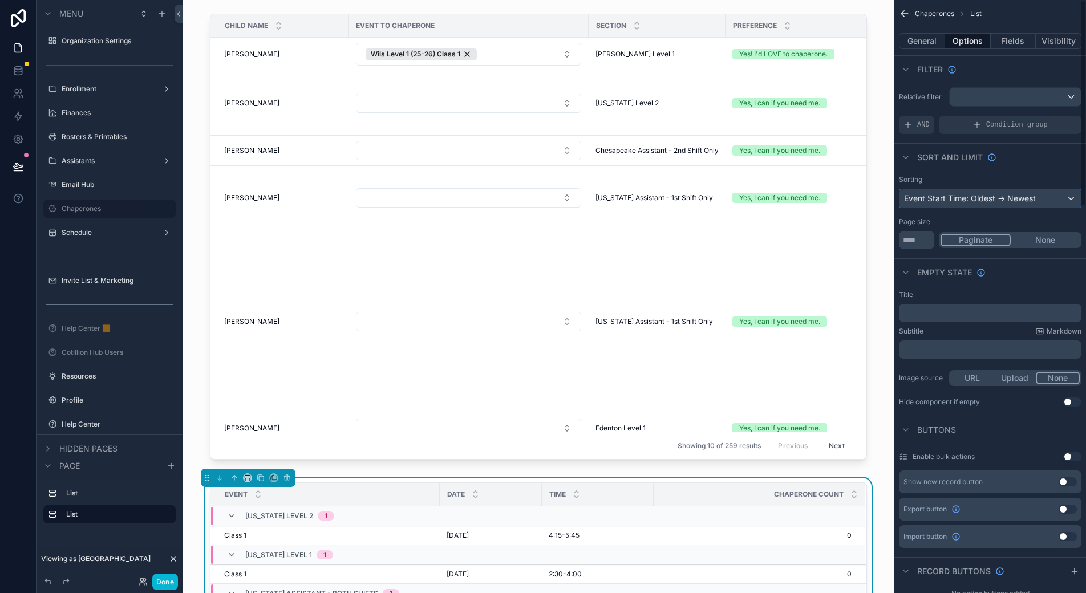
click at [975, 200] on div "Event Start Time: Oldest -> Newest" at bounding box center [990, 198] width 181 height 18
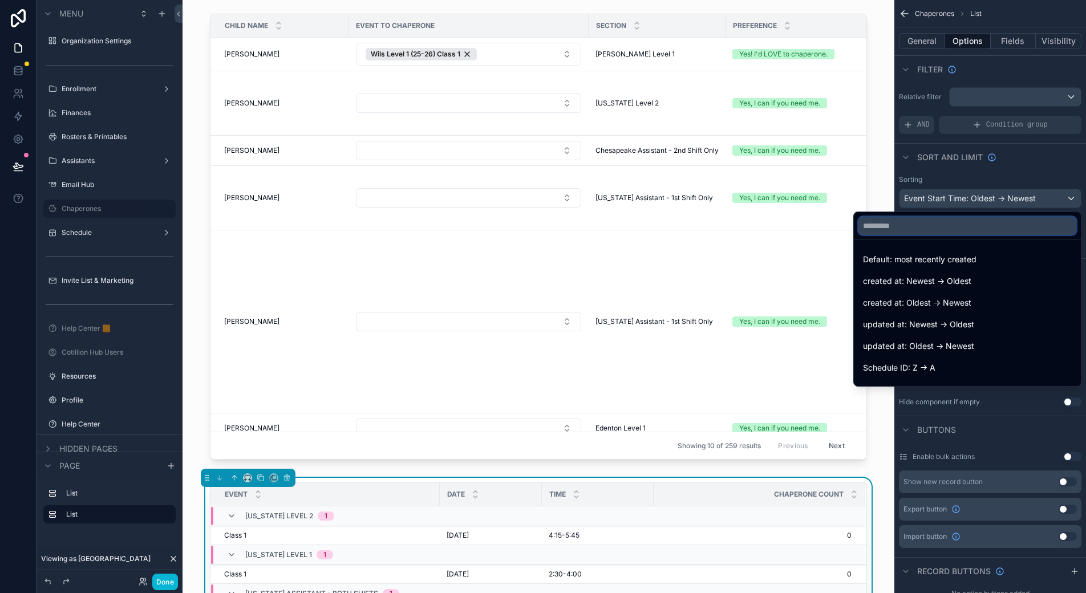
click at [908, 233] on input "text" at bounding box center [967, 226] width 218 height 18
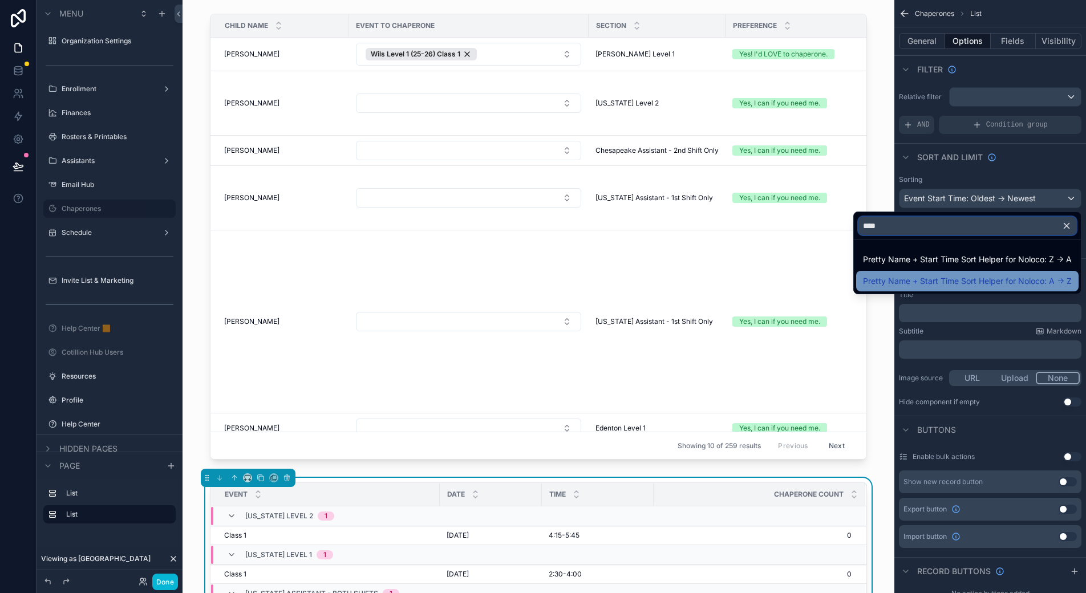
type input "****"
click at [986, 281] on span "Pretty Name + Start Time Sort Helper for Noloco: A -> Z" at bounding box center [967, 281] width 209 height 14
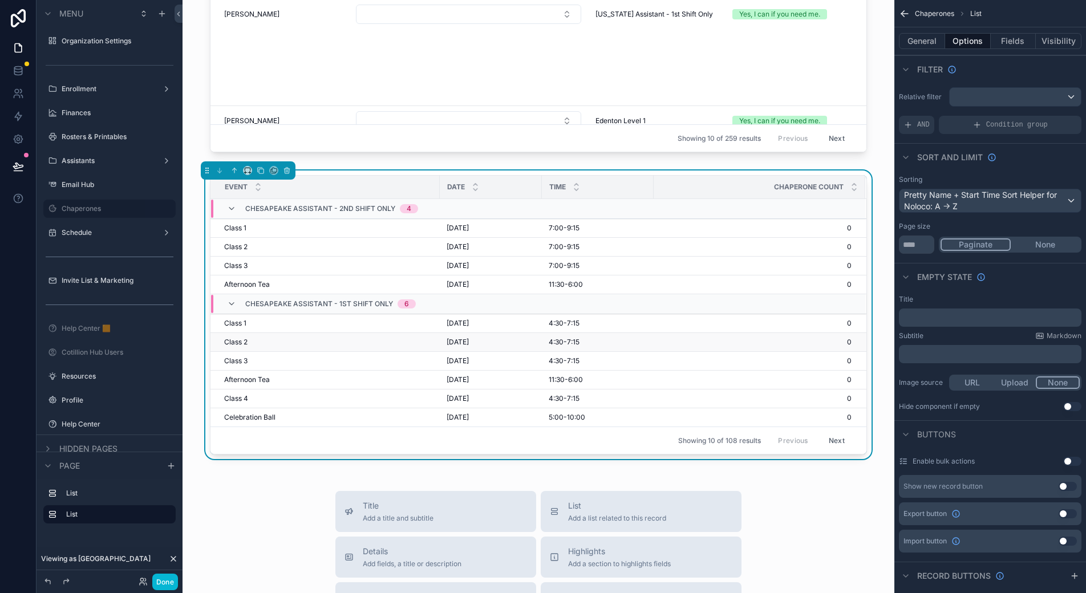
scroll to position [342, 0]
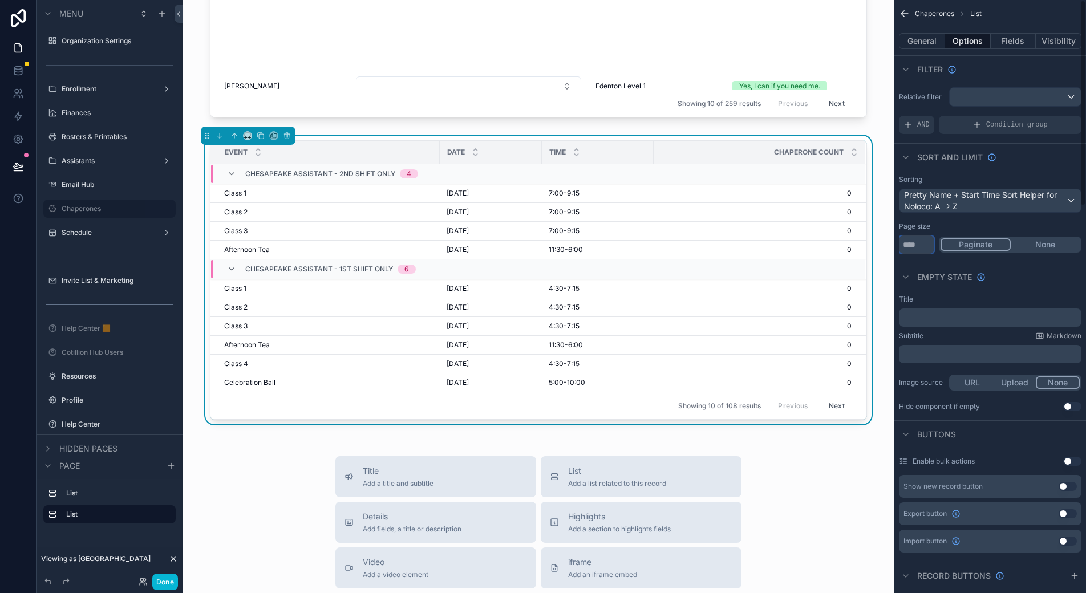
click at [920, 245] on input "**" at bounding box center [916, 245] width 35 height 18
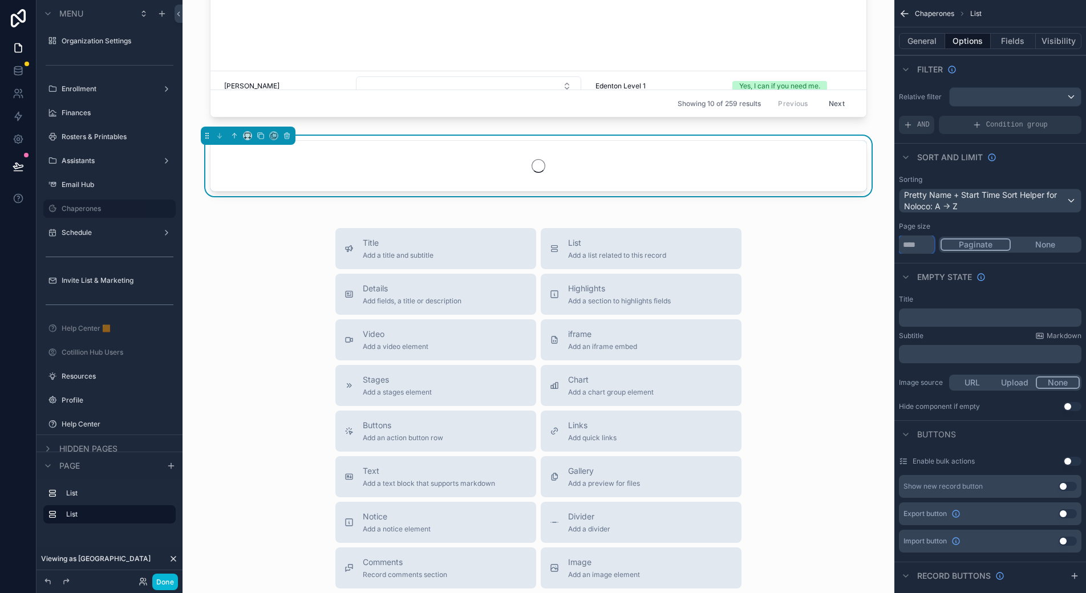
type input "****"
click at [961, 228] on div "Page size" at bounding box center [990, 226] width 183 height 9
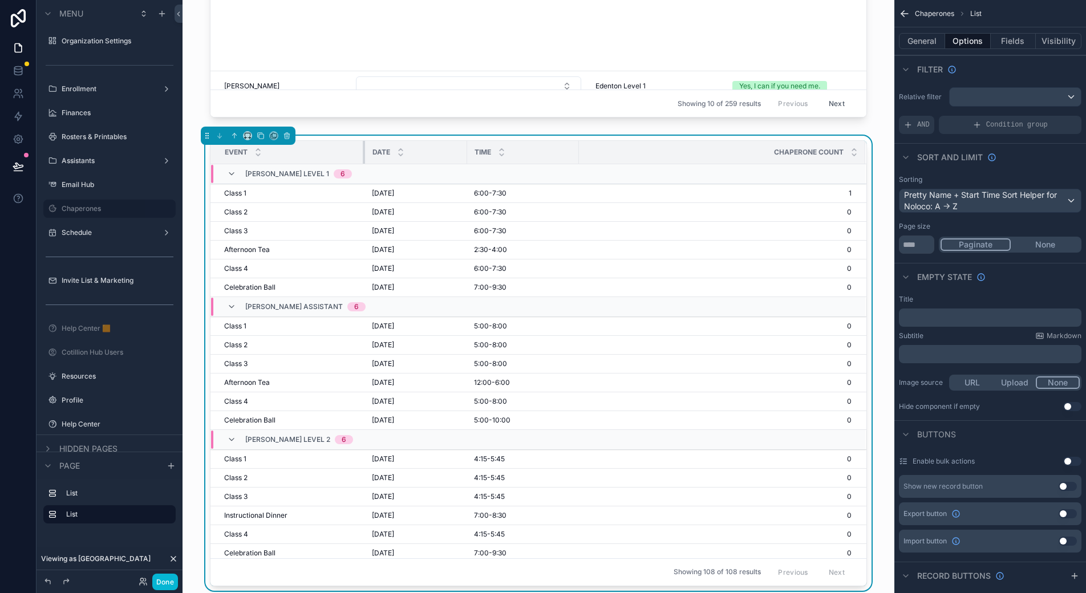
drag, startPoint x: 434, startPoint y: 149, endPoint x: 358, endPoint y: 153, distance: 75.4
click at [363, 153] on div "scrollable content" at bounding box center [365, 152] width 5 height 23
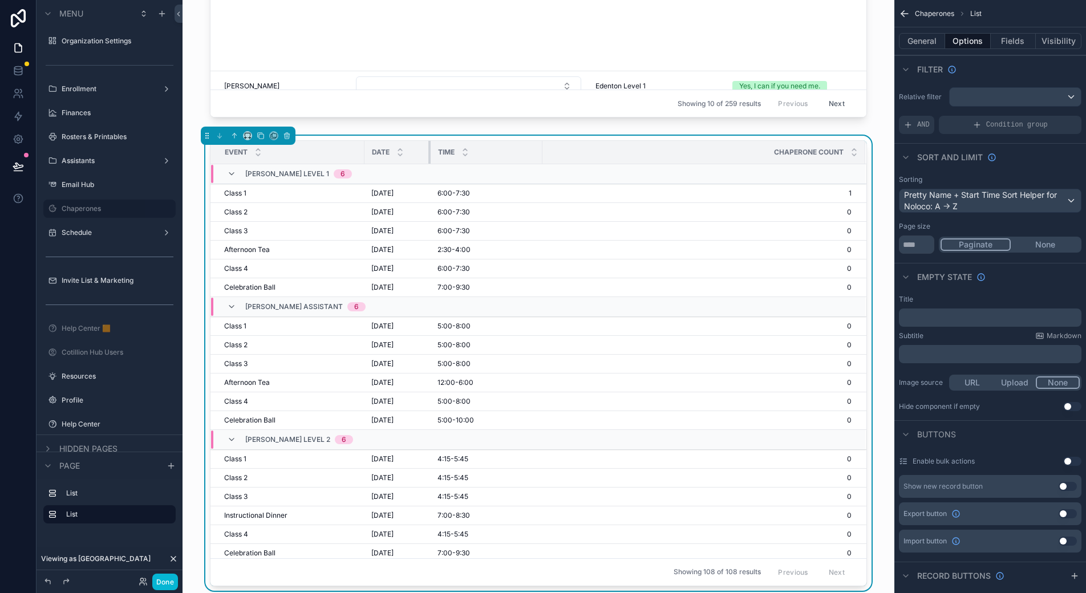
drag, startPoint x: 460, startPoint y: 149, endPoint x: 424, endPoint y: 154, distance: 36.2
click at [428, 154] on div "scrollable content" at bounding box center [430, 152] width 5 height 23
drag, startPoint x: 537, startPoint y: 149, endPoint x: 492, endPoint y: 151, distance: 45.7
click at [495, 151] on div "scrollable content" at bounding box center [497, 152] width 5 height 23
drag, startPoint x: 491, startPoint y: 148, endPoint x: 516, endPoint y: 149, distance: 25.1
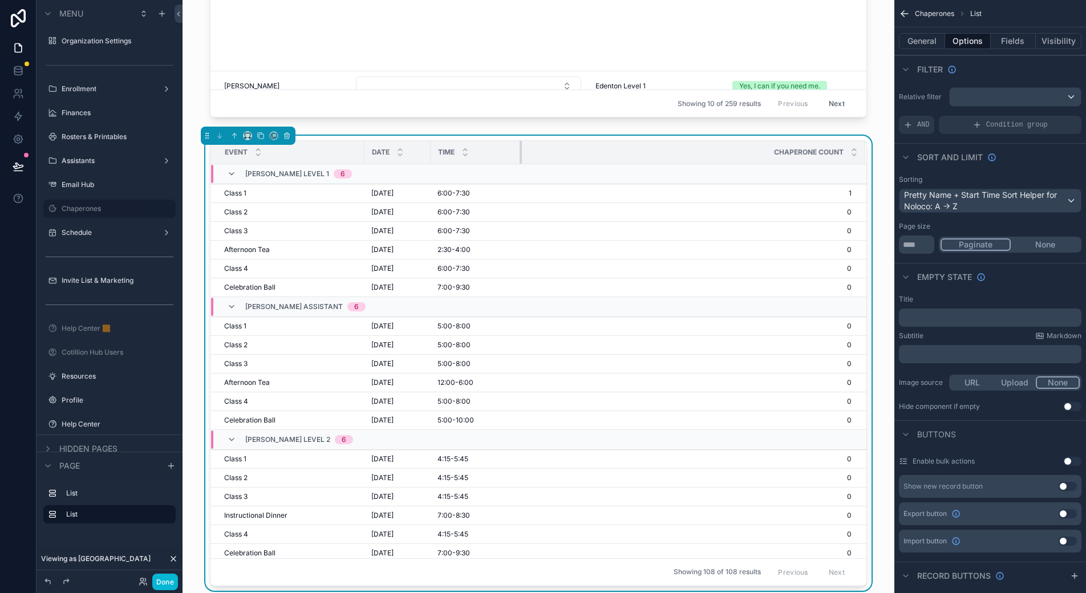
click at [520, 149] on div "scrollable content" at bounding box center [522, 152] width 5 height 23
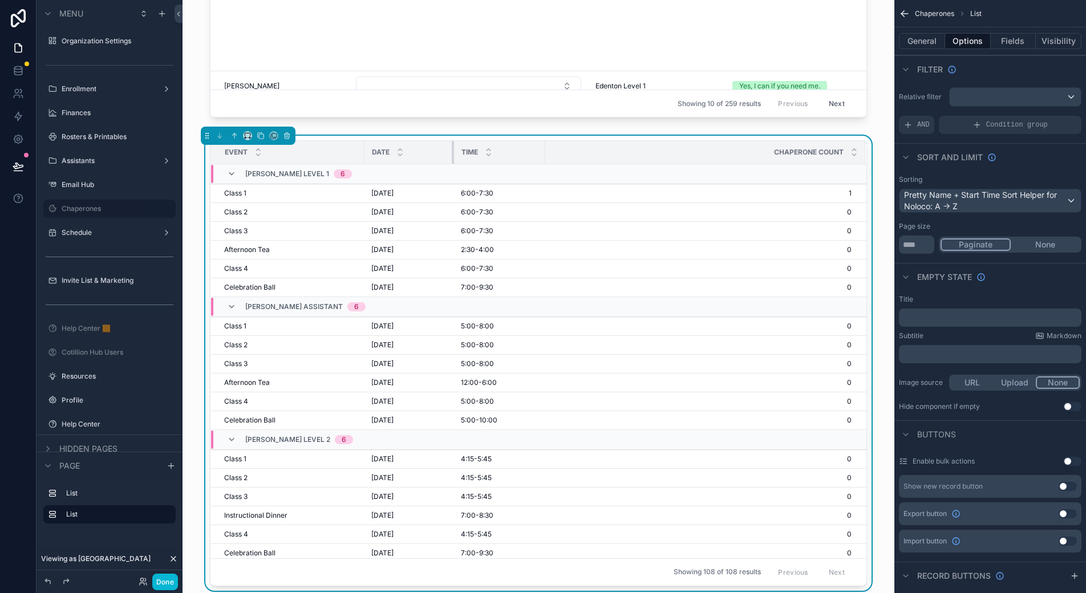
drag, startPoint x: 425, startPoint y: 148, endPoint x: 448, endPoint y: 149, distance: 23.5
click at [452, 149] on div "scrollable content" at bounding box center [454, 152] width 5 height 23
click at [913, 43] on button "General" at bounding box center [922, 41] width 46 height 16
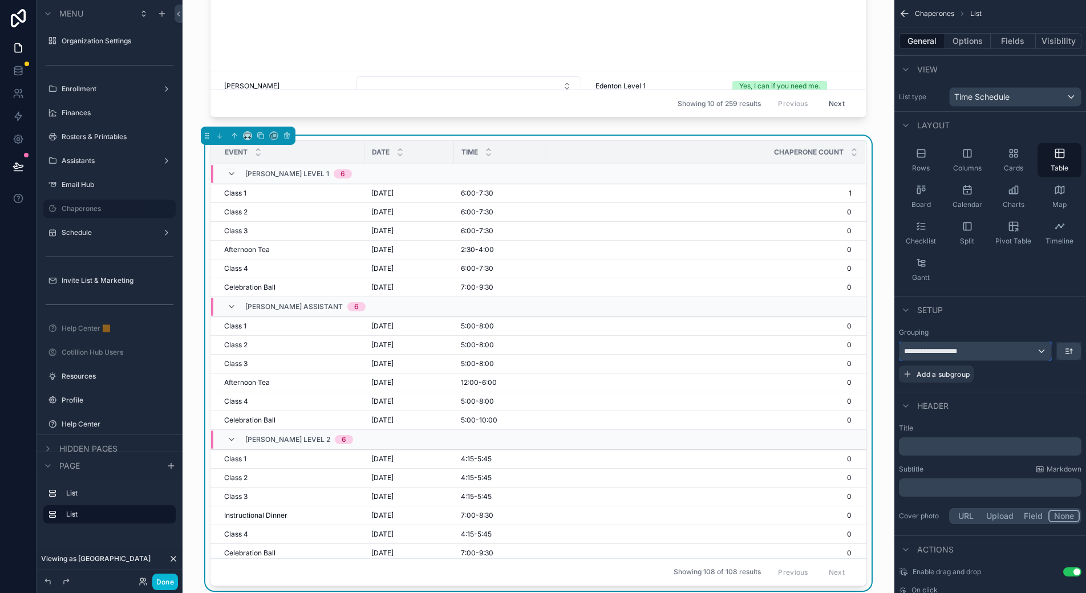
click at [1035, 351] on div "**********" at bounding box center [976, 351] width 152 height 18
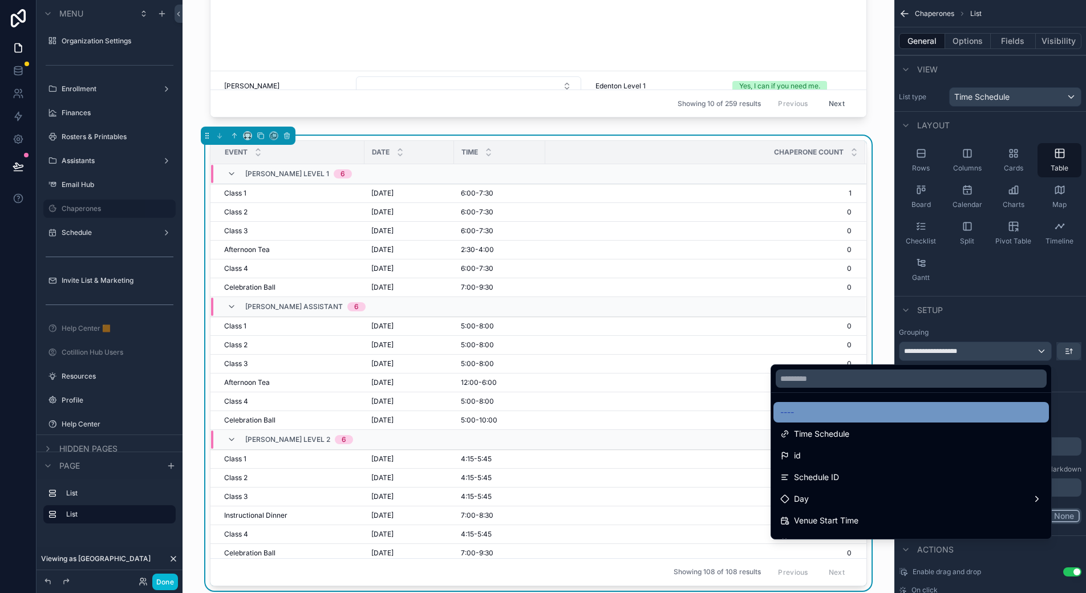
click at [780, 418] on span "----" at bounding box center [787, 413] width 14 height 14
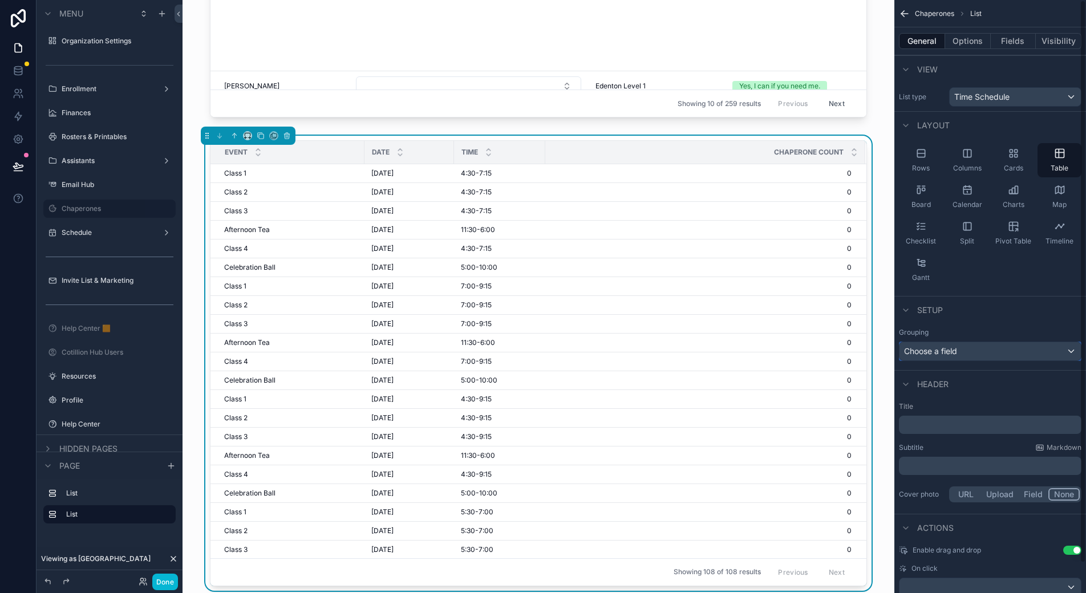
click at [997, 353] on div "Choose a field" at bounding box center [990, 351] width 181 height 18
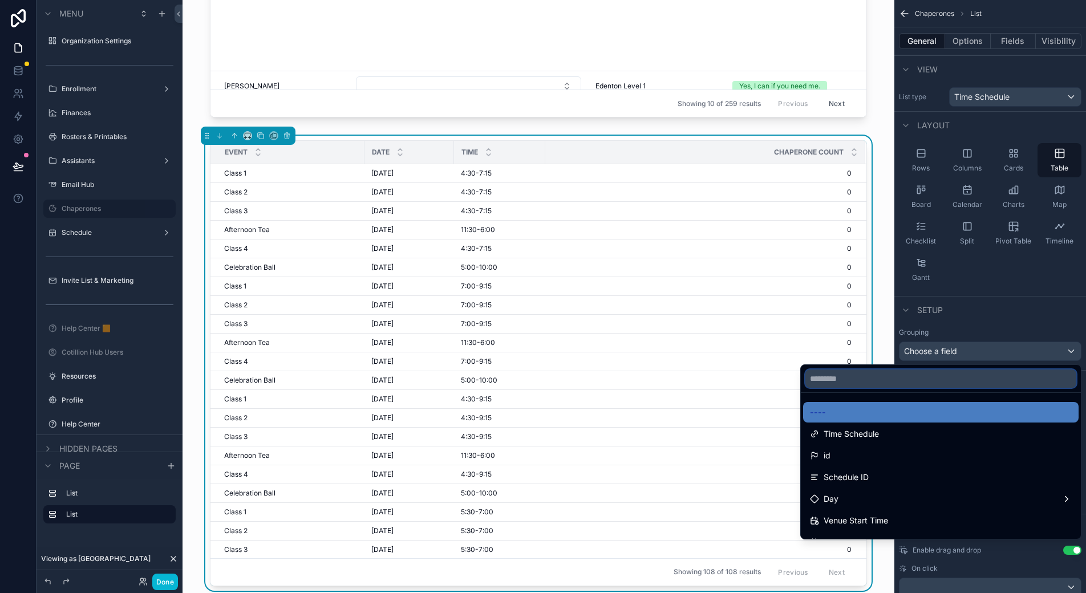
click at [834, 384] on input "text" at bounding box center [940, 379] width 271 height 18
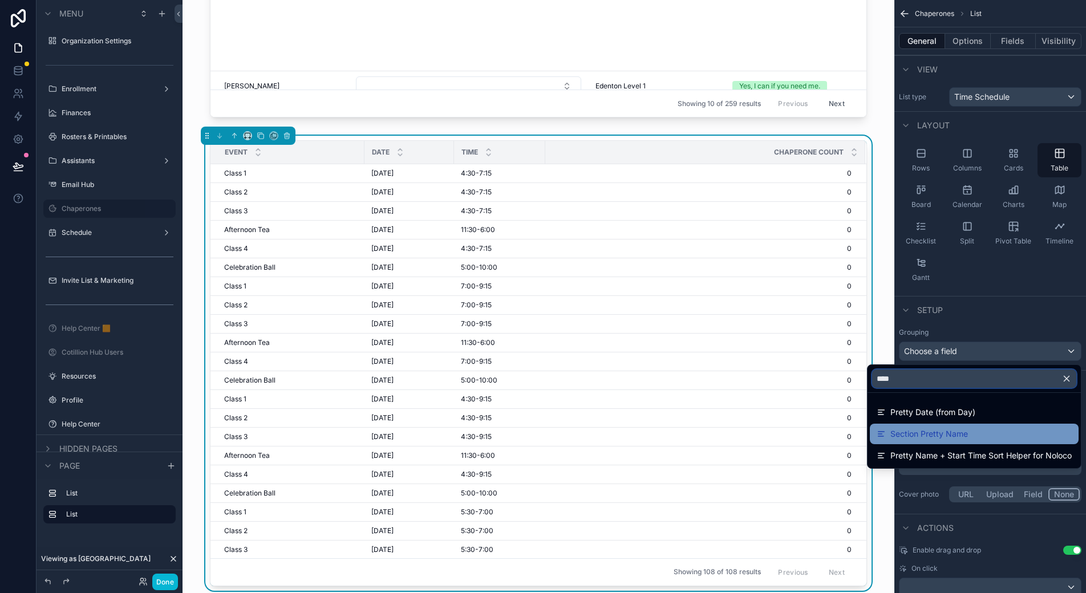
type input "****"
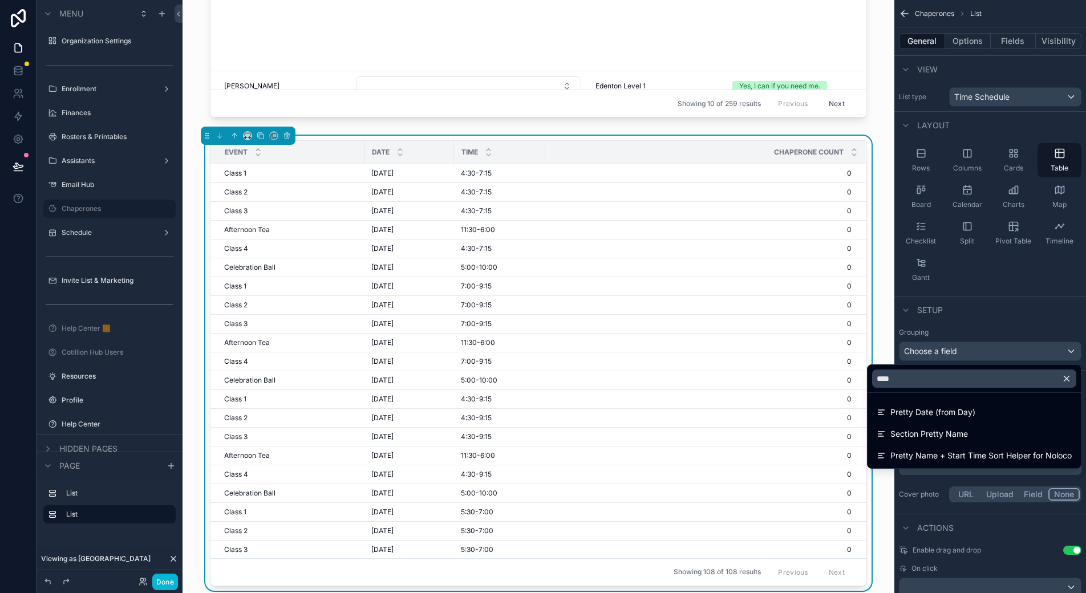
drag, startPoint x: 906, startPoint y: 435, endPoint x: 1055, endPoint y: 378, distance: 159.4
click at [906, 435] on span "Section Pretty Name" at bounding box center [929, 434] width 78 height 14
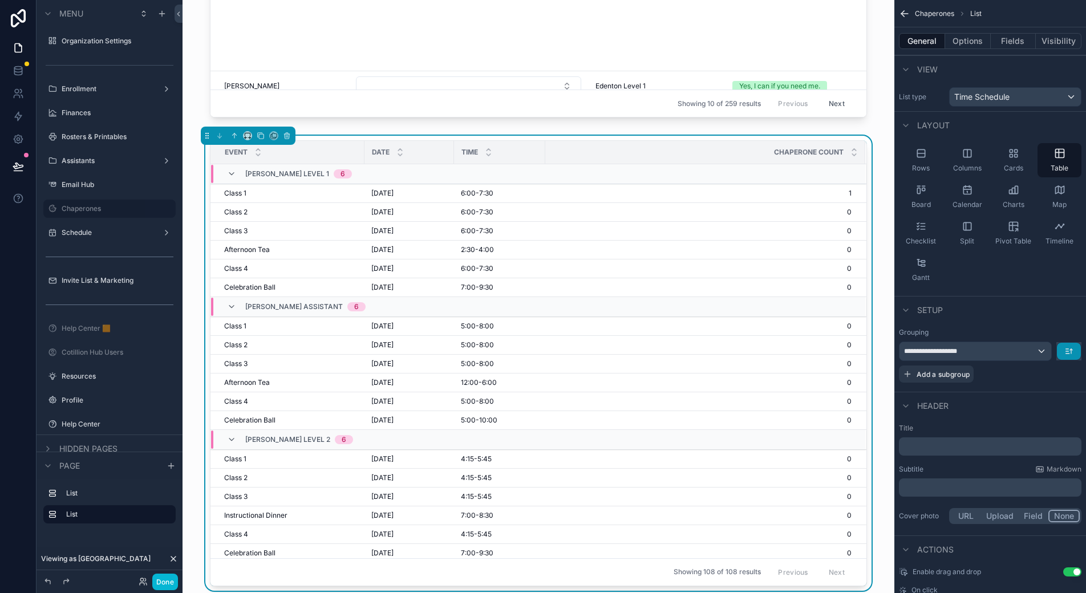
click at [1062, 349] on button "scrollable content" at bounding box center [1069, 351] width 24 height 17
click at [1064, 375] on span "A -> Z" at bounding box center [1060, 377] width 23 height 14
click at [1001, 313] on div "Setup" at bounding box center [990, 309] width 192 height 27
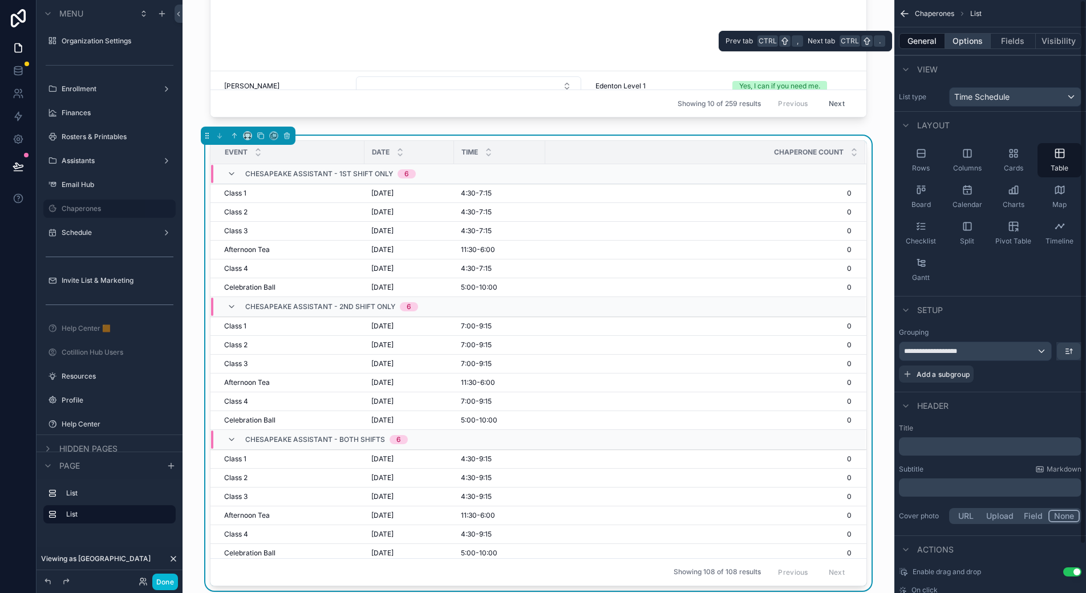
click at [965, 39] on button "Options" at bounding box center [968, 41] width 46 height 16
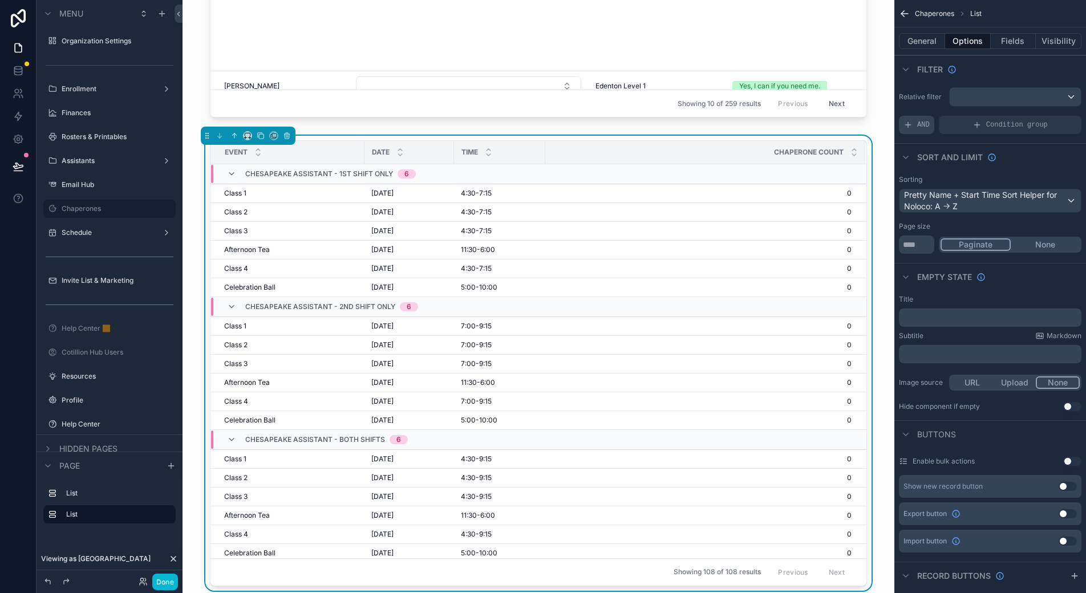
click at [919, 123] on span "AND" at bounding box center [923, 124] width 13 height 9
click at [1051, 116] on icon "scrollable content" at bounding box center [1053, 117] width 7 height 7
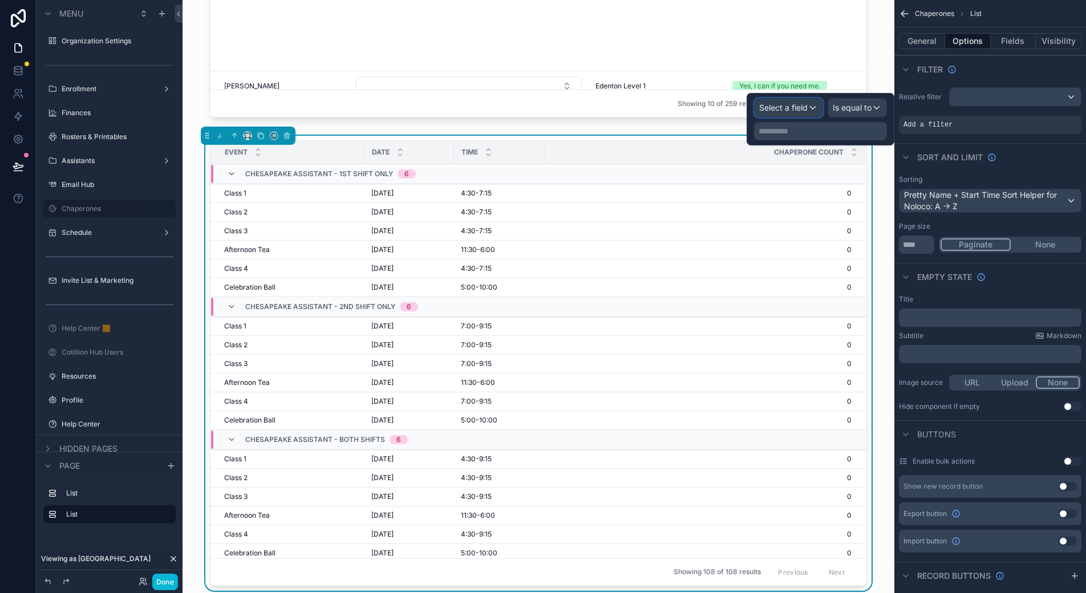
click at [802, 108] on span "Select a field" at bounding box center [783, 108] width 48 height 10
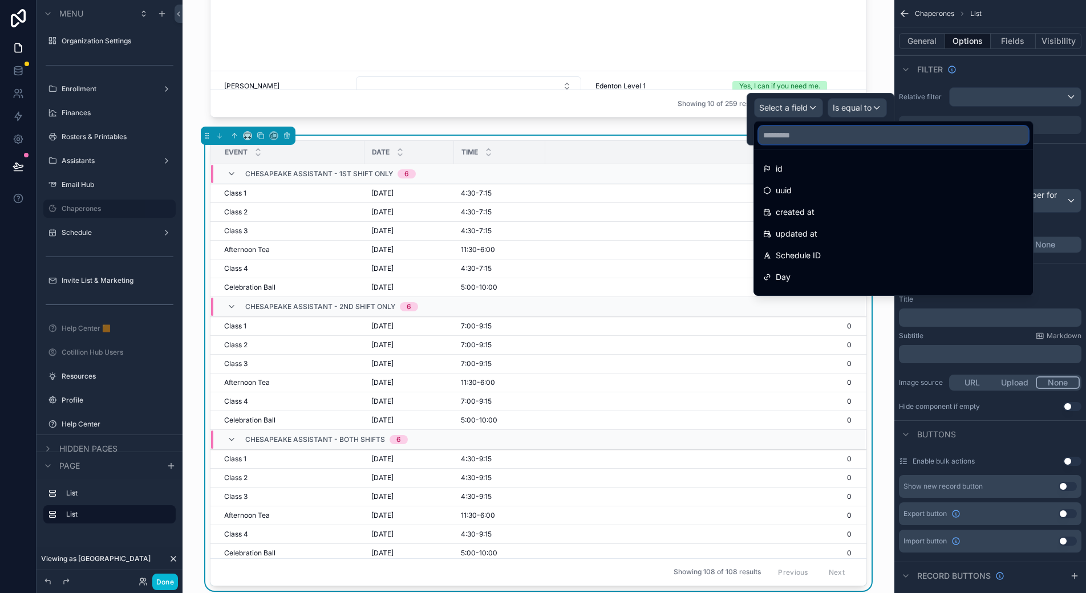
click at [798, 133] on input "text" at bounding box center [894, 135] width 270 height 18
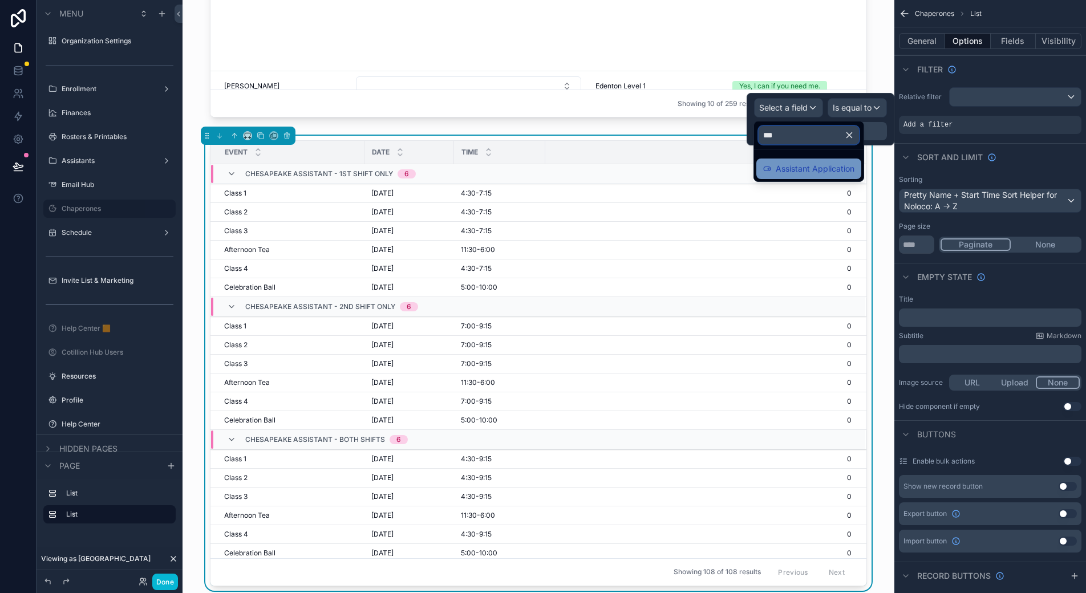
type input "***"
drag, startPoint x: 819, startPoint y: 170, endPoint x: 861, endPoint y: 108, distance: 74.8
click at [819, 170] on span "Assistant Application" at bounding box center [815, 169] width 79 height 14
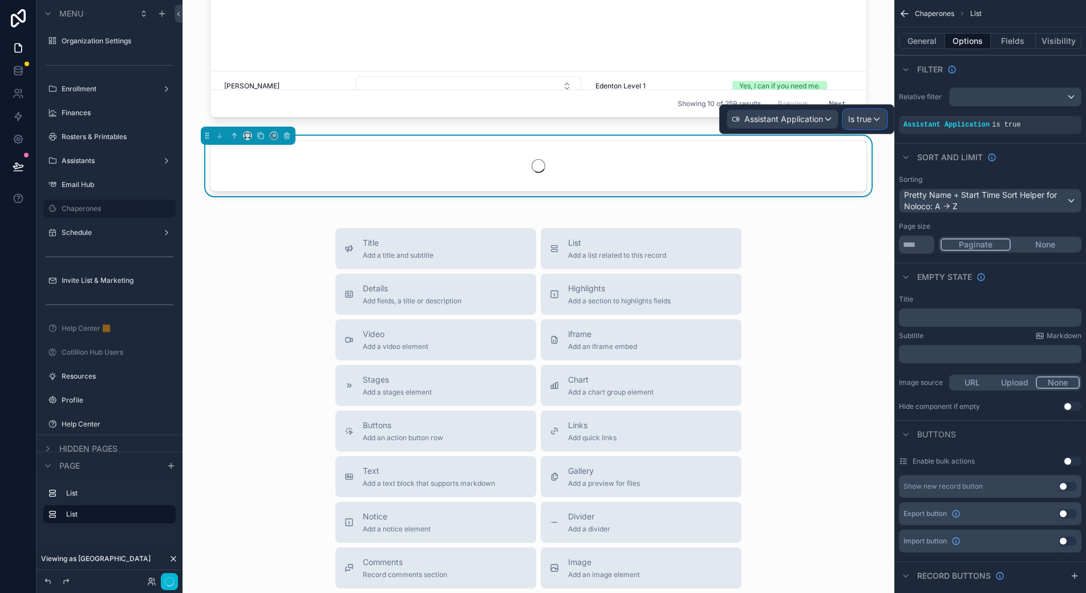
click at [869, 116] on span "Is true" at bounding box center [859, 119] width 23 height 11
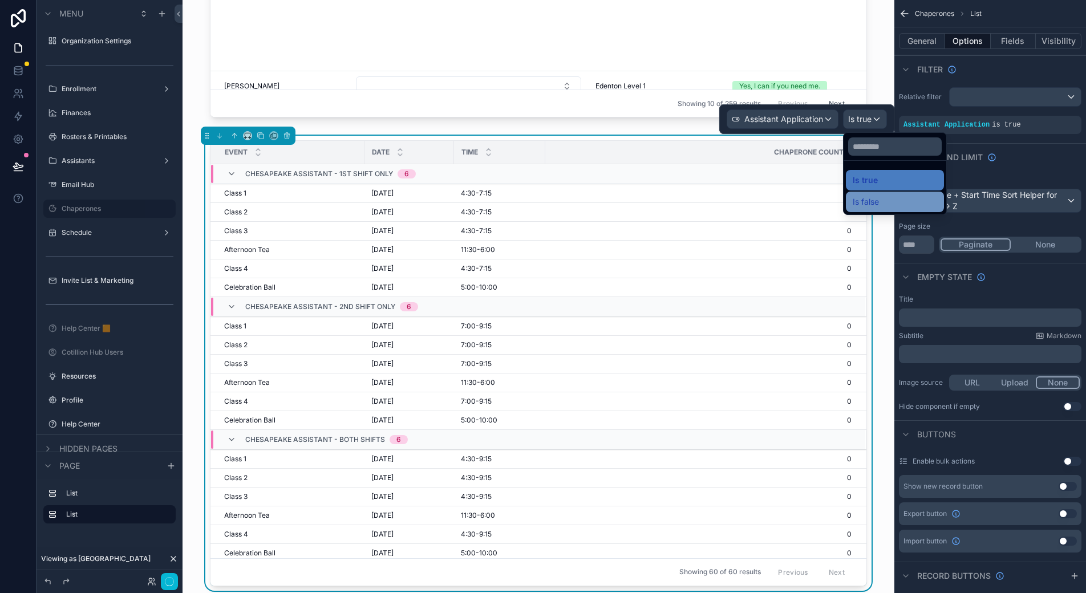
click at [870, 195] on div "Is false" at bounding box center [895, 202] width 98 height 21
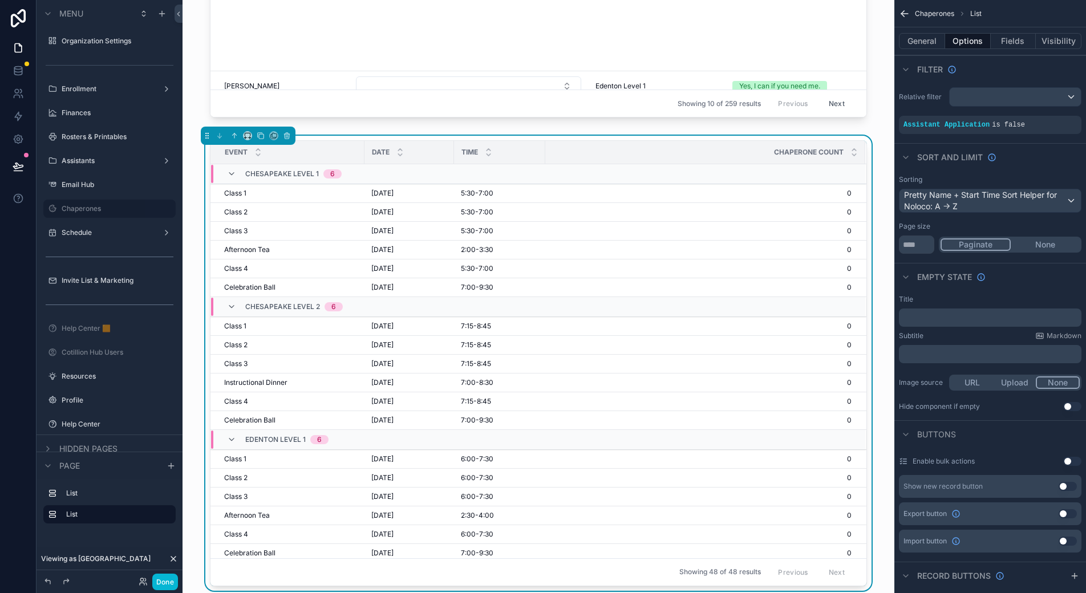
click at [910, 137] on div "Relative filter Assistant Application is false" at bounding box center [990, 111] width 192 height 56
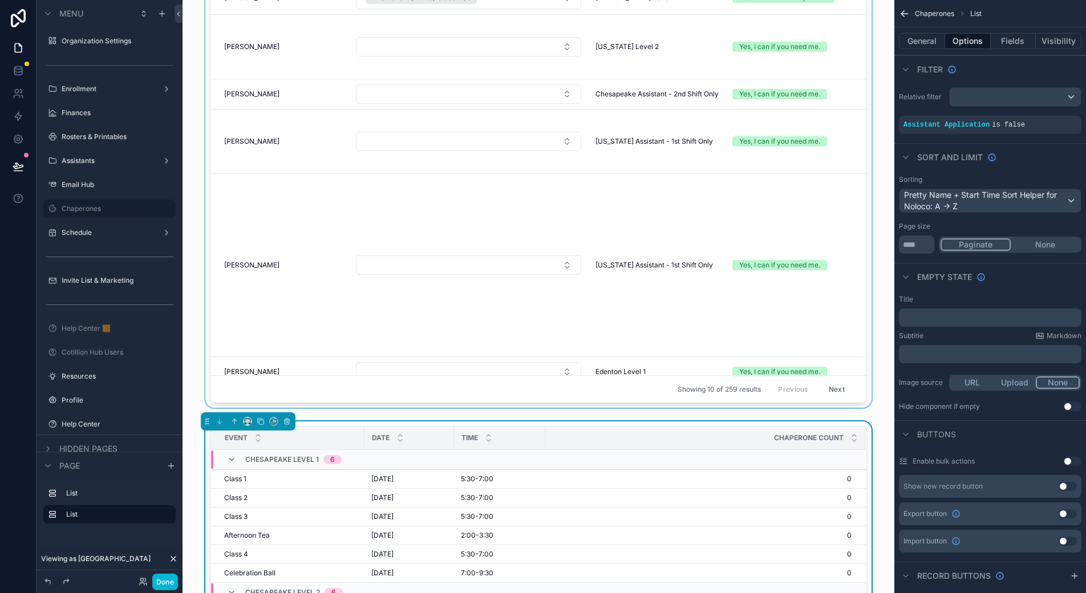
scroll to position [0, 0]
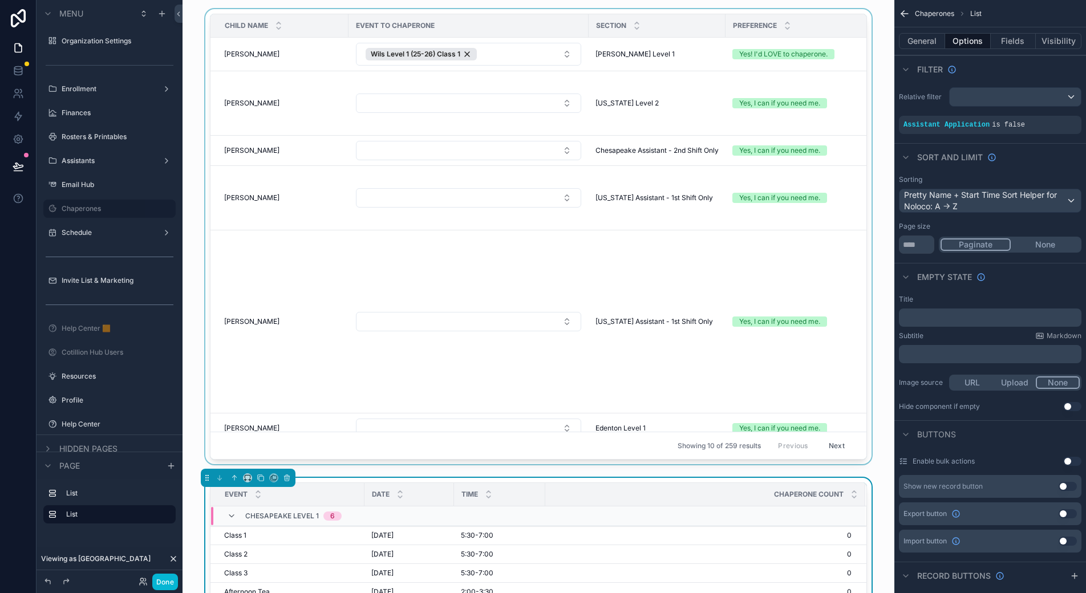
drag, startPoint x: 621, startPoint y: 455, endPoint x: 631, endPoint y: 453, distance: 10.0
click at [747, 452] on div "scrollable content" at bounding box center [539, 239] width 694 height 460
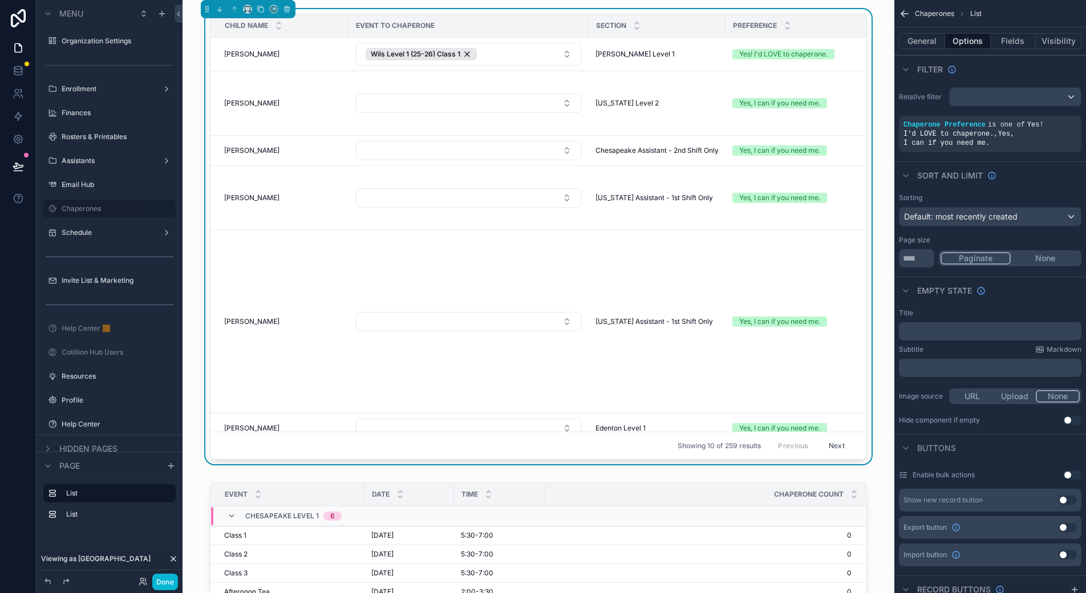
drag, startPoint x: 321, startPoint y: 11, endPoint x: 331, endPoint y: 10, distance: 10.3
click at [321, 11] on div "Child Name Event to Chaperone Section Preference Chaperone Name(s) Internal Not…" at bounding box center [539, 239] width 694 height 460
click at [926, 38] on button "General" at bounding box center [922, 41] width 46 height 16
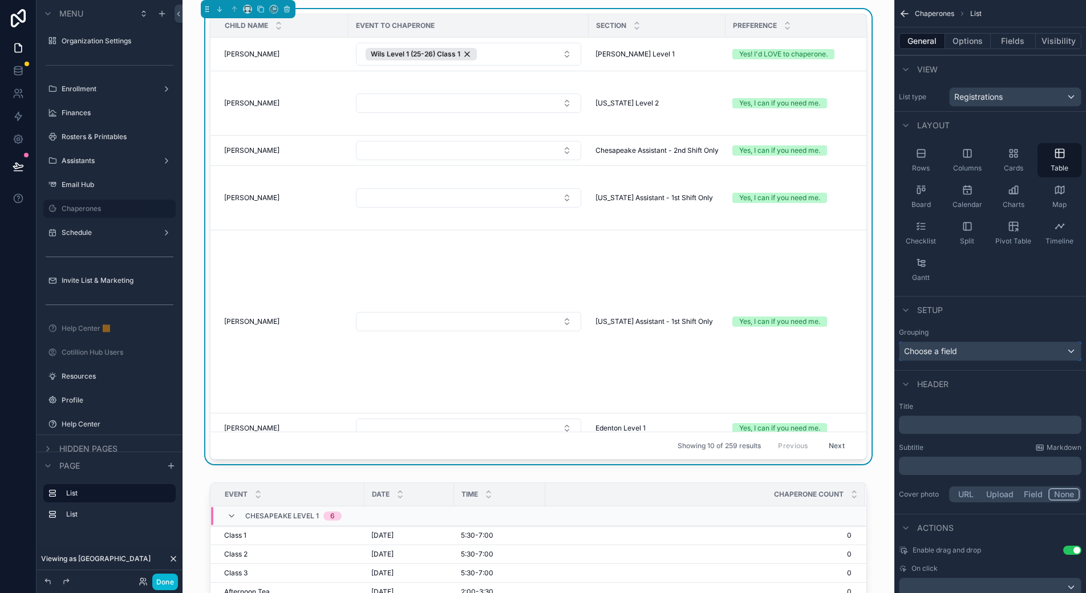
click at [945, 346] on span "Choose a field" at bounding box center [930, 351] width 53 height 10
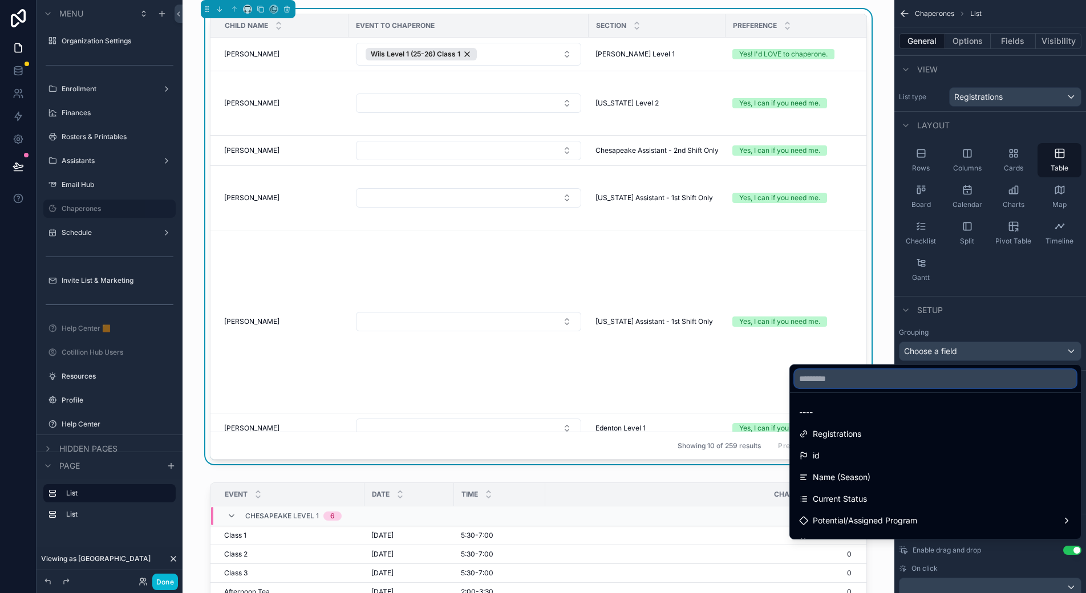
click at [856, 378] on input "text" at bounding box center [936, 379] width 282 height 18
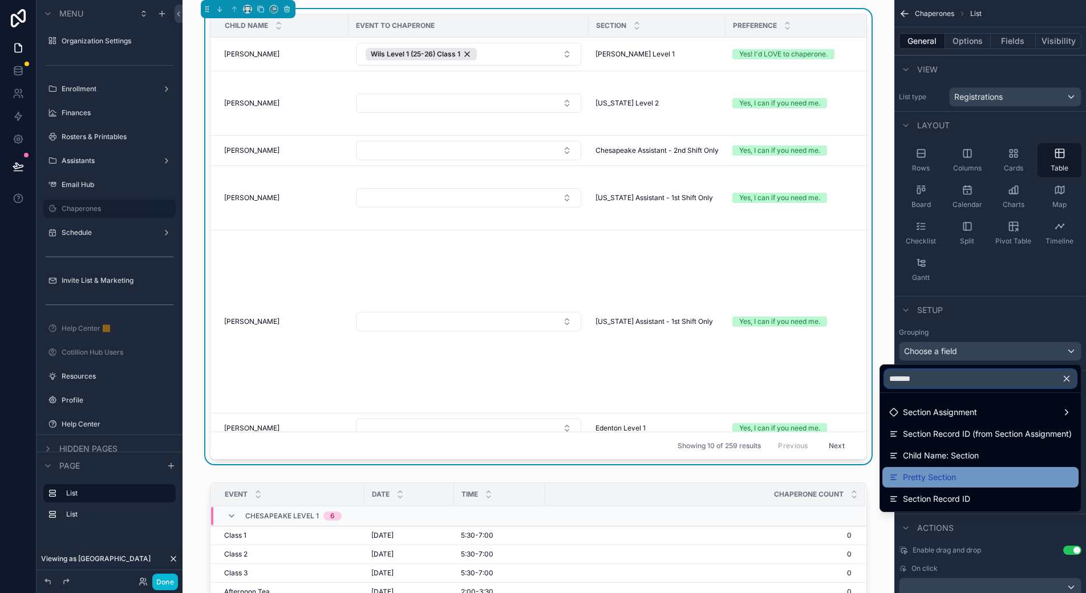
type input "*******"
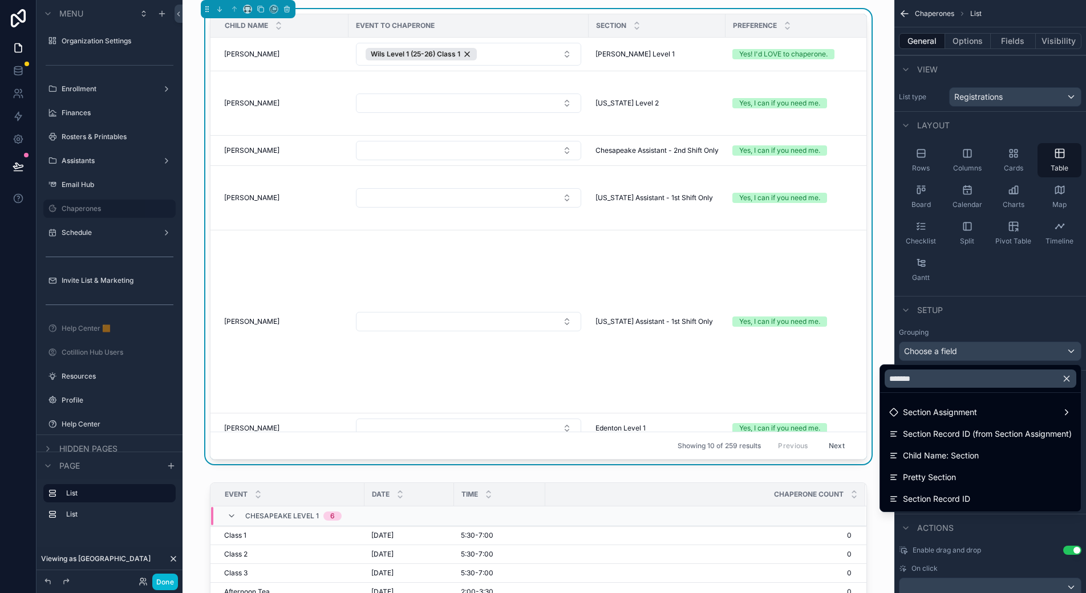
drag, startPoint x: 922, startPoint y: 477, endPoint x: 913, endPoint y: 467, distance: 14.2
click at [922, 477] on span "Pretty Section" at bounding box center [929, 478] width 53 height 14
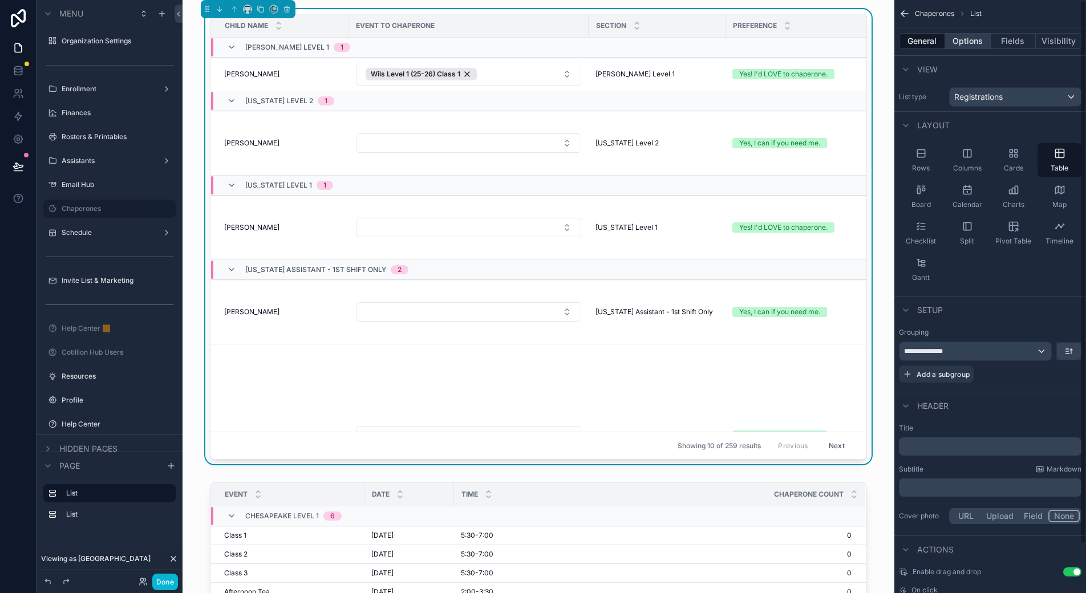
click at [973, 39] on button "Options" at bounding box center [968, 41] width 46 height 16
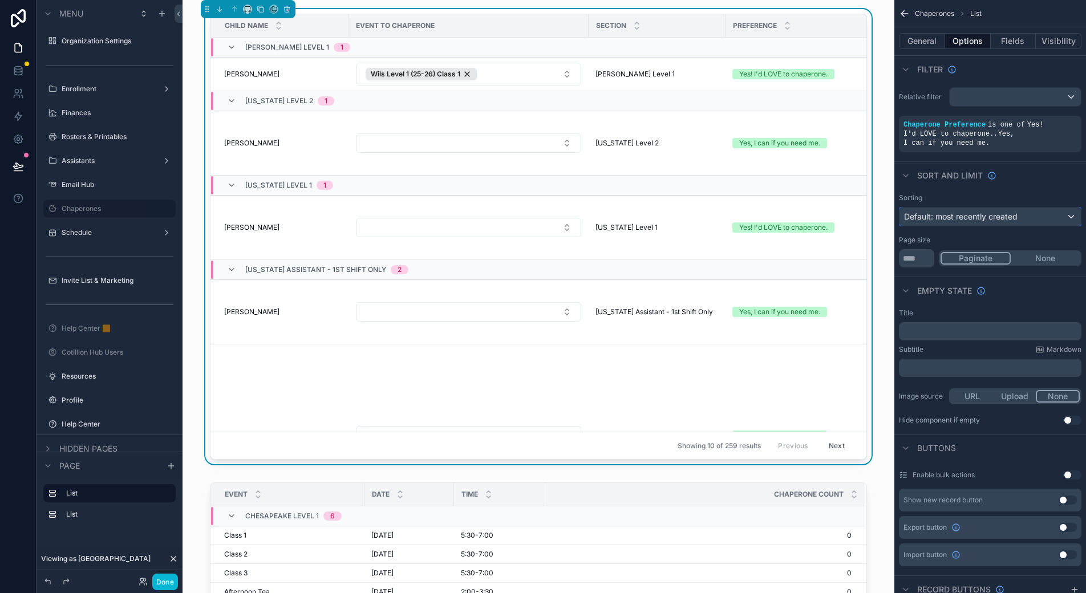
click at [1068, 208] on div "Default: most recently created" at bounding box center [990, 217] width 181 height 18
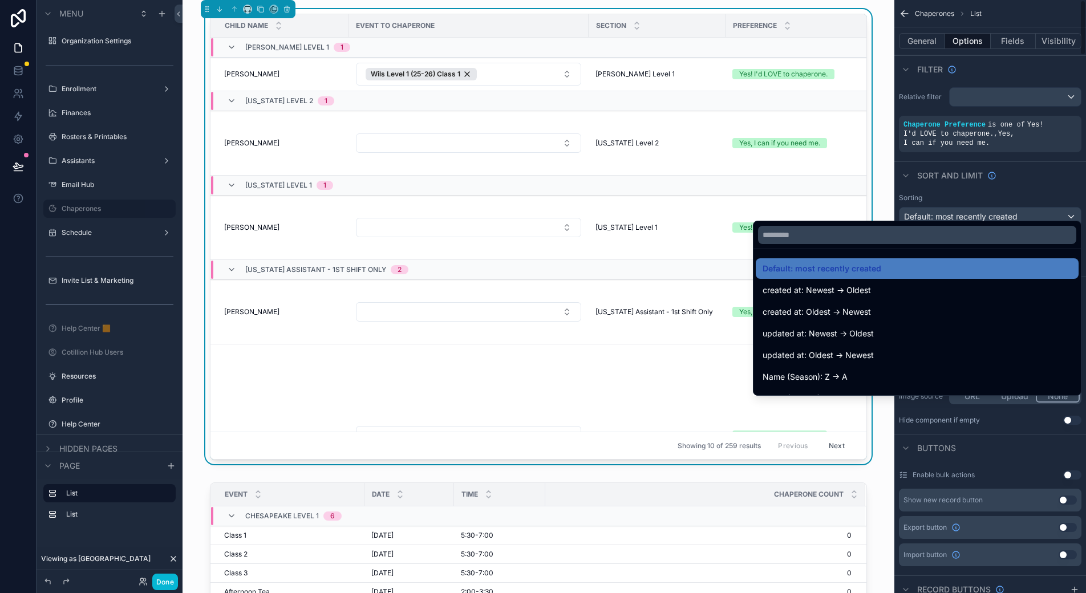
click at [956, 166] on div "scrollable content" at bounding box center [543, 296] width 1086 height 593
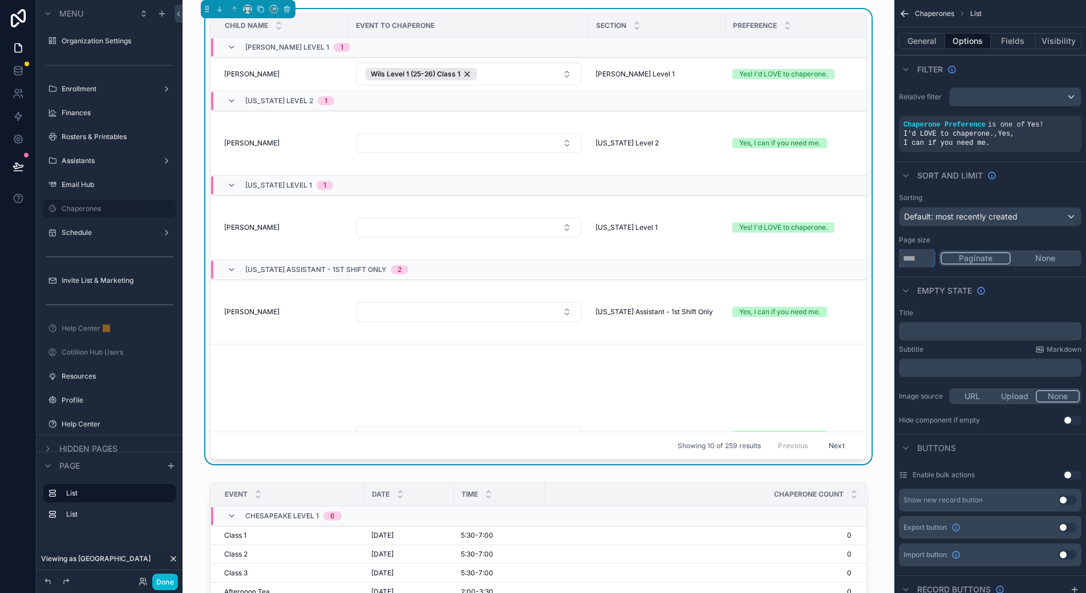
click at [924, 249] on input "**" at bounding box center [916, 258] width 35 height 18
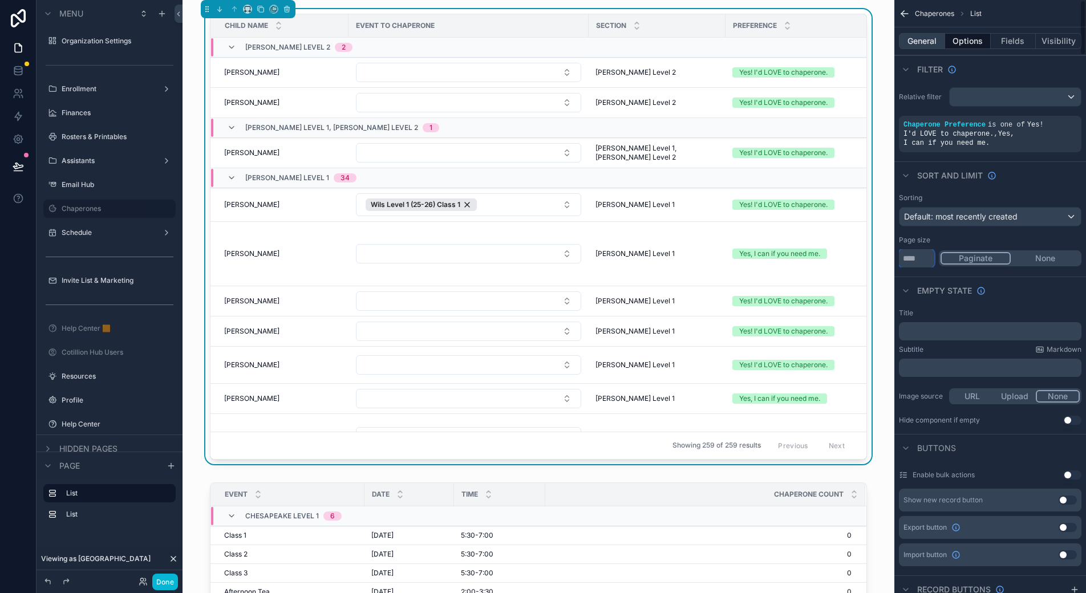
type input "****"
click at [923, 43] on button "General" at bounding box center [922, 41] width 46 height 16
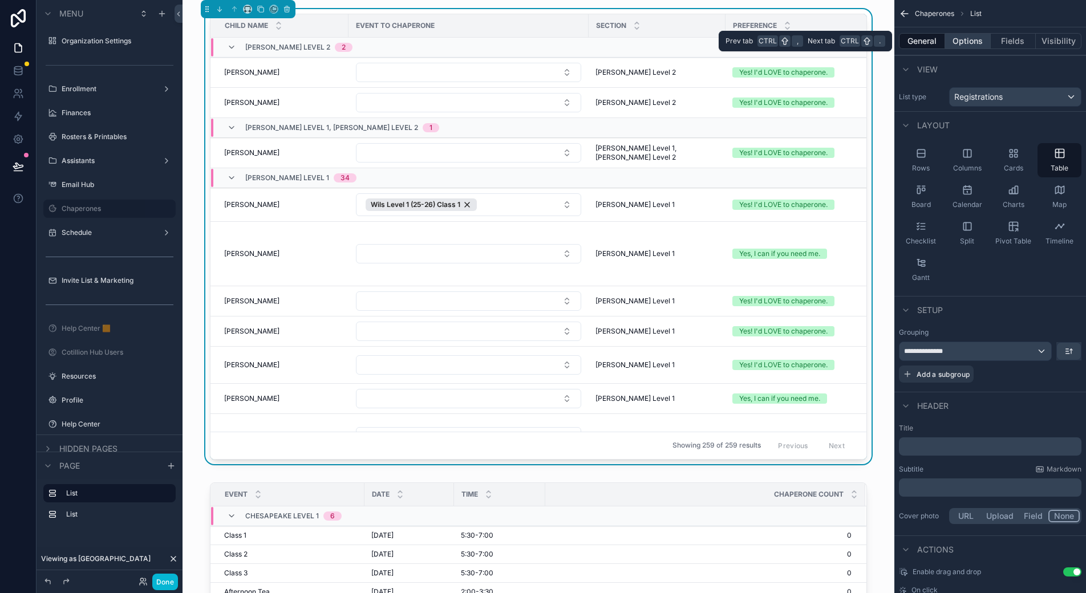
click at [973, 42] on button "Options" at bounding box center [968, 41] width 46 height 16
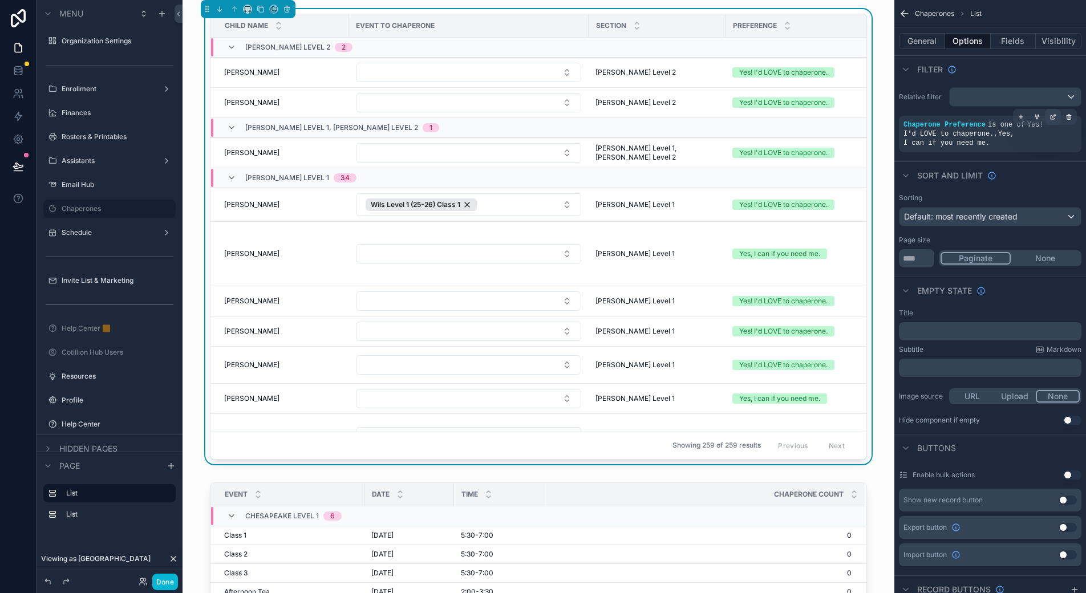
click at [1054, 116] on icon "scrollable content" at bounding box center [1053, 115] width 3 height 3
drag, startPoint x: 1023, startPoint y: 116, endPoint x: 995, endPoint y: 140, distance: 36.9
click at [1023, 116] on icon "scrollable content" at bounding box center [1021, 117] width 7 height 7
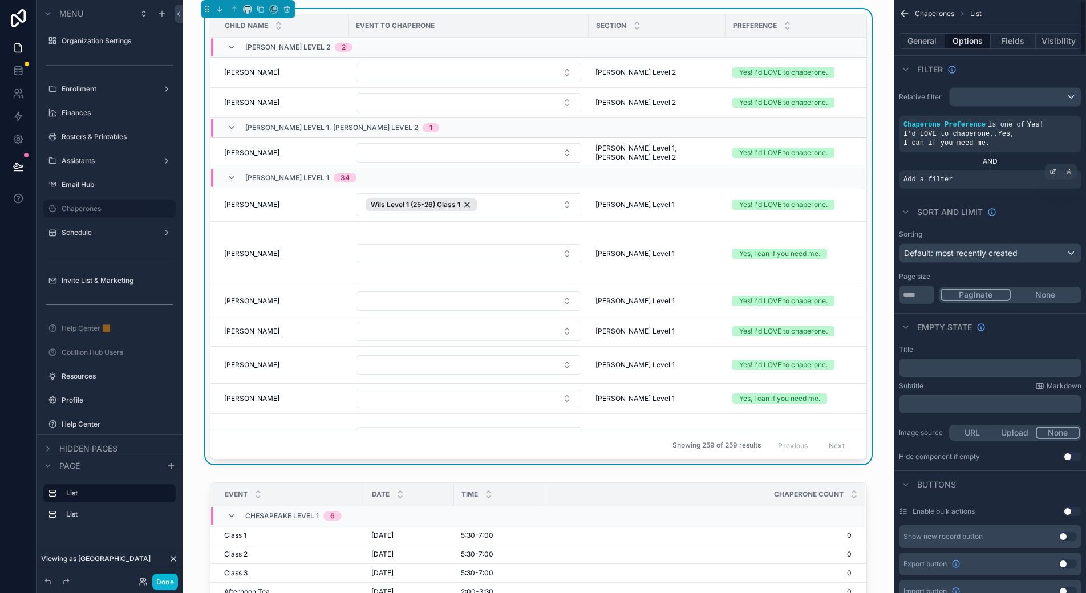
click at [924, 175] on div "Add a filter" at bounding box center [990, 180] width 183 height 18
click at [1050, 168] on icon "scrollable content" at bounding box center [1053, 171] width 7 height 7
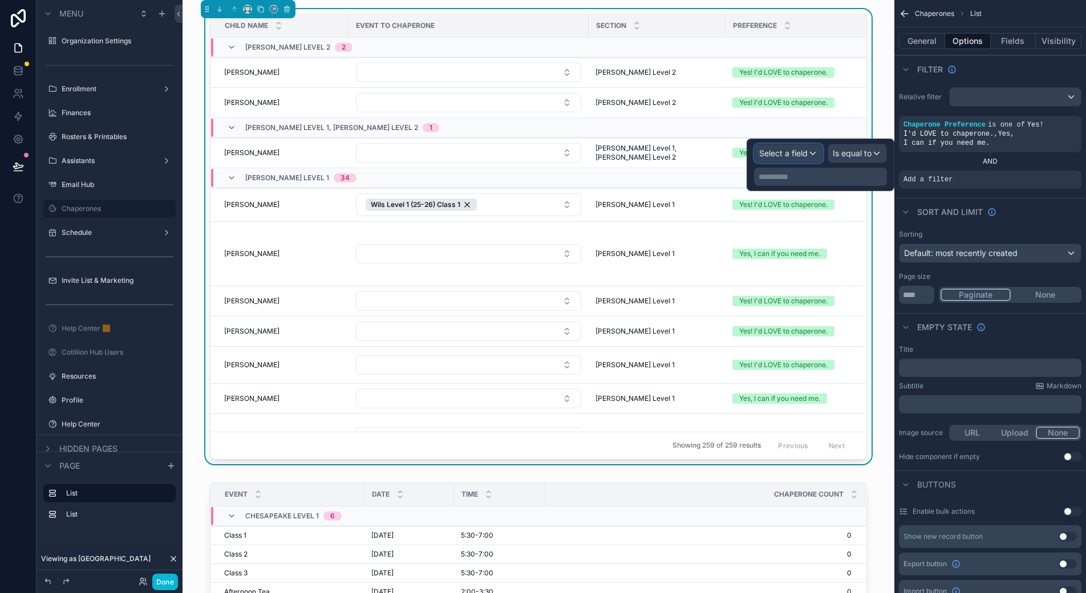
click at [782, 155] on span "Select a field" at bounding box center [783, 153] width 48 height 10
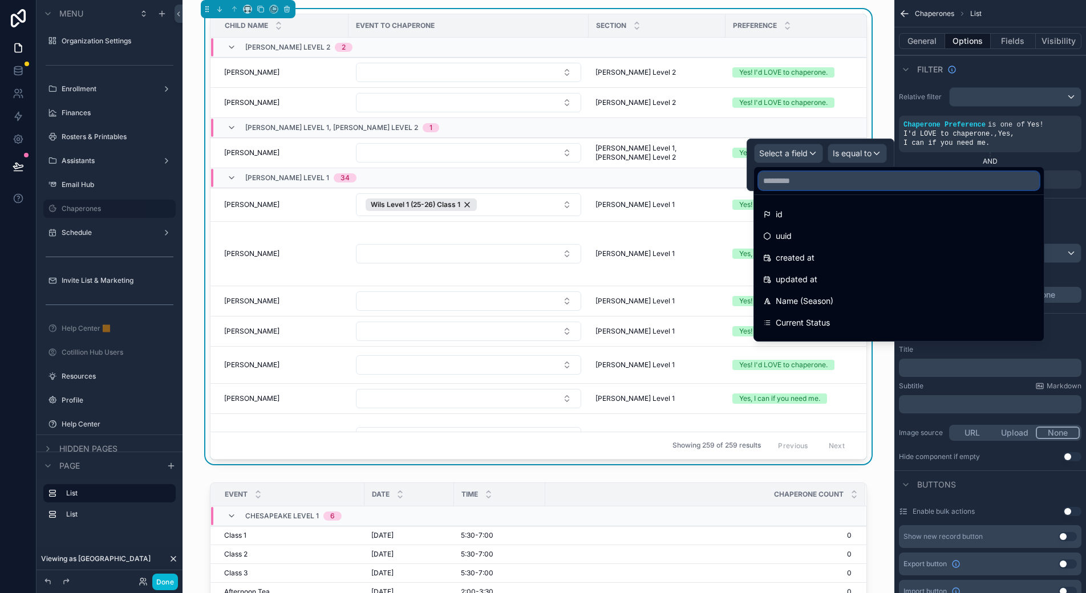
click at [790, 176] on input "text" at bounding box center [899, 181] width 281 height 18
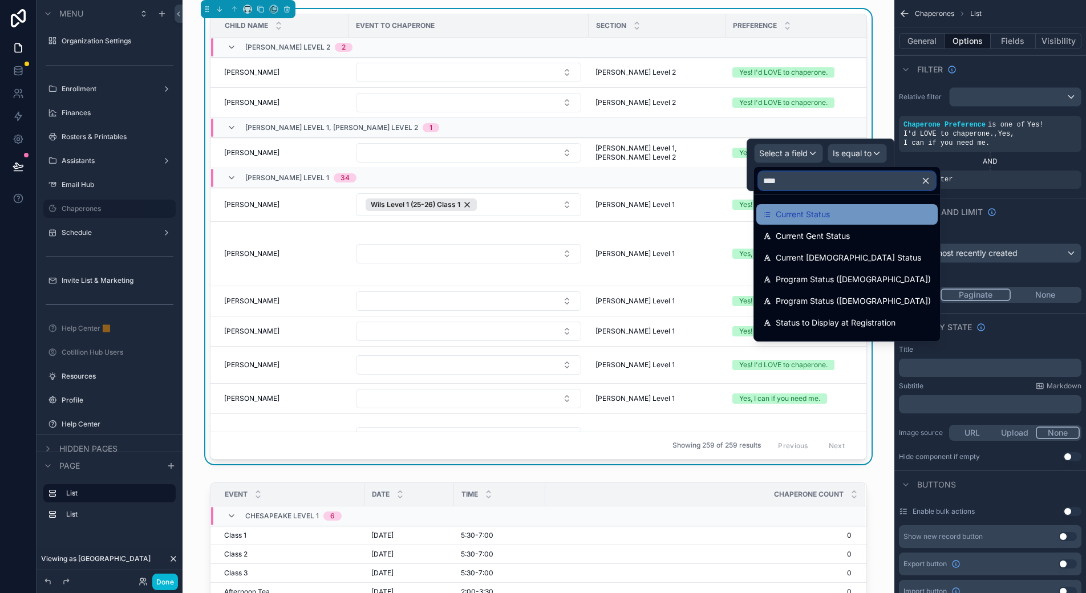
type input "****"
drag, startPoint x: 815, startPoint y: 216, endPoint x: 857, endPoint y: 163, distance: 67.3
click at [815, 216] on span "Current Status" at bounding box center [803, 215] width 54 height 14
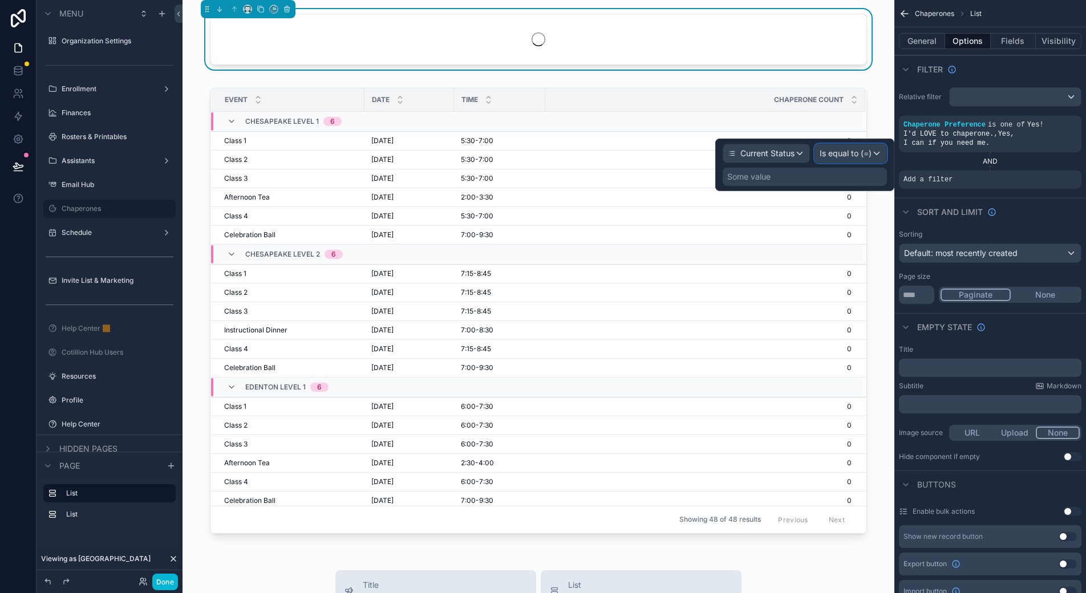
click at [863, 153] on span "Is equal to (=)" at bounding box center [846, 153] width 52 height 11
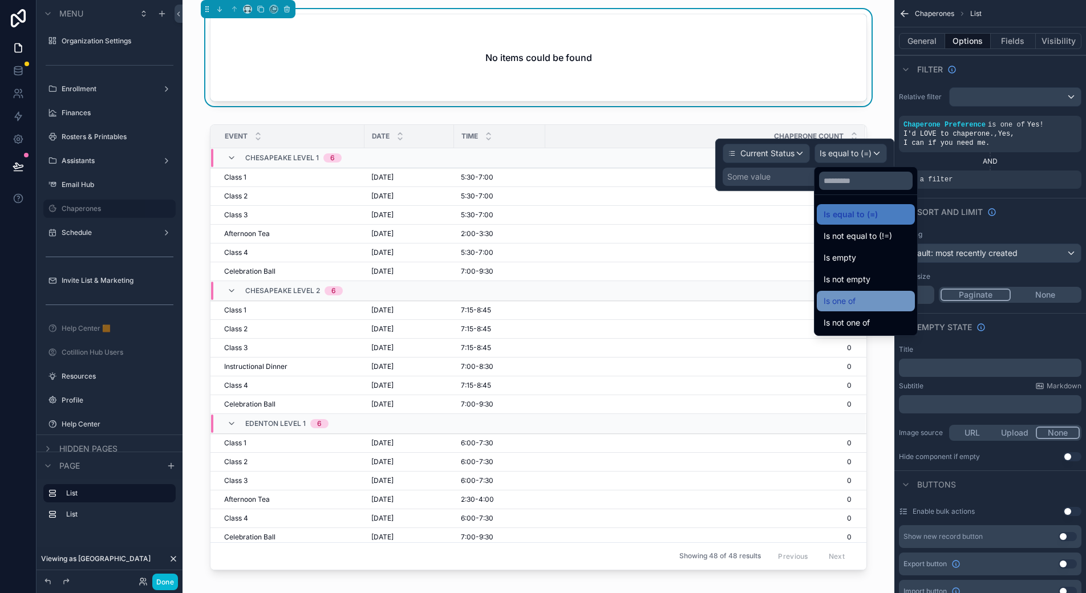
click at [861, 304] on div "Is one of" at bounding box center [866, 301] width 84 height 14
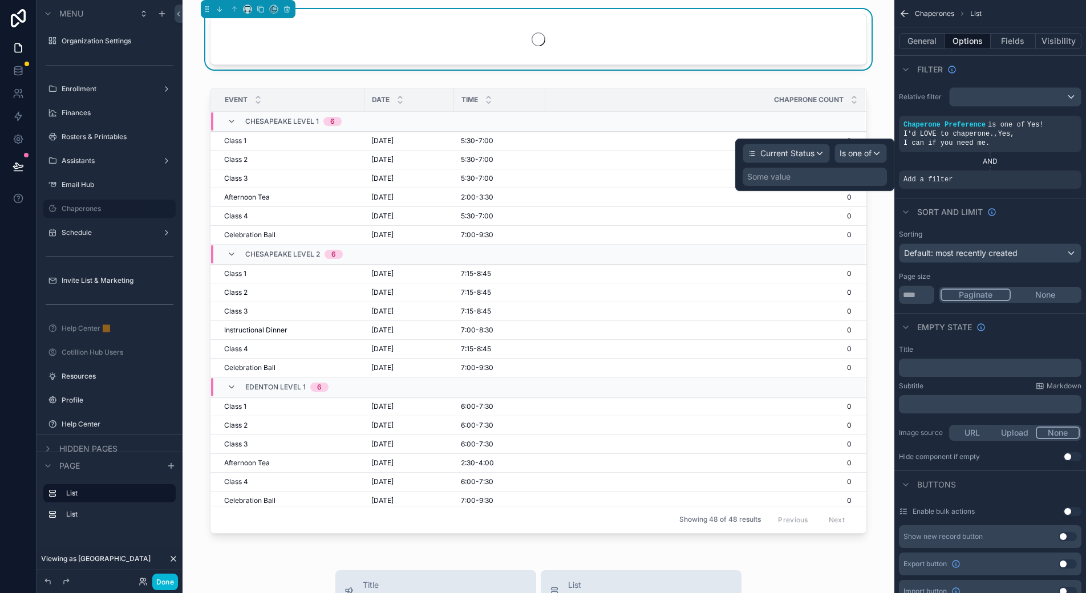
click at [800, 180] on div "Some value" at bounding box center [815, 177] width 144 height 18
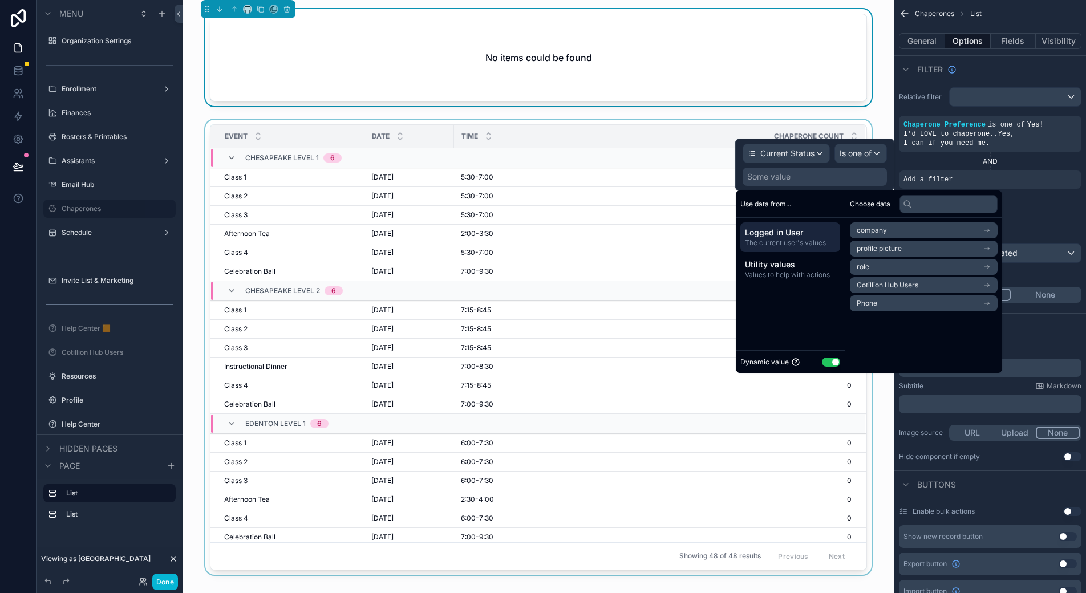
click at [835, 359] on button "Use setting" at bounding box center [831, 362] width 18 height 9
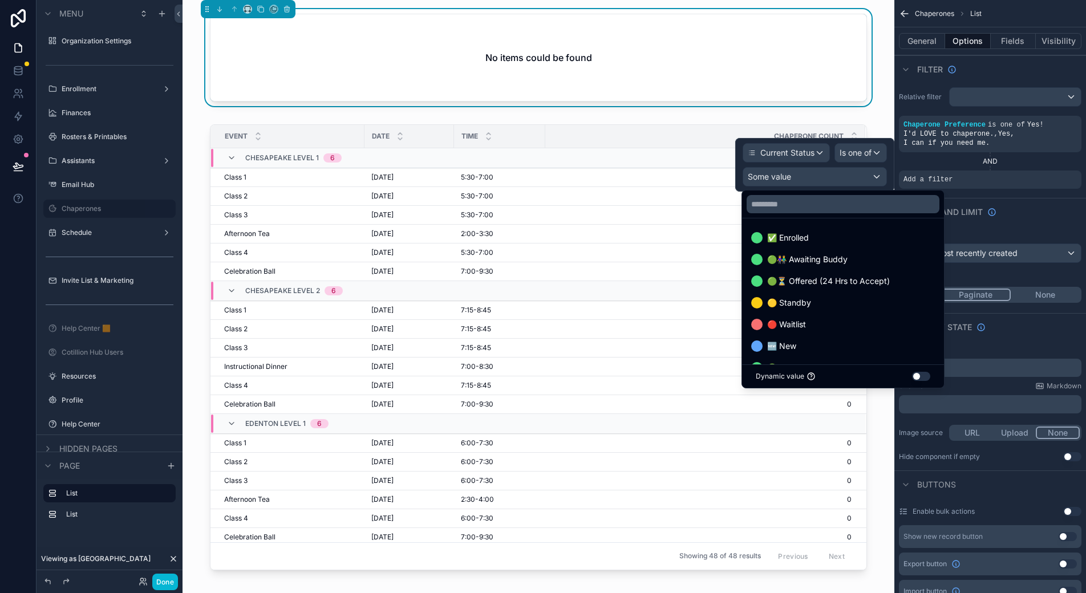
drag, startPoint x: 817, startPoint y: 232, endPoint x: 828, endPoint y: 248, distance: 19.3
click at [817, 232] on div "✅ Enrolled" at bounding box center [843, 238] width 184 height 14
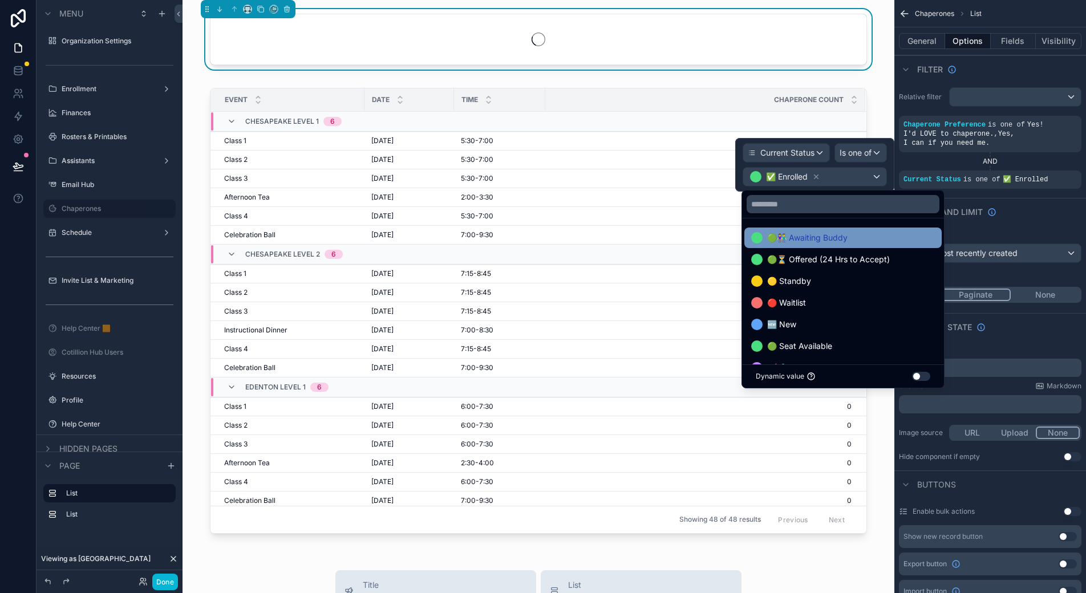
click at [825, 238] on span "🟢👫 Awaiting Buddy" at bounding box center [807, 238] width 80 height 14
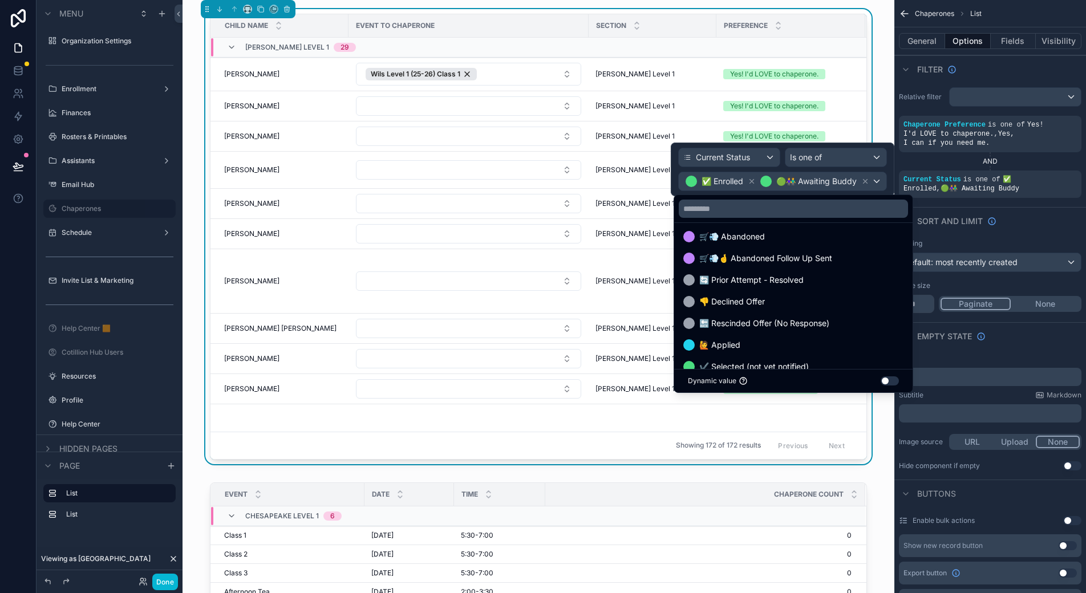
scroll to position [171, 0]
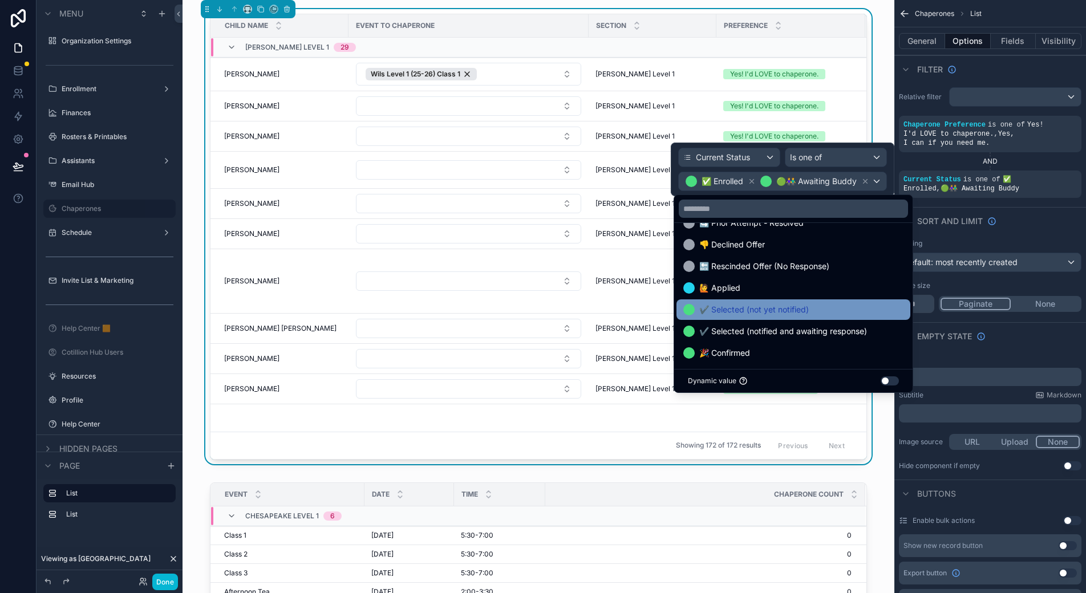
click at [800, 314] on span "✔️ Selected (not yet notified)" at bounding box center [754, 310] width 110 height 14
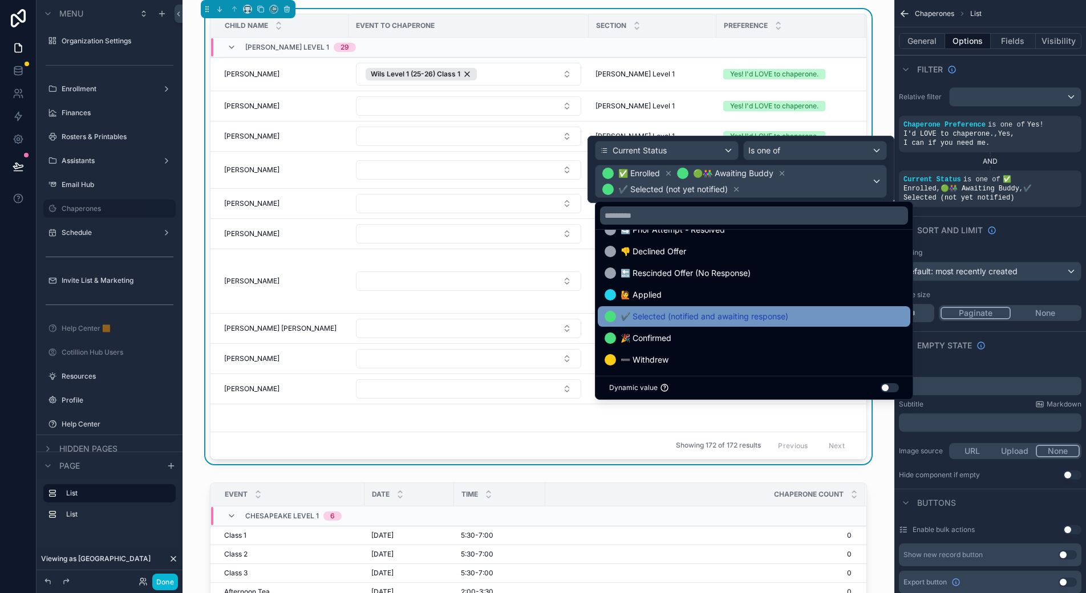
click at [712, 313] on span "✔️ Selected (notified and awaiting response)" at bounding box center [705, 317] width 168 height 14
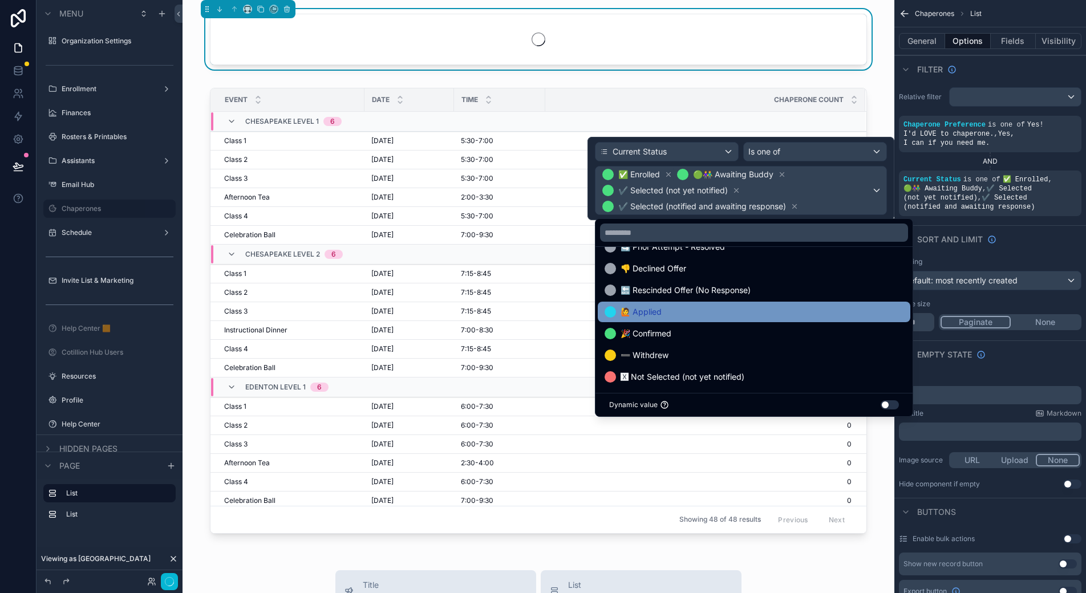
drag, startPoint x: 665, startPoint y: 331, endPoint x: 682, endPoint y: 317, distance: 23.1
click at [665, 331] on span "🎉 Confirmed" at bounding box center [646, 334] width 51 height 14
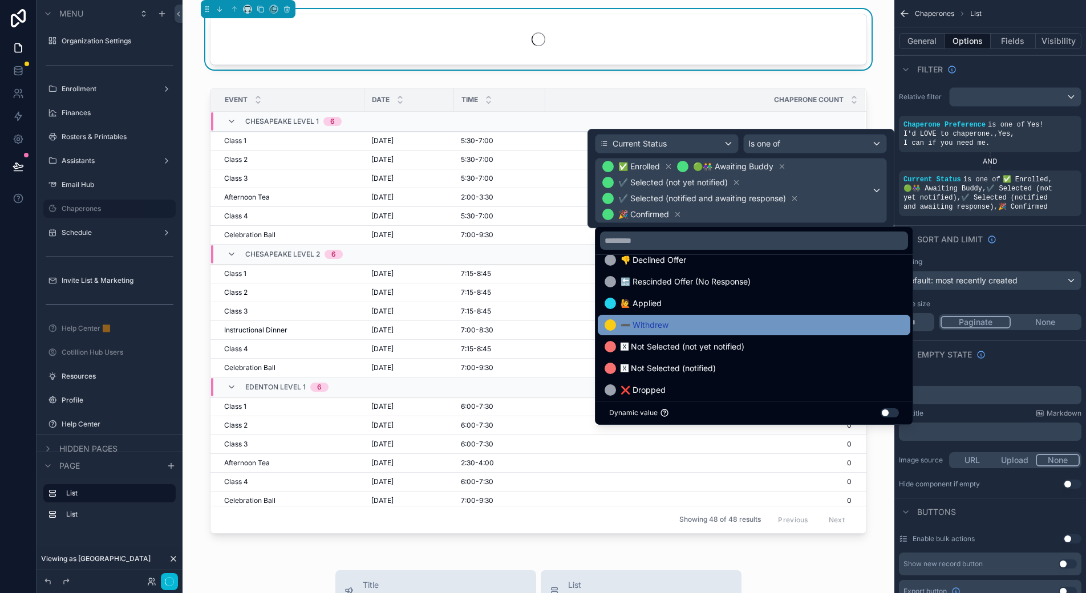
scroll to position [196, 0]
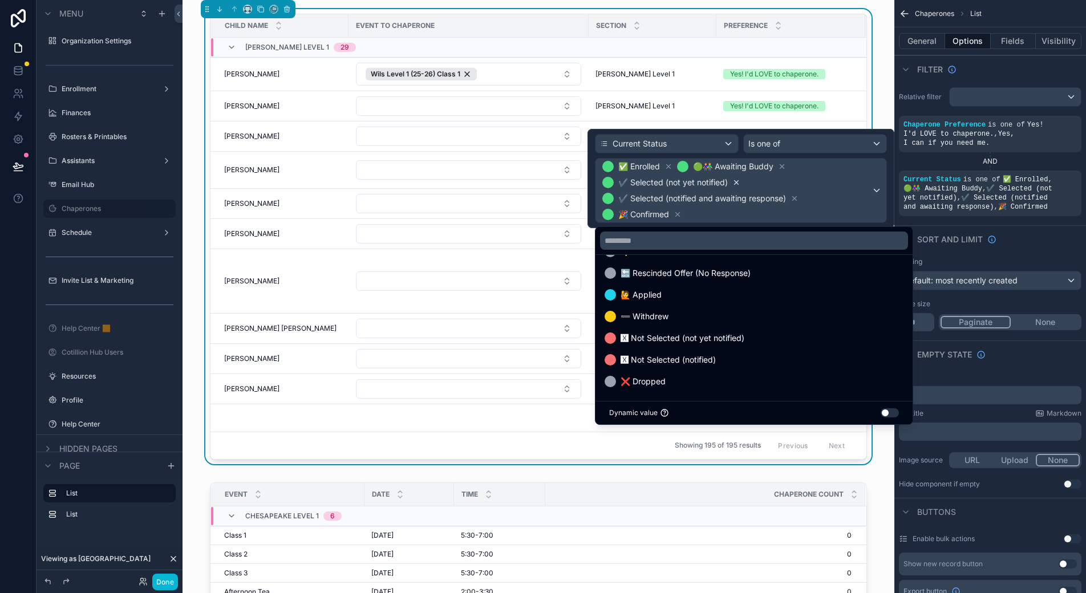
click at [739, 181] on icon at bounding box center [736, 183] width 8 height 8
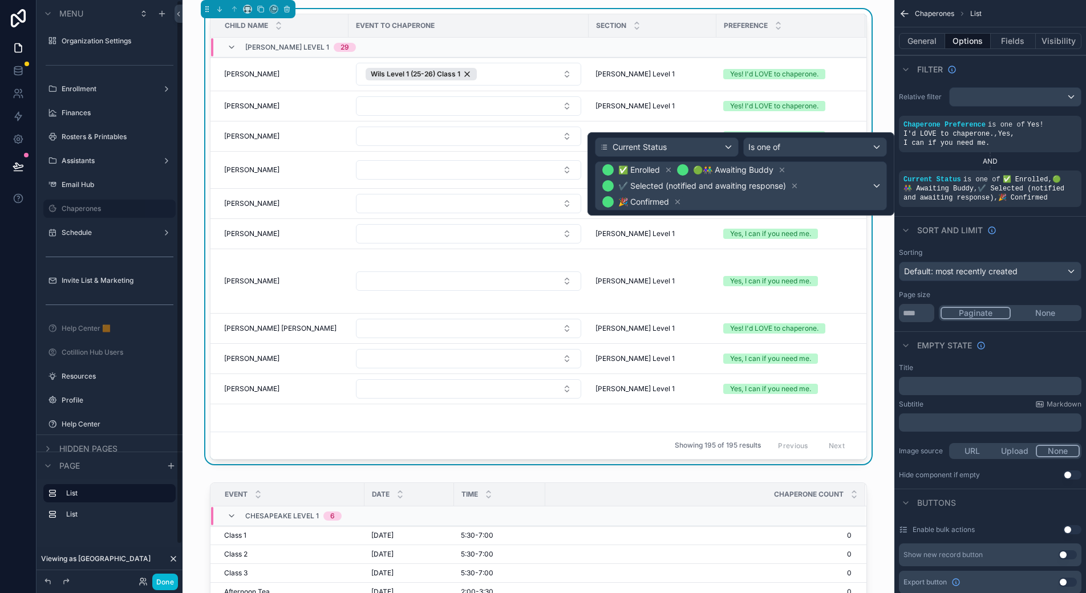
click at [193, 177] on div "Child Name Event to Chaperone Section Preference Chaperone Name(s) Internal Not…" at bounding box center [539, 239] width 694 height 460
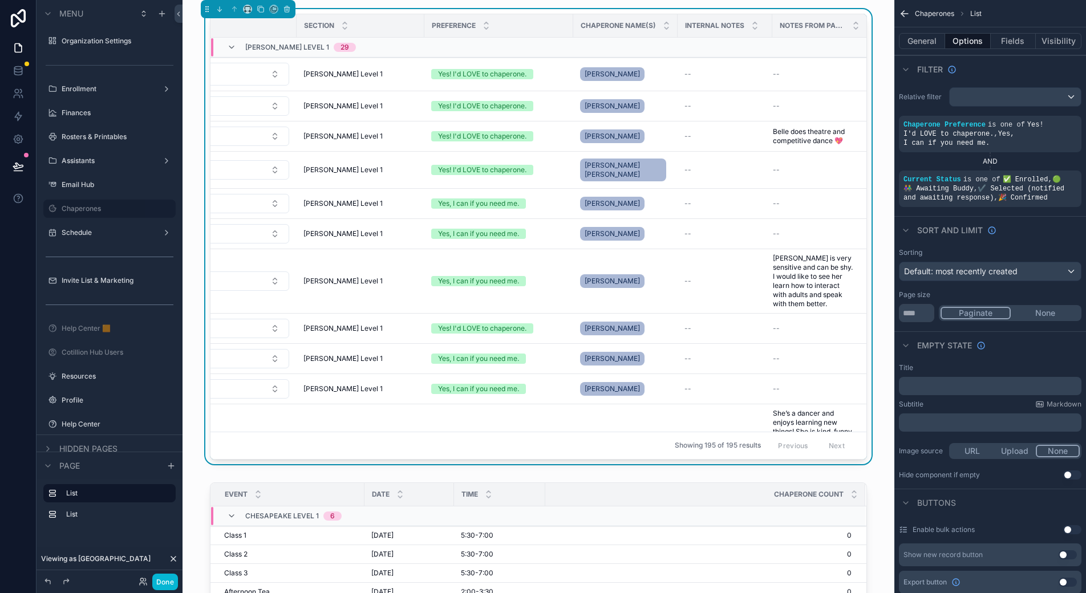
scroll to position [0, 302]
click at [1016, 41] on button "Fields" at bounding box center [1014, 41] width 46 height 16
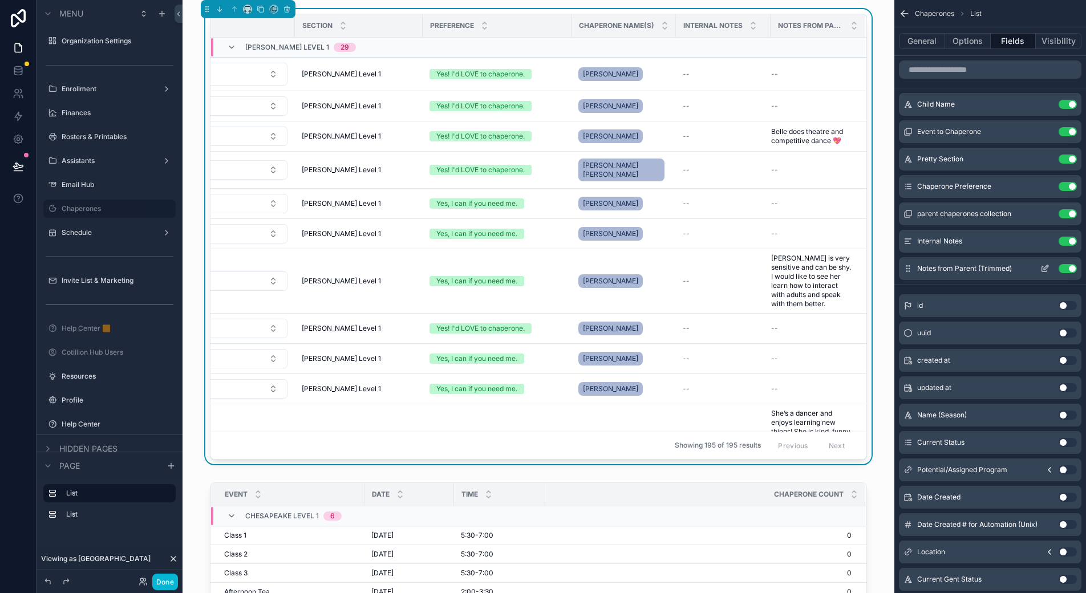
click at [1070, 269] on button "Use setting" at bounding box center [1068, 268] width 18 height 9
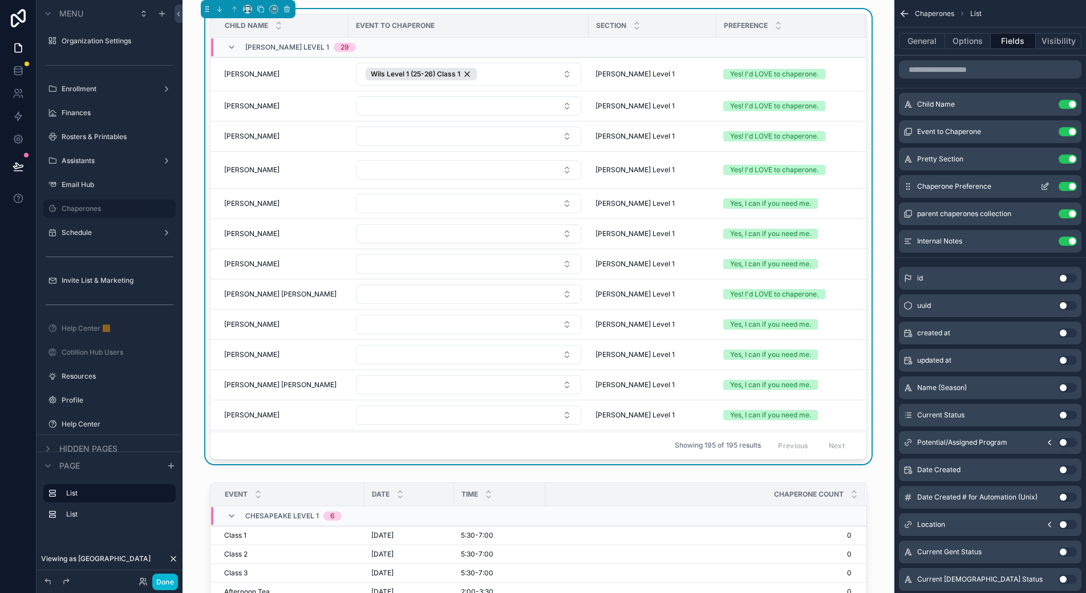
click at [1073, 158] on button "Use setting" at bounding box center [1068, 159] width 18 height 9
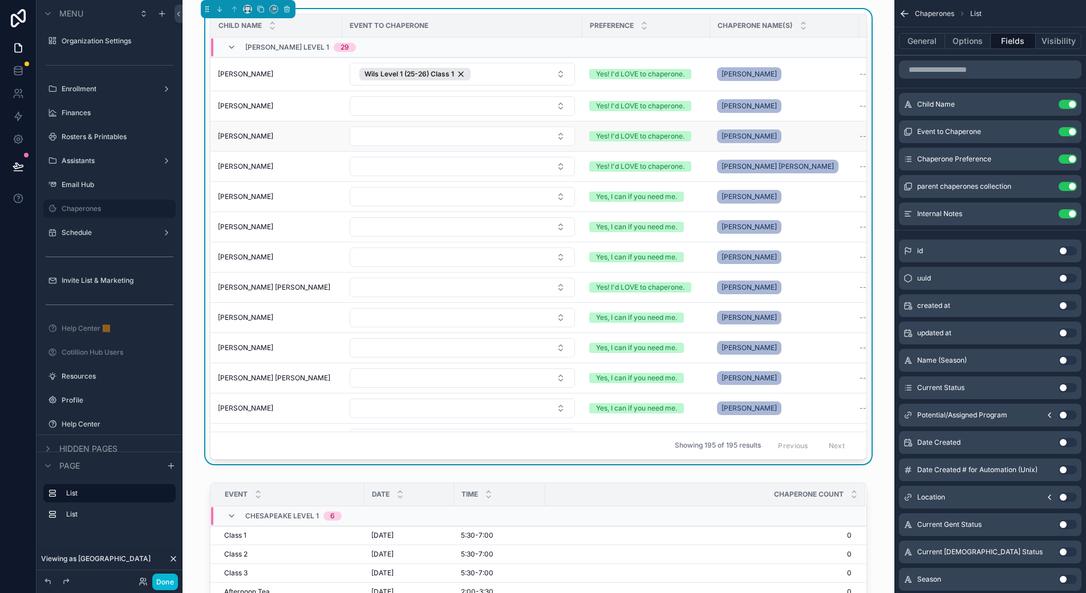
scroll to position [0, 6]
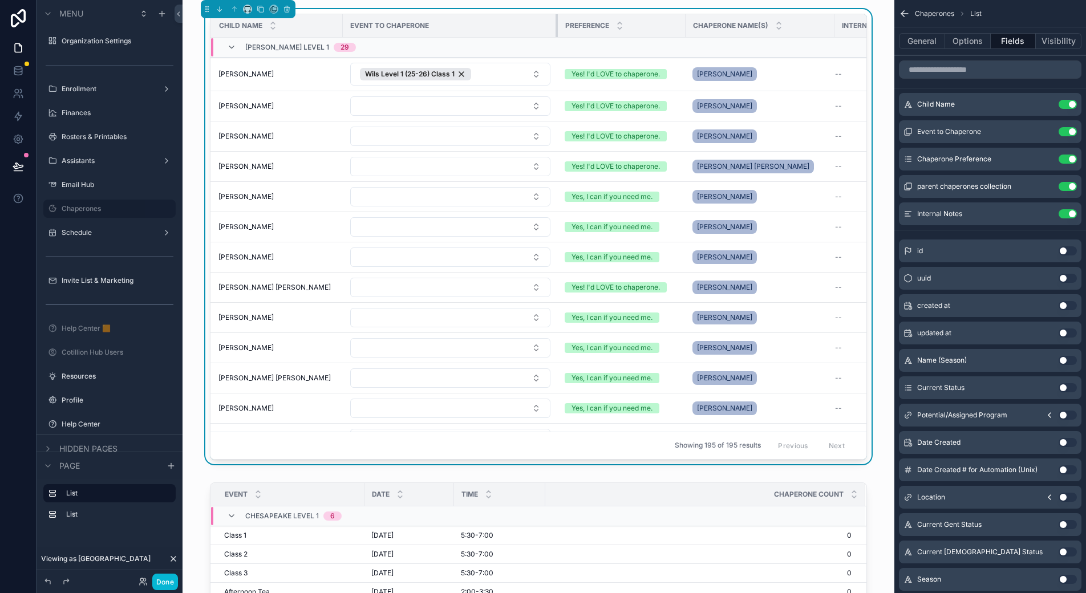
drag, startPoint x: 576, startPoint y: 21, endPoint x: 551, endPoint y: 26, distance: 25.6
click at [556, 26] on div "scrollable content" at bounding box center [558, 25] width 5 height 23
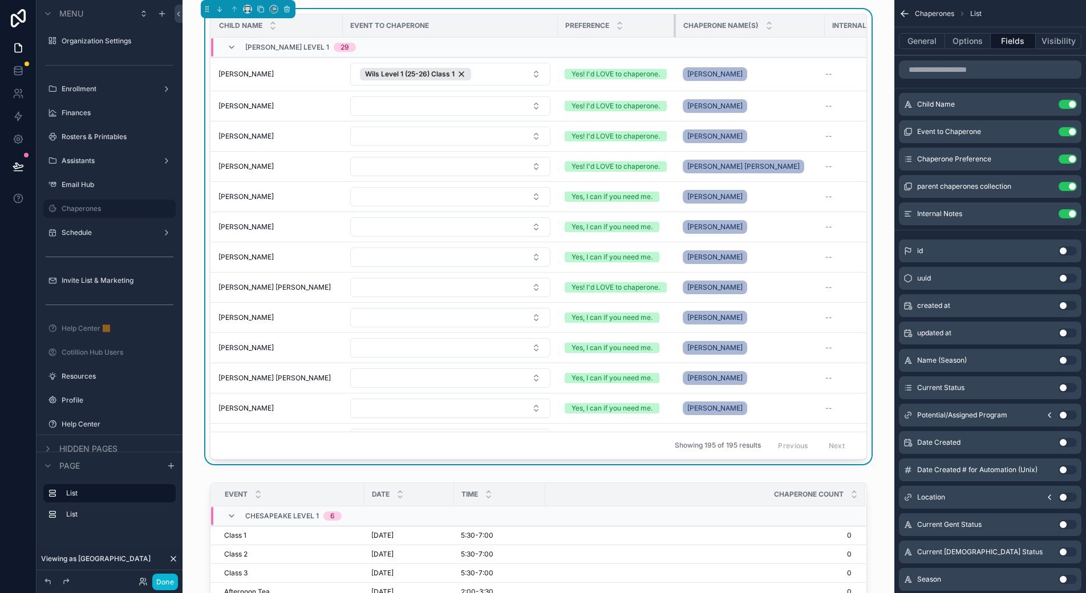
drag, startPoint x: 680, startPoint y: 23, endPoint x: 670, endPoint y: 27, distance: 10.7
click at [674, 27] on div "scrollable content" at bounding box center [676, 25] width 5 height 23
click at [962, 45] on button "Options" at bounding box center [968, 41] width 46 height 16
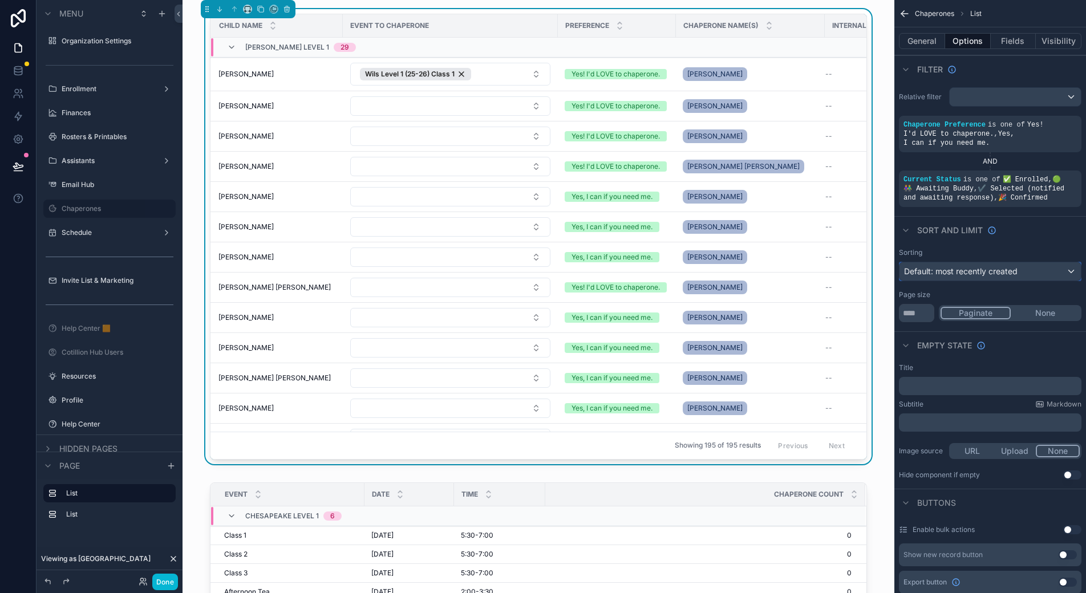
click at [1001, 266] on span "Default: most recently created" at bounding box center [961, 271] width 114 height 10
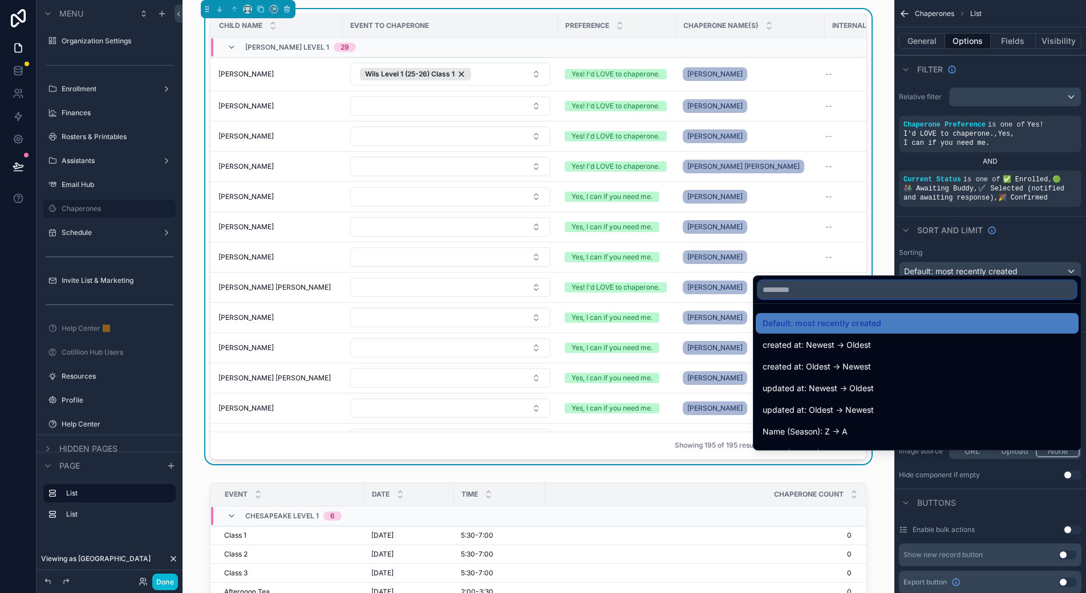
click at [811, 291] on input "text" at bounding box center [917, 290] width 318 height 18
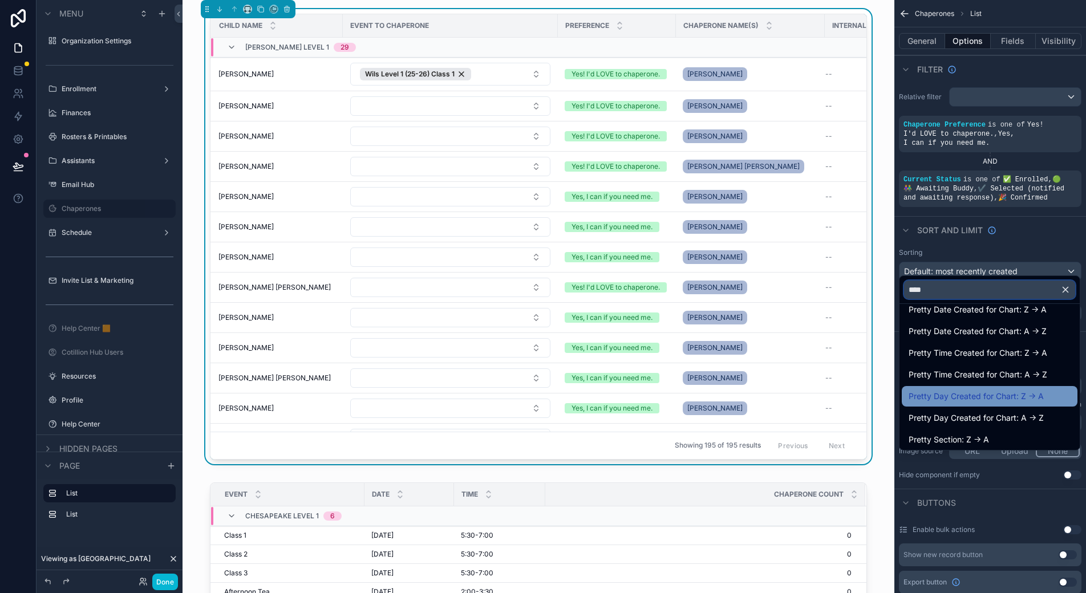
scroll to position [0, 0]
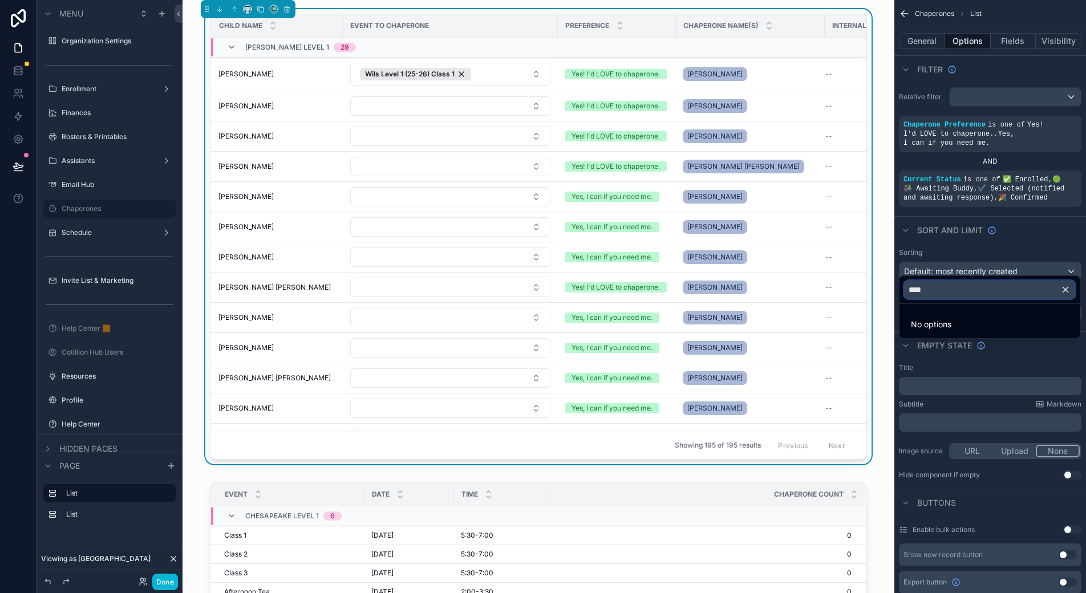
drag, startPoint x: 946, startPoint y: 294, endPoint x: 894, endPoint y: 291, distance: 52.0
click at [895, 291] on div "**** No options Menu Organization Settings Enrollment Finances Rosters & Printa…" at bounding box center [543, 296] width 1086 height 593
click at [918, 289] on input "****" at bounding box center [989, 290] width 171 height 18
type input "****"
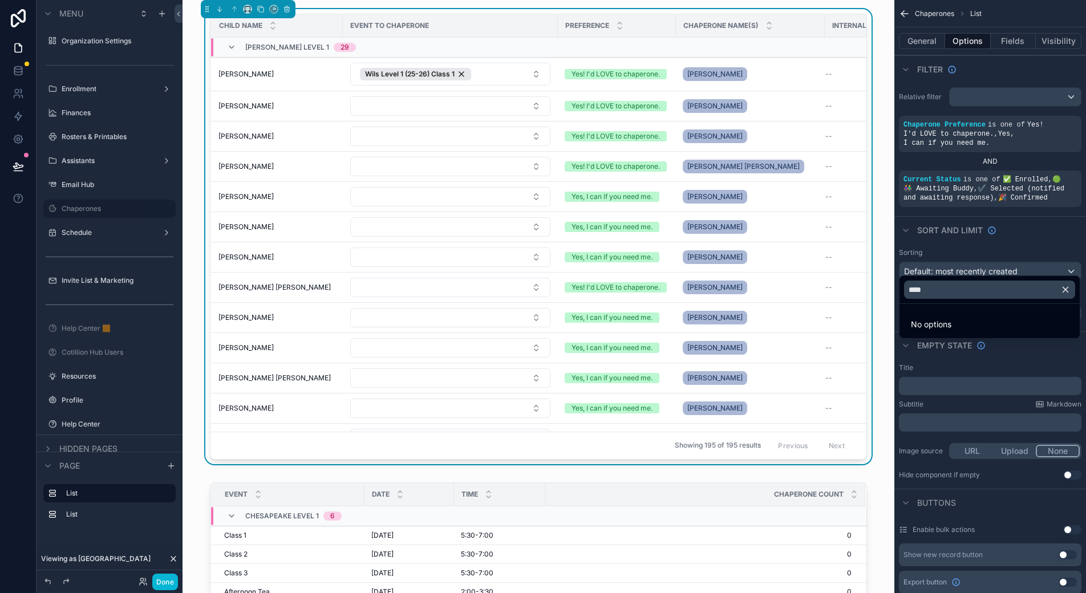
click at [1064, 291] on icon "button" at bounding box center [1065, 289] width 5 height 5
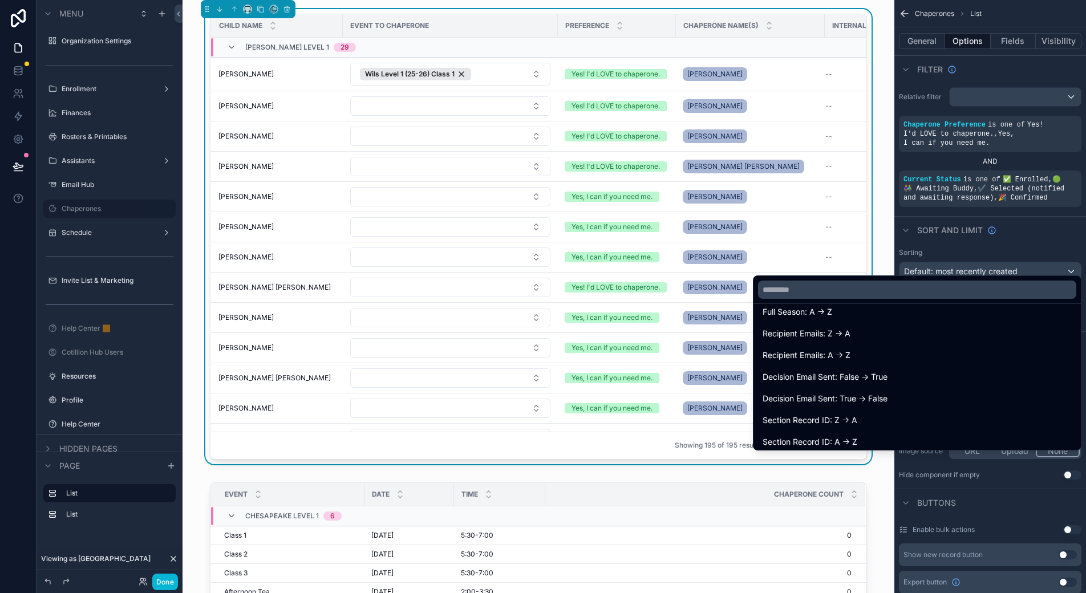
scroll to position [6909, 0]
click at [912, 232] on div "scrollable content" at bounding box center [543, 296] width 1086 height 593
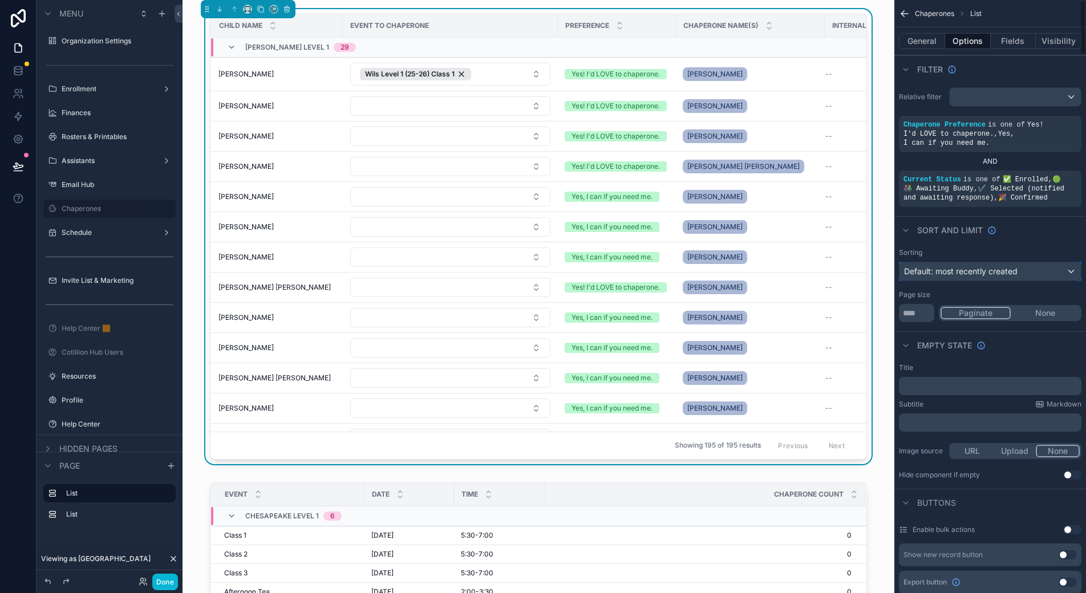
click at [963, 266] on span "Default: most recently created" at bounding box center [961, 271] width 114 height 10
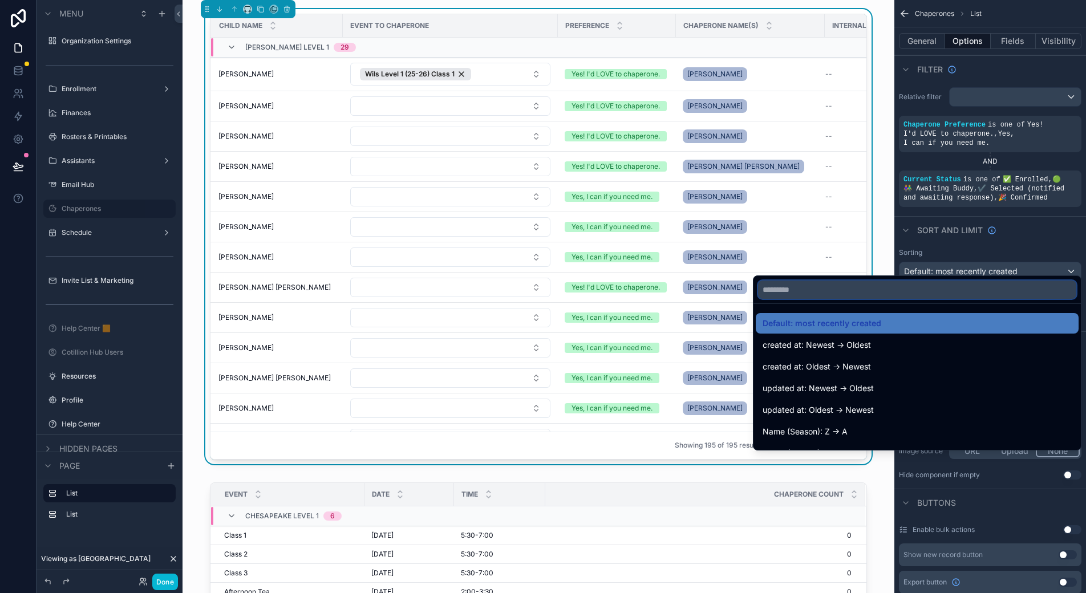
click at [797, 291] on input "text" at bounding box center [917, 290] width 318 height 18
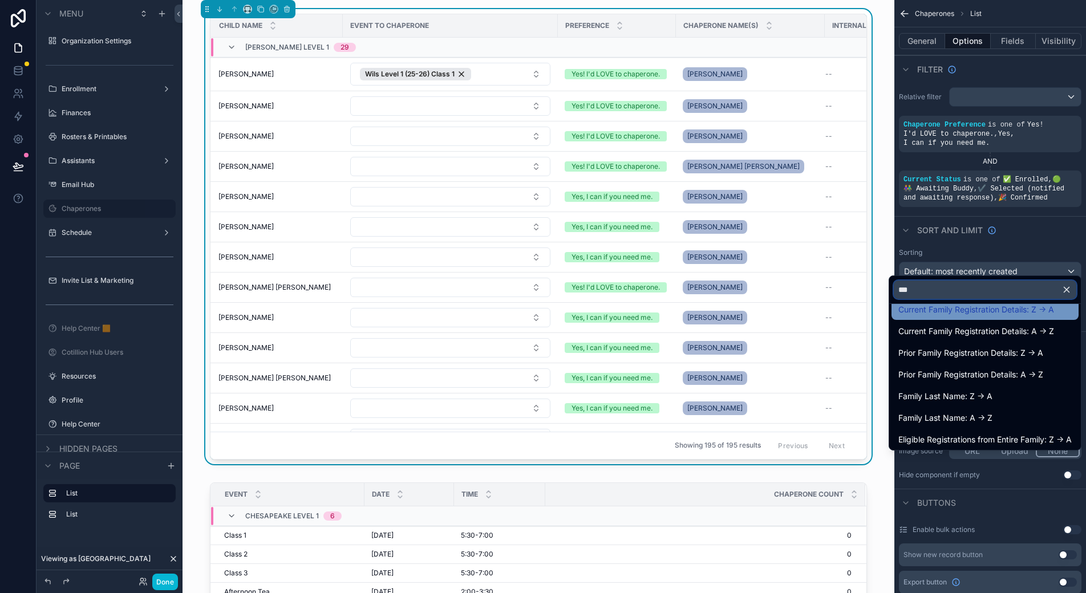
scroll to position [114, 0]
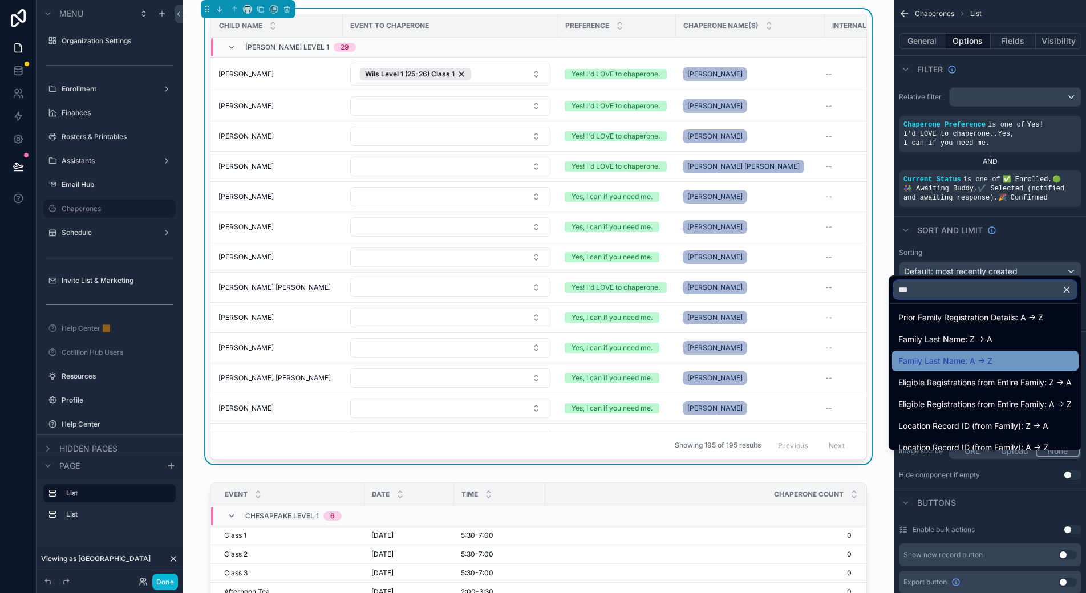
type input "***"
click at [1006, 356] on div "Family Last Name: A -> Z" at bounding box center [984, 361] width 173 height 14
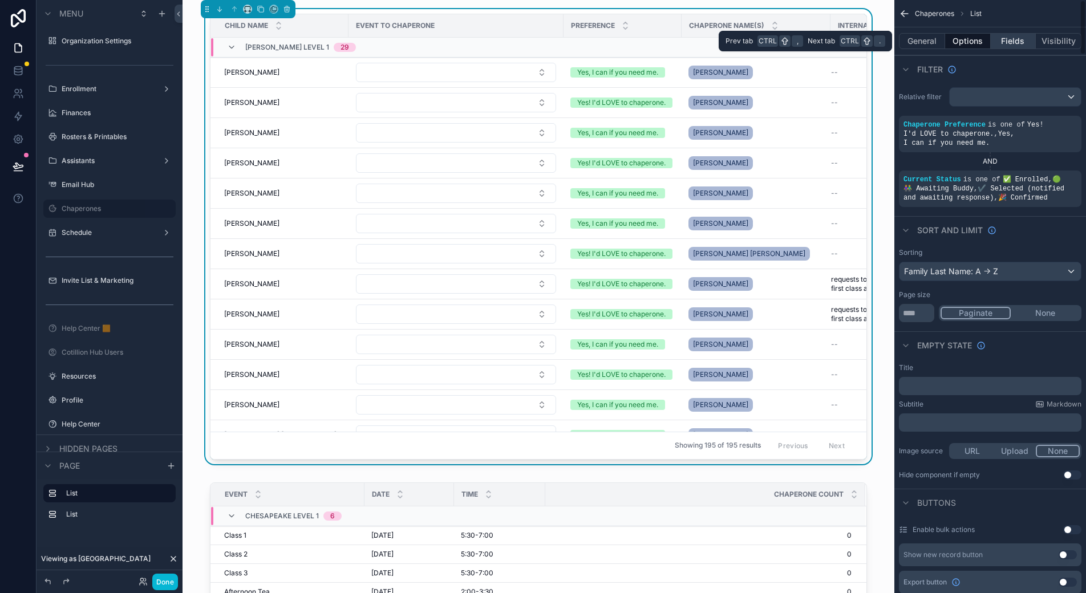
click at [1024, 42] on button "Fields" at bounding box center [1014, 41] width 46 height 16
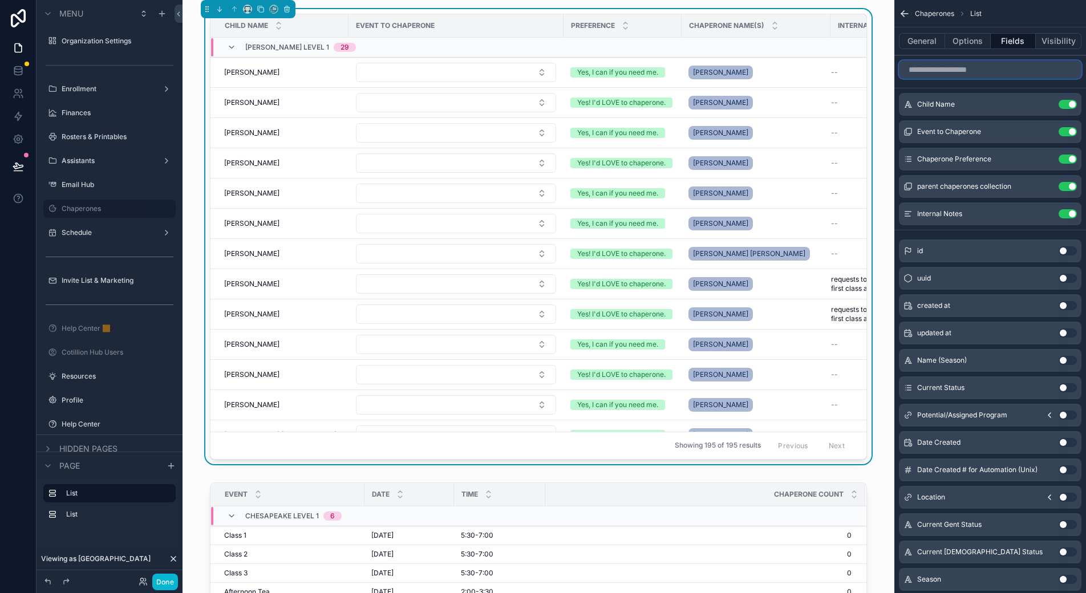
click at [971, 74] on input "scrollable content" at bounding box center [990, 69] width 183 height 18
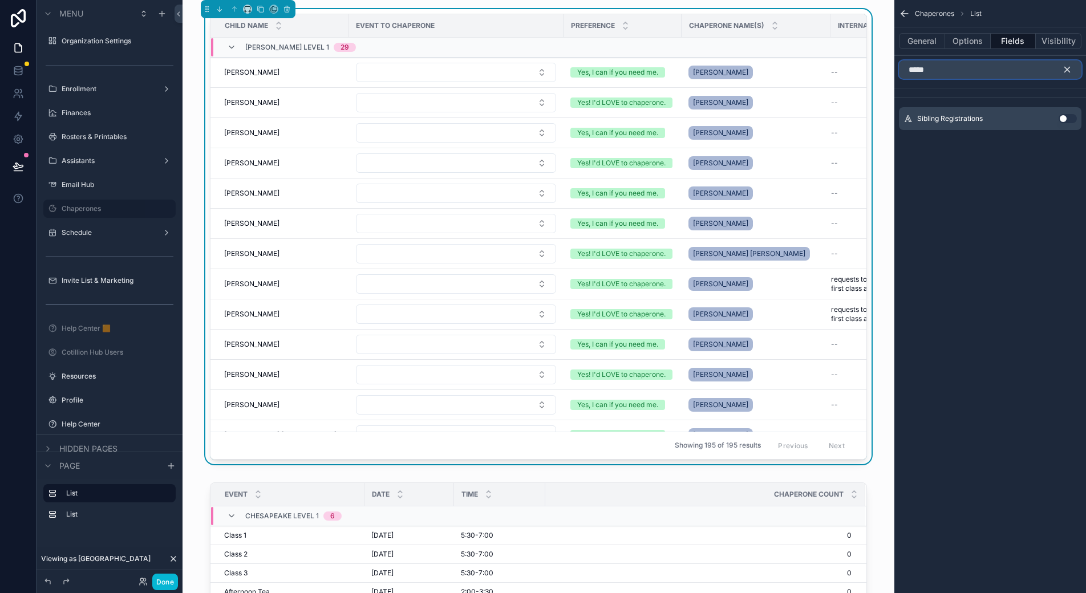
type input "*****"
drag, startPoint x: 1067, startPoint y: 119, endPoint x: 1046, endPoint y: 119, distance: 21.1
click at [1067, 119] on button "Use setting" at bounding box center [1068, 118] width 18 height 9
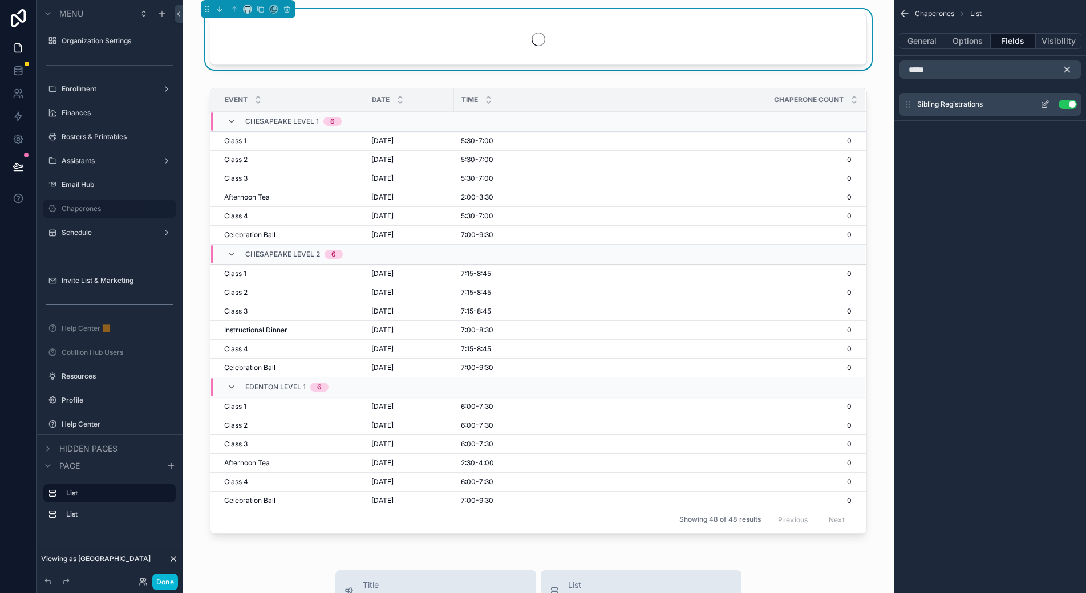
click at [1046, 103] on icon "scrollable content" at bounding box center [1044, 104] width 9 height 9
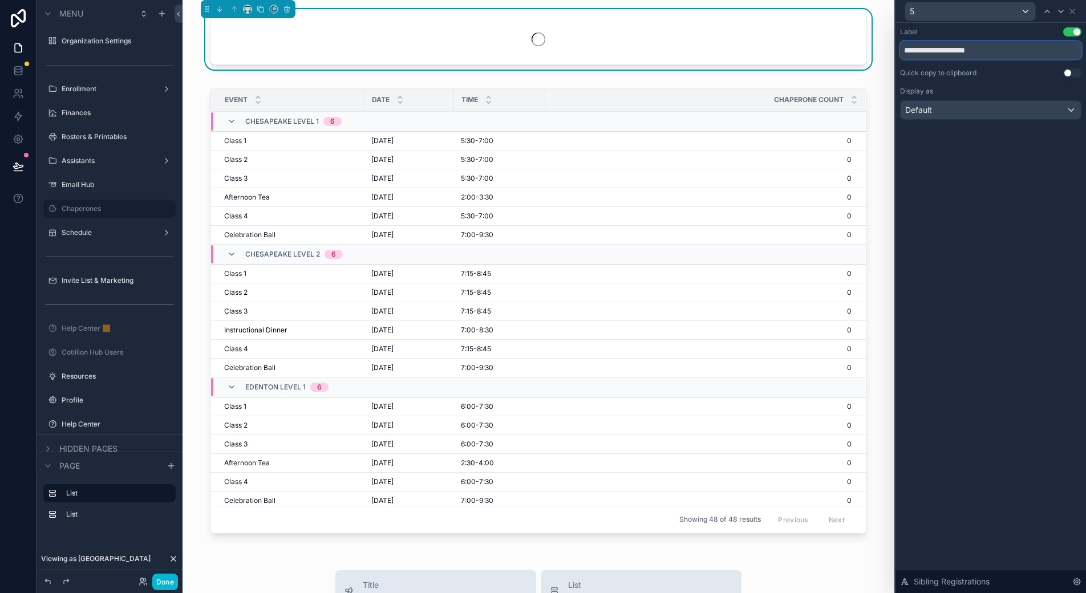
click at [984, 52] on input "**********" at bounding box center [990, 50] width 181 height 18
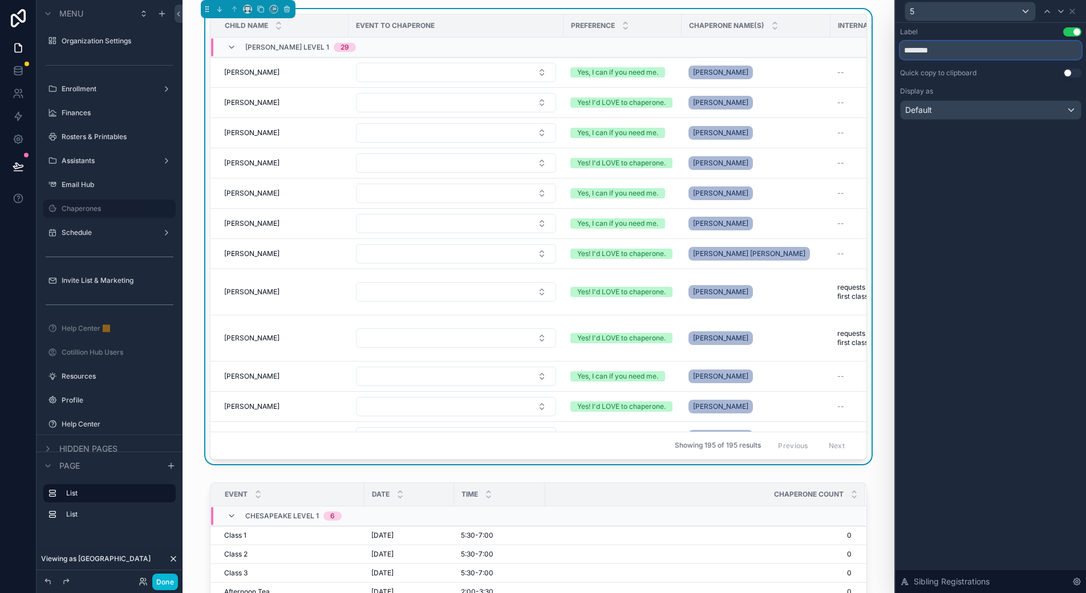
type input "********"
drag, startPoint x: 997, startPoint y: 218, endPoint x: 996, endPoint y: 209, distance: 8.6
click at [997, 218] on div "Label Use setting ******** Quick copy to clipboard Use setting Display as Defau…" at bounding box center [991, 308] width 191 height 570
click at [1072, 12] on icon at bounding box center [1072, 11] width 5 height 5
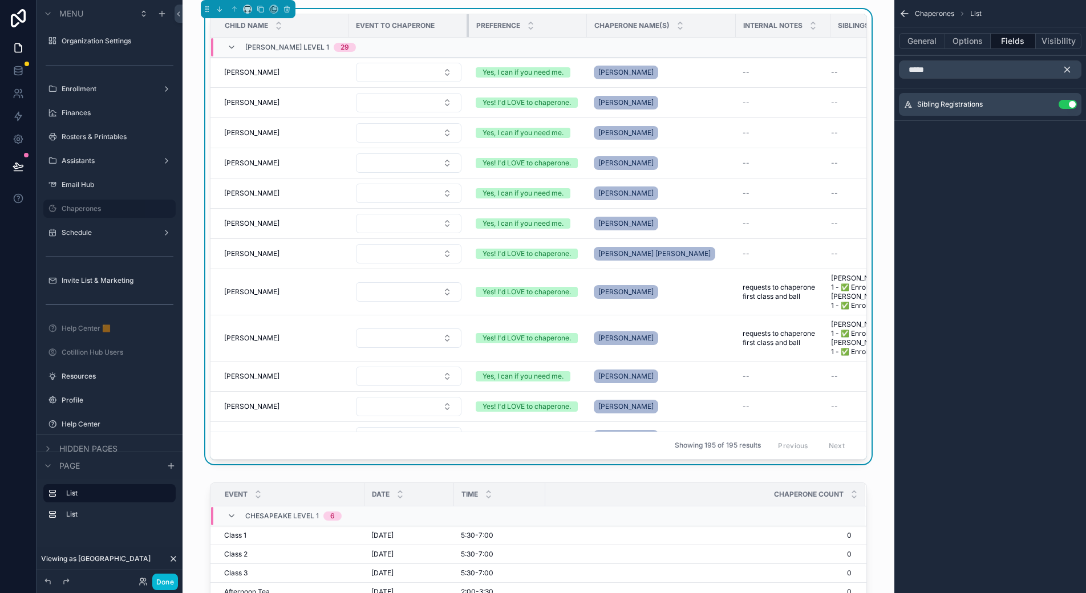
drag, startPoint x: 558, startPoint y: 25, endPoint x: 454, endPoint y: 31, distance: 104.0
click at [454, 31] on th "Event to Chaperone" at bounding box center [409, 25] width 120 height 23
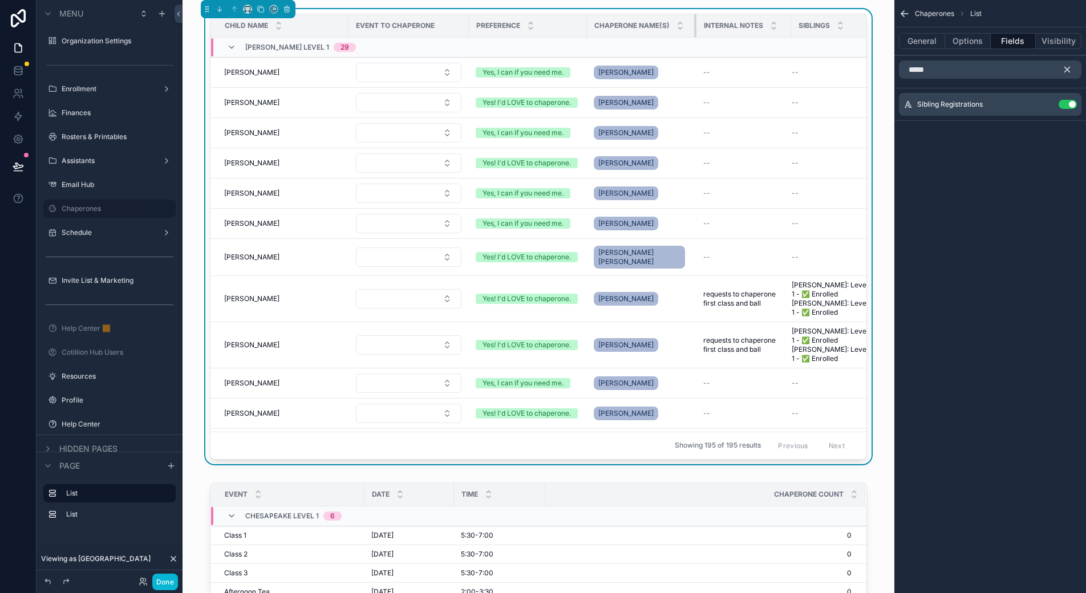
drag, startPoint x: 731, startPoint y: 19, endPoint x: 691, endPoint y: 25, distance: 39.8
click at [694, 25] on div "scrollable content" at bounding box center [696, 25] width 5 height 23
click at [453, 289] on button "Select Button" at bounding box center [409, 298] width 106 height 19
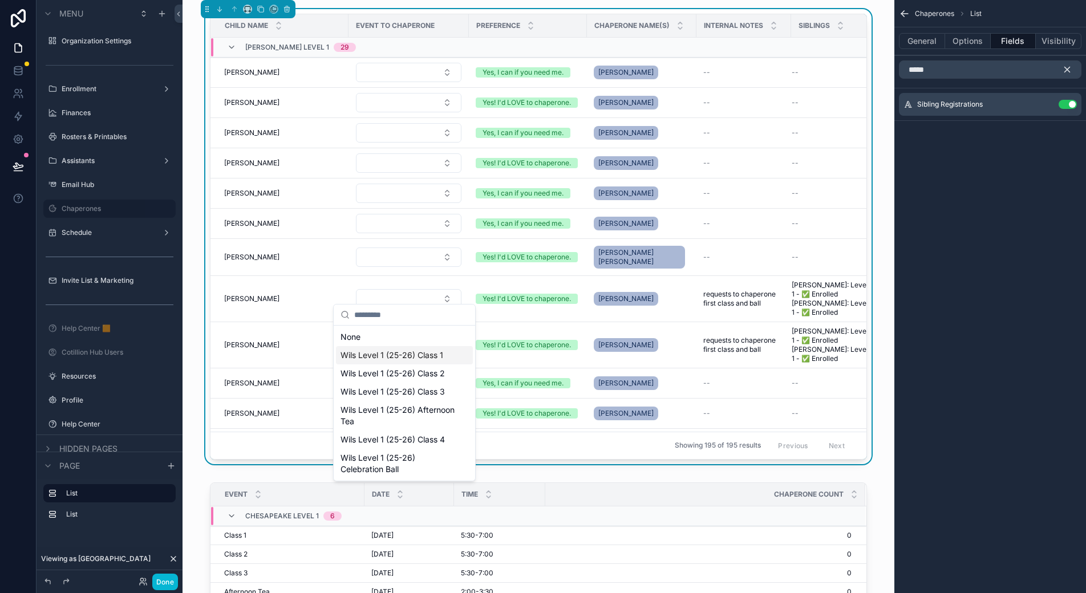
click at [440, 359] on span "Wils Level 1 (25-26) Class 1" at bounding box center [392, 355] width 103 height 11
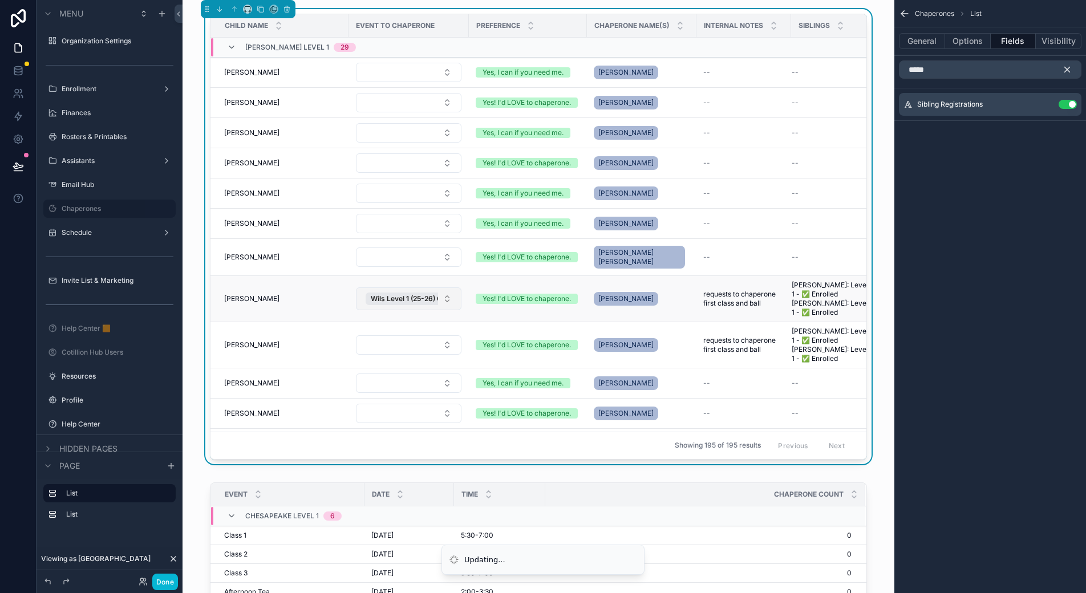
click at [443, 298] on button "Wils Level 1 (25-26) Class 1" at bounding box center [409, 298] width 106 height 23
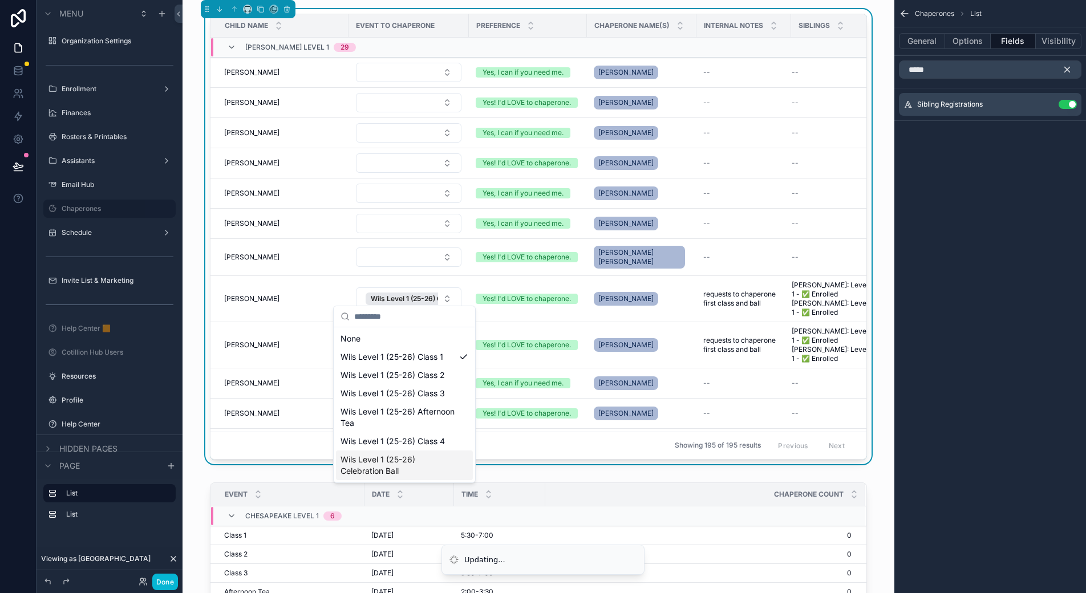
click at [403, 468] on span "Wils Level 1 (25-26) Celebration Ball" at bounding box center [398, 465] width 114 height 23
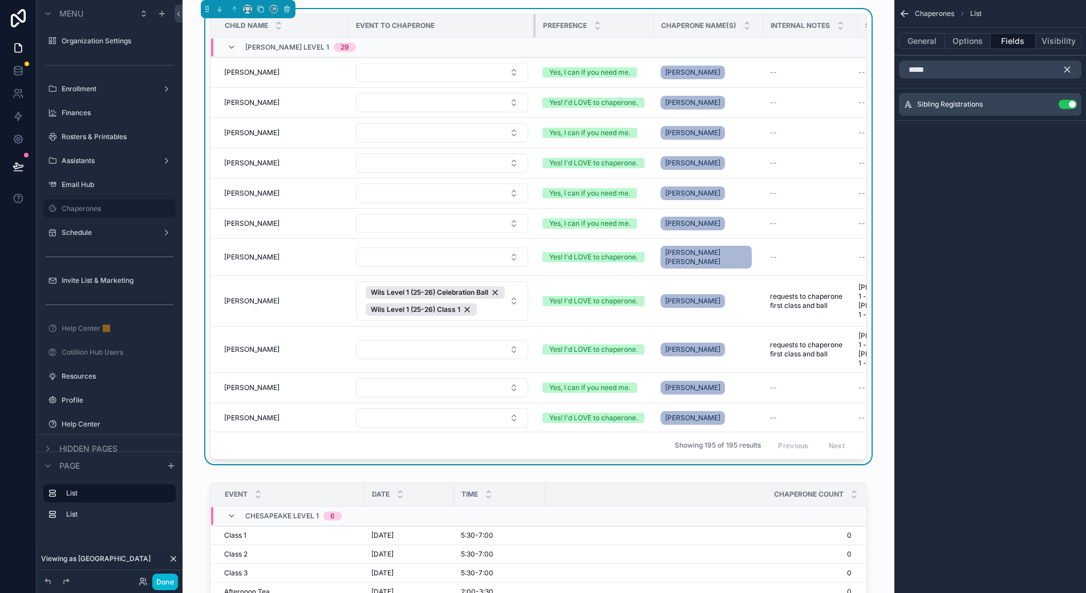
drag, startPoint x: 462, startPoint y: 25, endPoint x: 532, endPoint y: 30, distance: 70.4
click at [533, 30] on div "scrollable content" at bounding box center [535, 25] width 5 height 23
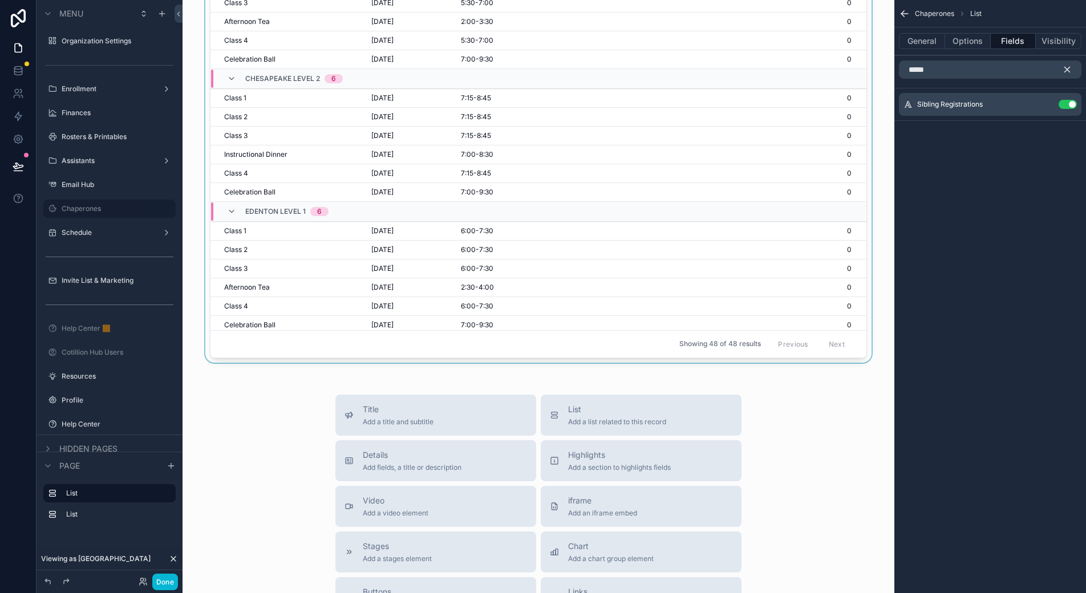
scroll to position [456, 0]
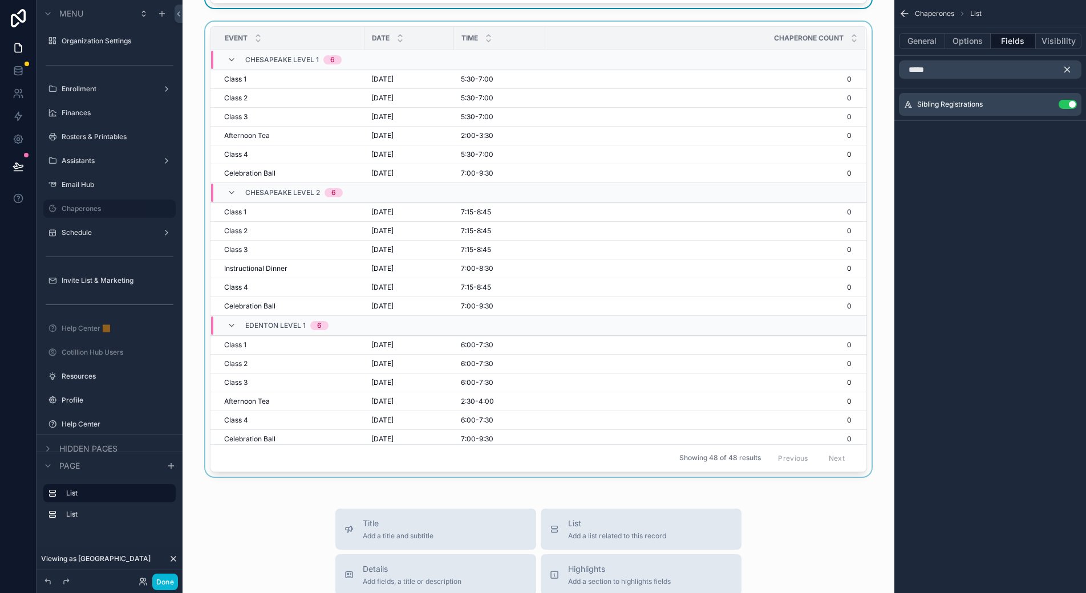
drag, startPoint x: 856, startPoint y: 185, endPoint x: 862, endPoint y: 226, distance: 41.5
click at [862, 226] on div "scrollable content" at bounding box center [539, 252] width 694 height 460
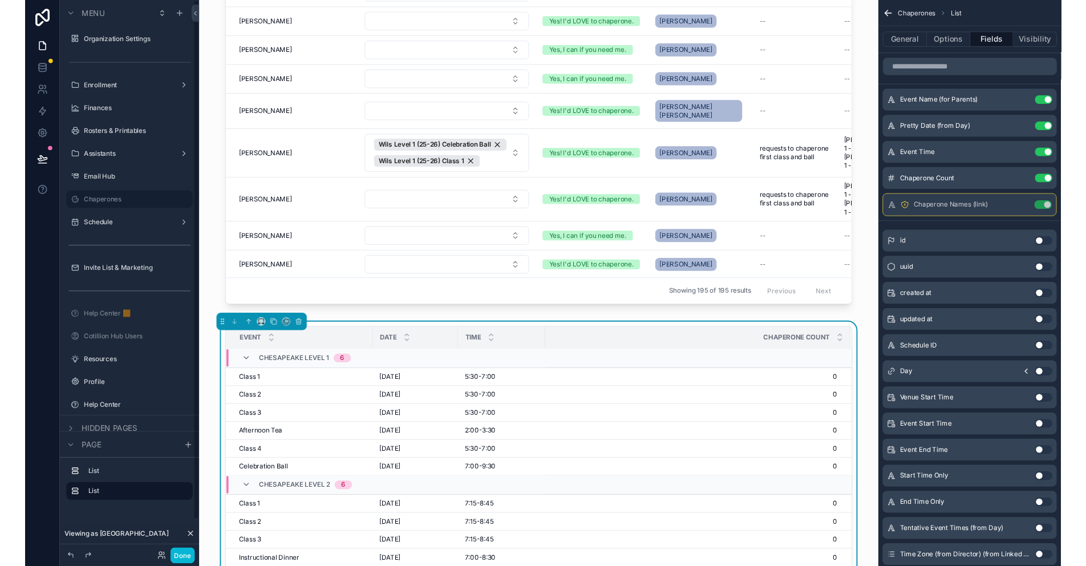
scroll to position [114, 0]
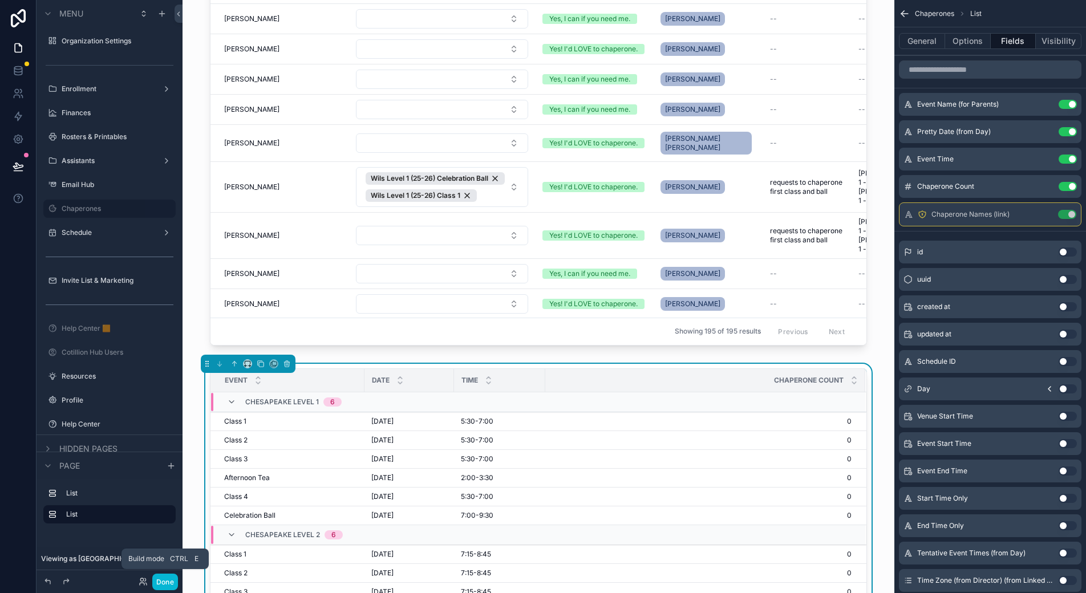
click at [20, 161] on icon at bounding box center [18, 166] width 11 height 11
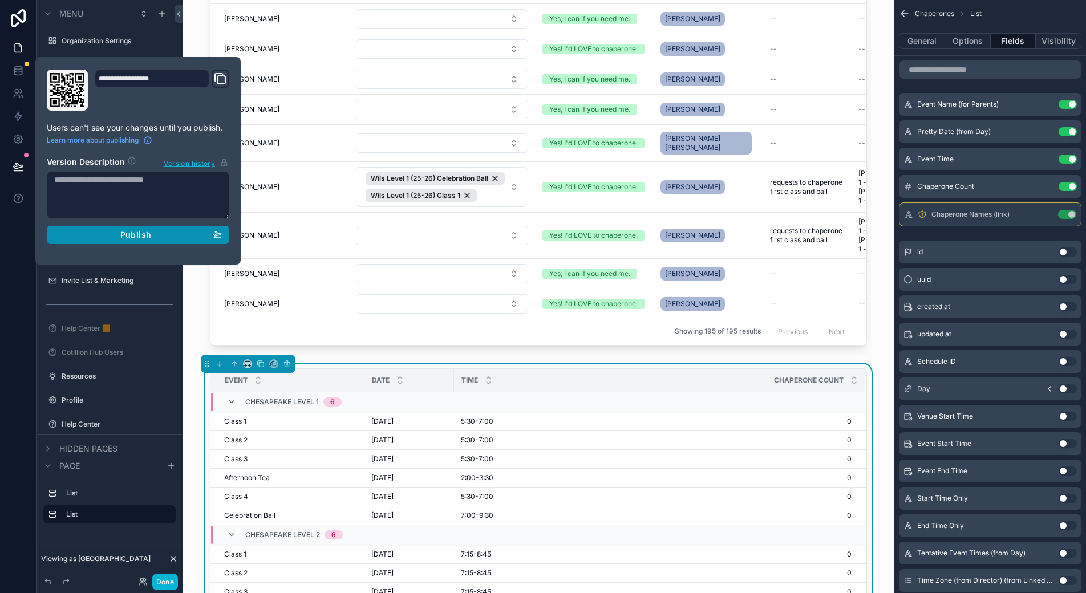
click at [111, 236] on div "Publish" at bounding box center [138, 235] width 168 height 10
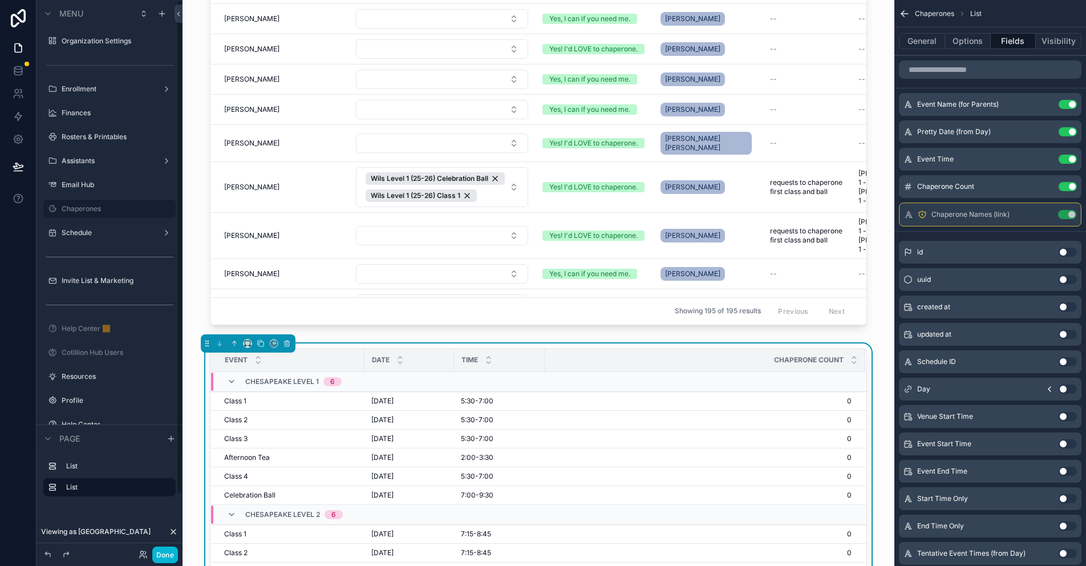
drag, startPoint x: 169, startPoint y: 212, endPoint x: 179, endPoint y: 219, distance: 11.9
click at [0, 0] on icon "scrollable content" at bounding box center [0, 0] width 0 height 0
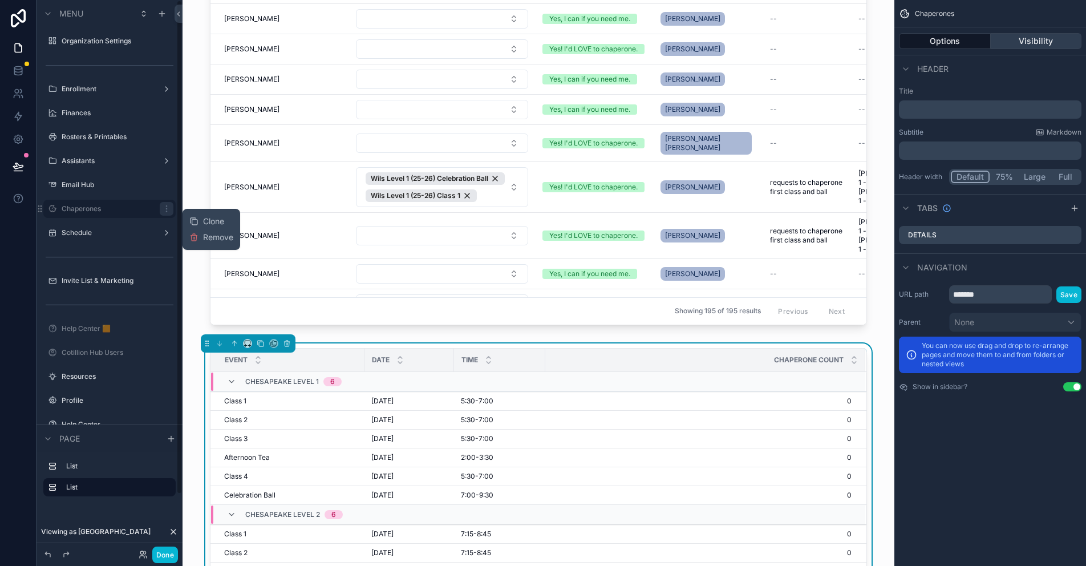
click at [1028, 37] on button "Visibility" at bounding box center [1036, 41] width 91 height 16
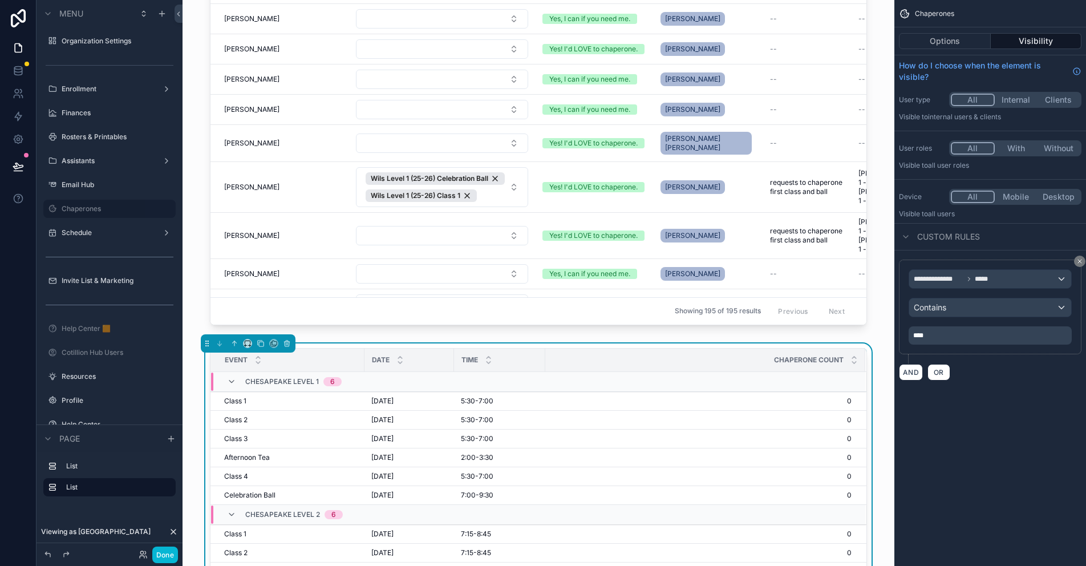
click at [938, 334] on p "****" at bounding box center [991, 335] width 156 height 9
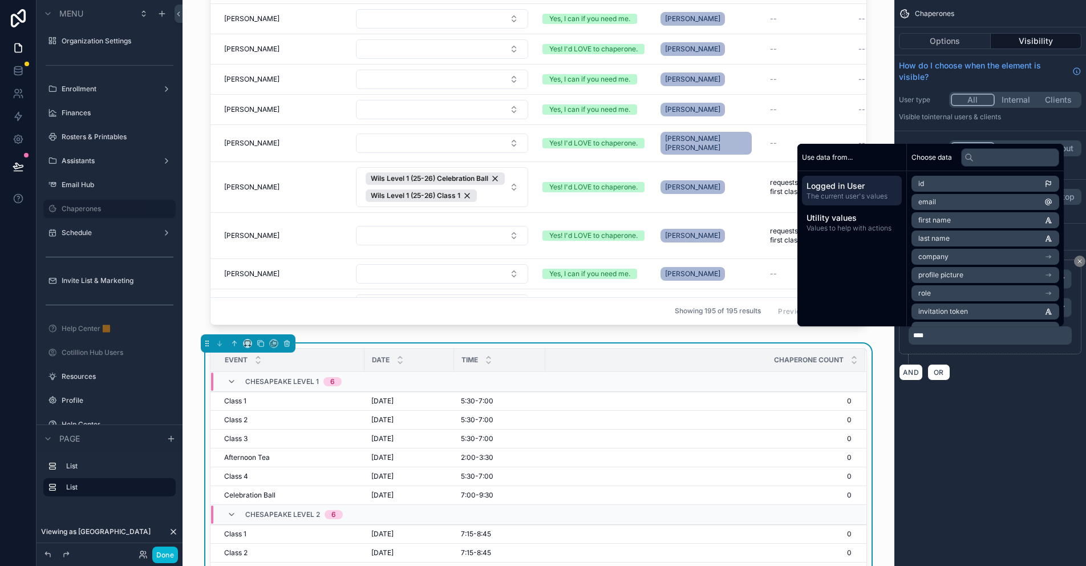
click at [924, 337] on span "****" at bounding box center [918, 335] width 10 height 7
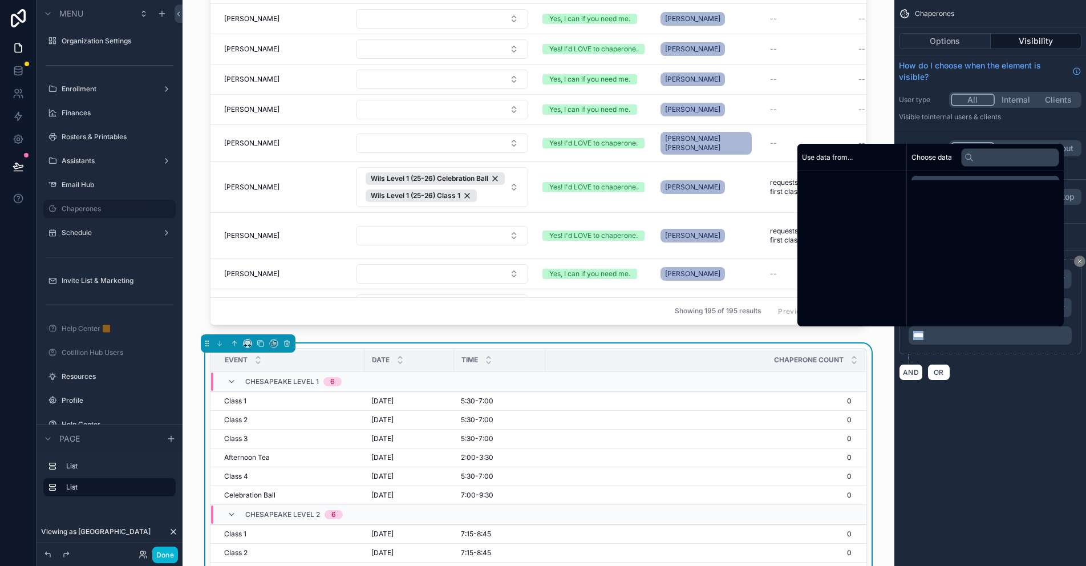
click at [924, 337] on span "****" at bounding box center [918, 335] width 10 height 7
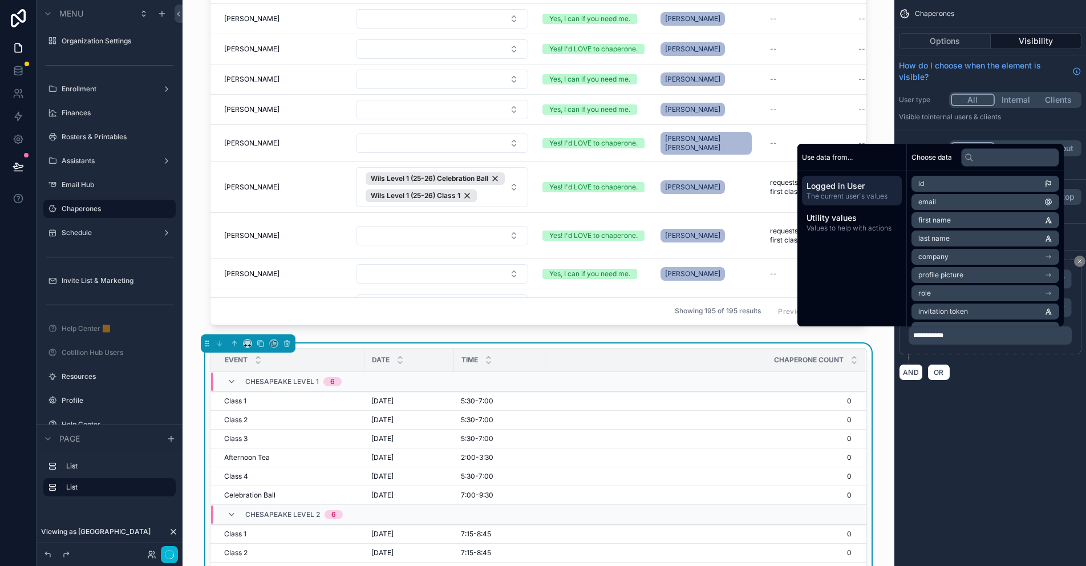
click at [993, 431] on div "**********" at bounding box center [990, 283] width 192 height 566
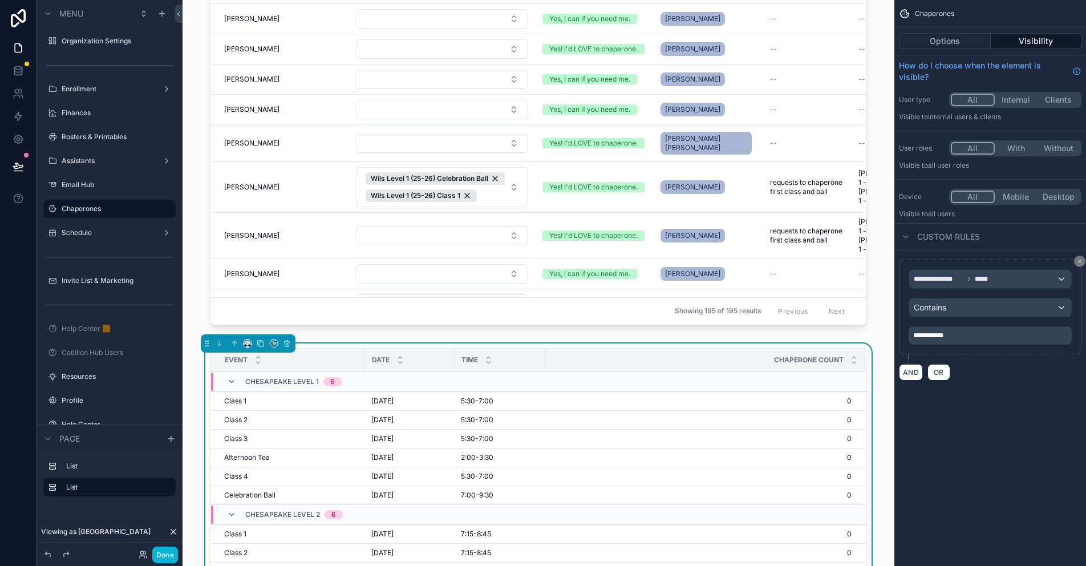
drag, startPoint x: 577, startPoint y: 347, endPoint x: 1025, endPoint y: 1, distance: 566.4
click at [577, 347] on div "Event Date Time Chaperone Count Chesapeake Level 1 6 Class 1 Class 1 [DATE] [DA…" at bounding box center [539, 562] width 694 height 439
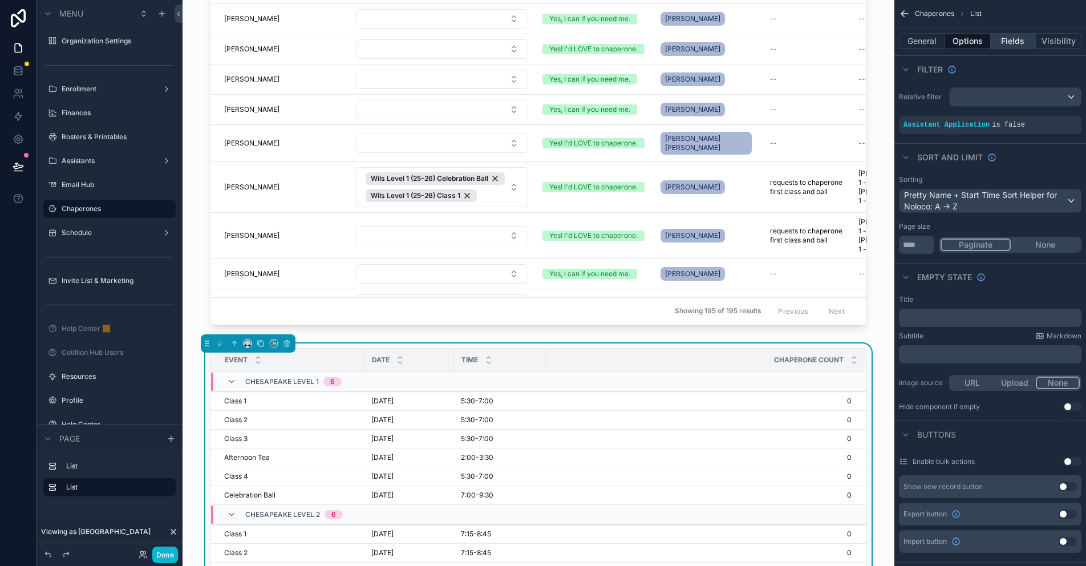
click at [1009, 37] on button "Fields" at bounding box center [1014, 41] width 46 height 16
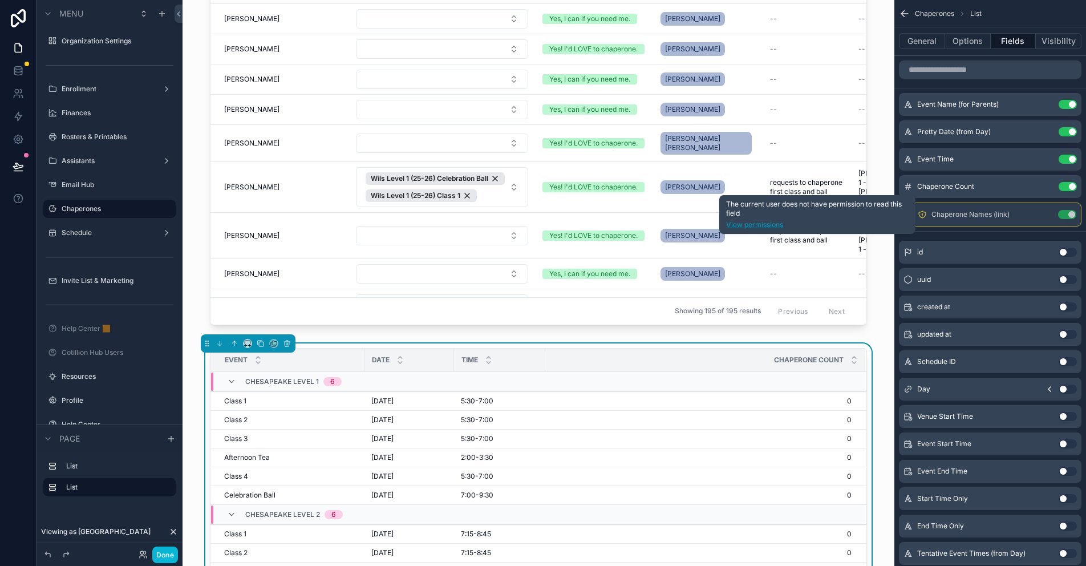
click at [777, 224] on link "View permissions" at bounding box center [817, 224] width 183 height 9
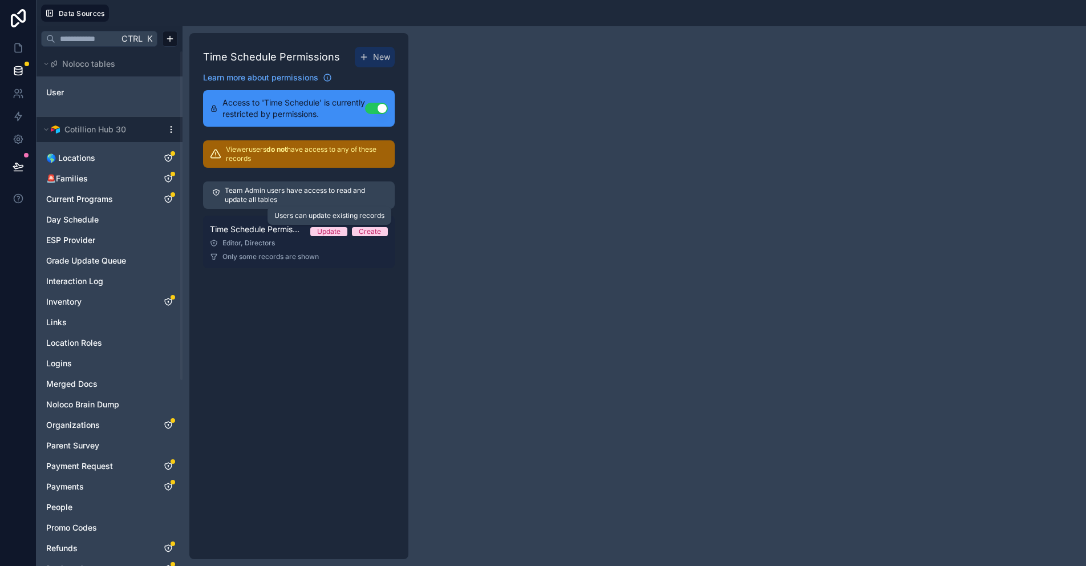
click at [333, 232] on div "Update" at bounding box center [328, 231] width 23 height 9
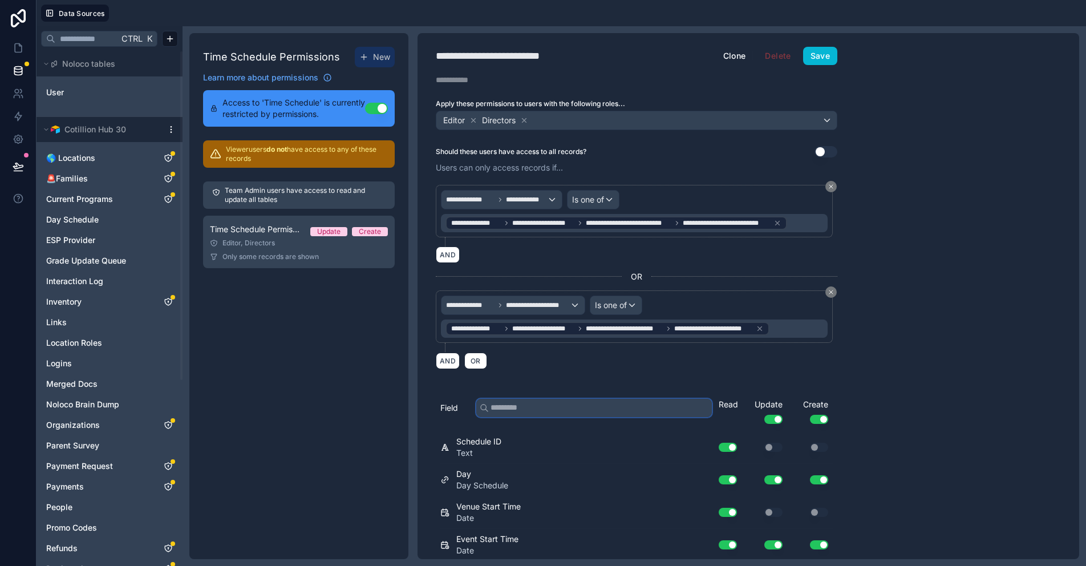
click at [521, 408] on input "text" at bounding box center [594, 408] width 236 height 18
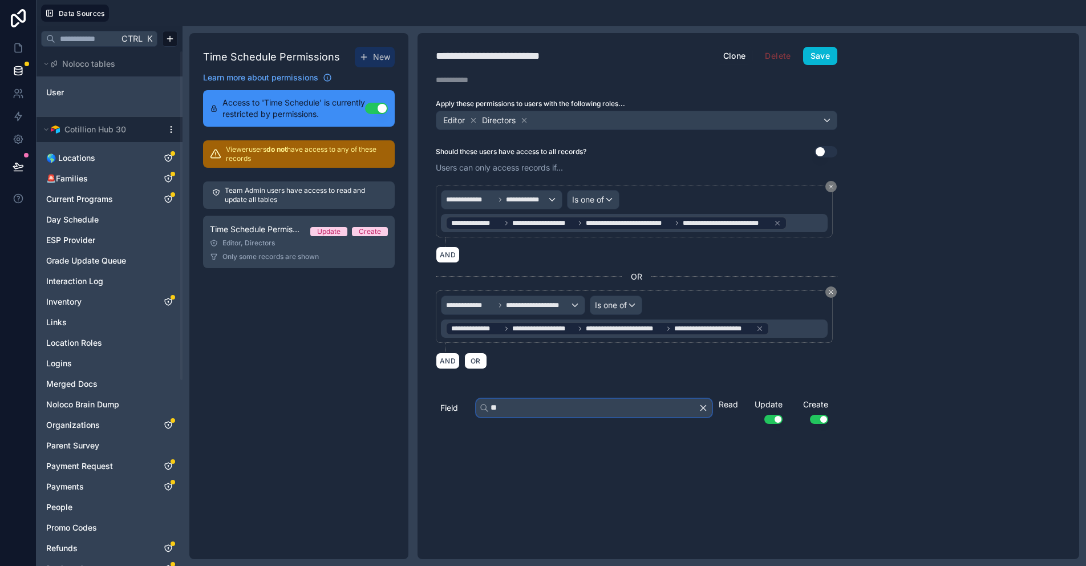
type input "*"
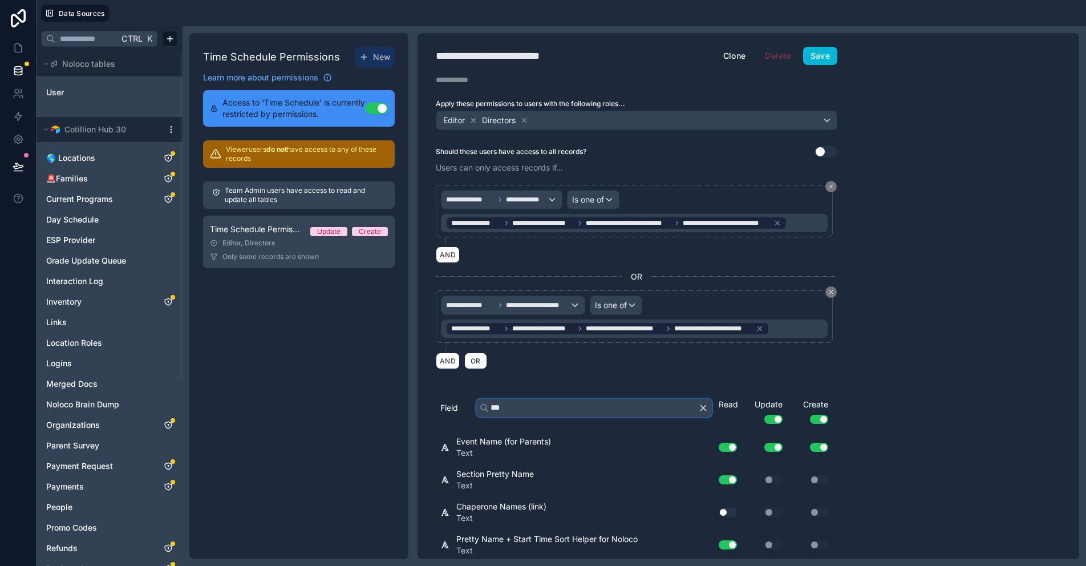
scroll to position [2, 0]
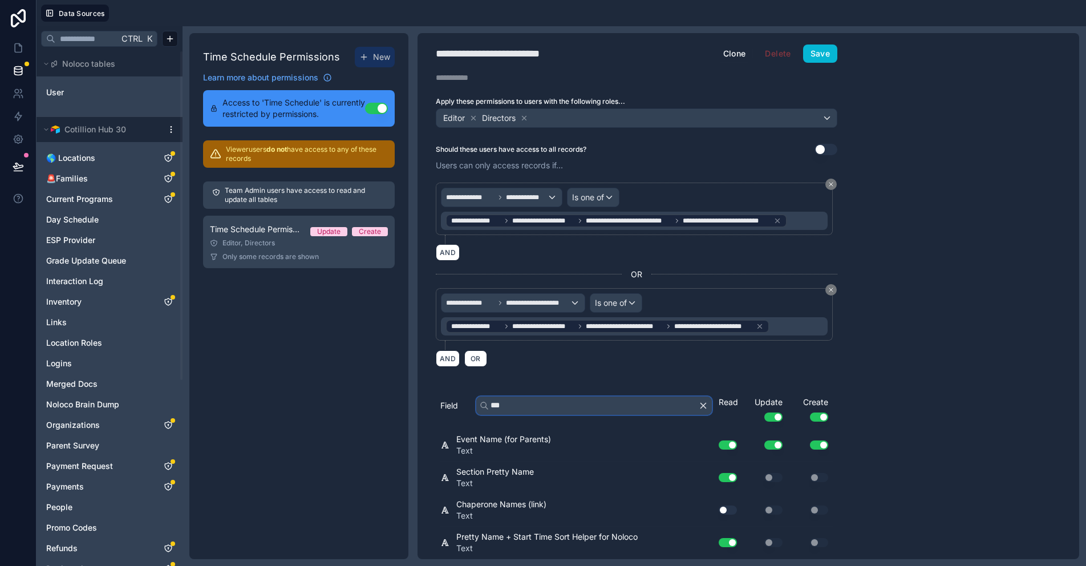
type input "***"
click at [728, 509] on button "Use setting" at bounding box center [728, 509] width 18 height 9
click at [821, 53] on button "Save" at bounding box center [820, 53] width 34 height 18
click at [18, 44] on icon at bounding box center [18, 47] width 11 height 11
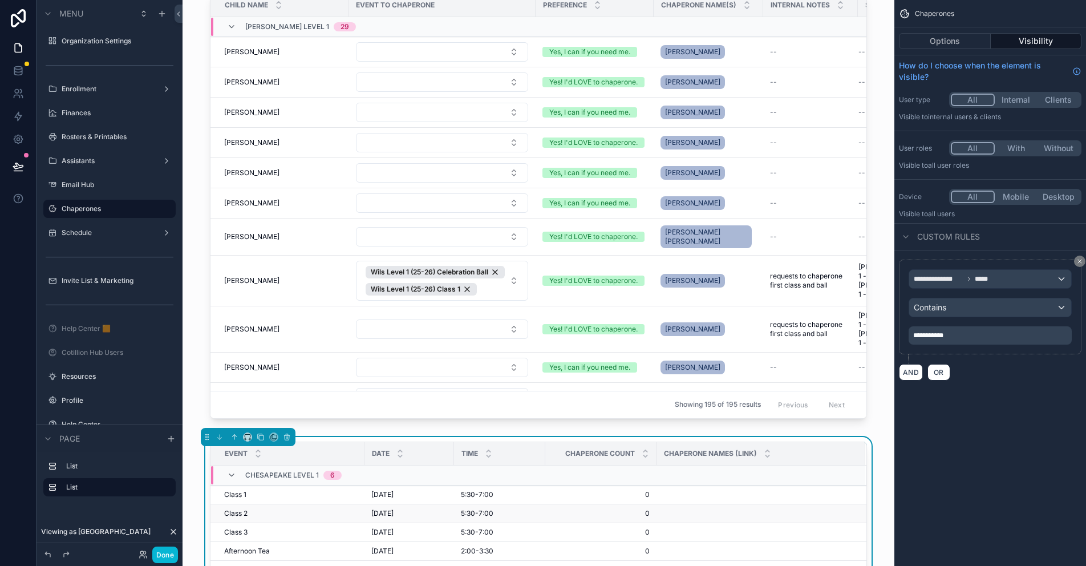
scroll to position [57, 0]
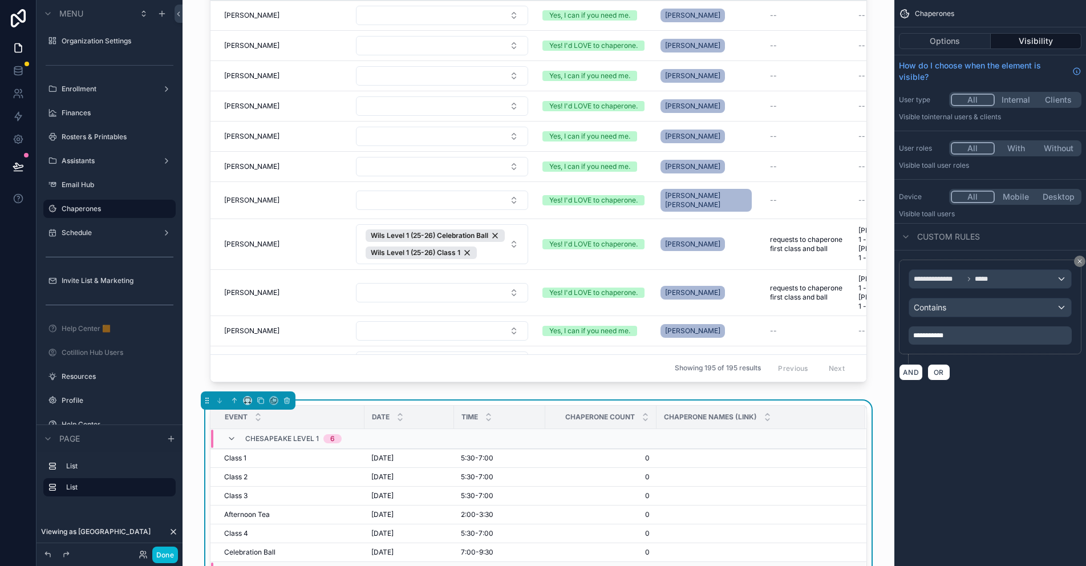
click at [798, 424] on div "Chaperone Names (link)" at bounding box center [761, 417] width 208 height 22
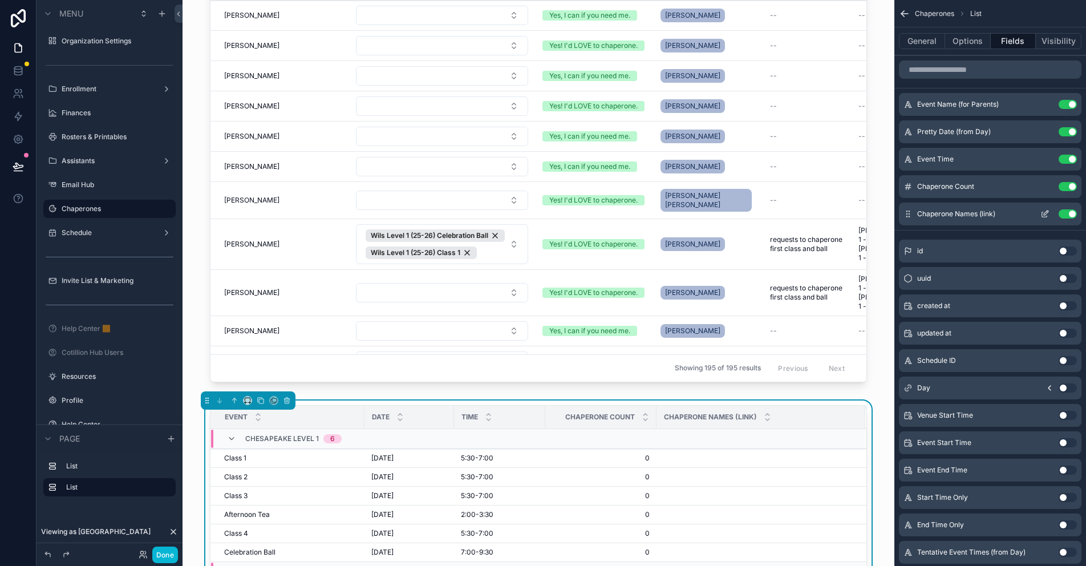
click at [1046, 214] on icon "scrollable content" at bounding box center [1044, 213] width 9 height 9
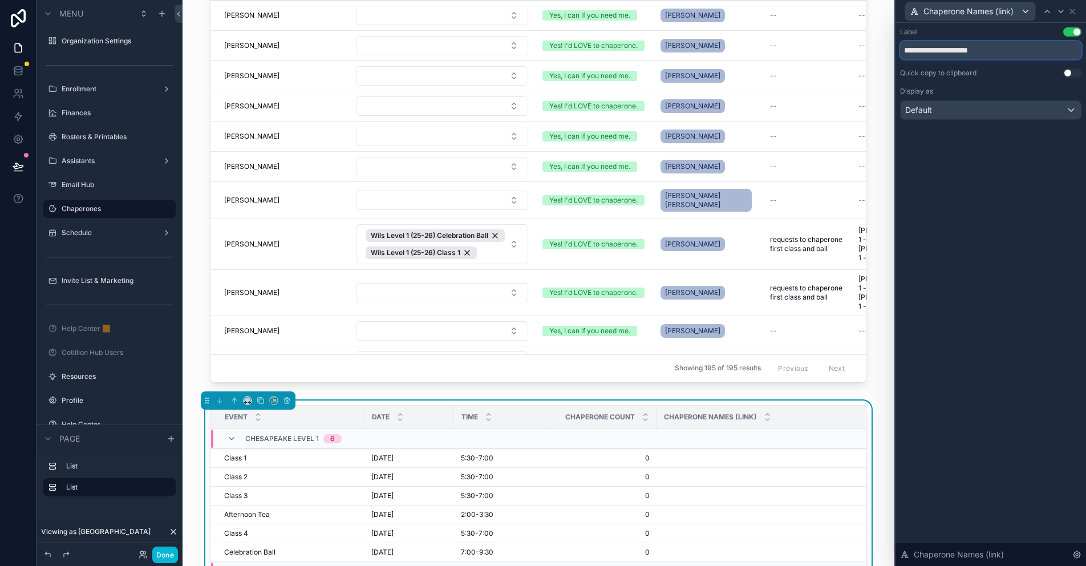
click at [999, 48] on input "**********" at bounding box center [990, 50] width 181 height 18
type input "**********"
click at [985, 270] on div "**********" at bounding box center [991, 294] width 191 height 543
click at [15, 169] on icon at bounding box center [18, 166] width 11 height 11
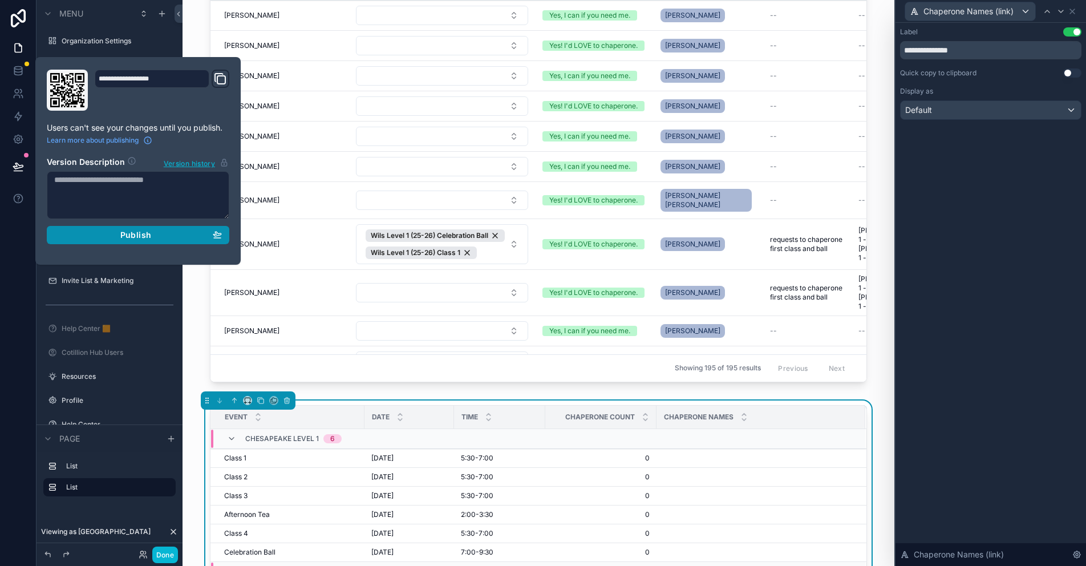
click at [154, 238] on div "Publish" at bounding box center [138, 235] width 168 height 10
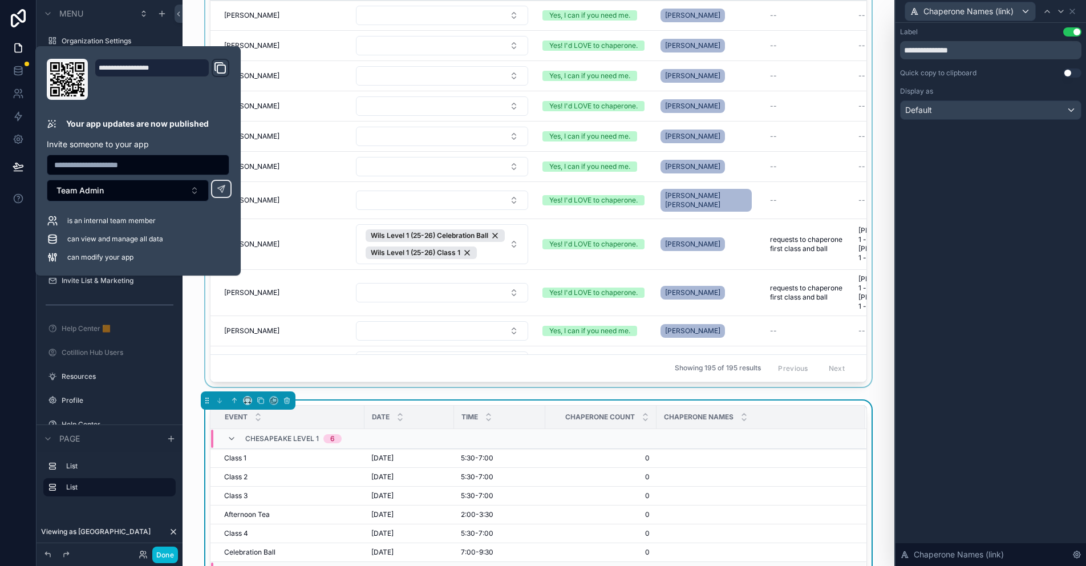
click at [339, 205] on div "scrollable content" at bounding box center [539, 171] width 694 height 439
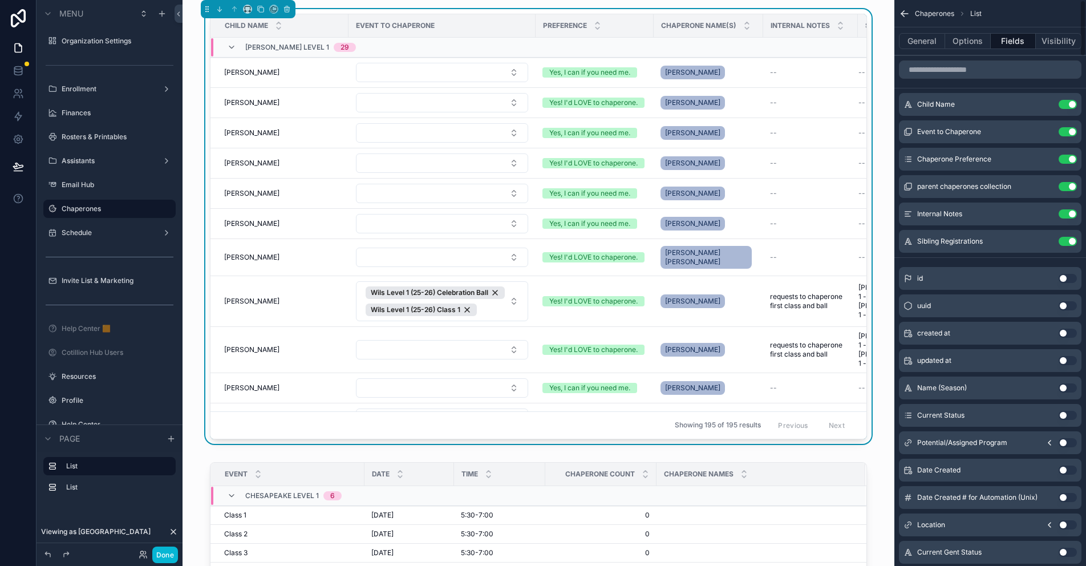
drag, startPoint x: 1007, startPoint y: 40, endPoint x: 998, endPoint y: 54, distance: 16.5
click at [1007, 40] on button "Fields" at bounding box center [1014, 41] width 46 height 16
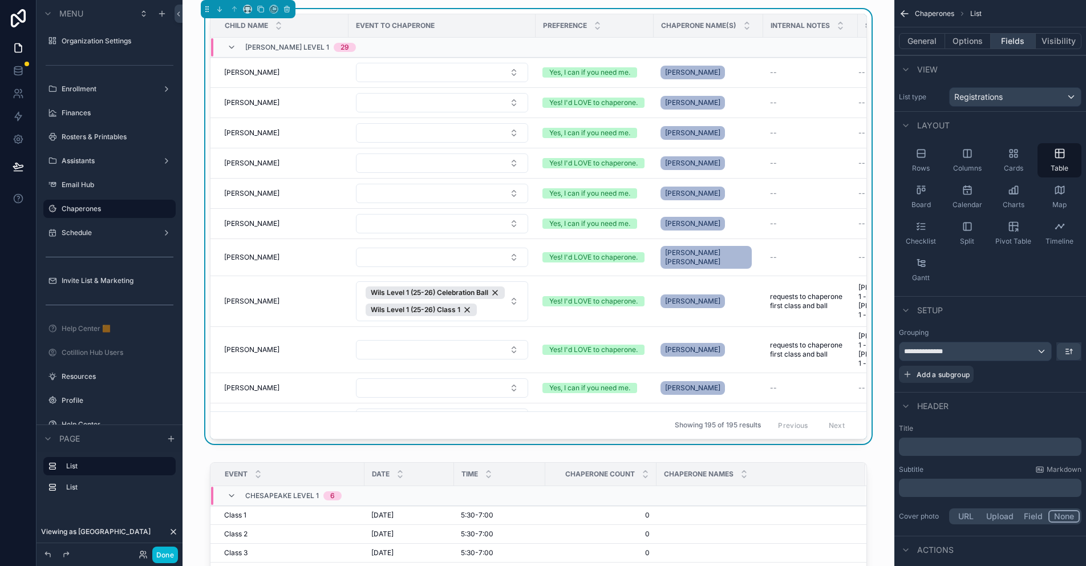
click at [1009, 39] on button "Fields" at bounding box center [1014, 41] width 46 height 16
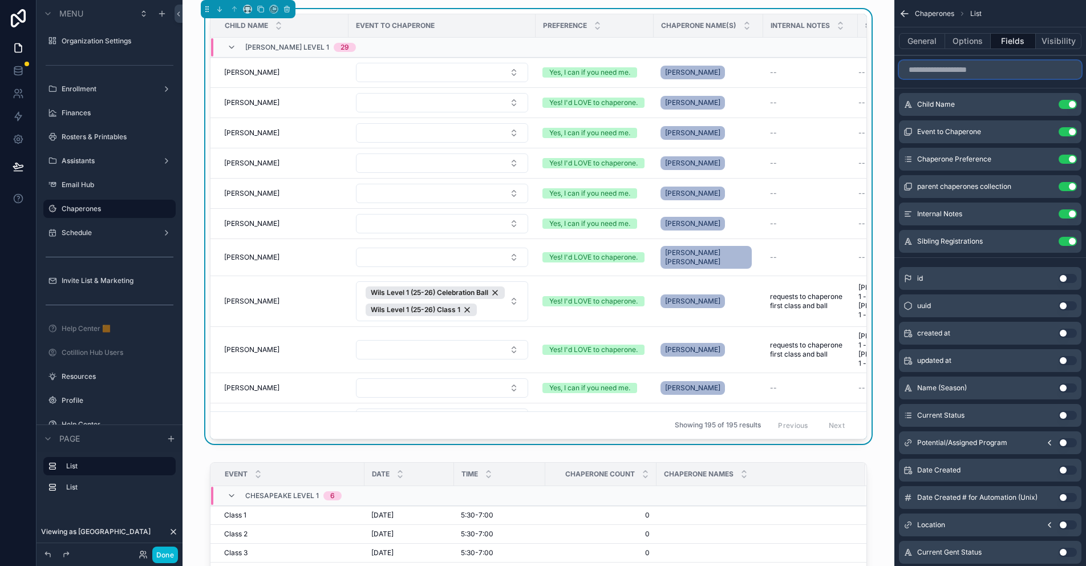
click at [948, 74] on input "scrollable content" at bounding box center [990, 69] width 183 height 18
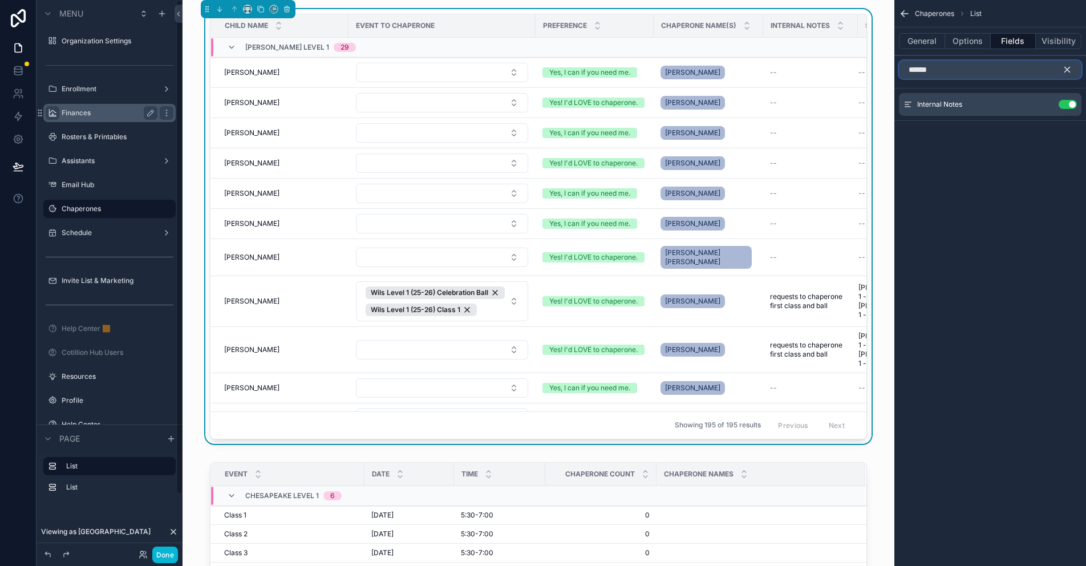
type input "******"
click at [19, 67] on icon at bounding box center [18, 70] width 11 height 11
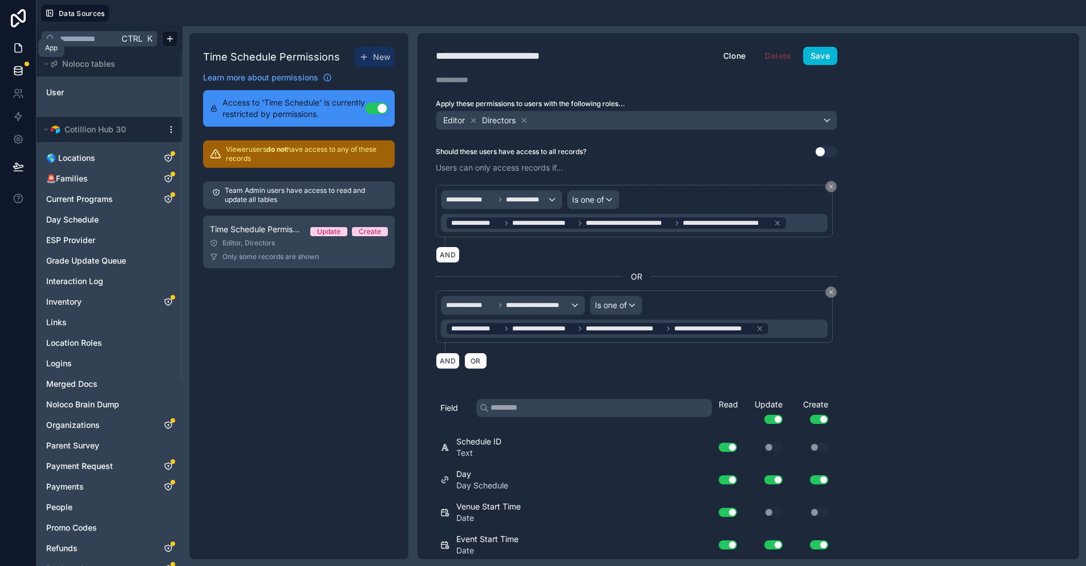
click at [18, 47] on icon at bounding box center [18, 47] width 11 height 11
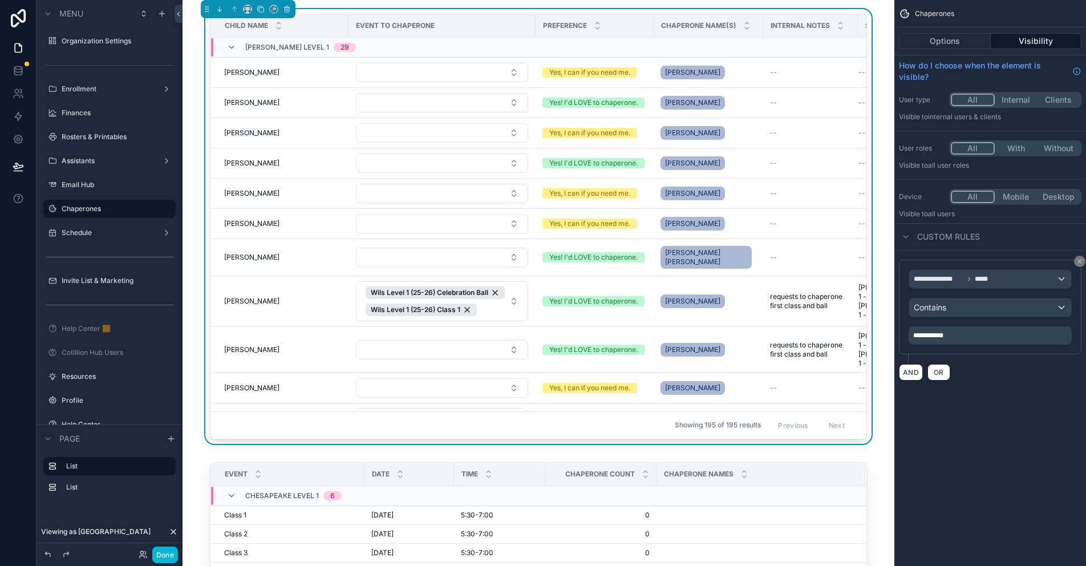
click at [649, 10] on div "Child Name Event to Chaperone Preference Chaperone Name(s) Internal Notes Sibli…" at bounding box center [539, 228] width 694 height 439
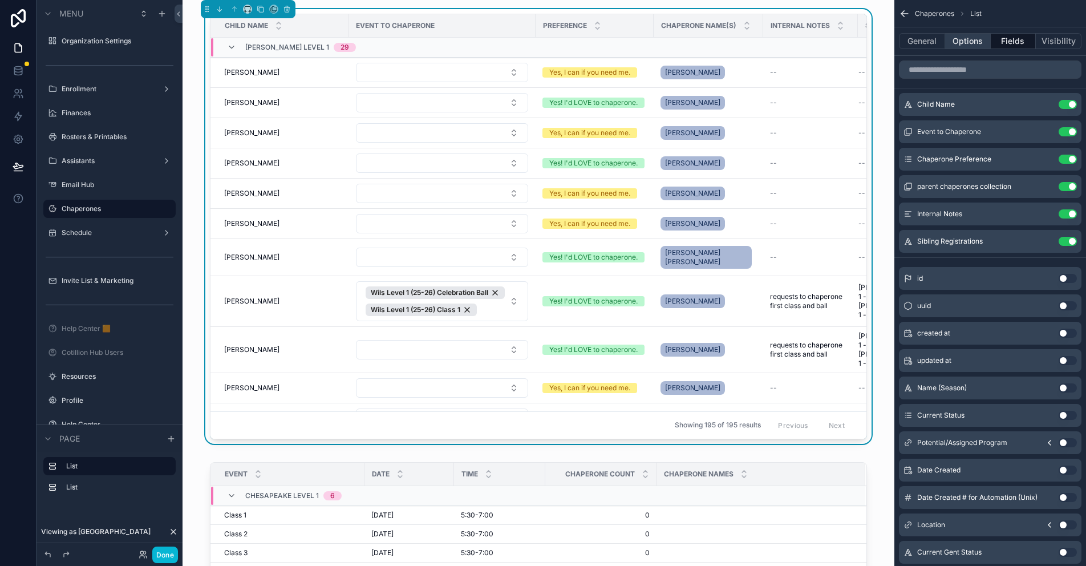
click at [966, 33] on button "Options" at bounding box center [968, 41] width 46 height 16
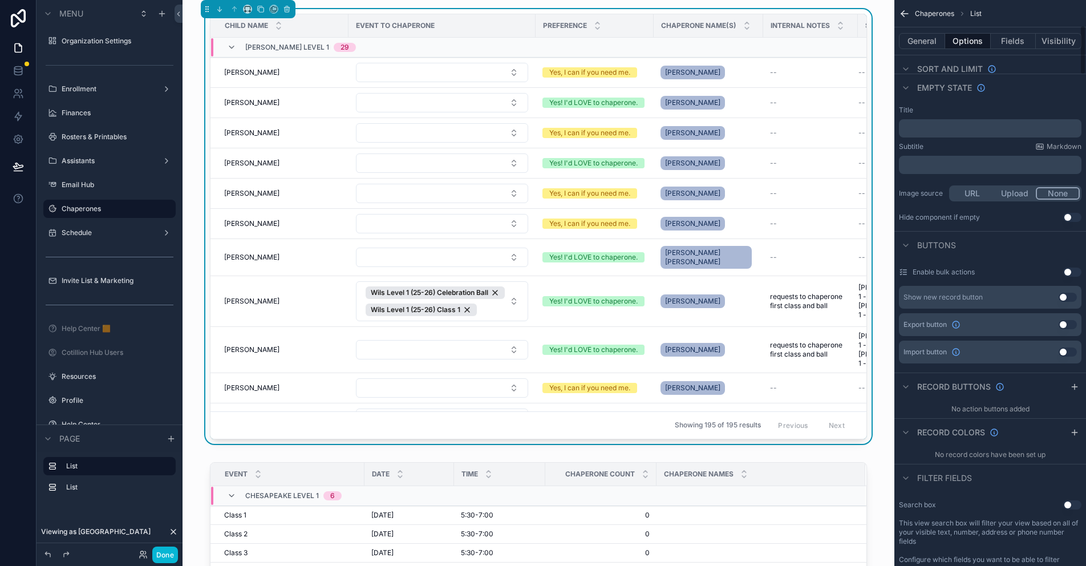
scroll to position [342, 0]
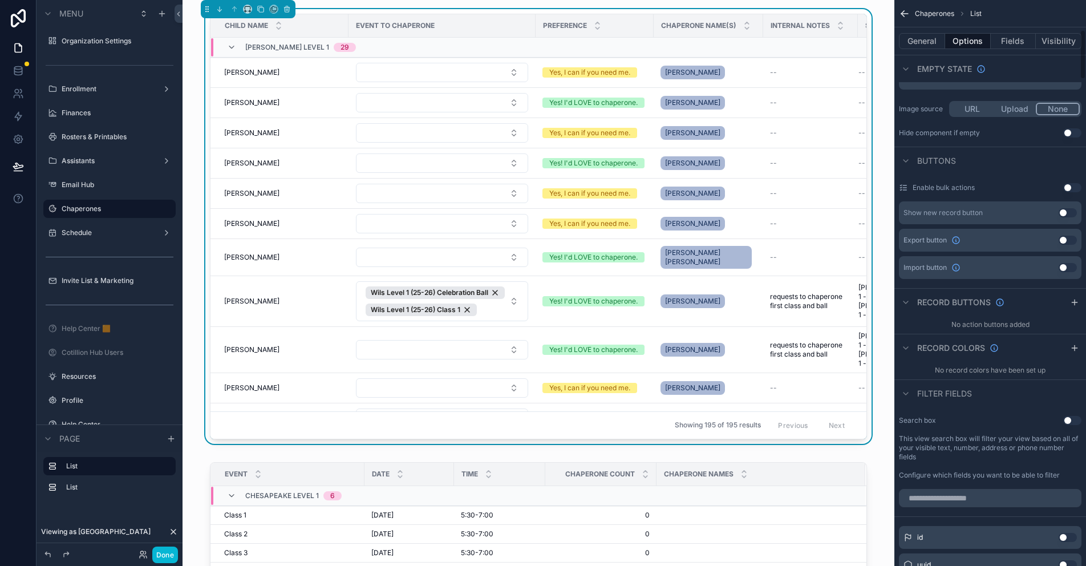
click at [1070, 416] on button "Use setting" at bounding box center [1072, 420] width 18 height 9
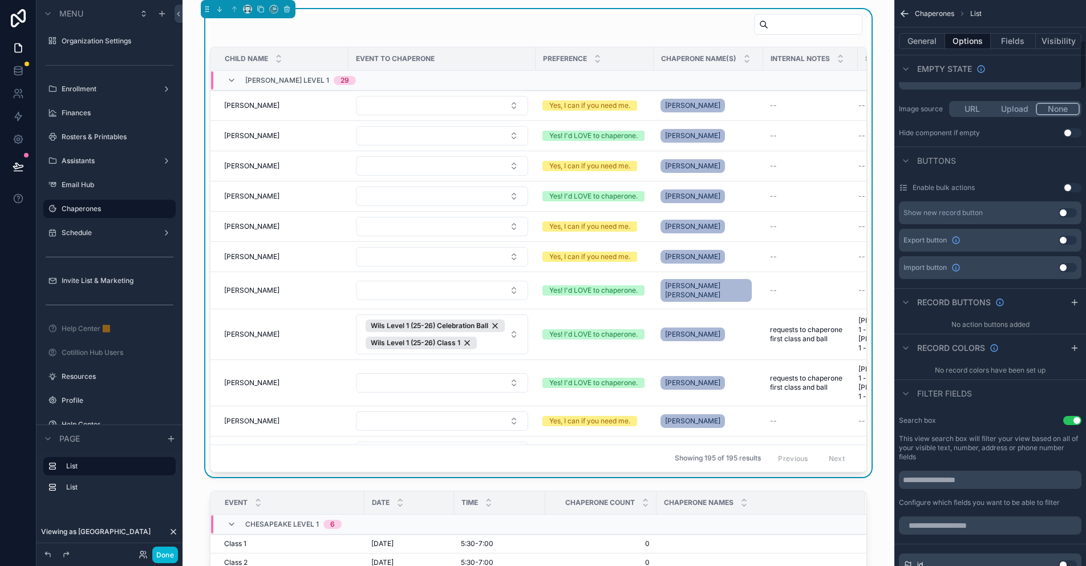
scroll to position [456, 0]
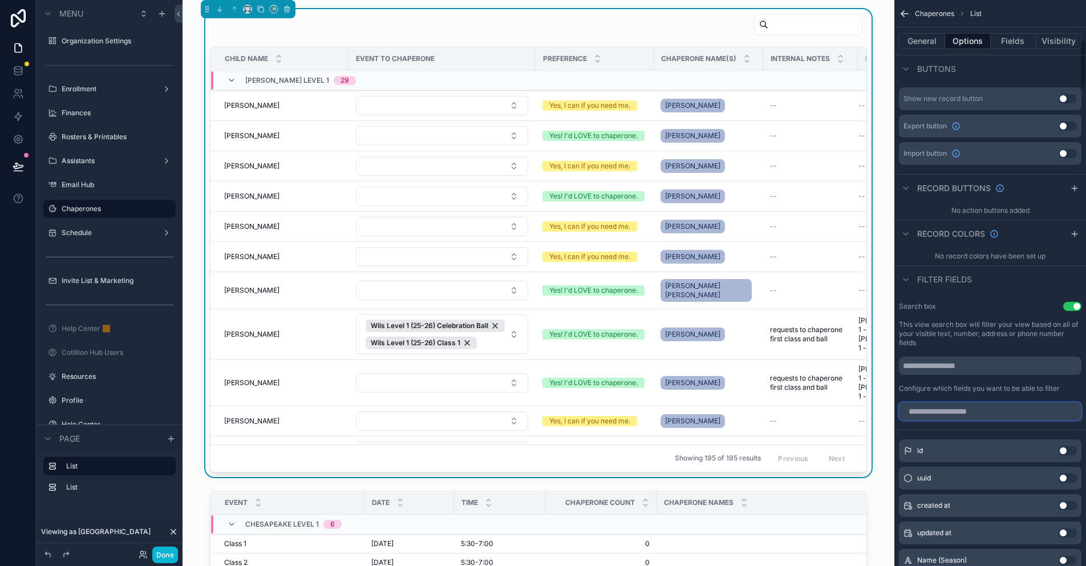
click at [952, 402] on input "scrollable content" at bounding box center [990, 411] width 183 height 18
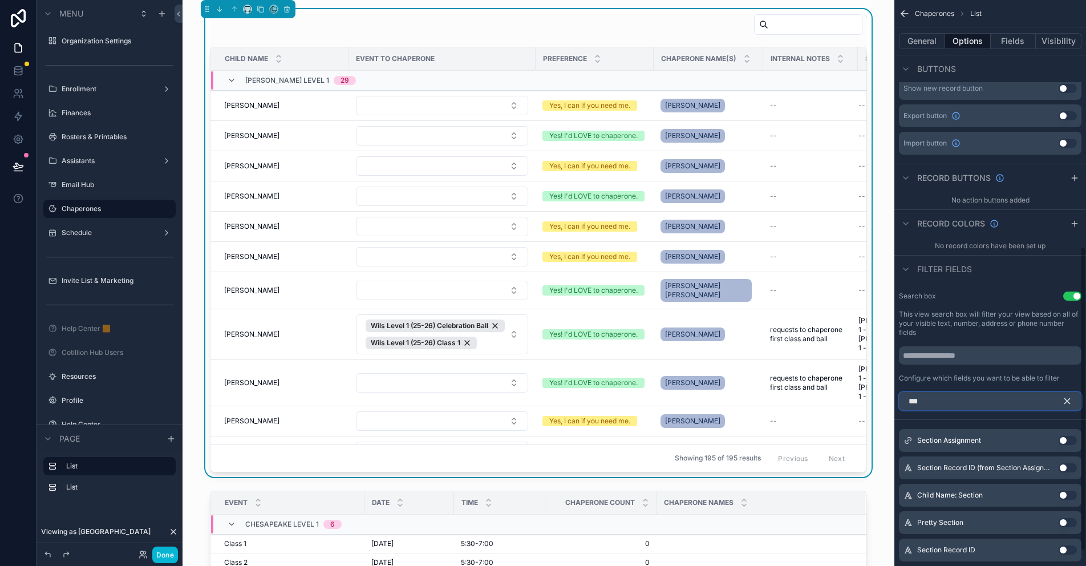
scroll to position [485, 0]
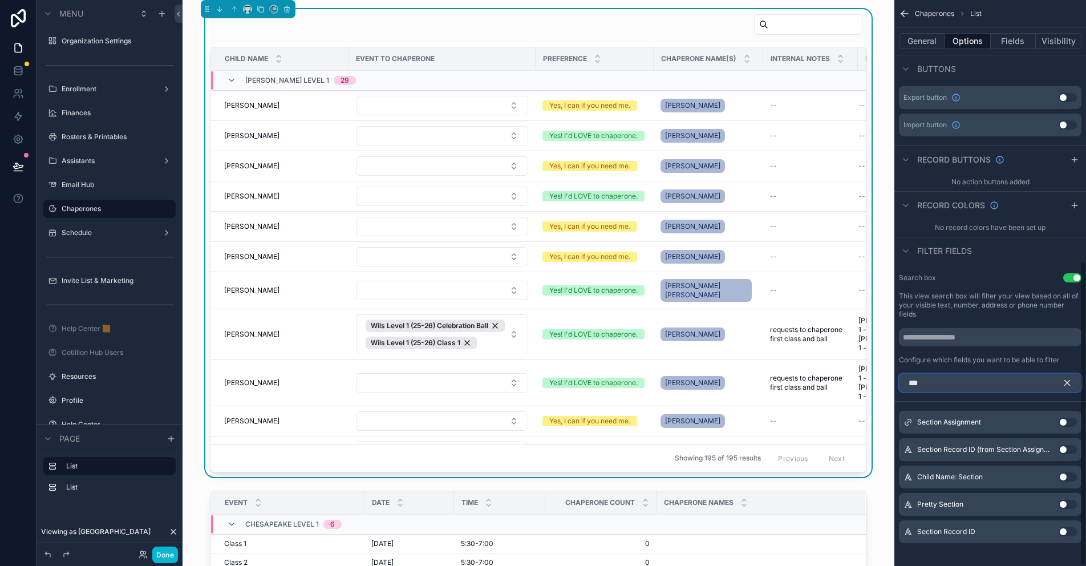
type input "***"
click at [1068, 500] on button "Use setting" at bounding box center [1068, 504] width 18 height 9
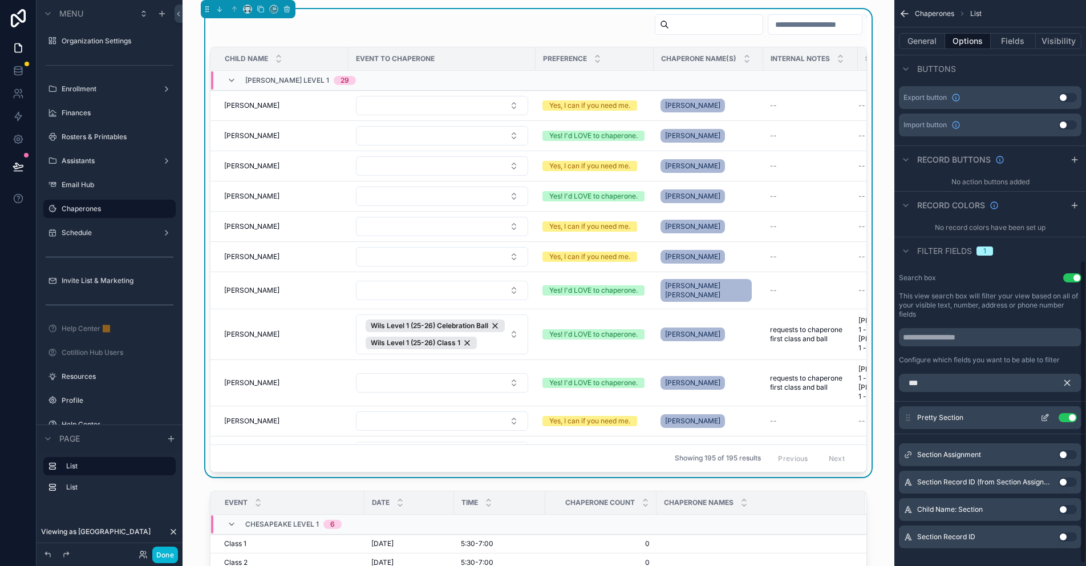
click at [1046, 413] on icon "scrollable content" at bounding box center [1044, 417] width 9 height 9
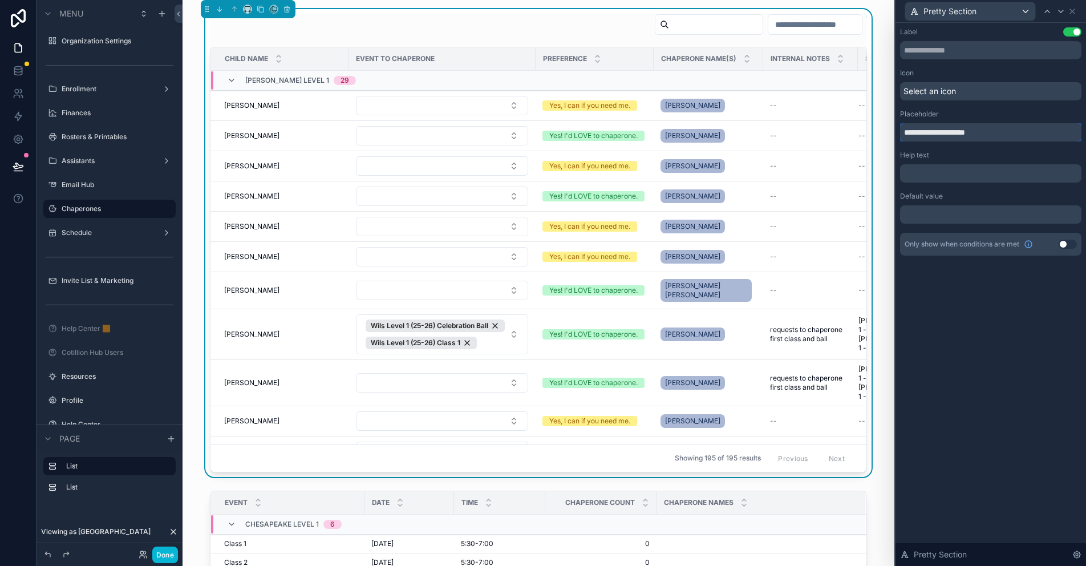
click at [941, 131] on input "**********" at bounding box center [990, 132] width 181 height 18
type input "**********"
click at [1072, 10] on icon at bounding box center [1072, 11] width 9 height 9
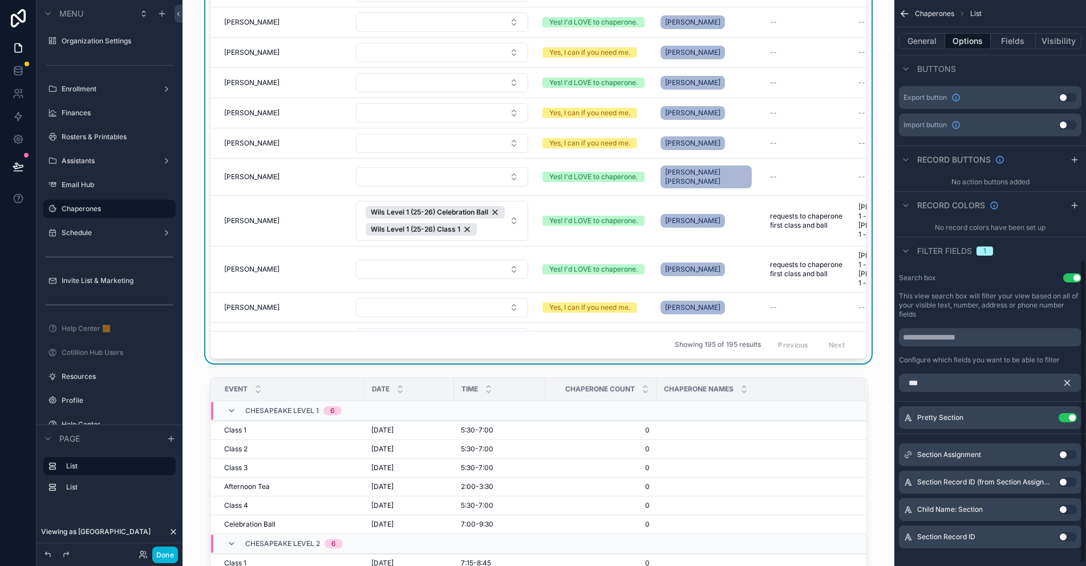
scroll to position [114, 0]
drag, startPoint x: 777, startPoint y: 375, endPoint x: 804, endPoint y: 365, distance: 28.2
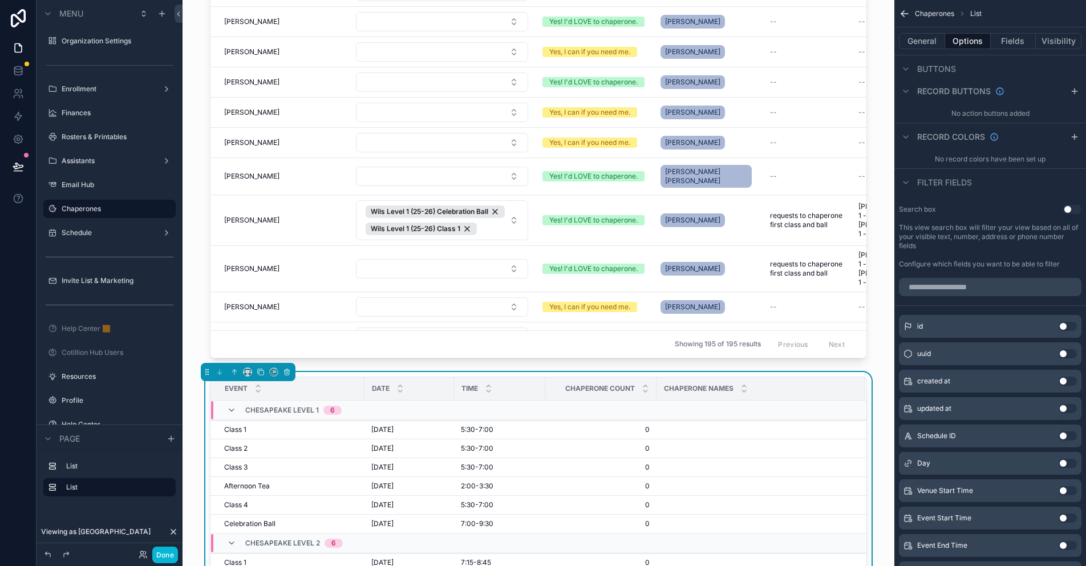
drag, startPoint x: 1070, startPoint y: 206, endPoint x: 977, endPoint y: 282, distance: 120.0
click at [1070, 206] on button "Use setting" at bounding box center [1072, 209] width 18 height 9
click at [977, 273] on div "Search box Use setting This view search box will filter your view based on all …" at bounding box center [990, 236] width 192 height 73
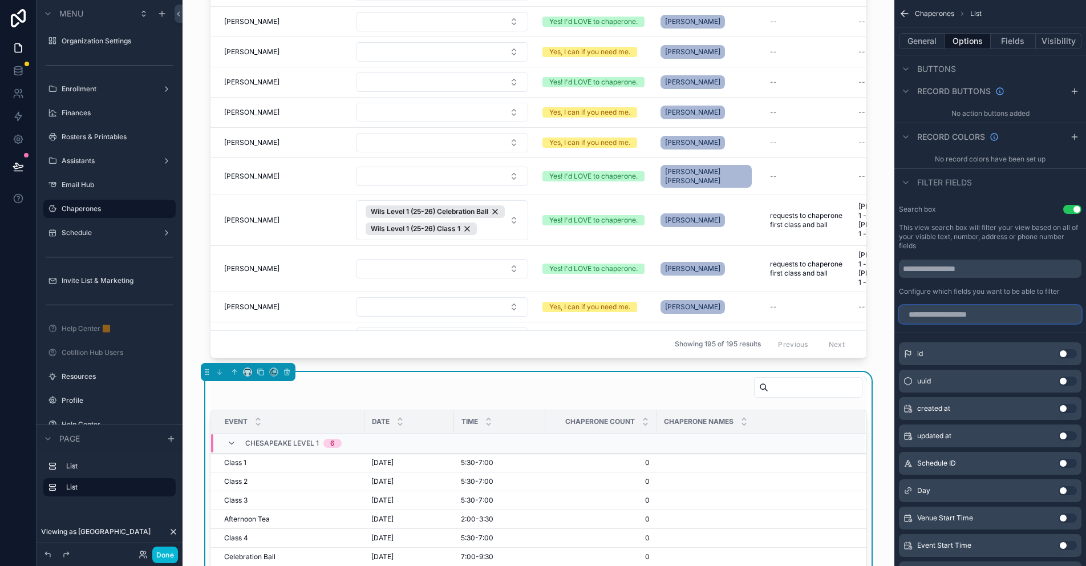
click at [951, 313] on input "scrollable content" at bounding box center [990, 314] width 183 height 18
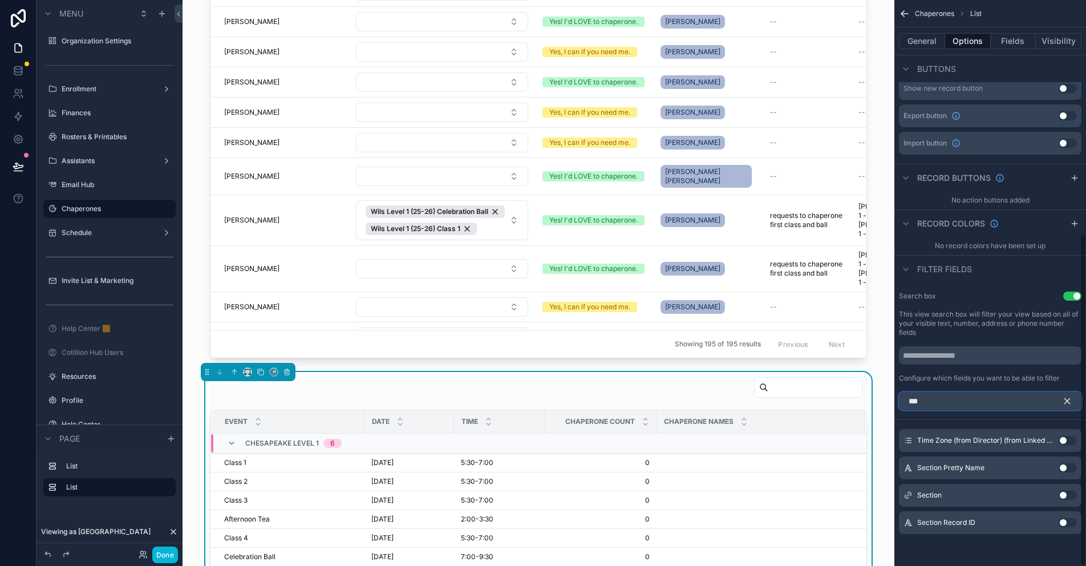
type input "***"
drag, startPoint x: 1068, startPoint y: 467, endPoint x: 1051, endPoint y: 423, distance: 47.1
click at [1068, 467] on button "Use setting" at bounding box center [1068, 467] width 18 height 9
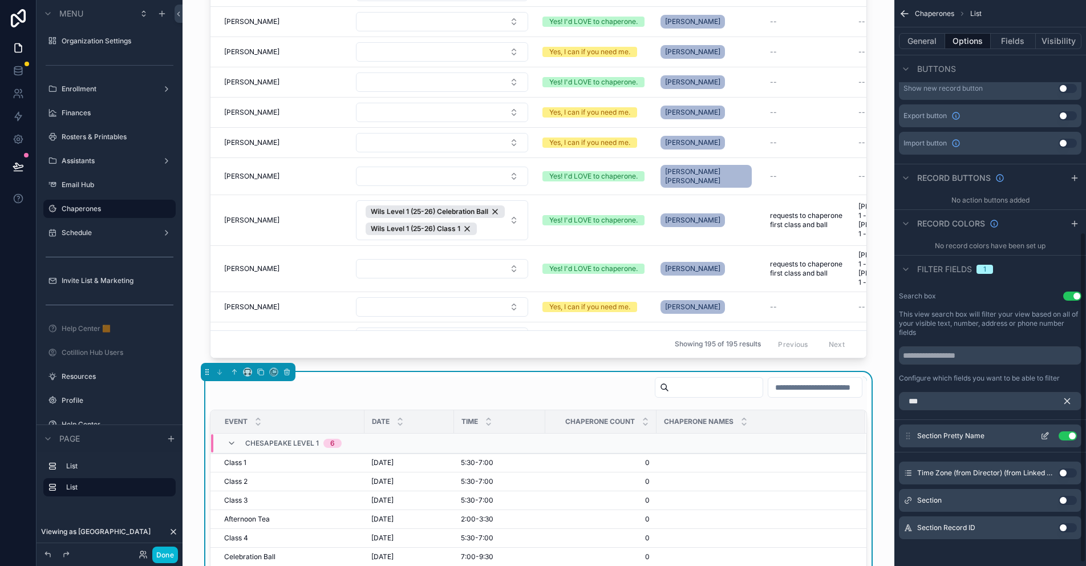
click at [1047, 434] on icon "scrollable content" at bounding box center [1047, 433] width 1 height 1
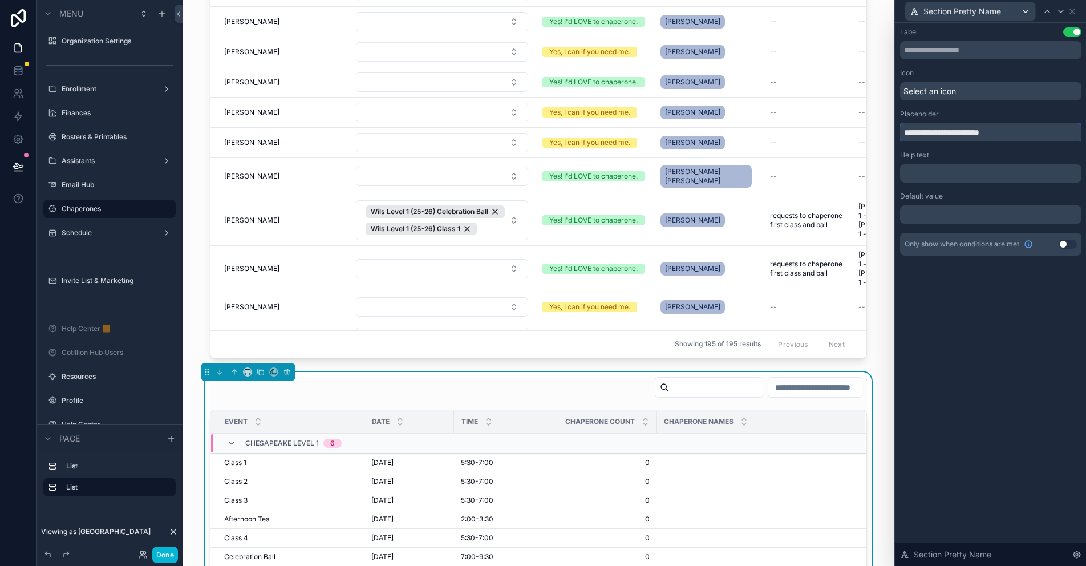
drag, startPoint x: 1008, startPoint y: 132, endPoint x: 955, endPoint y: 132, distance: 52.5
click at [955, 132] on input "**********" at bounding box center [990, 132] width 181 height 18
type input "**********"
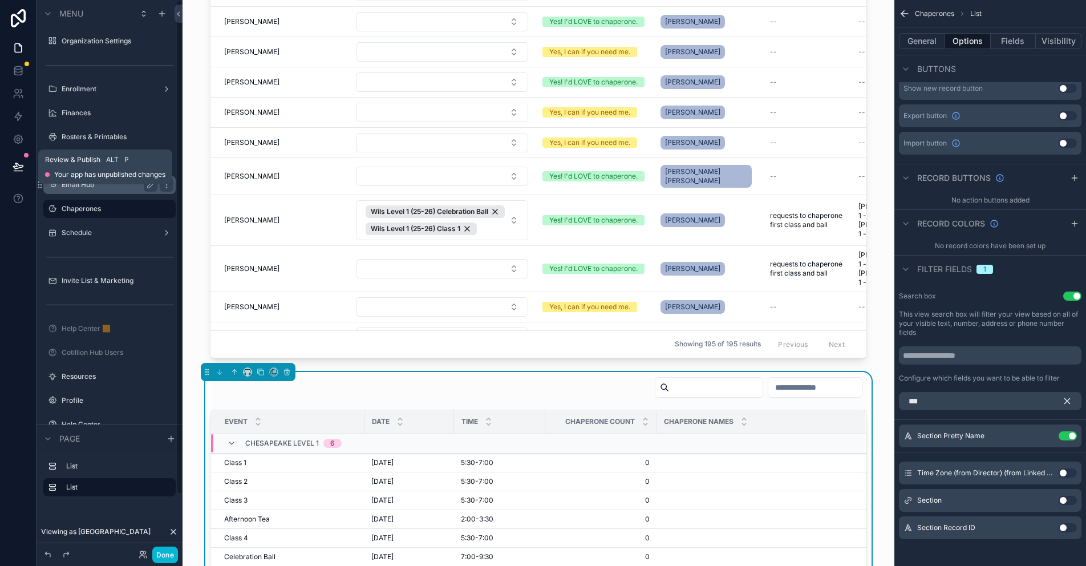
drag, startPoint x: 20, startPoint y: 163, endPoint x: 63, endPoint y: 180, distance: 46.1
click at [20, 163] on icon at bounding box center [18, 166] width 11 height 11
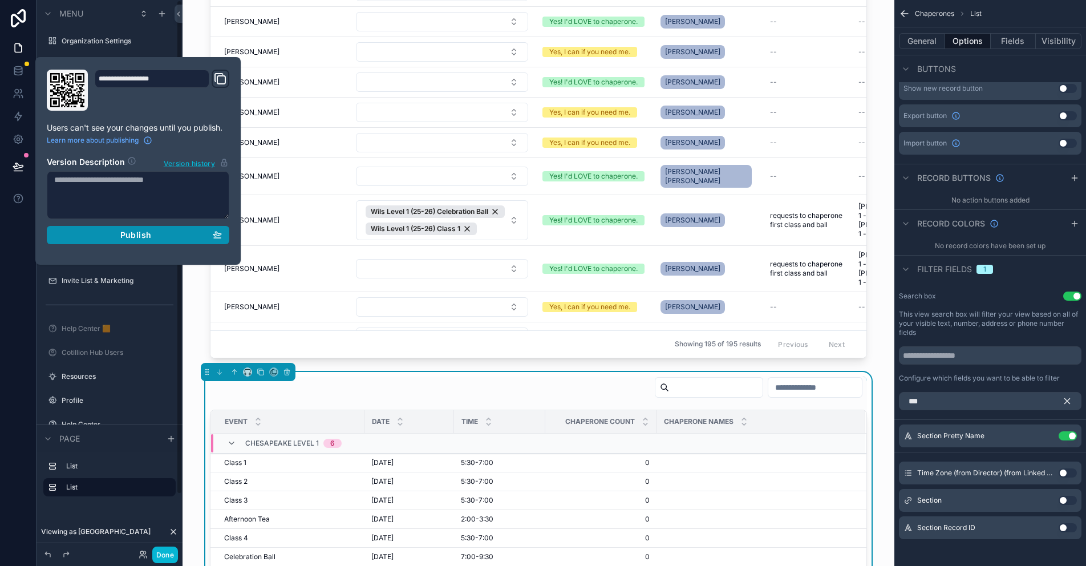
click at [126, 233] on span "Publish" at bounding box center [135, 235] width 31 height 10
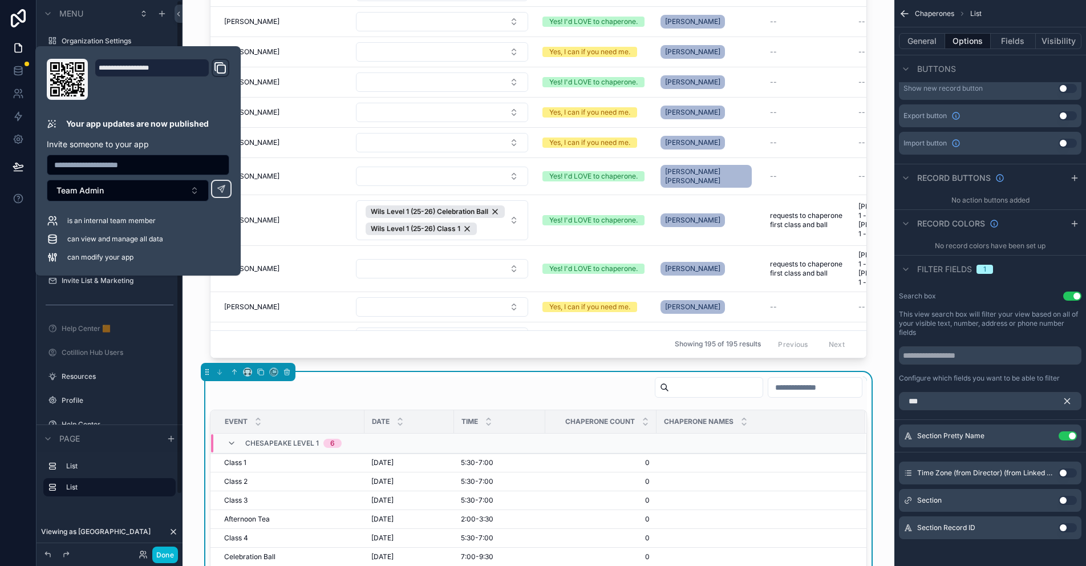
drag, startPoint x: 286, startPoint y: 327, endPoint x: 1026, endPoint y: 26, distance: 798.3
click at [286, 330] on div "Showing 195 of 195 results Previous Next" at bounding box center [538, 343] width 656 height 27
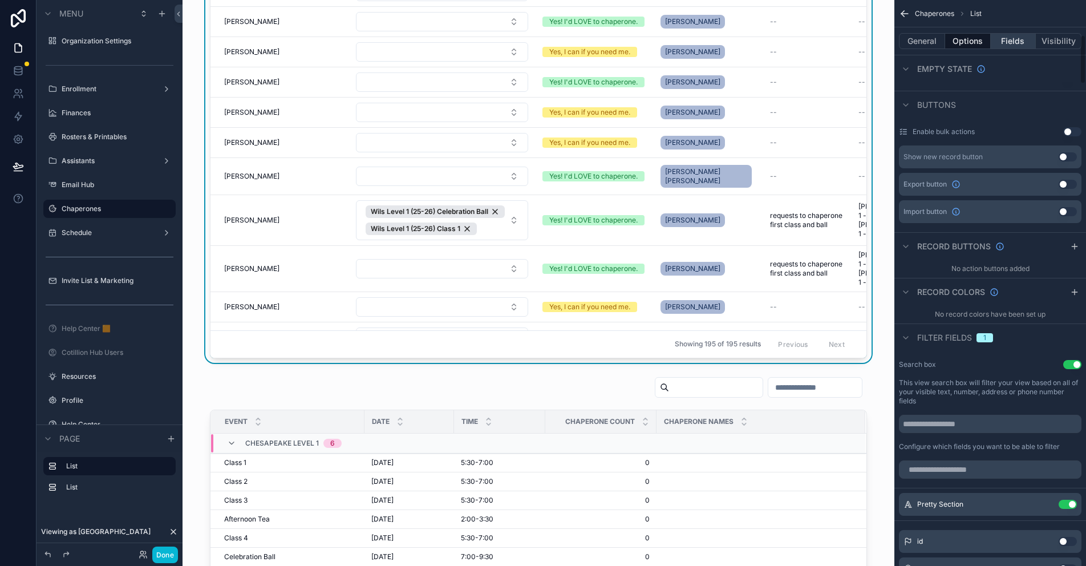
click at [1019, 39] on button "Fields" at bounding box center [1014, 41] width 46 height 16
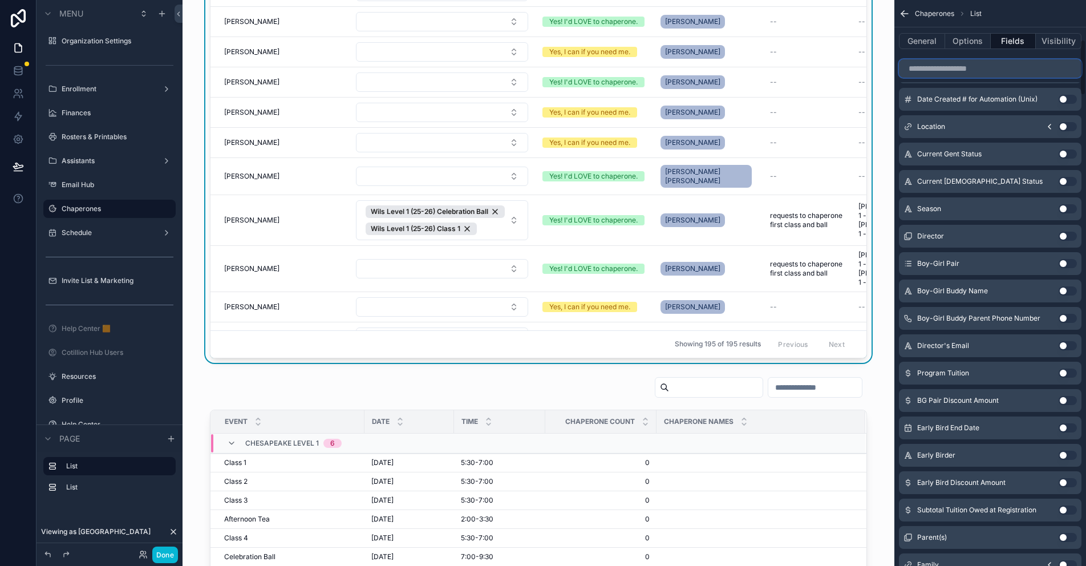
click at [963, 66] on input "scrollable content" at bounding box center [990, 68] width 183 height 18
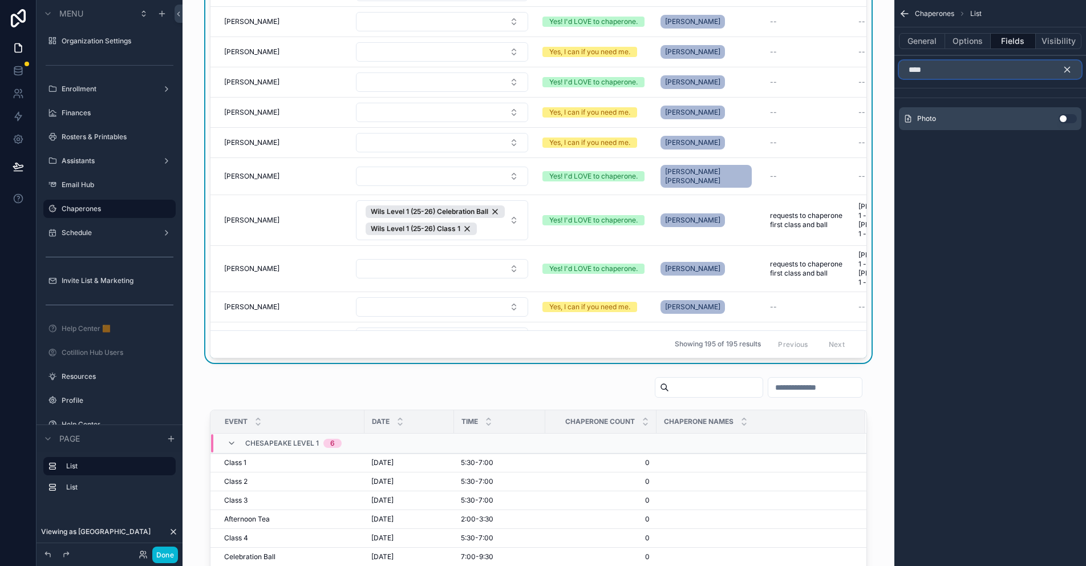
type input "****"
click at [1063, 117] on button "Use setting" at bounding box center [1068, 118] width 18 height 9
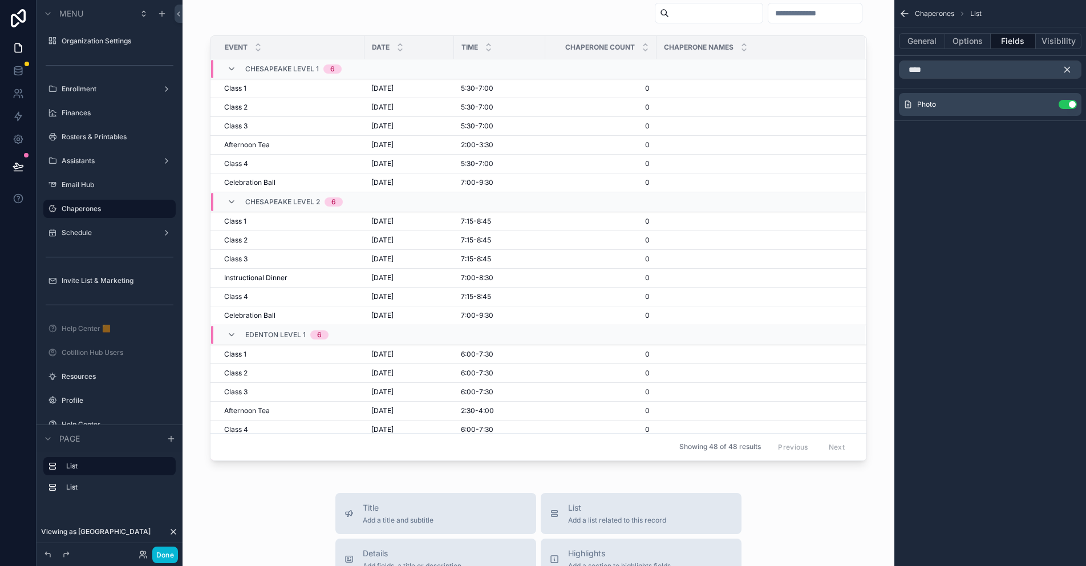
click at [1066, 70] on icon "scrollable content" at bounding box center [1067, 69] width 5 height 5
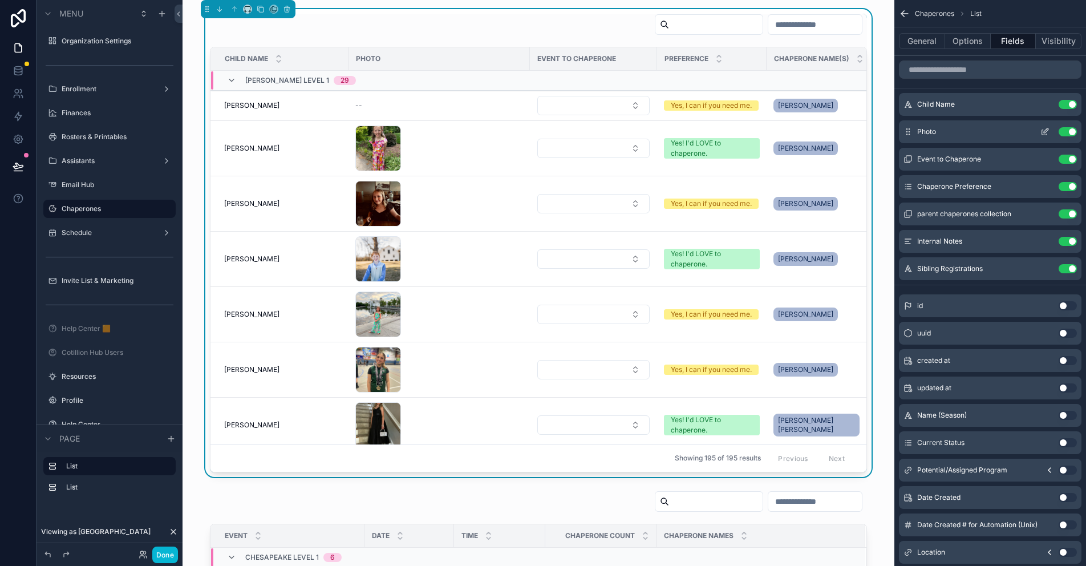
click at [1043, 131] on icon "scrollable content" at bounding box center [1044, 131] width 9 height 9
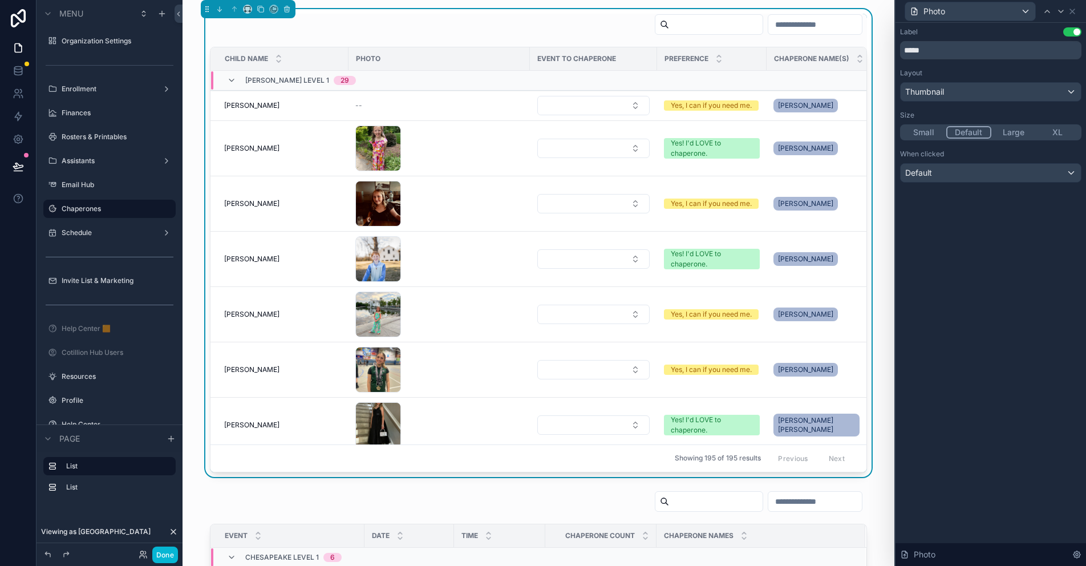
drag, startPoint x: 918, startPoint y: 132, endPoint x: 934, endPoint y: 147, distance: 21.4
click at [918, 132] on button "Small" at bounding box center [924, 132] width 44 height 13
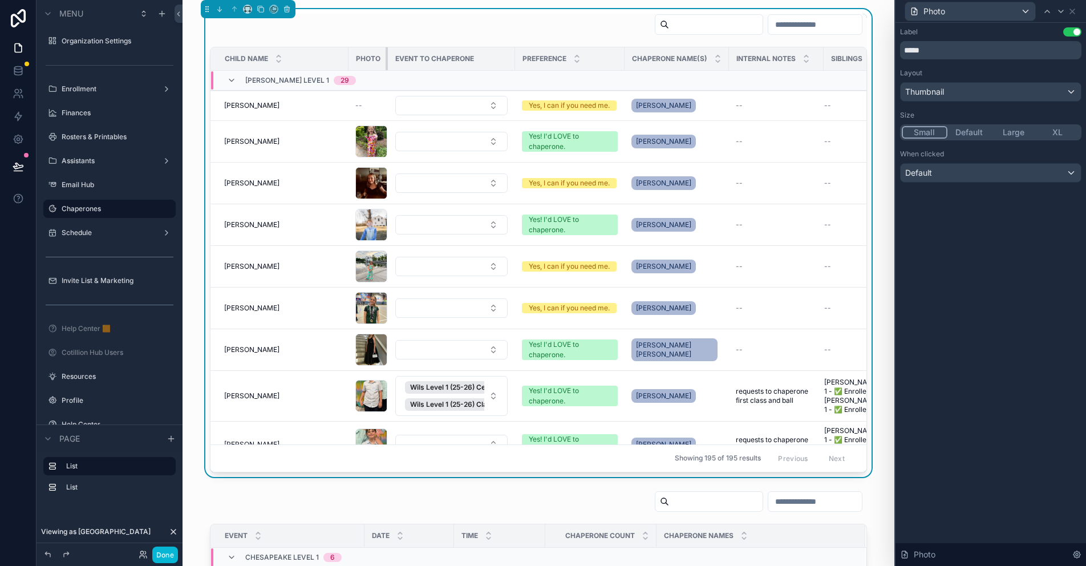
drag, startPoint x: 525, startPoint y: 55, endPoint x: 364, endPoint y: 66, distance: 161.2
click at [370, 66] on th "Photo" at bounding box center [368, 58] width 39 height 23
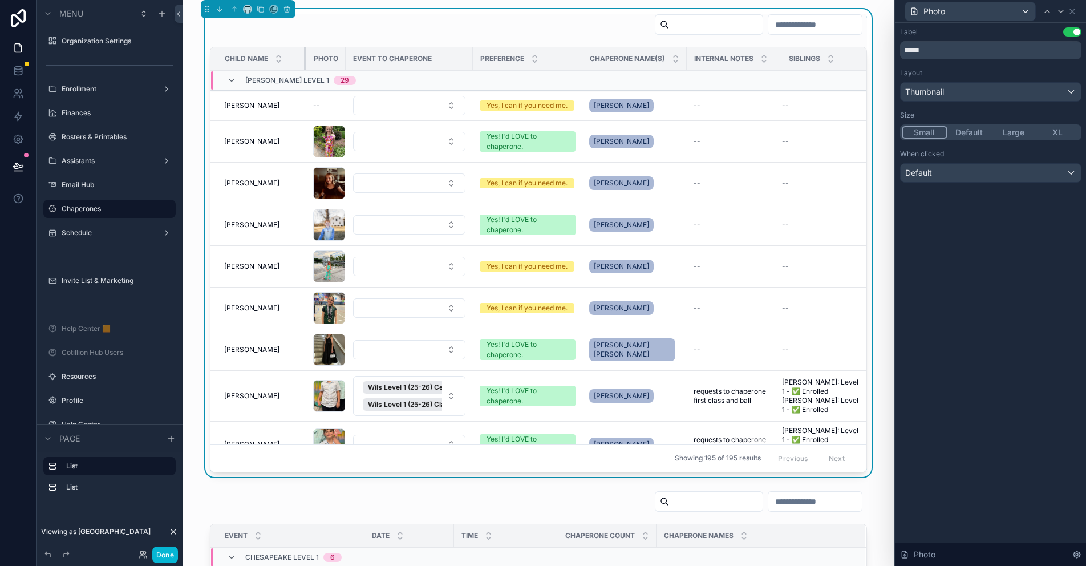
drag, startPoint x: 343, startPoint y: 58, endPoint x: 292, endPoint y: 62, distance: 51.5
click at [304, 62] on div "scrollable content" at bounding box center [306, 58] width 5 height 23
click at [15, 169] on icon at bounding box center [18, 166] width 11 height 11
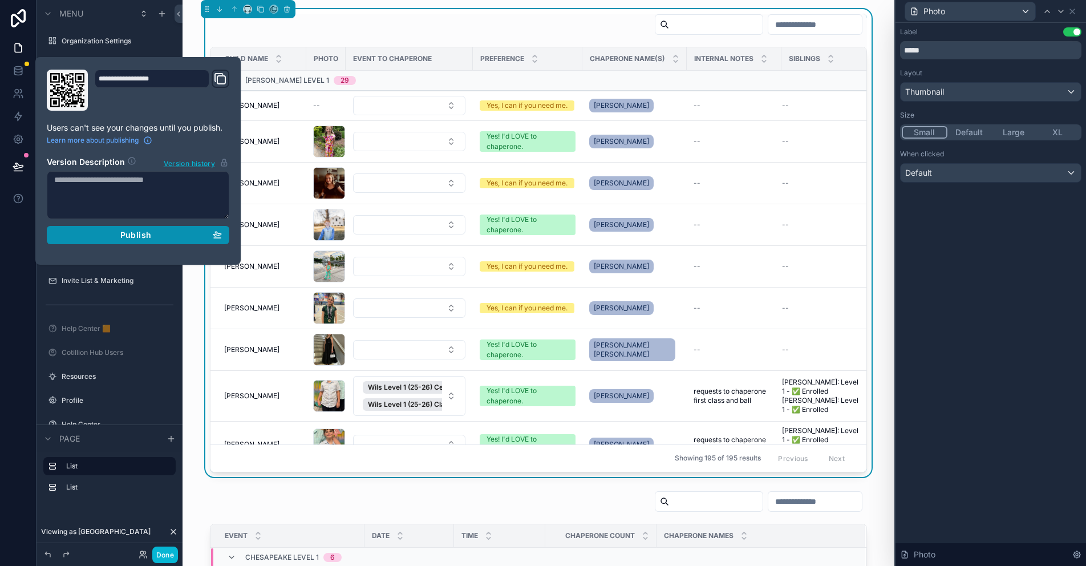
click at [93, 236] on div "Publish" at bounding box center [138, 235] width 168 height 10
